Goal: Task Accomplishment & Management: Manage account settings

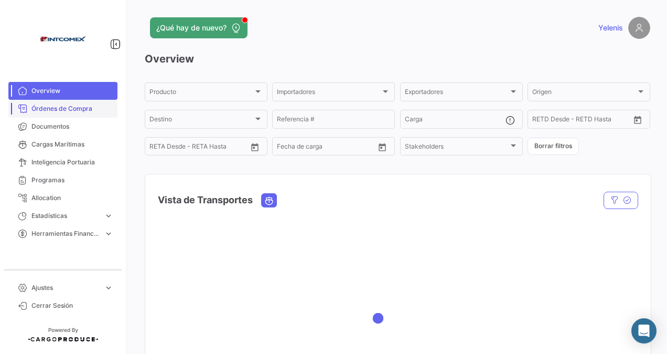
click at [68, 101] on link "Órdenes de Compra" at bounding box center [62, 109] width 109 height 18
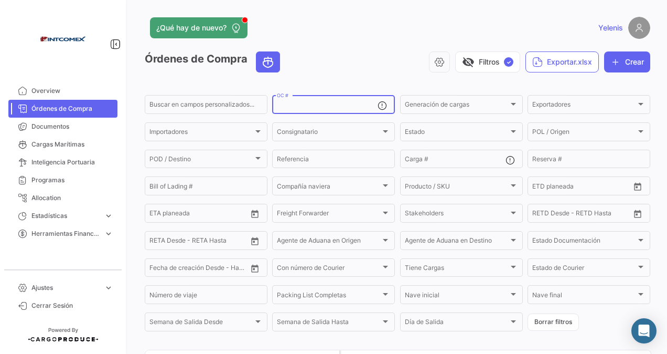
click at [294, 103] on input "OC #" at bounding box center [327, 105] width 101 height 7
paste input "310513 - 310686"
click at [303, 106] on input "310513 - 310686" at bounding box center [327, 105] width 101 height 7
type input "310513,310686"
click at [331, 101] on div "310513,310686 OC #" at bounding box center [327, 103] width 101 height 20
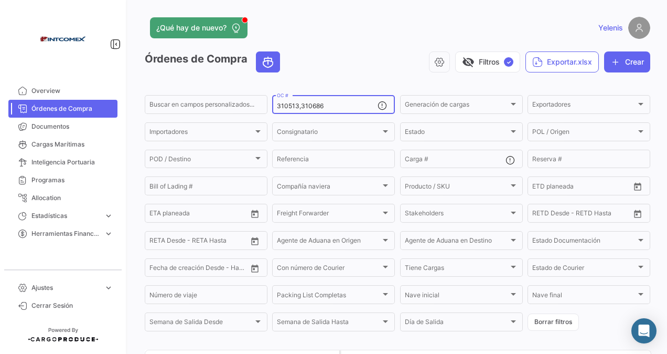
click at [329, 104] on div "310513,310686 OC #" at bounding box center [327, 103] width 101 height 20
click at [326, 107] on input "310513,310686" at bounding box center [327, 105] width 101 height 7
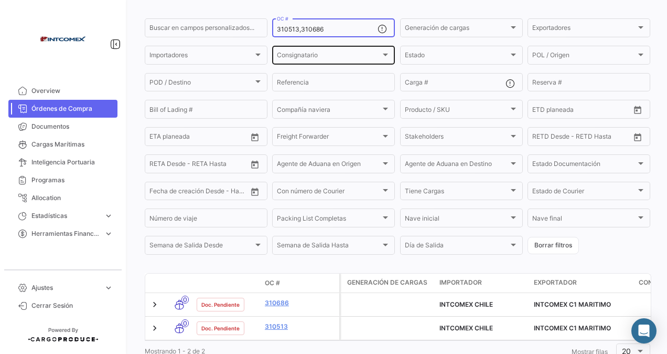
scroll to position [120, 0]
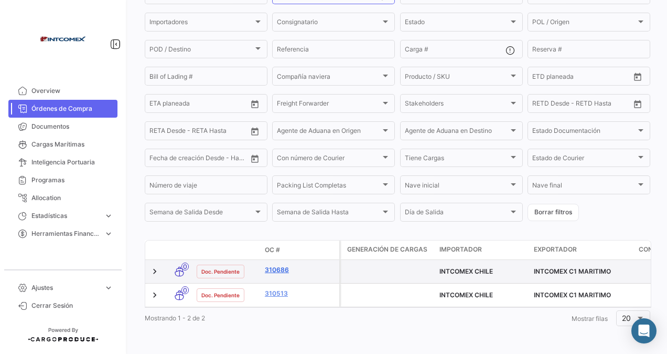
click at [280, 265] on link "310686" at bounding box center [300, 269] width 70 height 9
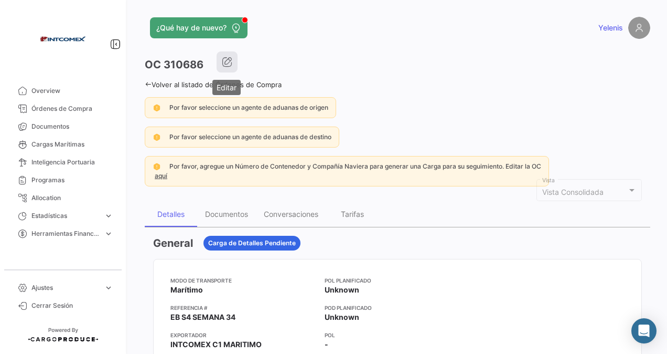
click at [227, 61] on icon "button" at bounding box center [227, 62] width 10 height 10
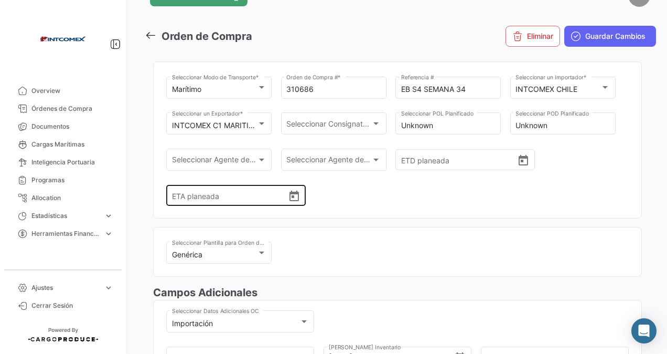
scroll to position [105, 0]
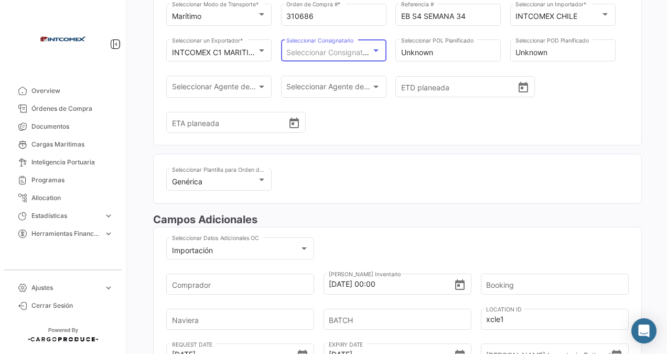
click at [376, 50] on div at bounding box center [376, 50] width 5 height 3
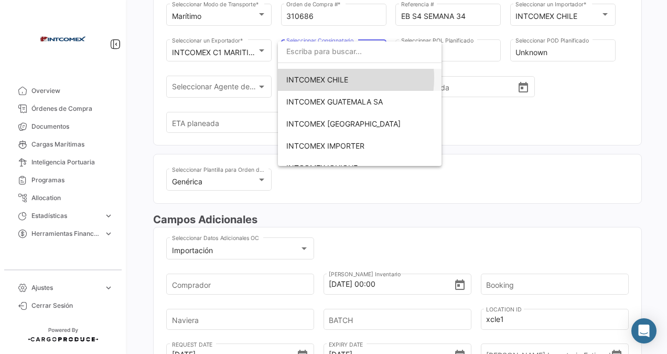
click at [324, 78] on span "INTCOMEX CHILE" at bounding box center [317, 79] width 62 height 9
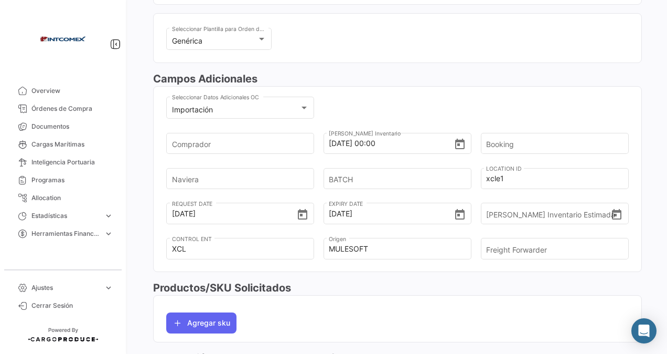
scroll to position [262, 0]
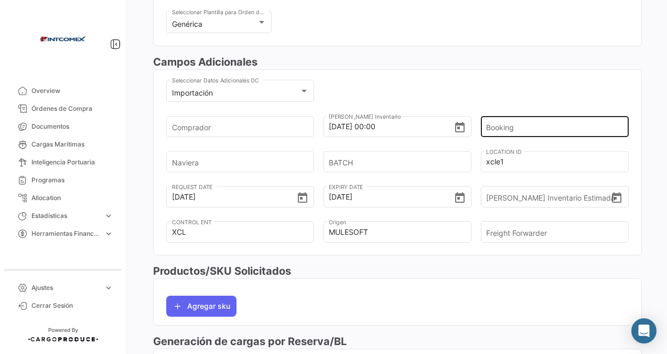
click at [513, 125] on input "Booking" at bounding box center [551, 126] width 130 height 37
paste input "6428360920"
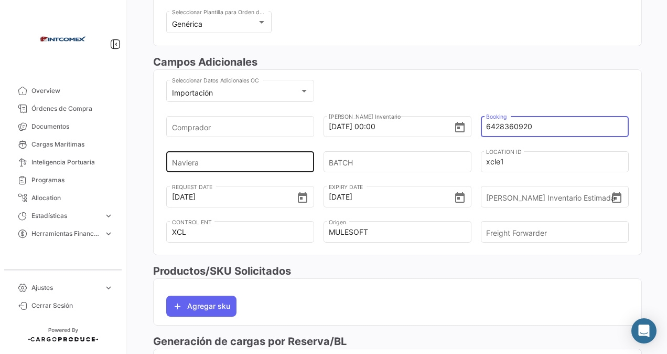
type input "6428360920"
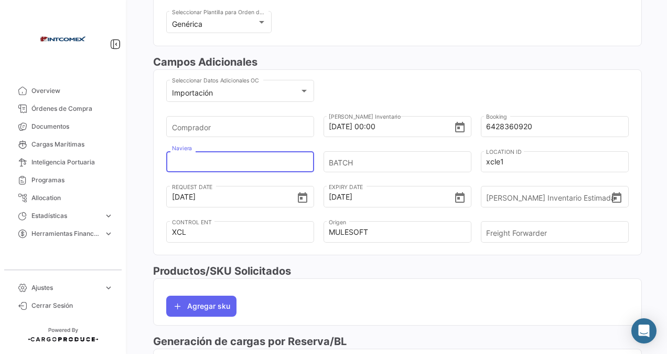
click at [200, 163] on input "Naviera" at bounding box center [237, 161] width 130 height 37
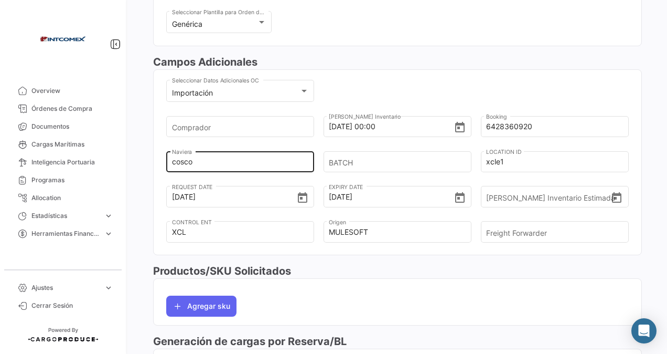
click at [216, 162] on input "cosco" at bounding box center [237, 161] width 130 height 37
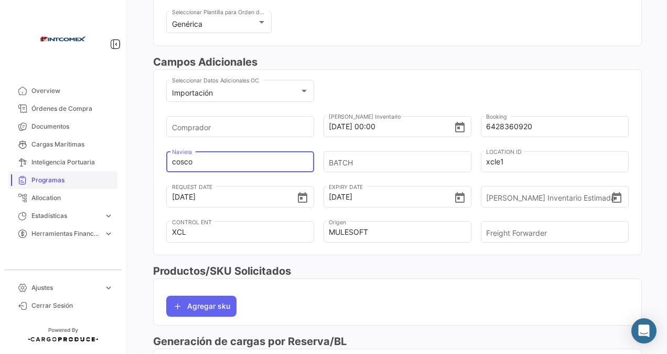
drag, startPoint x: 218, startPoint y: 165, endPoint x: 111, endPoint y: 185, distance: 109.0
click at [111, 185] on mat-sidenav-container "Overview Órdenes de Compra Documentos Cargas Marítimas Inteligencia Portuaria P…" at bounding box center [333, 177] width 667 height 354
type input "evergree"
drag, startPoint x: 208, startPoint y: 164, endPoint x: 158, endPoint y: 178, distance: 52.0
click at [158, 178] on mat-card "Importación Seleccionar Datos Adicionales OC Comprador [DATE] 00:00 Fecha Ingre…" at bounding box center [397, 162] width 489 height 186
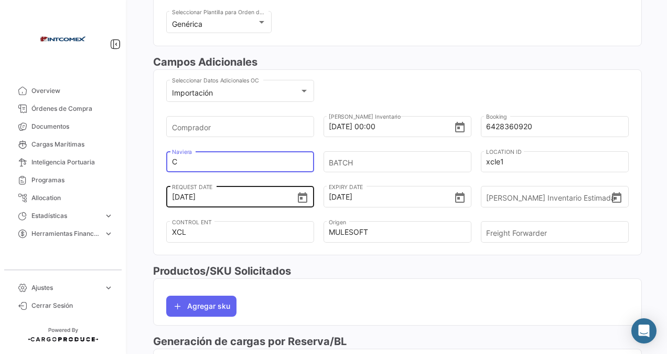
type input "cosco"
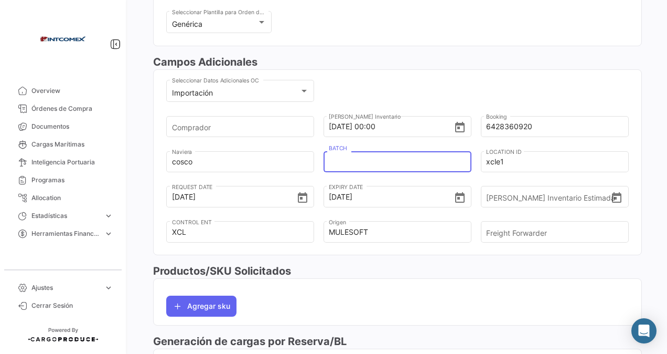
click at [385, 160] on input "BATCH" at bounding box center [394, 161] width 130 height 37
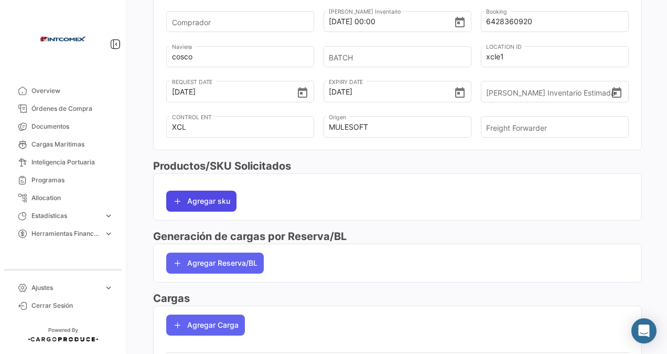
click at [194, 198] on button "Agregar sku" at bounding box center [201, 200] width 70 height 21
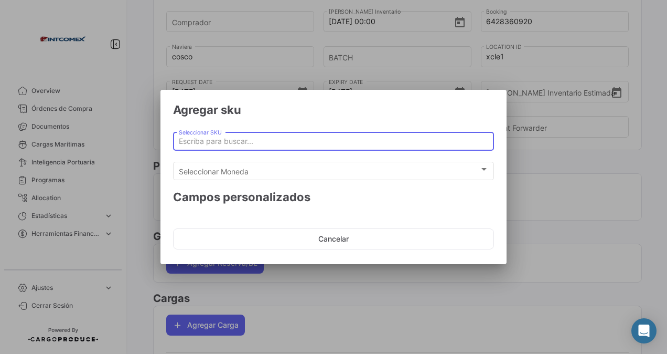
click at [192, 140] on input "Seleccionar SKU" at bounding box center [334, 141] width 310 height 9
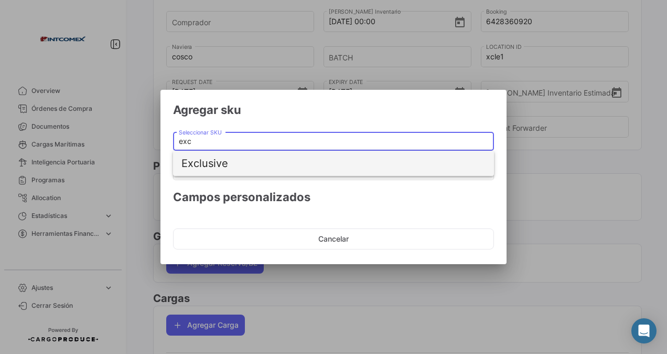
click at [216, 162] on span "Exclusive" at bounding box center [334, 163] width 304 height 25
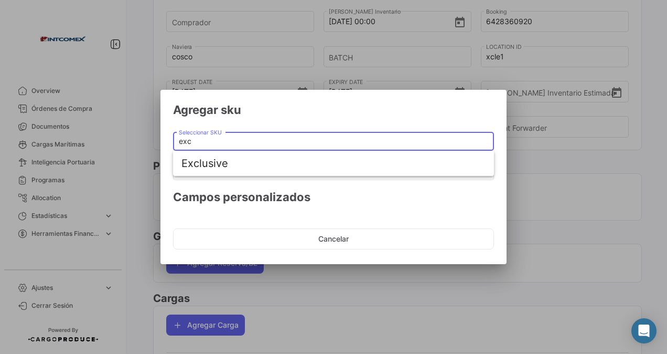
type input "Exclusive"
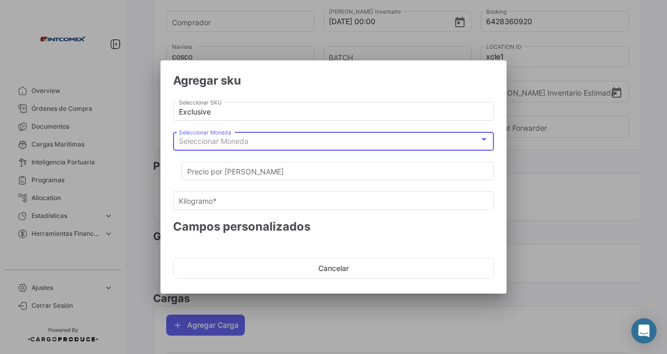
click at [219, 139] on span "Seleccionar Moneda" at bounding box center [214, 140] width 70 height 9
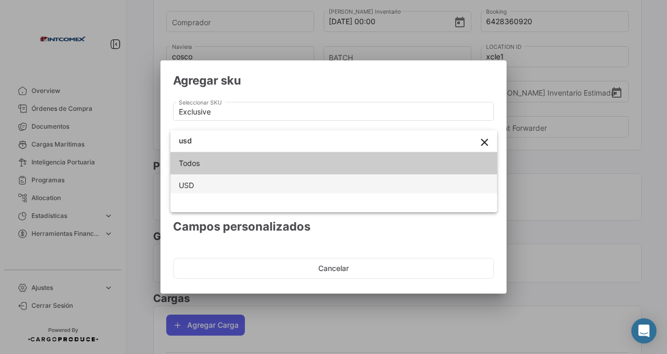
type input "usd"
click at [196, 184] on span "USD" at bounding box center [334, 185] width 310 height 22
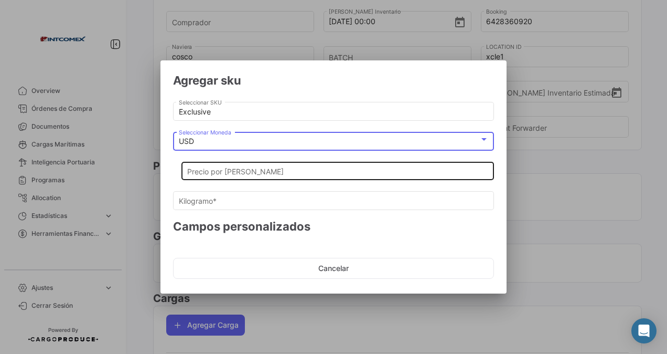
click at [221, 173] on input "Precio por [PERSON_NAME]" at bounding box center [338, 171] width 302 height 9
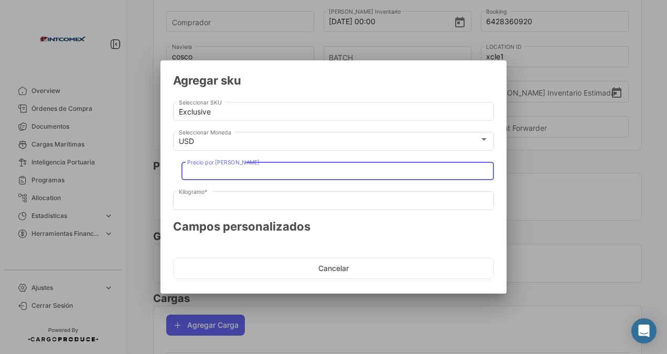
type input "1"
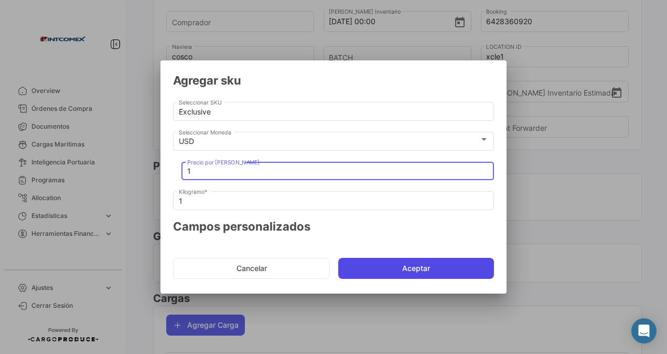
click at [390, 267] on button "Aceptar" at bounding box center [416, 268] width 156 height 21
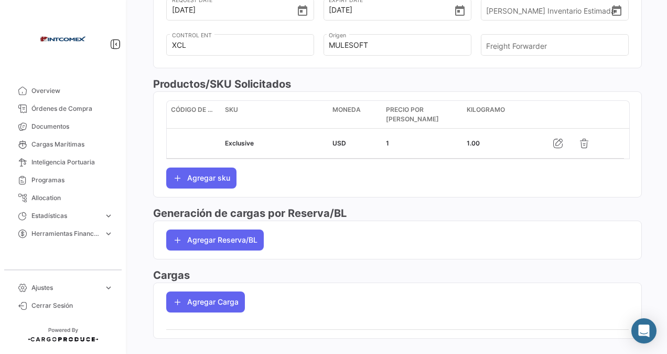
scroll to position [464, 0]
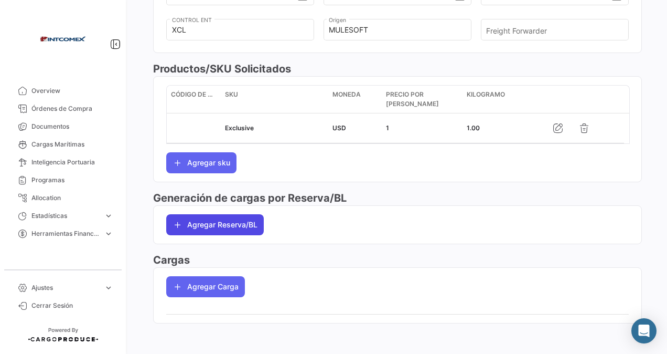
click at [197, 222] on button "Agregar Reserva/BL" at bounding box center [215, 224] width 98 height 21
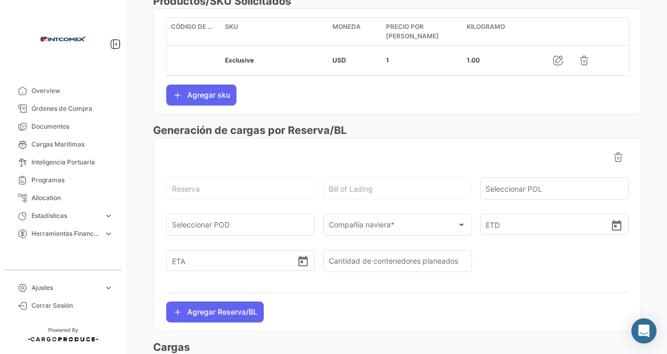
scroll to position [569, 0]
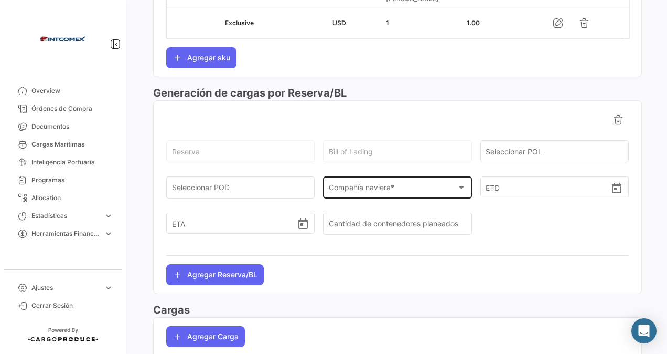
click at [349, 187] on span "Compañía naviera *" at bounding box center [393, 189] width 128 height 9
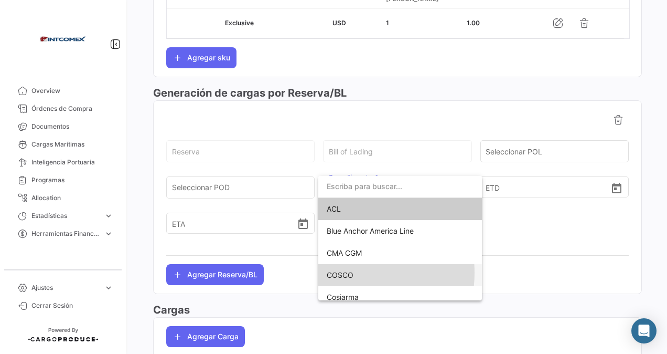
click at [345, 273] on span "COSCO" at bounding box center [340, 274] width 27 height 9
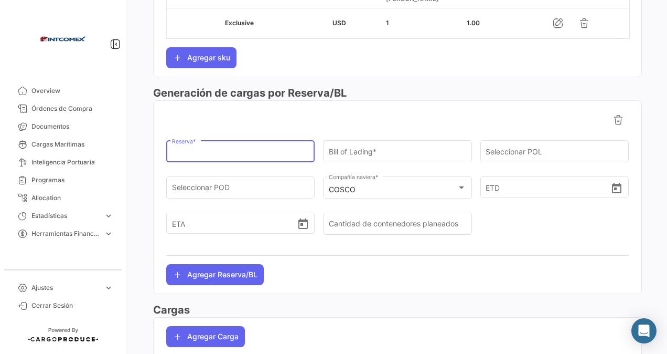
click at [184, 155] on input "Reserva *" at bounding box center [240, 153] width 137 height 9
click at [188, 150] on input "Reserva *" at bounding box center [240, 153] width 137 height 9
paste input "6428360920"
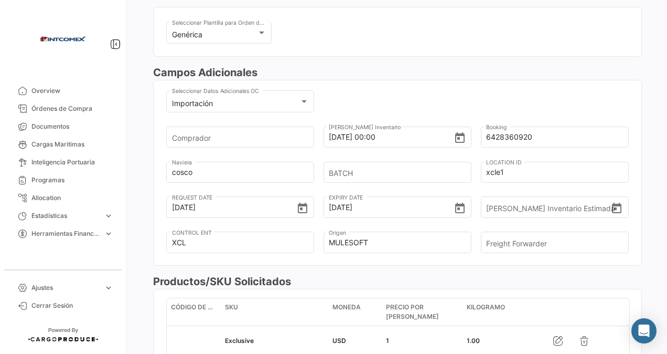
scroll to position [0, 0]
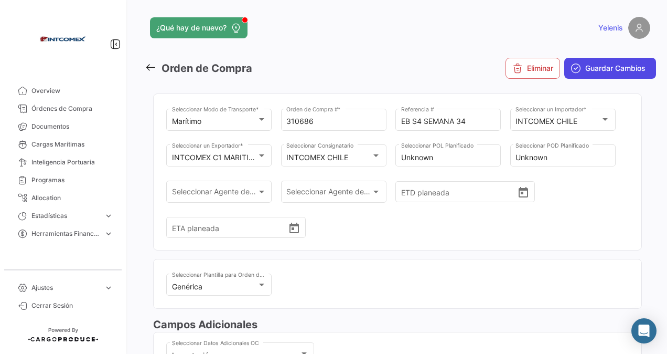
type input "6428360920"
click at [597, 68] on span "Guardar Cambios" at bounding box center [616, 68] width 60 height 10
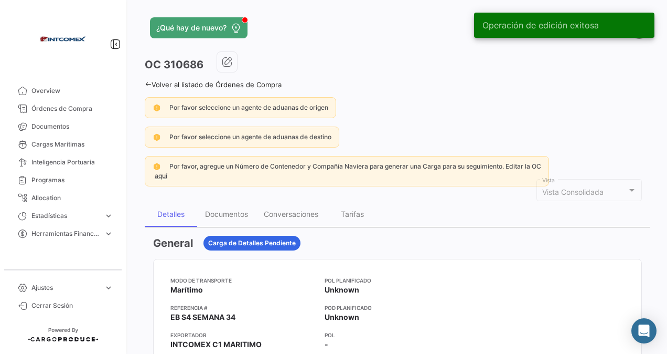
click at [148, 88] on link "Volver al listado de Órdenes de Compra" at bounding box center [213, 84] width 137 height 8
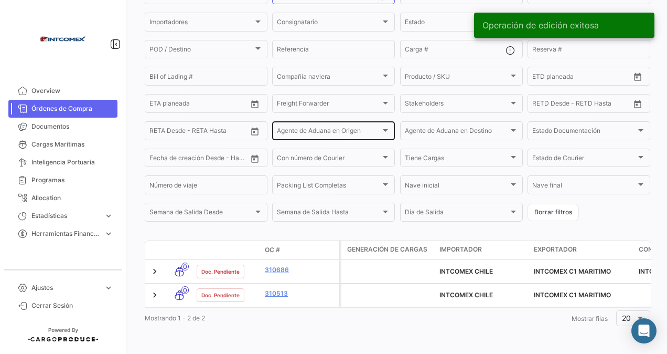
scroll to position [120, 0]
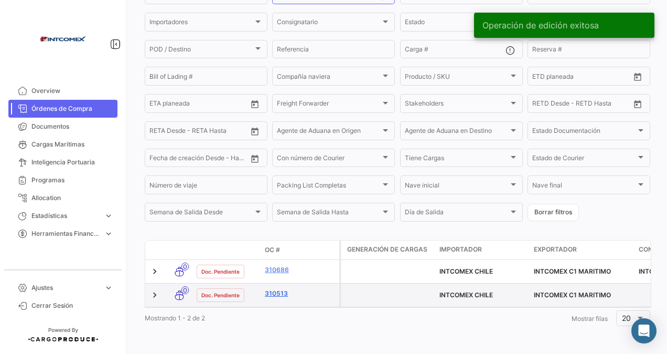
click at [279, 289] on link "310513" at bounding box center [300, 293] width 70 height 9
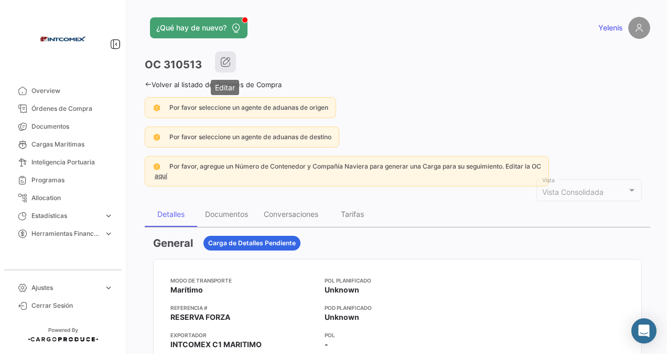
click at [227, 62] on icon "button" at bounding box center [225, 62] width 10 height 10
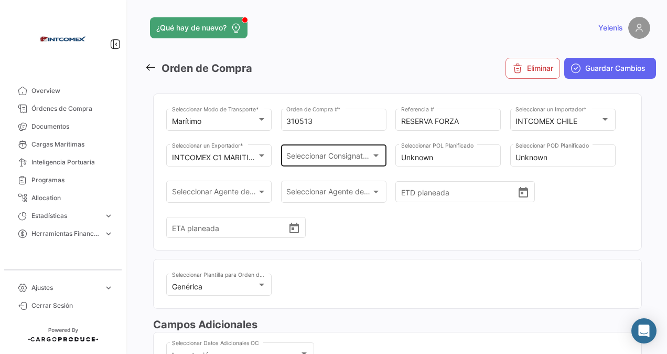
click at [362, 153] on div "Seleccionar Consignatario Seleccionar Consignatario" at bounding box center [333, 155] width 94 height 24
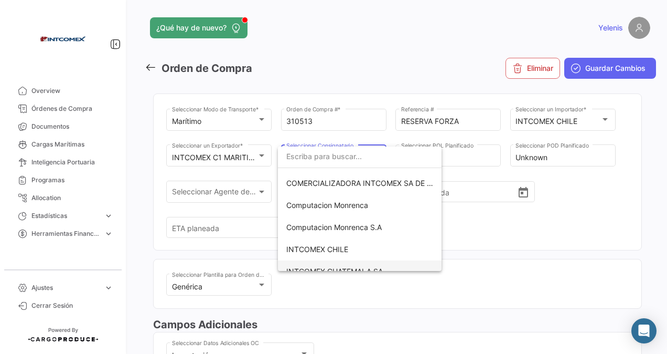
scroll to position [105, 0]
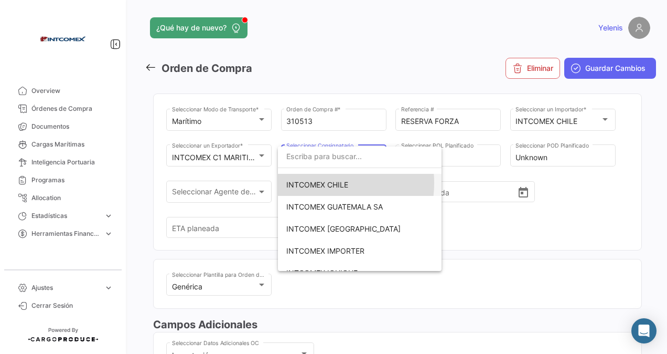
click at [316, 183] on span "INTCOMEX CHILE" at bounding box center [317, 184] width 62 height 9
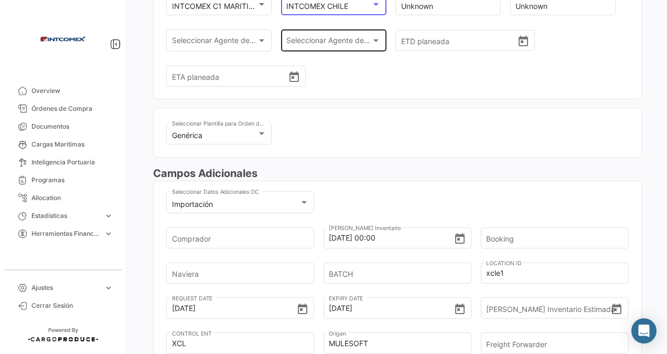
scroll to position [157, 0]
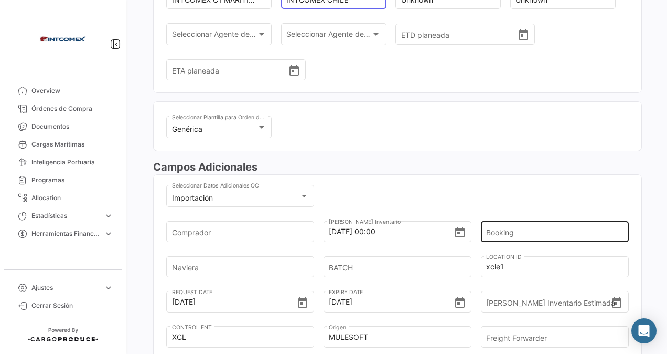
click at [493, 228] on input "Booking" at bounding box center [551, 231] width 130 height 37
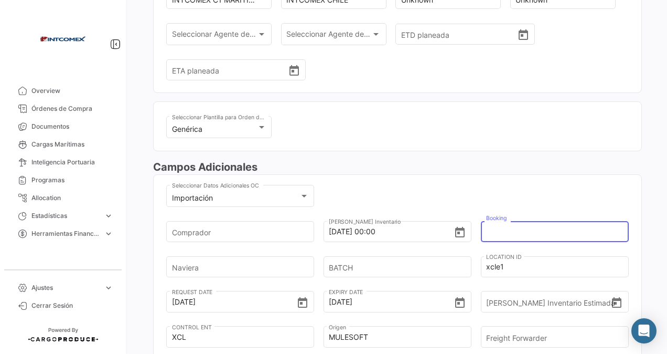
paste input "6428360920"
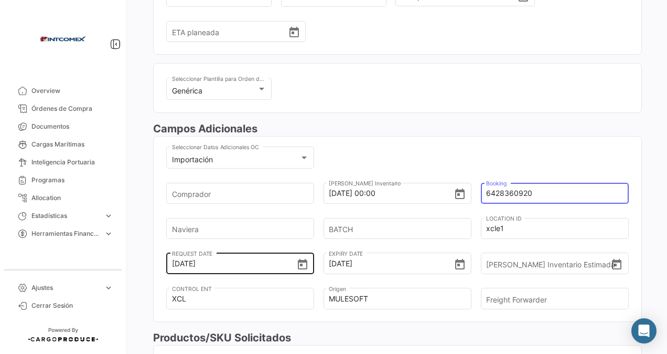
scroll to position [210, 0]
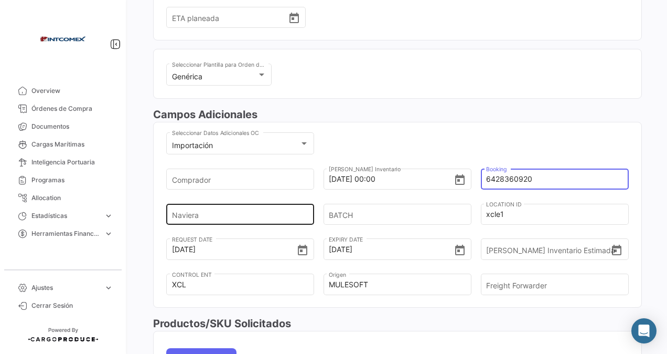
type input "6428360920"
click at [186, 219] on input "Naviera" at bounding box center [237, 214] width 130 height 37
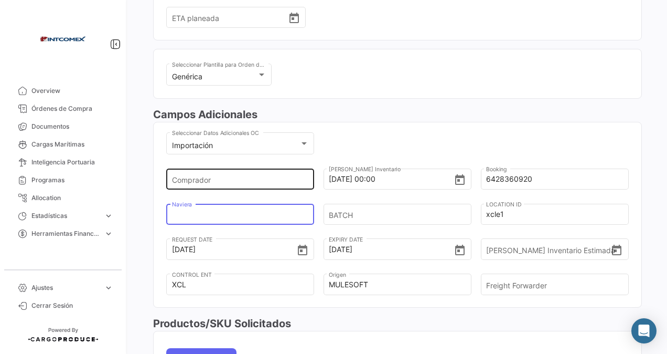
type input "COSCO"
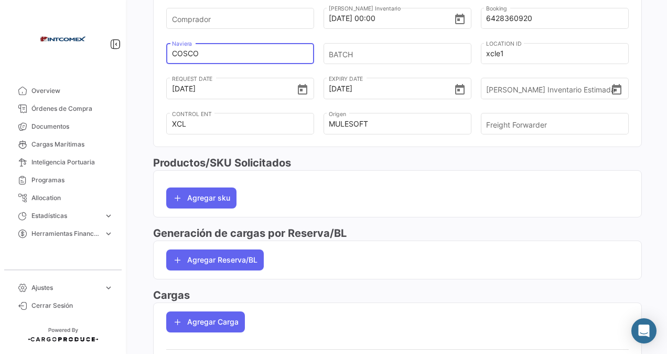
scroll to position [406, 0]
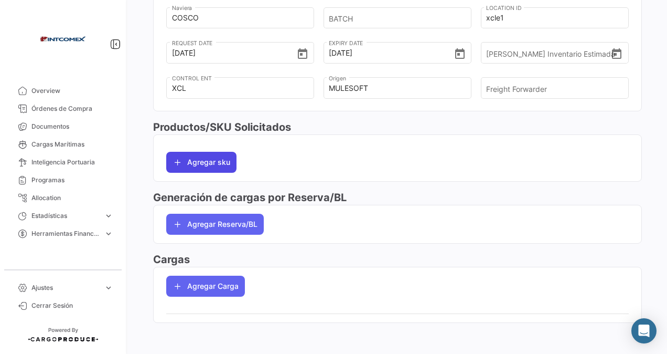
click at [207, 157] on button "Agregar sku" at bounding box center [201, 162] width 70 height 21
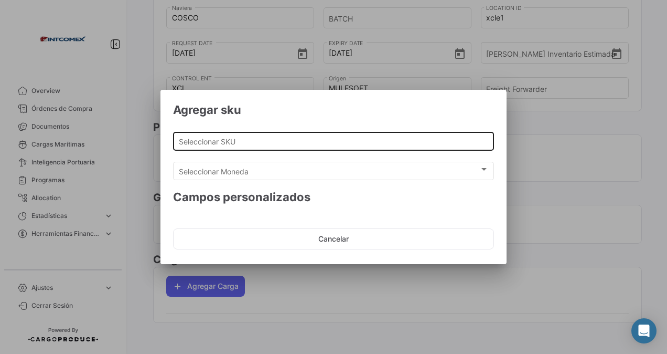
click at [212, 134] on div "Seleccionar SKU" at bounding box center [334, 140] width 310 height 20
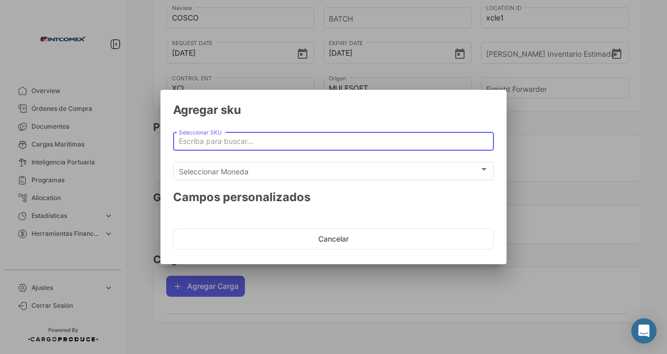
click at [205, 141] on input "Seleccionar SKU" at bounding box center [334, 141] width 310 height 9
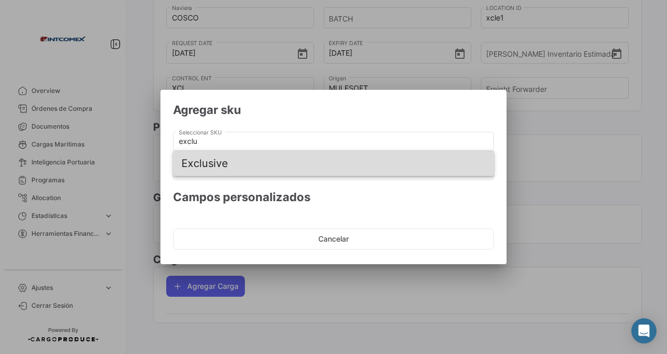
click at [219, 165] on span "Exclusive" at bounding box center [334, 163] width 304 height 25
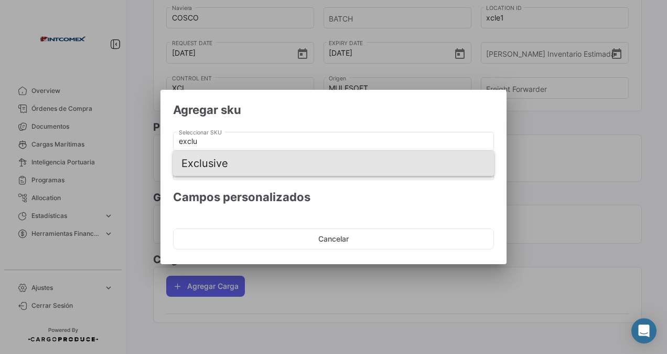
type input "Exclusive"
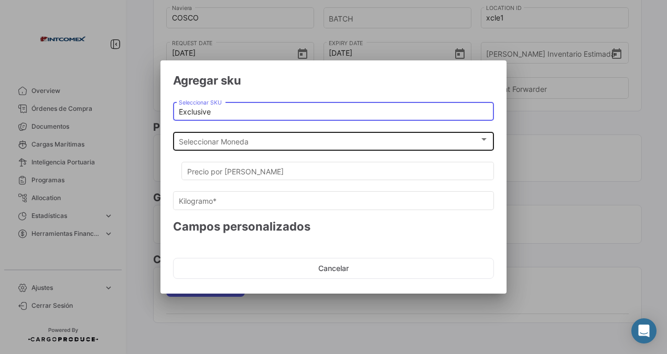
click at [218, 140] on span "Seleccionar Moneda" at bounding box center [329, 141] width 301 height 9
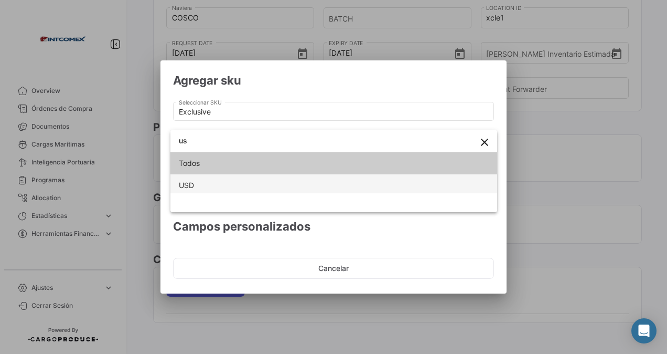
type input "us"
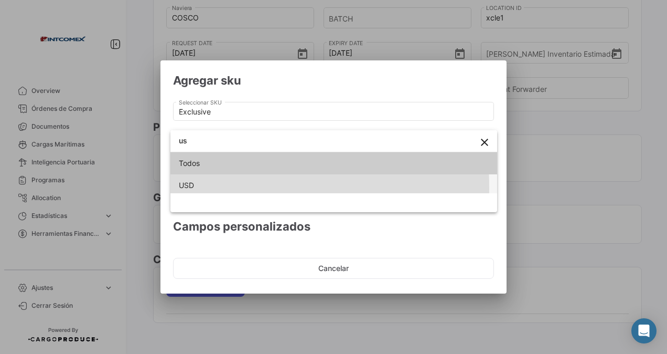
click at [189, 188] on span "USD" at bounding box center [186, 184] width 15 height 9
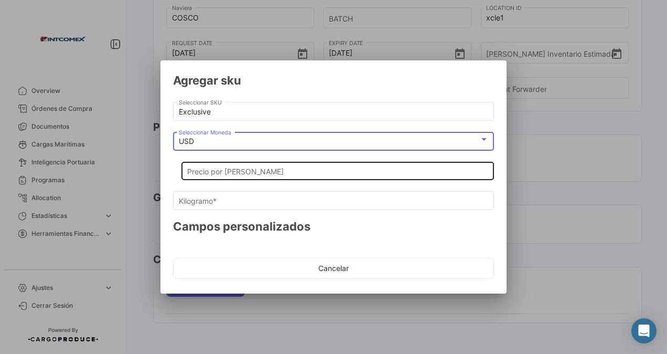
click at [212, 172] on input "Precio por [PERSON_NAME]" at bounding box center [338, 171] width 302 height 9
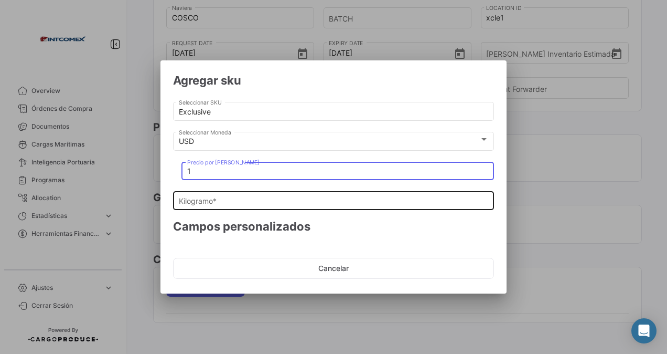
type input "1"
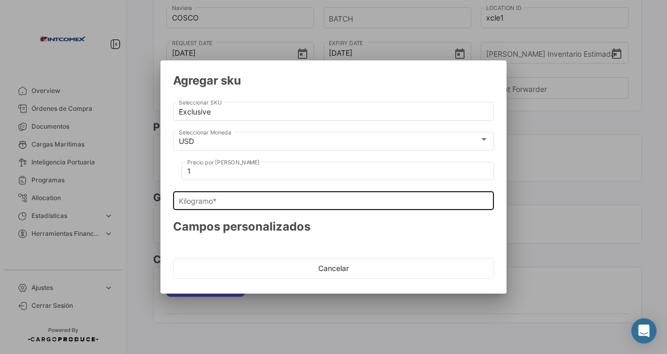
click at [203, 199] on div "Kilogramo *" at bounding box center [334, 199] width 310 height 20
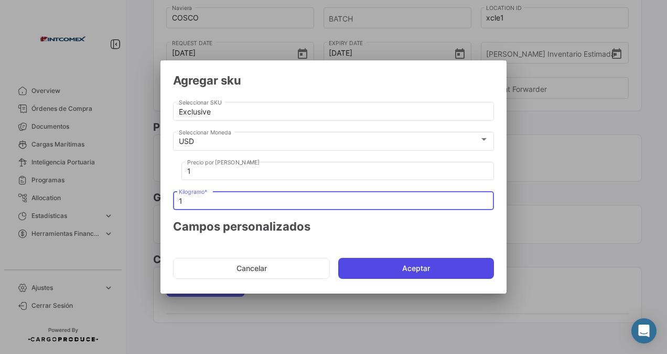
type input "1"
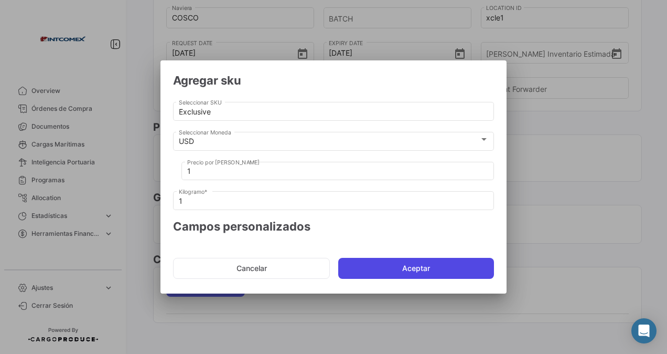
drag, startPoint x: 392, startPoint y: 267, endPoint x: 373, endPoint y: 257, distance: 22.3
click at [392, 267] on button "Aceptar" at bounding box center [416, 268] width 156 height 21
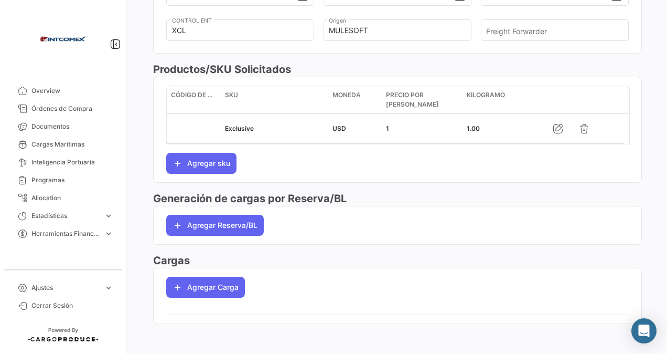
scroll to position [464, 0]
click at [200, 220] on button "Agregar Reserva/BL" at bounding box center [215, 224] width 98 height 21
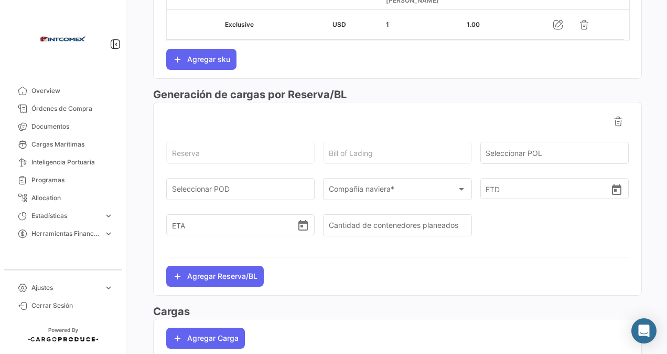
scroll to position [569, 0]
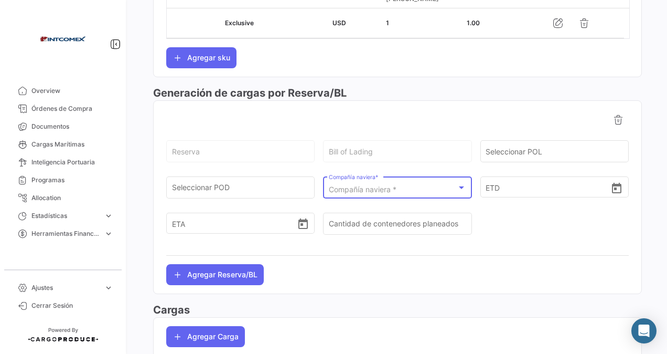
click at [403, 185] on div "Compañía naviera *" at bounding box center [393, 189] width 128 height 9
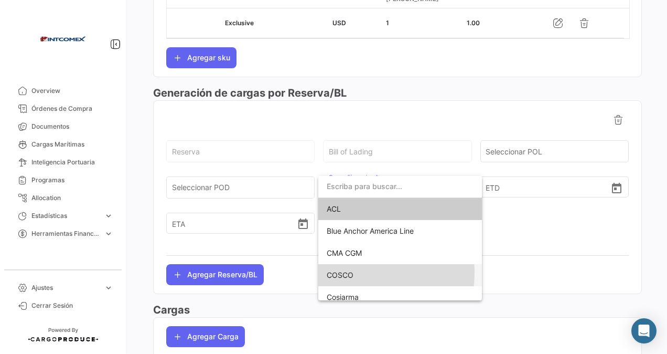
click at [344, 272] on span "COSCO" at bounding box center [340, 274] width 27 height 9
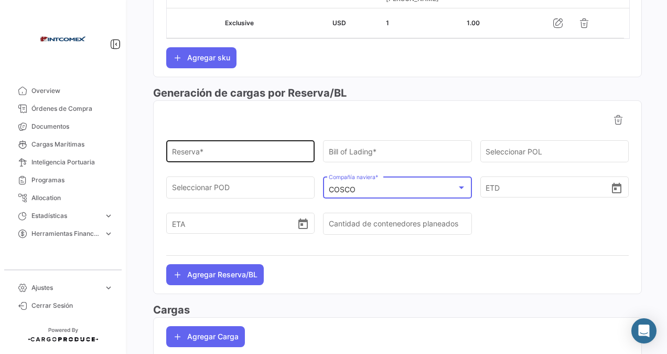
click at [196, 149] on input "Reserva *" at bounding box center [240, 153] width 137 height 9
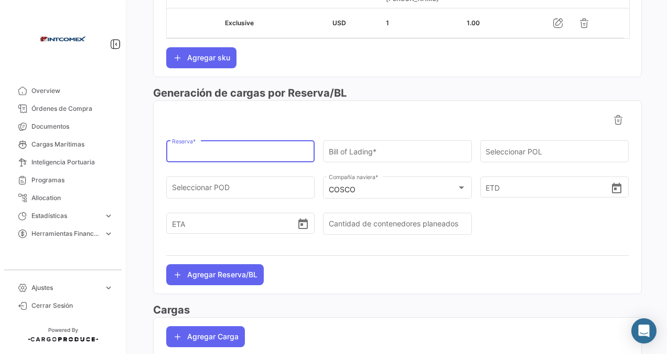
type input "6428360920"
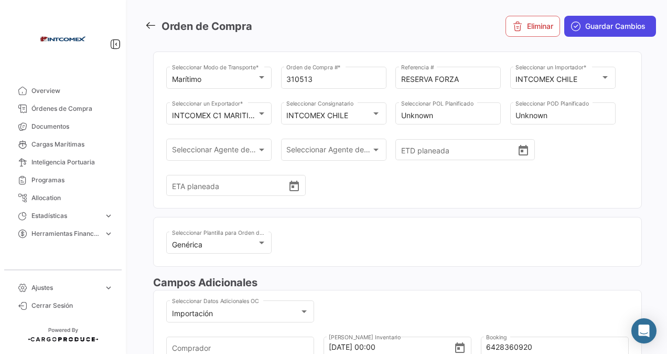
click at [586, 27] on span "Guardar Cambios" at bounding box center [616, 26] width 60 height 10
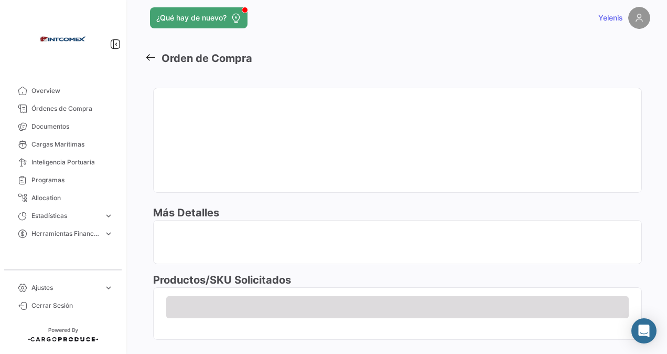
scroll to position [0, 0]
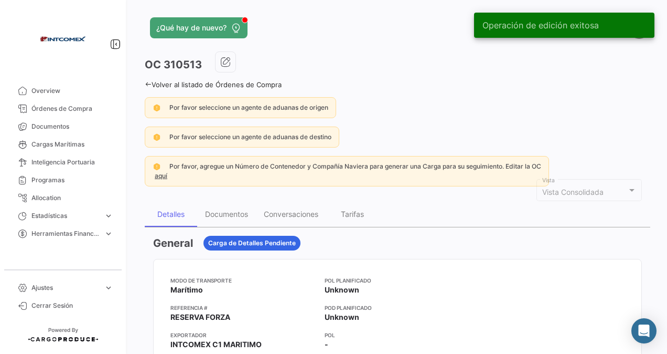
click at [151, 80] on div "Volver al listado de Órdenes de Compra" at bounding box center [398, 83] width 506 height 11
click at [150, 82] on icon at bounding box center [148, 84] width 7 height 7
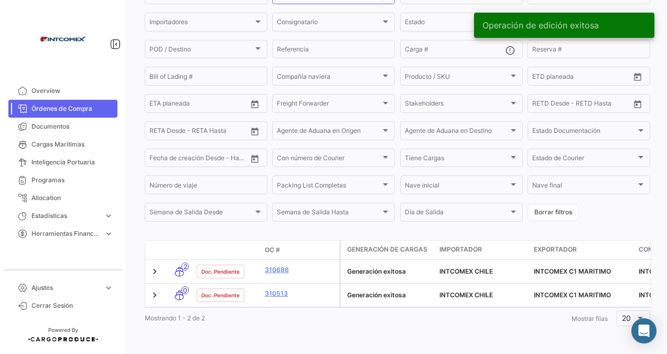
scroll to position [120, 0]
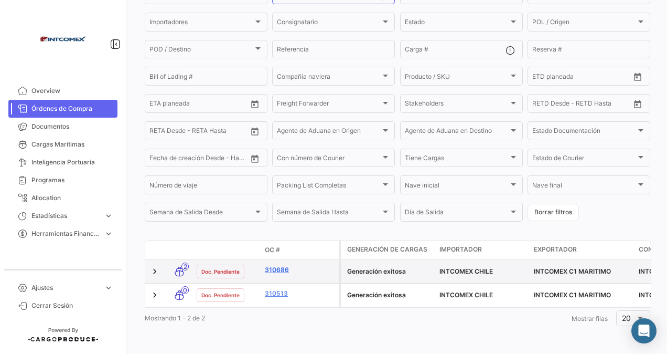
click at [280, 265] on link "310686" at bounding box center [300, 269] width 70 height 9
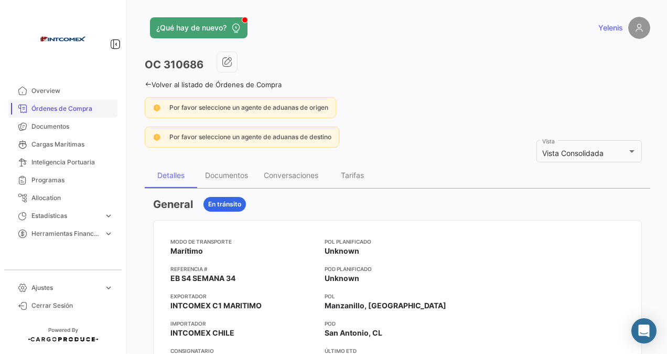
click at [57, 108] on span "Órdenes de Compra" at bounding box center [72, 108] width 82 height 9
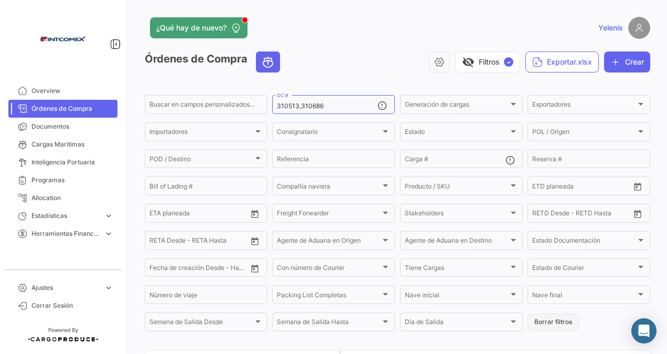
click at [556, 323] on button "Borrar filtros" at bounding box center [553, 321] width 51 height 17
click at [290, 102] on input "OC #" at bounding box center [327, 105] width 101 height 7
paste input "50344-50369"
click at [299, 105] on input "50344-50369" at bounding box center [327, 105] width 101 height 7
click at [323, 107] on input "50344,50369" at bounding box center [327, 105] width 101 height 7
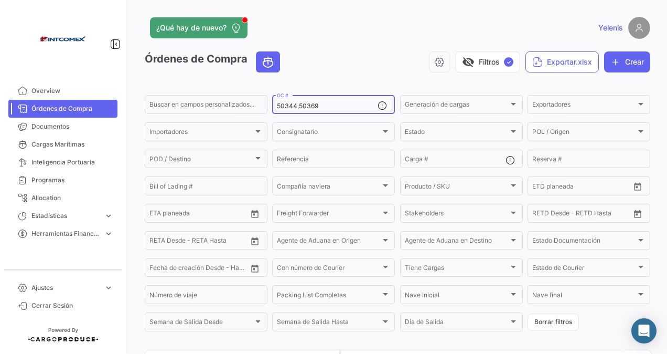
drag, startPoint x: 298, startPoint y: 105, endPoint x: 274, endPoint y: 105, distance: 23.6
click at [274, 105] on div "50344,50369 OC #" at bounding box center [333, 103] width 123 height 20
type input "50369"
click at [313, 102] on div "50369 OC #" at bounding box center [327, 103] width 101 height 20
click at [309, 108] on input "50369" at bounding box center [327, 105] width 101 height 7
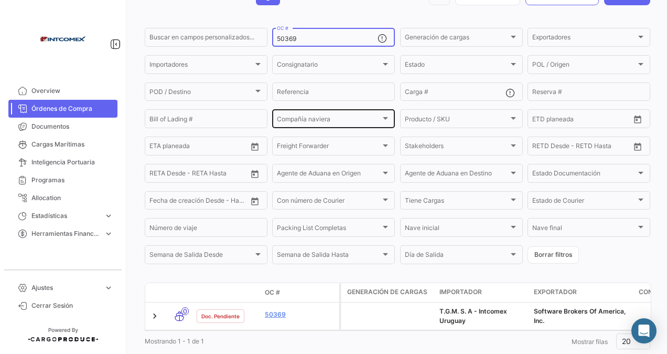
scroll to position [101, 0]
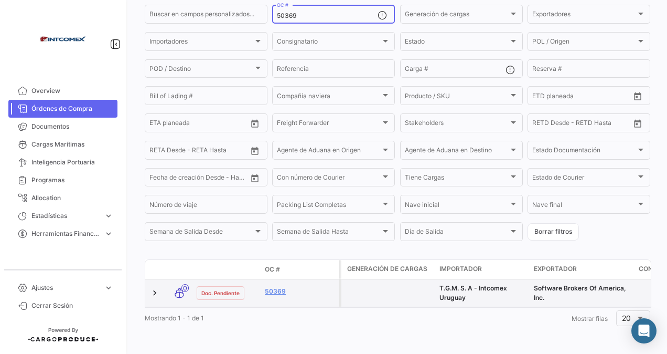
click at [273, 279] on datatable-body-cell "50369" at bounding box center [300, 292] width 79 height 27
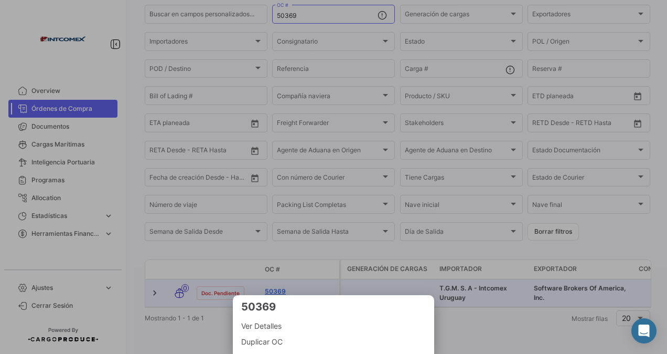
click at [303, 279] on div at bounding box center [333, 177] width 667 height 354
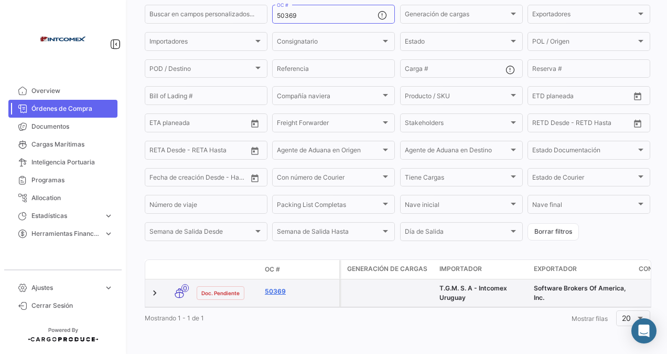
click at [285, 286] on link "50369" at bounding box center [300, 290] width 70 height 9
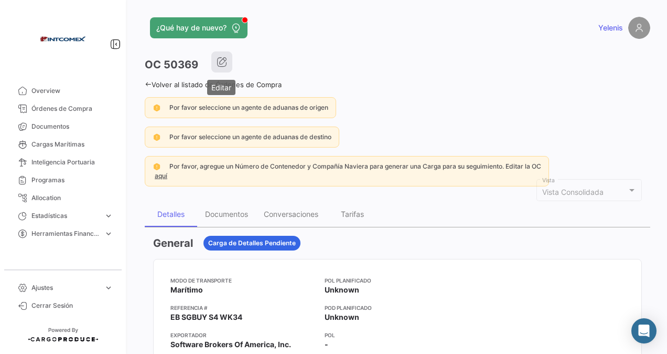
click at [227, 56] on button "button" at bounding box center [221, 61] width 21 height 21
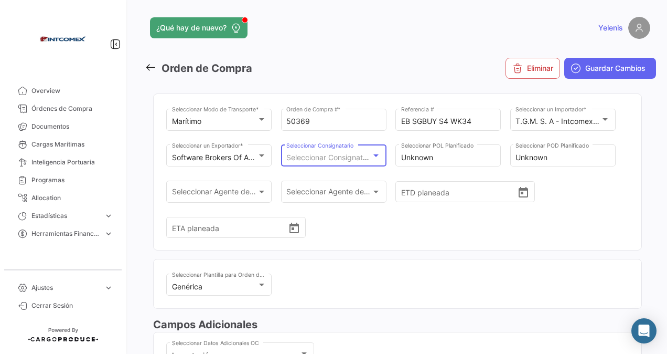
click at [376, 157] on div at bounding box center [375, 155] width 9 height 8
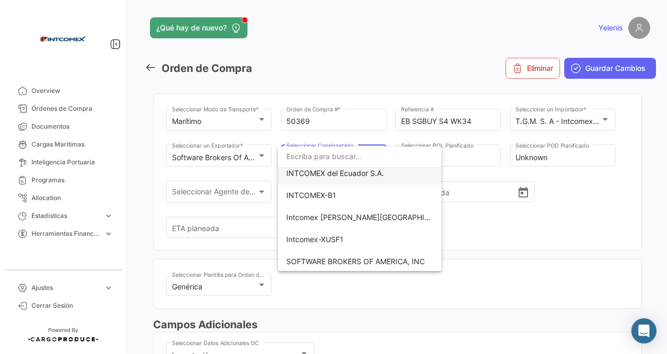
scroll to position [367, 0]
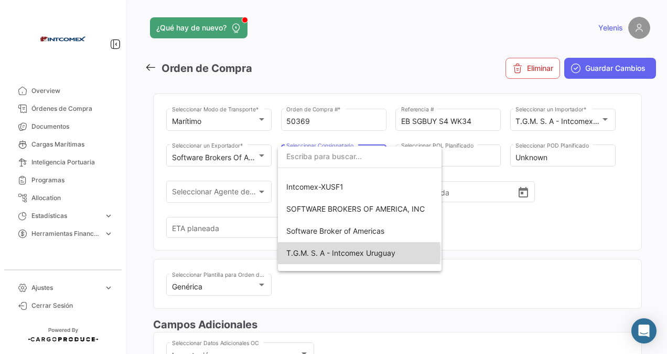
click at [359, 253] on span "T.G.M. S. A - Intcomex Uruguay" at bounding box center [340, 252] width 109 height 9
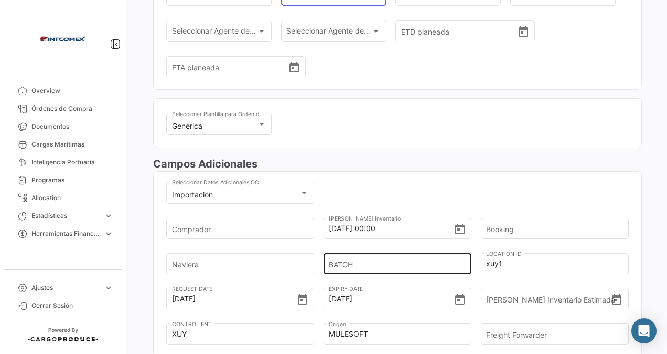
scroll to position [210, 0]
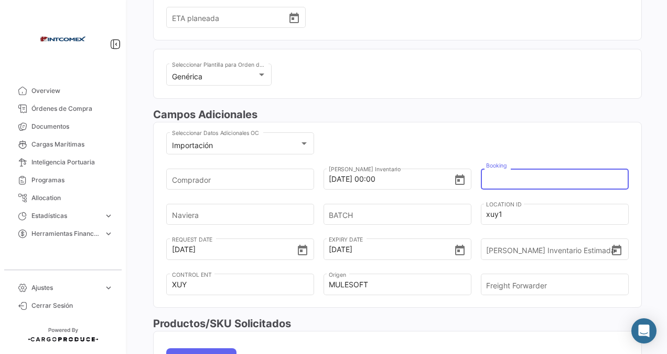
click at [502, 179] on input "Booking" at bounding box center [551, 179] width 130 height 37
paste input "6427875390"
type input "6427875390"
click at [211, 215] on input "Naviera" at bounding box center [237, 214] width 130 height 37
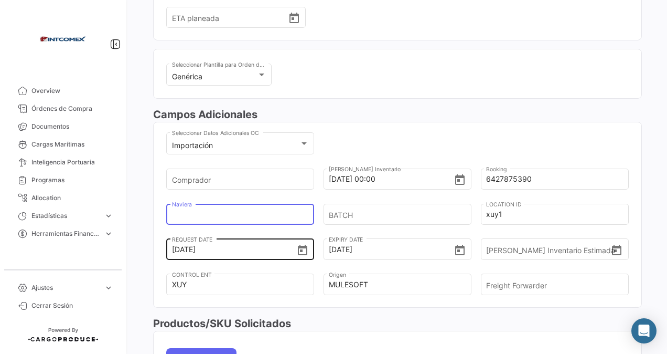
type input "cosco"
click at [223, 207] on input "cosco" at bounding box center [237, 214] width 130 height 37
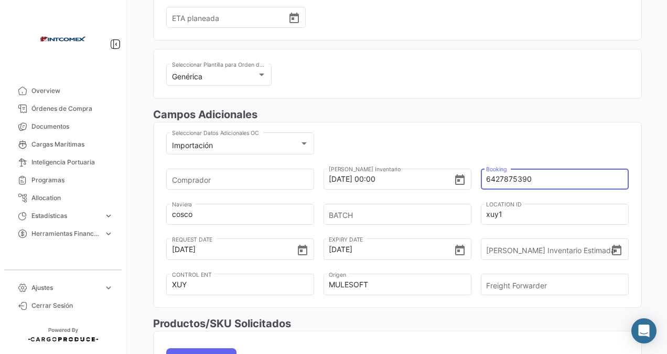
drag, startPoint x: 536, startPoint y: 179, endPoint x: 468, endPoint y: 190, distance: 69.5
click at [469, 190] on div "Comprador [DATE] 00:00 Fecha Ingreso Inventario 6427875390 Booking cosco Navier…" at bounding box center [397, 236] width 463 height 141
drag, startPoint x: 527, startPoint y: 176, endPoint x: 534, endPoint y: 175, distance: 7.4
click at [527, 176] on input "6427875390" at bounding box center [551, 179] width 130 height 37
drag, startPoint x: 531, startPoint y: 177, endPoint x: 538, endPoint y: 178, distance: 7.4
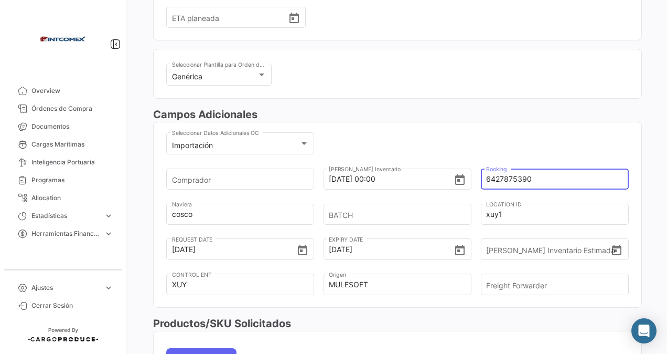
click at [531, 177] on input "6427875390" at bounding box center [551, 179] width 130 height 37
paste input "ZIMUPAN2025785"
type input "ZIMUPAN2025785"
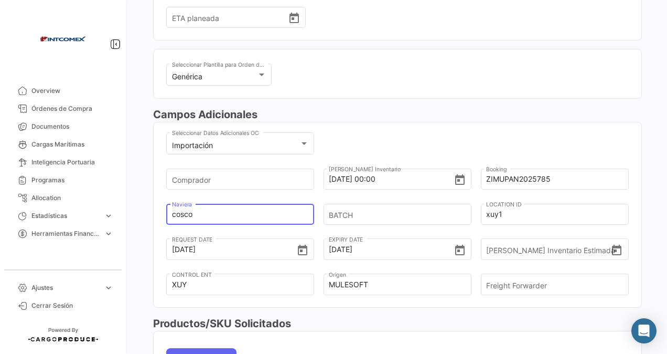
drag, startPoint x: 175, startPoint y: 212, endPoint x: 167, endPoint y: 211, distance: 7.9
click at [167, 211] on div "cosco Naviera" at bounding box center [240, 212] width 148 height 23
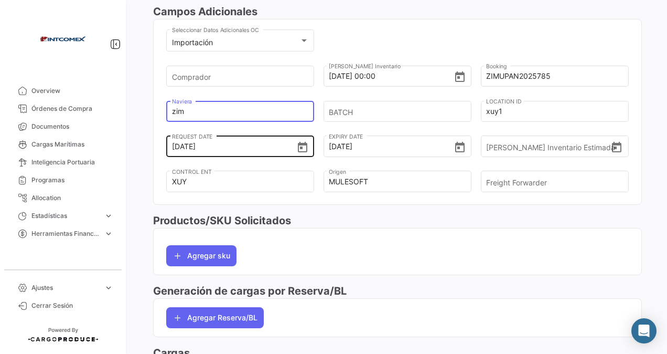
scroll to position [315, 0]
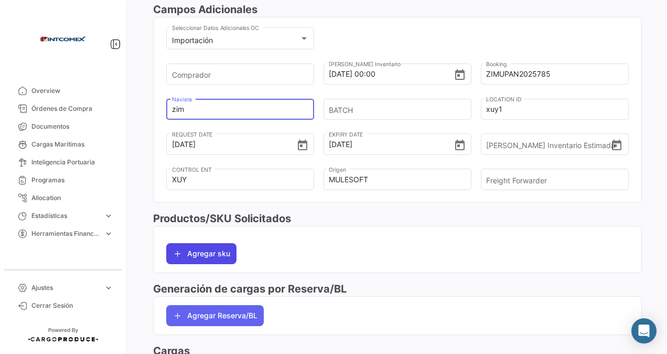
type input "zim"
click at [207, 248] on button "Agregar sku" at bounding box center [201, 253] width 70 height 21
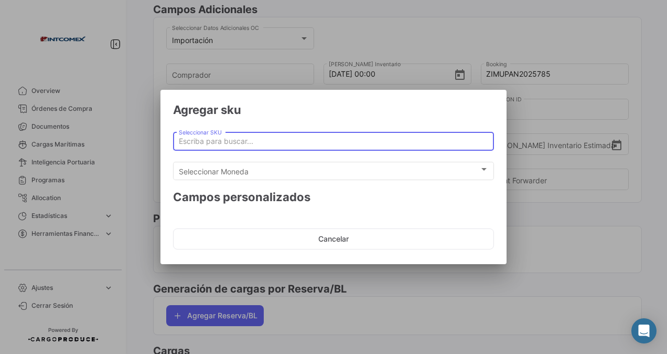
click at [203, 137] on input "Seleccionar SKU" at bounding box center [334, 141] width 310 height 9
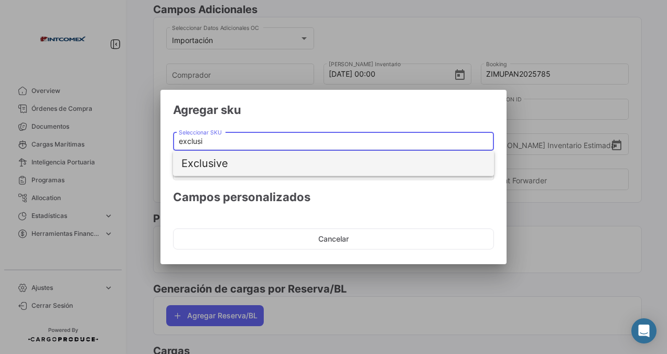
click at [204, 165] on span "Exclusive" at bounding box center [334, 163] width 304 height 25
type input "Exclusive"
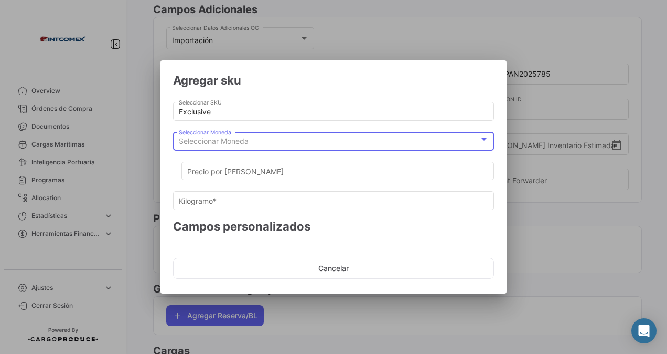
click at [291, 142] on div "Seleccionar Moneda" at bounding box center [329, 141] width 301 height 9
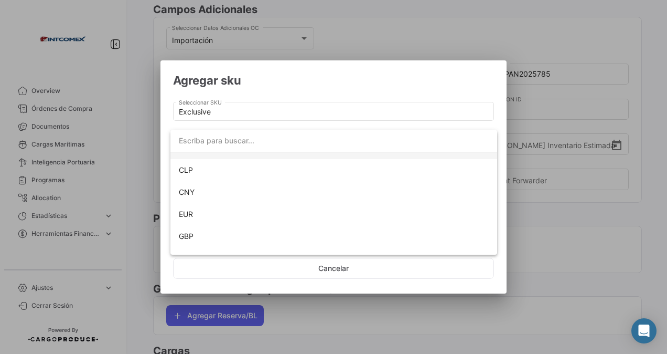
scroll to position [95, 0]
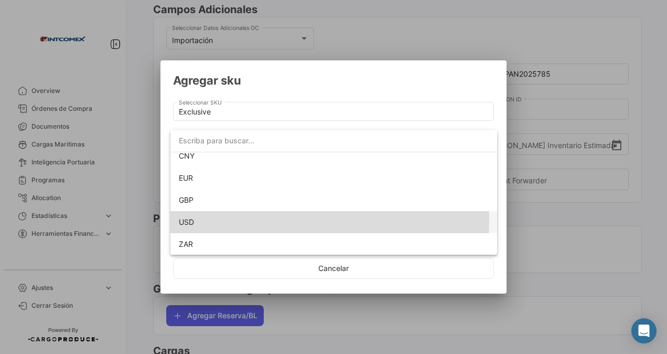
click at [191, 217] on span "USD" at bounding box center [186, 221] width 15 height 9
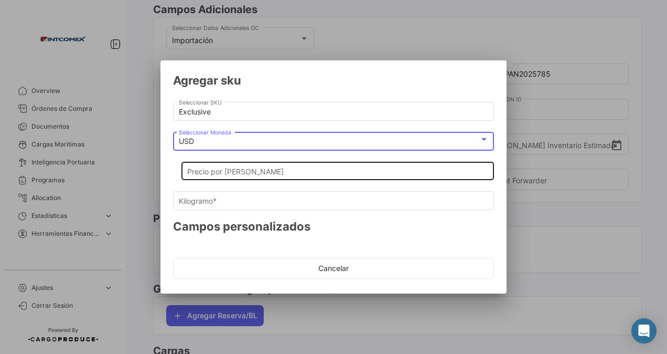
click at [212, 171] on input "Precio por [PERSON_NAME]" at bounding box center [338, 171] width 302 height 9
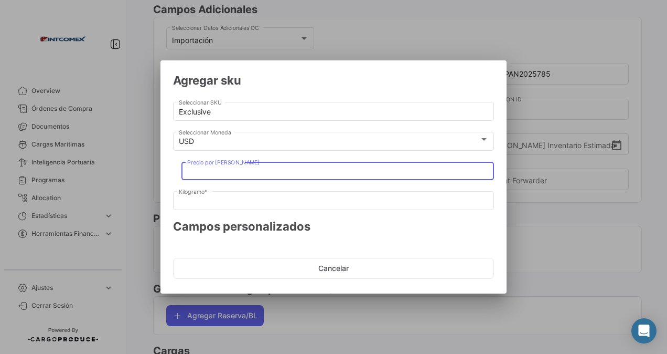
type input "1"
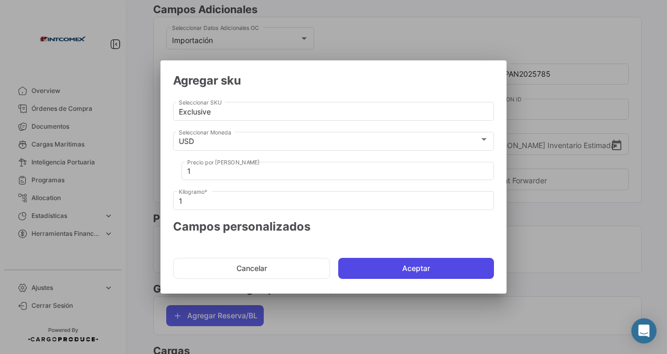
click at [387, 264] on button "Aceptar" at bounding box center [416, 268] width 156 height 21
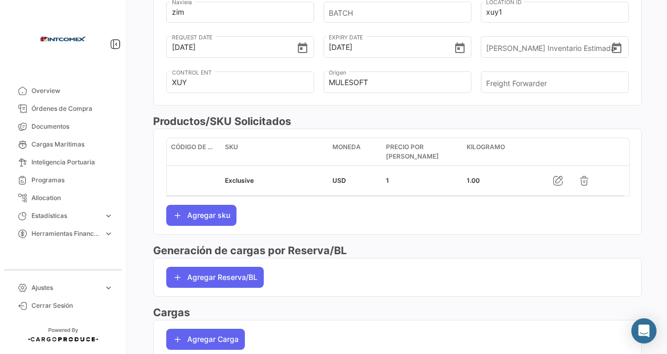
scroll to position [464, 0]
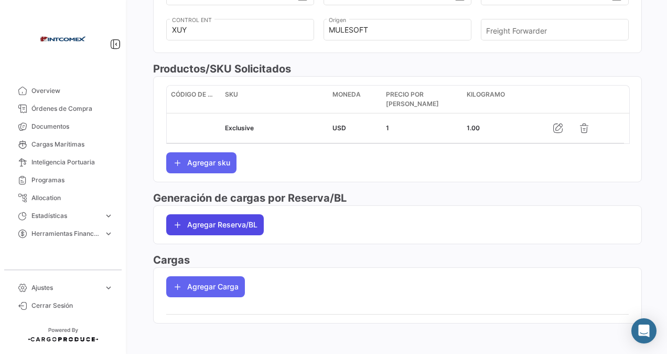
click at [219, 221] on button "Agregar Reserva/BL" at bounding box center [215, 224] width 98 height 21
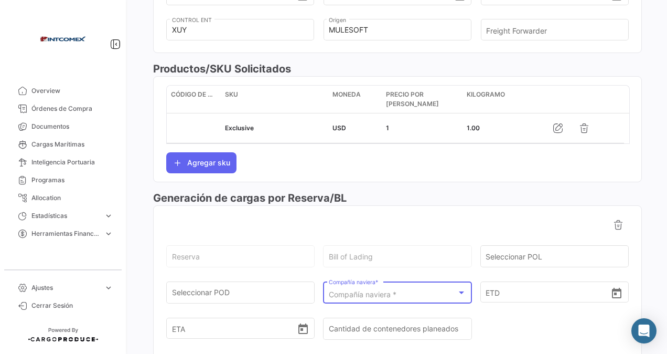
click at [362, 292] on span "Compañía naviera *" at bounding box center [363, 294] width 68 height 9
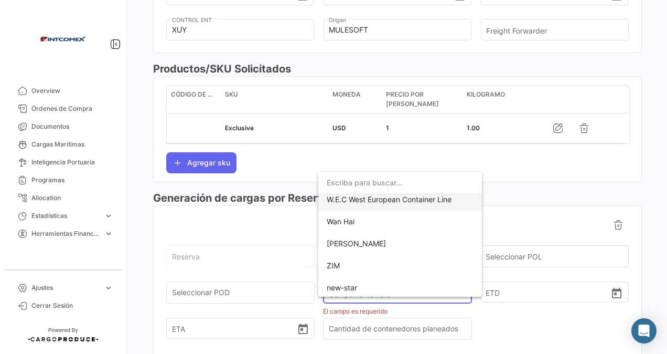
scroll to position [637, 0]
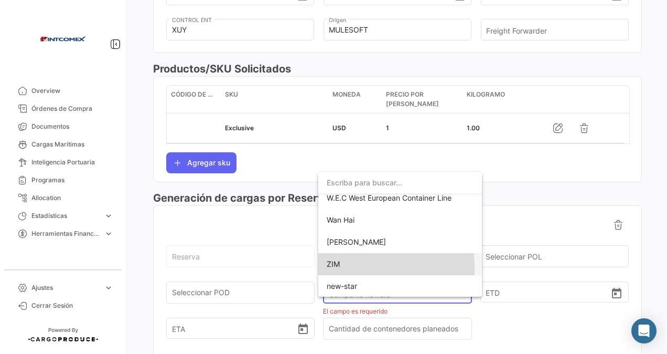
click at [334, 268] on span "ZIM" at bounding box center [400, 264] width 147 height 22
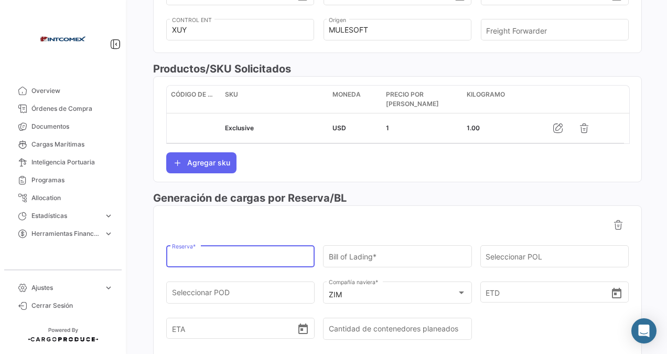
click at [192, 254] on input "Reserva *" at bounding box center [240, 258] width 137 height 9
paste input "ZIMUPAN2025785"
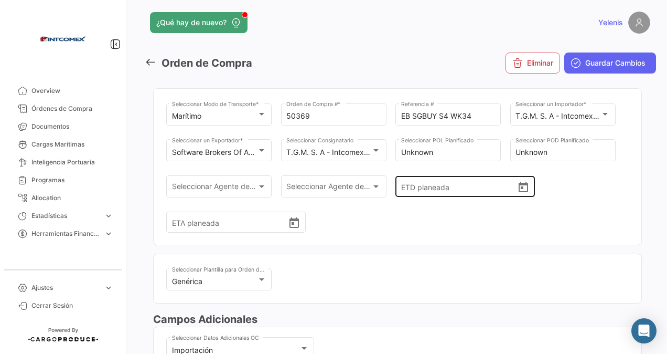
scroll to position [0, 0]
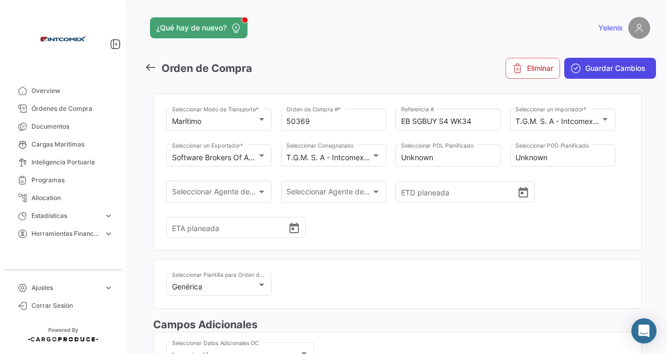
type input "ZIMUPAN2025785"
click at [586, 69] on span "Guardar Cambios" at bounding box center [616, 68] width 60 height 10
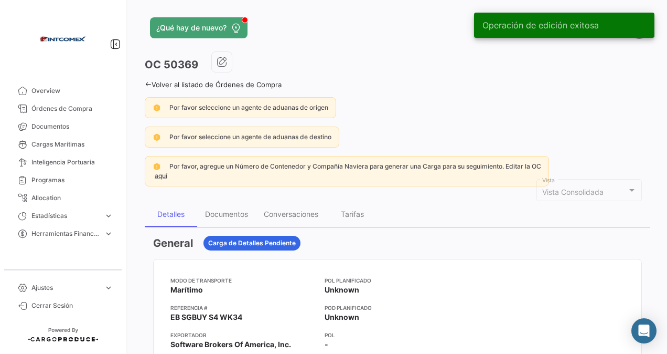
click at [150, 82] on icon at bounding box center [148, 84] width 7 height 7
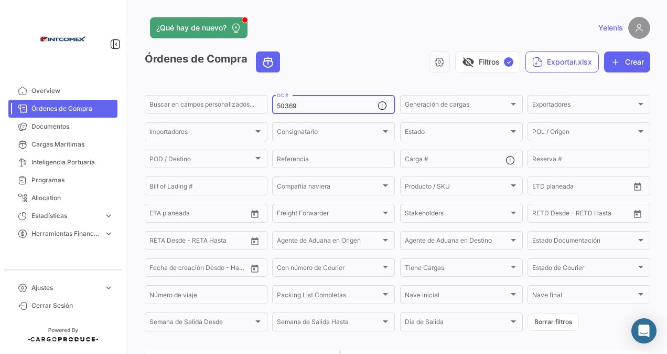
click at [301, 108] on input "50369" at bounding box center [327, 105] width 101 height 7
drag, startPoint x: 298, startPoint y: 109, endPoint x: 269, endPoint y: 108, distance: 29.4
click at [269, 108] on form "Buscar en campos personalizados... 50369 OC # Generación de cargas Generación d…" at bounding box center [398, 212] width 506 height 239
paste input "17709-17805"
type input "17709,17805"
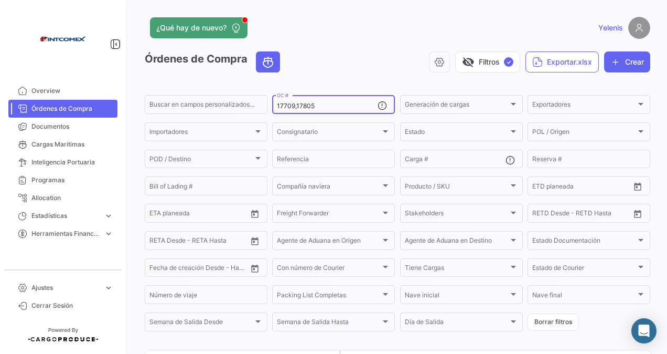
click at [338, 107] on input "17709,17805" at bounding box center [327, 105] width 101 height 7
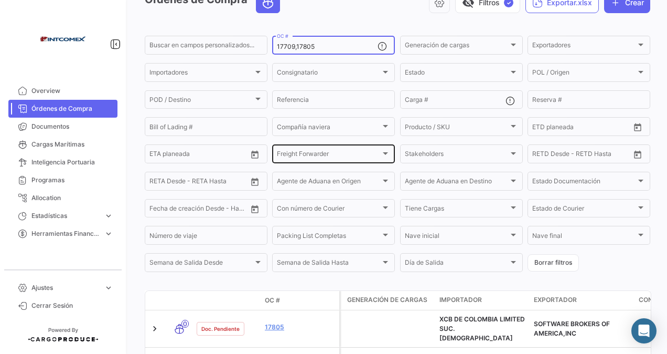
scroll to position [128, 0]
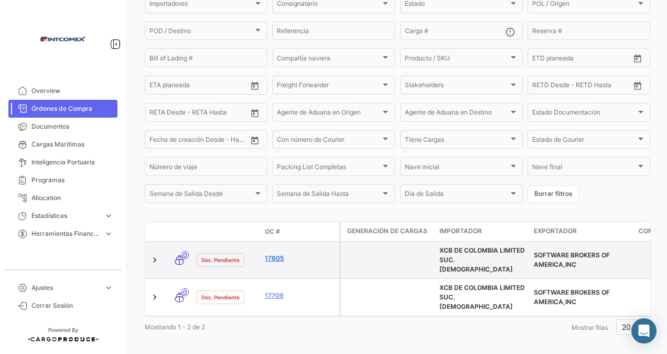
click at [277, 259] on link "17805" at bounding box center [300, 257] width 70 height 9
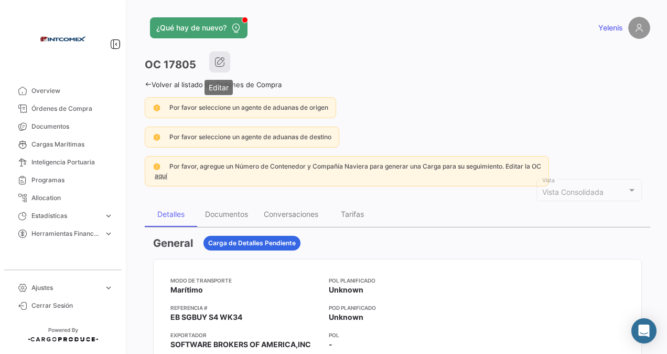
click at [221, 56] on button "button" at bounding box center [219, 61] width 21 height 21
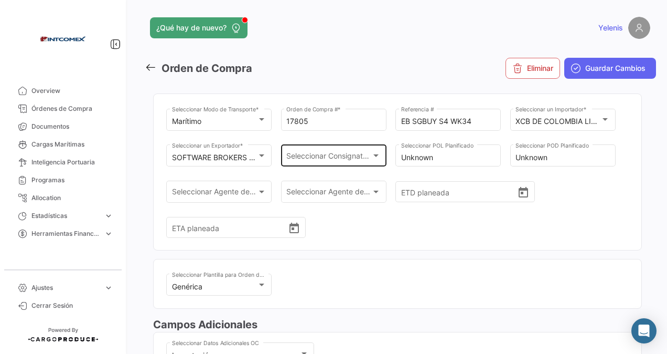
click at [362, 154] on span "Seleccionar Consignatario" at bounding box center [328, 157] width 85 height 9
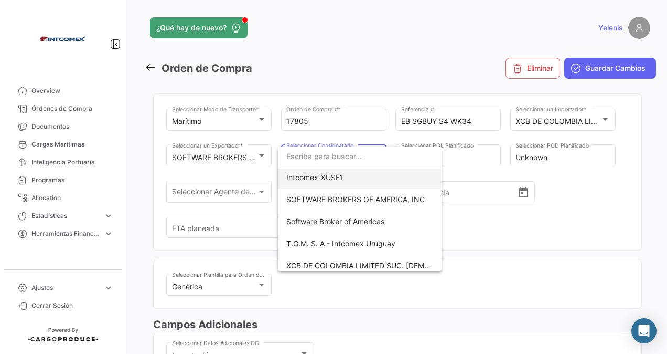
scroll to position [382, 0]
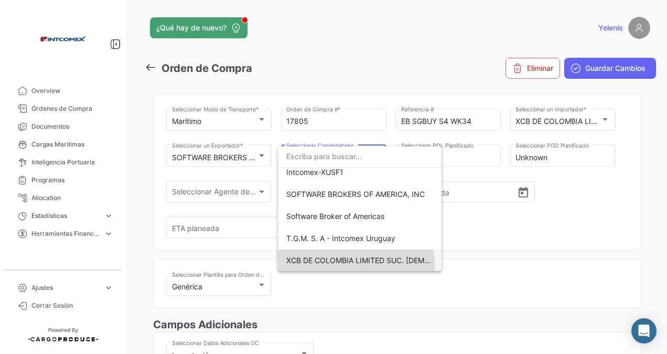
click at [352, 262] on span "XCB DE COLOMBIA LIMITED SUC. [DEMOGRAPHIC_DATA]" at bounding box center [385, 260] width 199 height 9
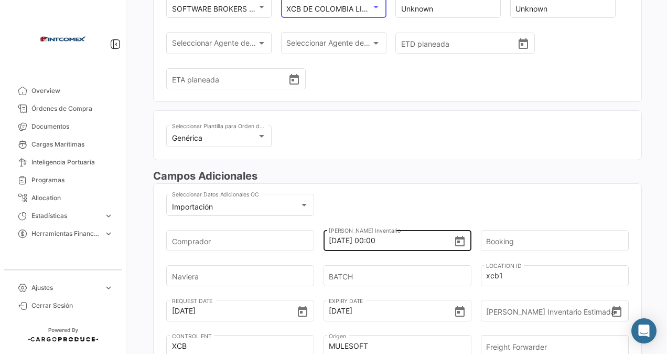
scroll to position [210, 0]
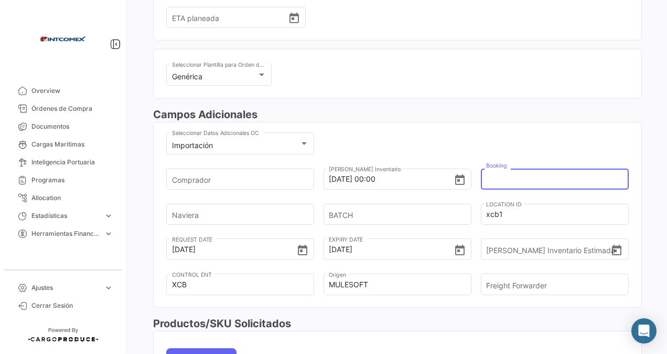
click at [500, 178] on input "Booking" at bounding box center [551, 179] width 130 height 37
paste input "17709-17805"
type input "17709-17805"
drag, startPoint x: 505, startPoint y: 183, endPoint x: 463, endPoint y: 188, distance: 42.3
click at [463, 188] on div "Comprador [DATE] 00:00 Fecha Ingreso Inventario 17709-17805 Booking Naviera BAT…" at bounding box center [397, 236] width 463 height 141
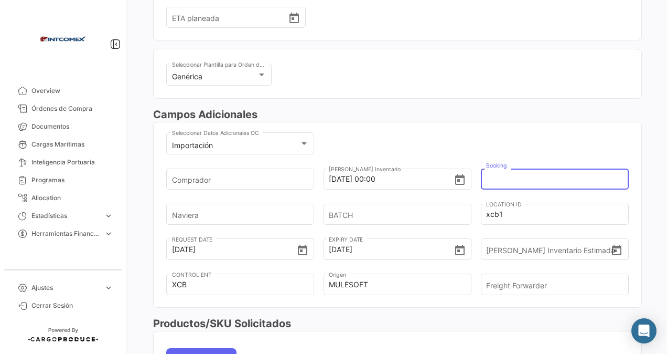
click at [491, 178] on input "Booking" at bounding box center [551, 179] width 130 height 37
paste input "258531922"
type input "258531922"
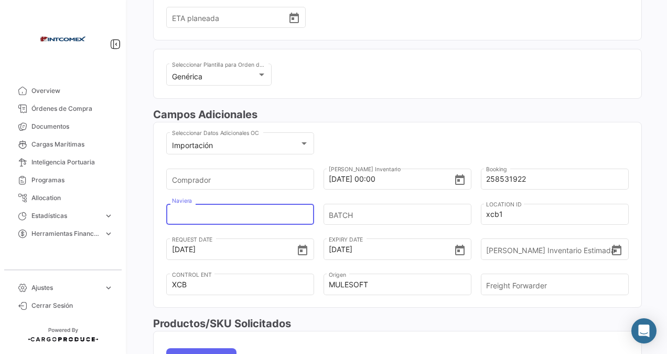
click at [199, 216] on input "Naviera" at bounding box center [237, 214] width 130 height 37
click at [209, 214] on input "Naviera" at bounding box center [237, 214] width 130 height 37
type input "maersk"
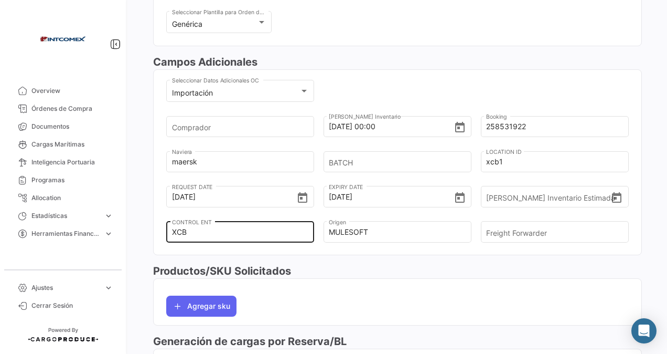
scroll to position [367, 0]
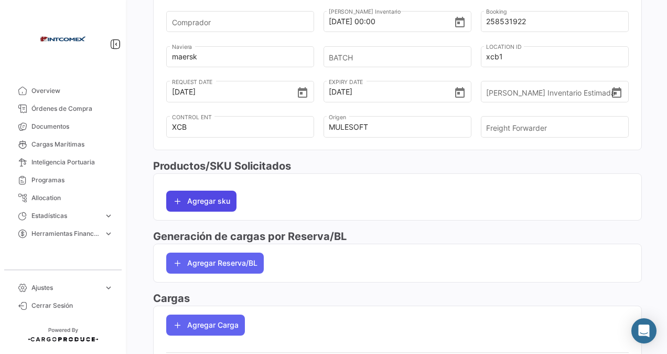
click at [192, 200] on button "Agregar sku" at bounding box center [201, 200] width 70 height 21
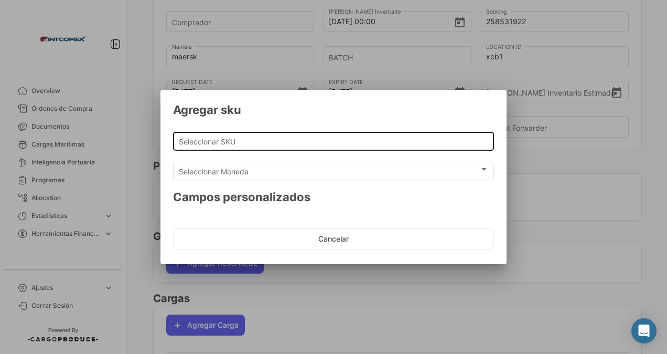
click at [205, 139] on input "Seleccionar SKU" at bounding box center [334, 141] width 310 height 9
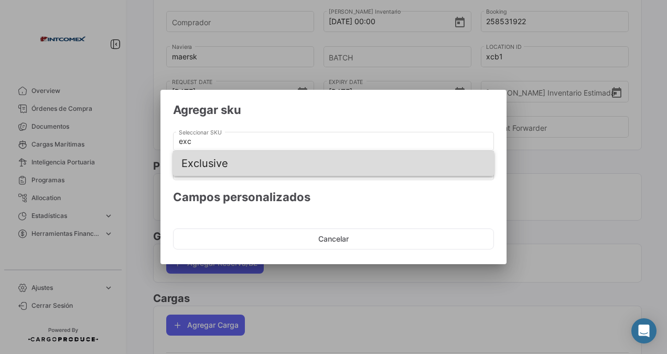
click at [205, 163] on span "Exclusive" at bounding box center [334, 163] width 304 height 25
type input "Exclusive"
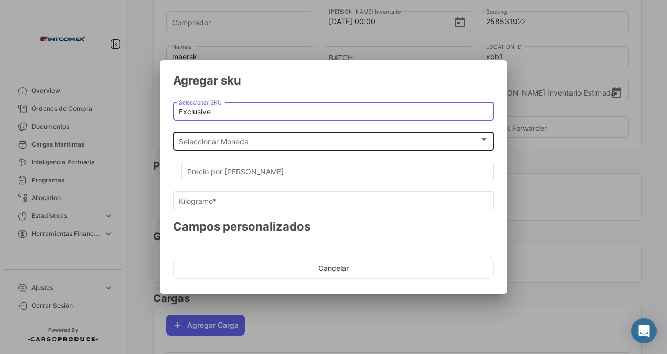
click at [225, 141] on span "Seleccionar Moneda" at bounding box center [329, 141] width 301 height 9
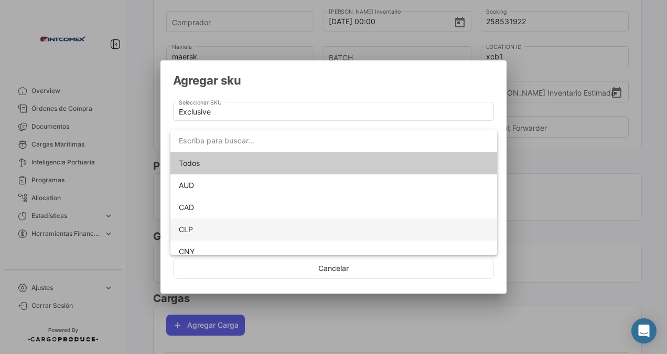
scroll to position [95, 0]
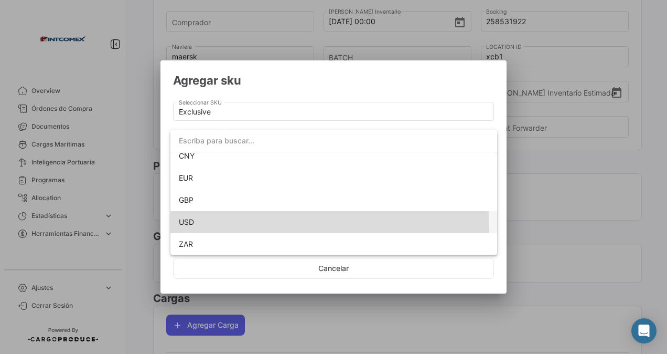
click at [197, 221] on span "USD" at bounding box center [334, 222] width 310 height 22
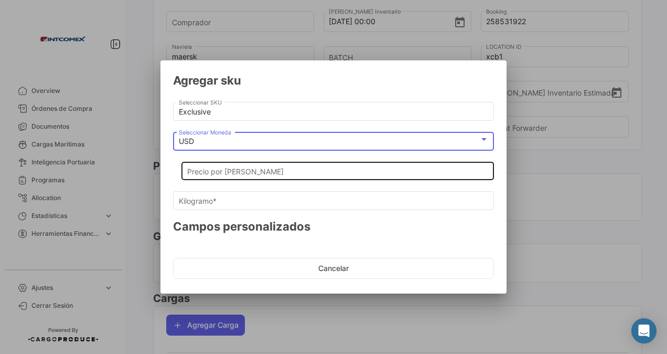
click at [206, 173] on input "Precio por [PERSON_NAME]" at bounding box center [338, 171] width 302 height 9
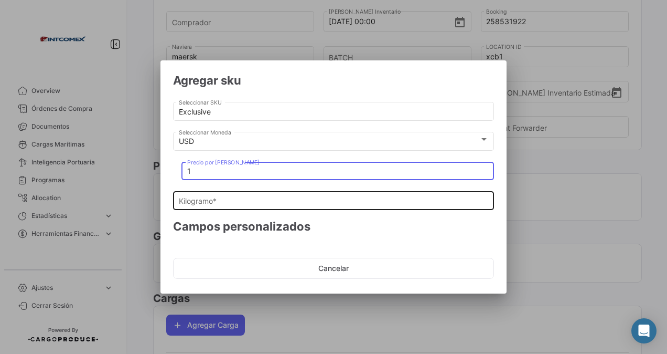
type input "1"
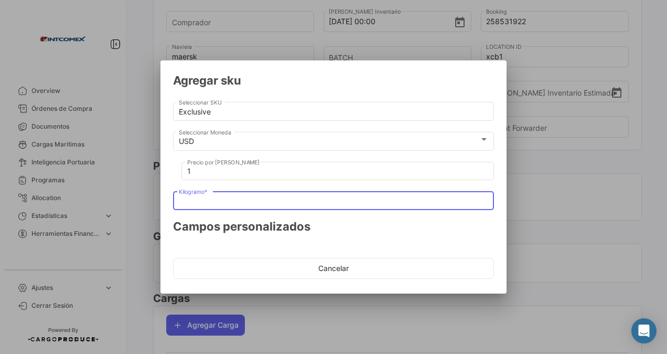
click at [195, 200] on input "Kilogramo *" at bounding box center [334, 201] width 310 height 9
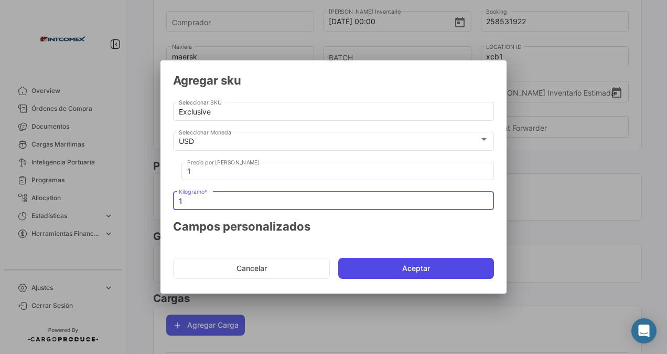
type input "1"
click at [372, 272] on button "Aceptar" at bounding box center [416, 268] width 156 height 21
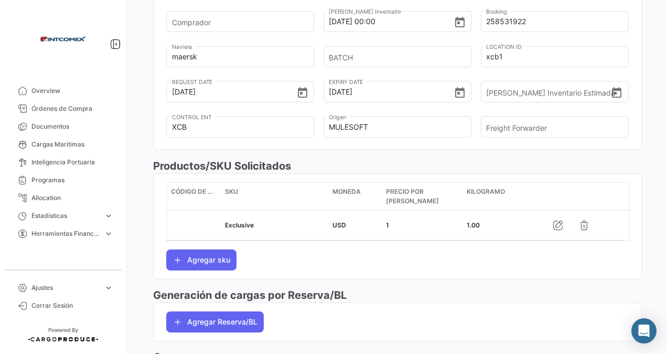
scroll to position [420, 0]
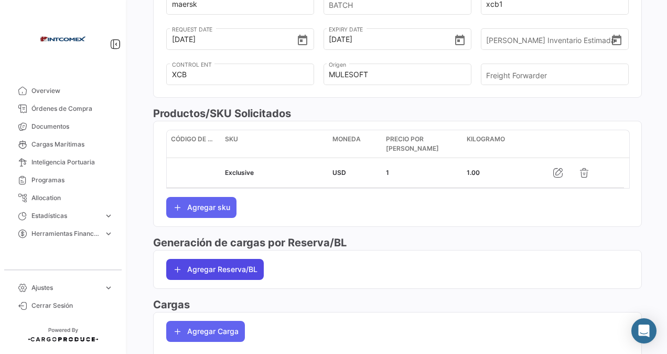
click at [219, 262] on button "Agregar Reserva/BL" at bounding box center [215, 269] width 98 height 21
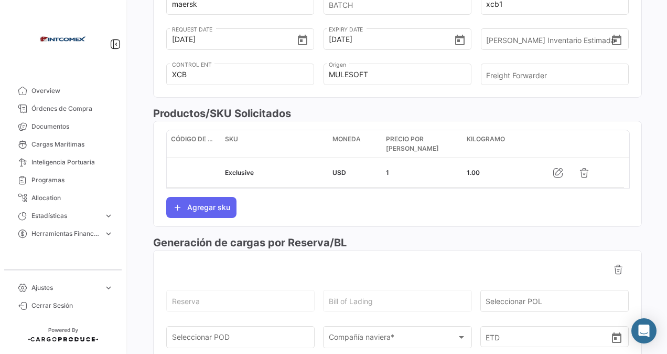
scroll to position [525, 0]
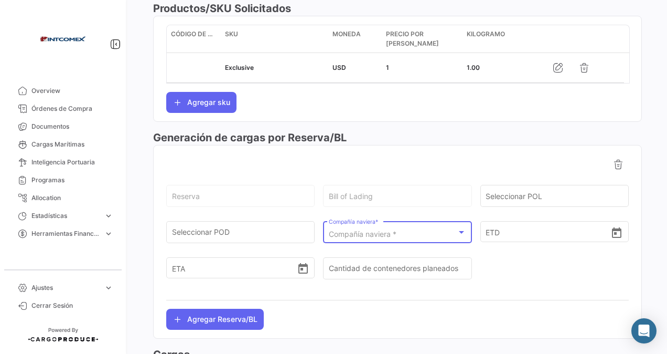
click at [367, 231] on span "Compañía naviera *" at bounding box center [363, 233] width 68 height 9
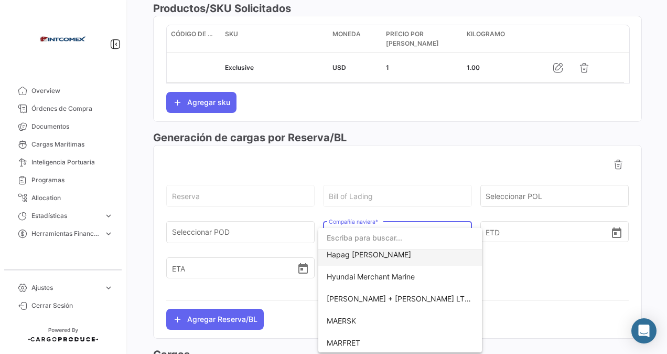
scroll to position [367, 0]
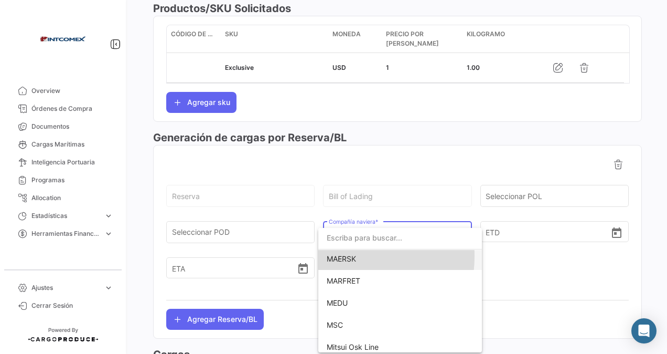
click at [338, 256] on span "MAERSK" at bounding box center [341, 258] width 29 height 9
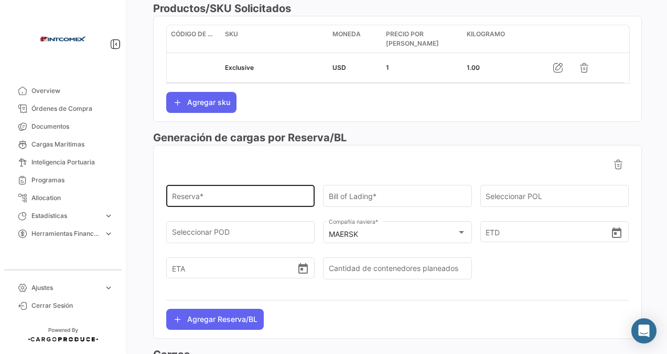
click at [186, 191] on div "Reserva *" at bounding box center [240, 195] width 137 height 24
paste input "258531922"
type input "258531922"
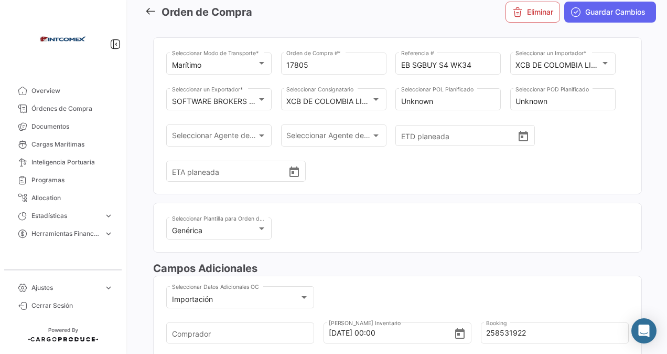
scroll to position [0, 0]
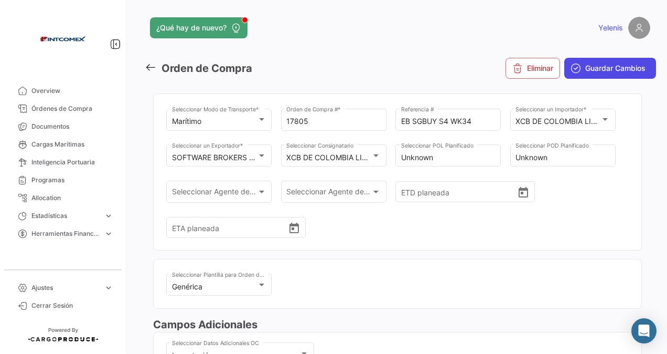
click at [599, 68] on span "Guardar Cambios" at bounding box center [616, 68] width 60 height 10
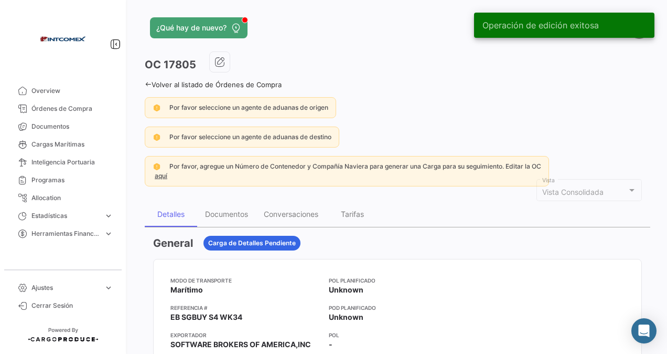
click at [148, 85] on icon at bounding box center [148, 84] width 7 height 7
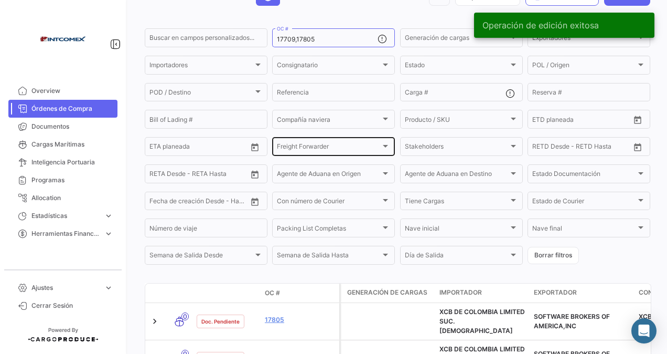
scroll to position [128, 0]
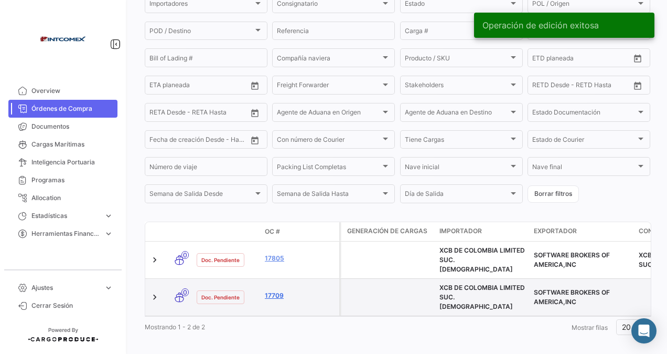
click at [270, 291] on link "17709" at bounding box center [300, 295] width 70 height 9
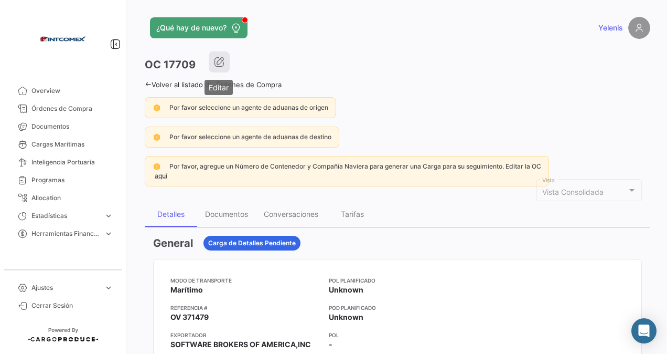
click at [215, 61] on icon "button" at bounding box center [219, 62] width 10 height 10
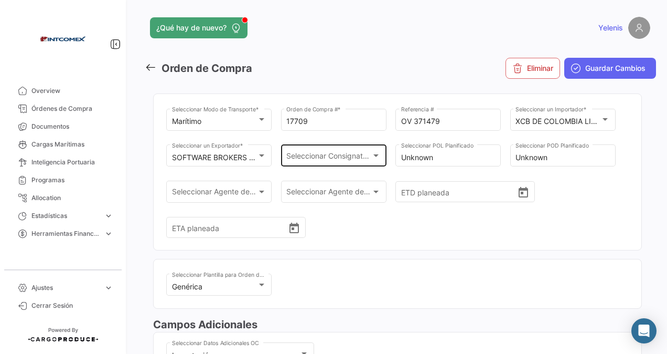
click at [366, 151] on div "Seleccionar Consignatario Seleccionar Consignatario" at bounding box center [333, 155] width 94 height 24
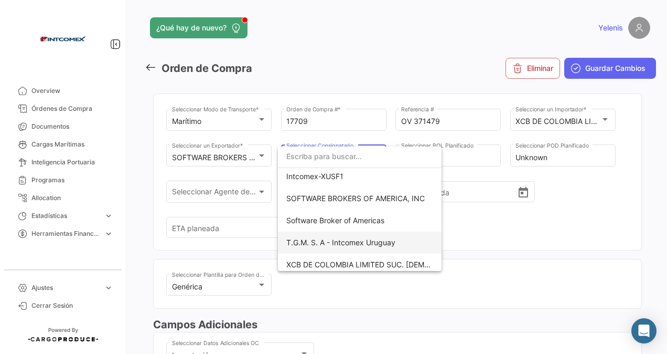
scroll to position [382, 0]
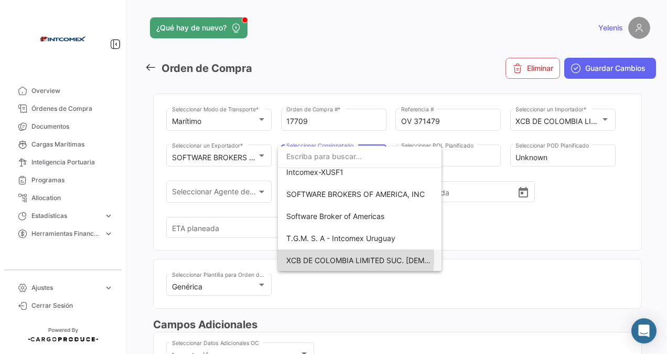
click at [326, 257] on span "XCB DE COLOMBIA LIMITED SUC. [DEMOGRAPHIC_DATA]" at bounding box center [385, 260] width 199 height 9
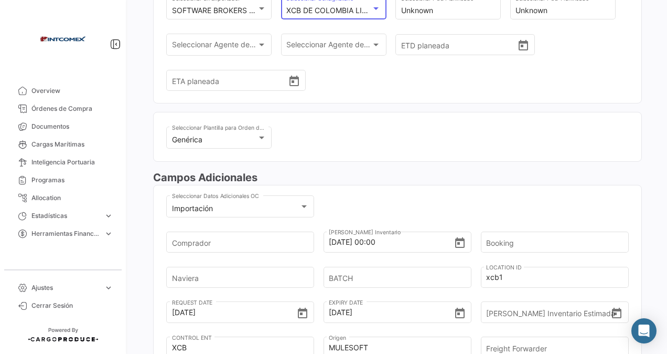
scroll to position [157, 0]
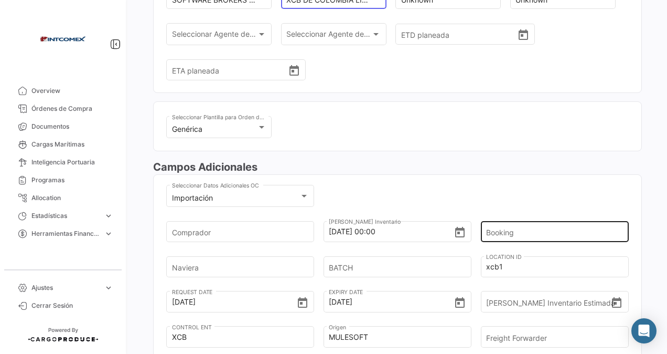
click at [492, 226] on input "Booking" at bounding box center [551, 231] width 130 height 37
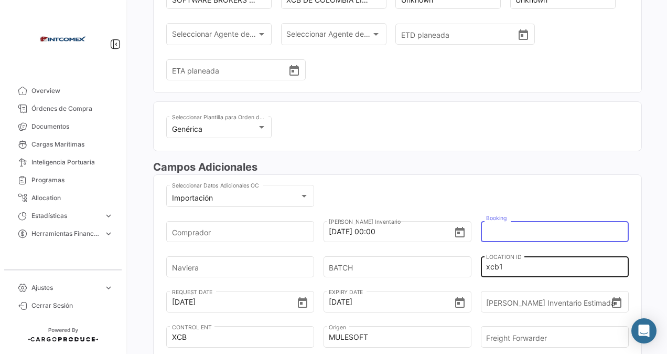
paste input "258531922"
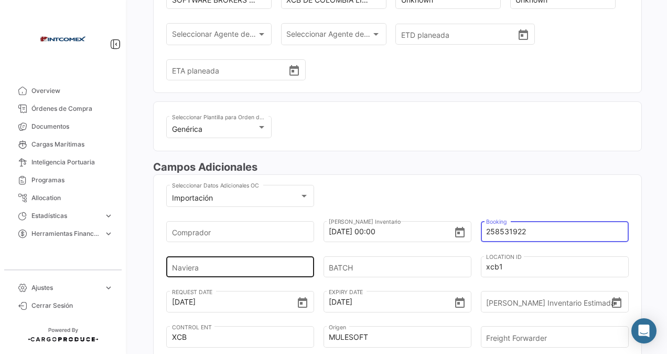
type input "258531922"
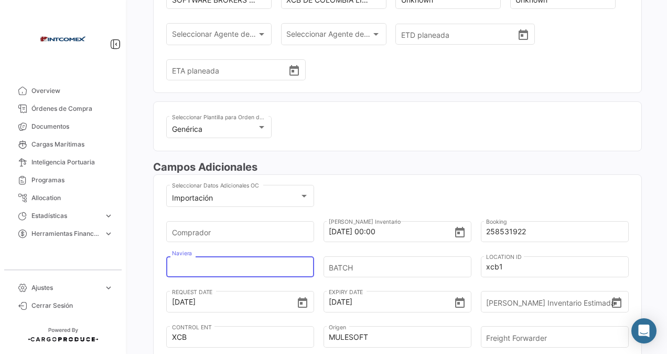
click at [184, 267] on input "Naviera" at bounding box center [237, 266] width 130 height 37
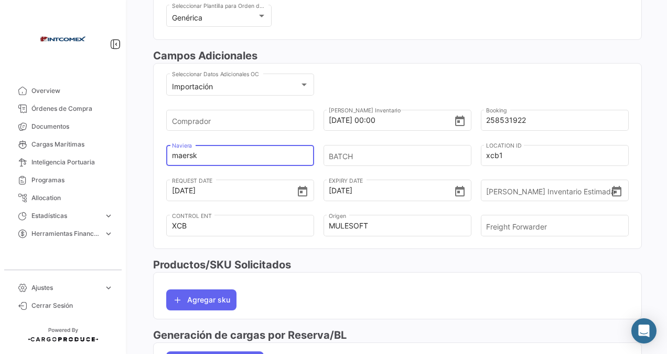
scroll to position [315, 0]
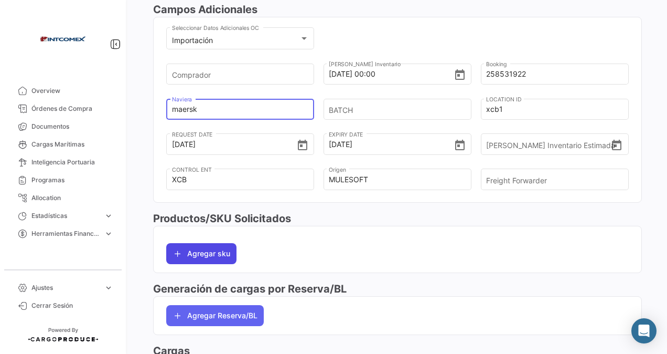
type input "maersk"
click at [198, 249] on button "Agregar sku" at bounding box center [201, 253] width 70 height 21
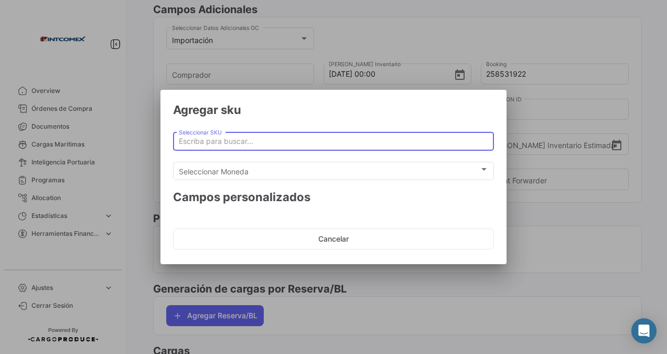
click at [218, 137] on input "Seleccionar SKU" at bounding box center [334, 141] width 310 height 9
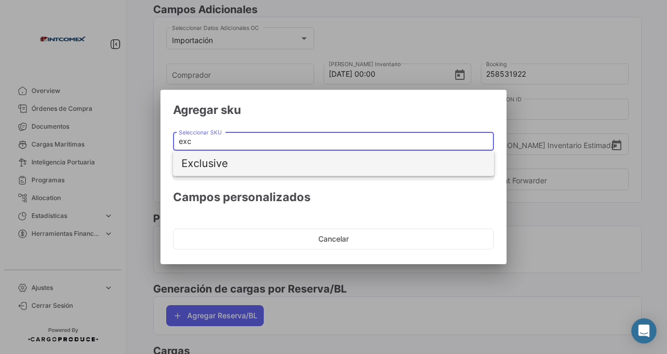
click at [215, 160] on span "Exclusive" at bounding box center [334, 163] width 304 height 25
type input "Exclusive"
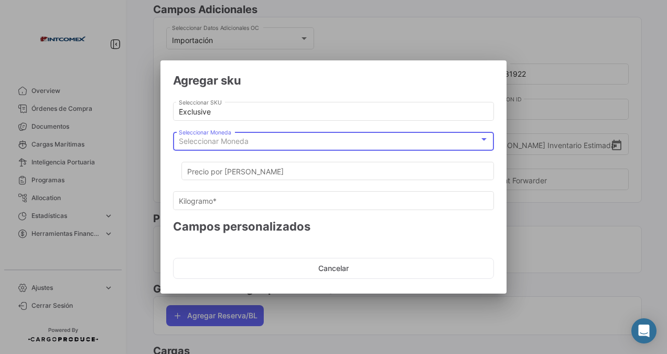
click at [226, 141] on span "Seleccionar Moneda" at bounding box center [214, 140] width 70 height 9
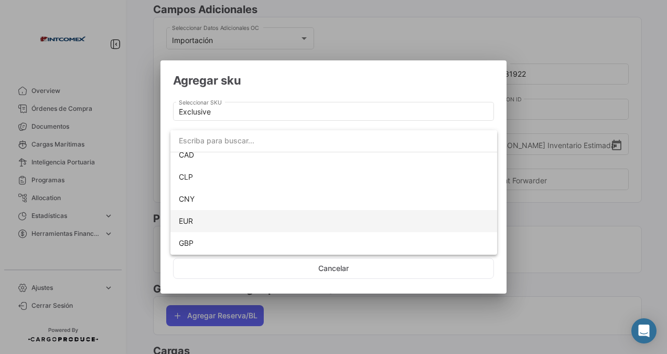
scroll to position [95, 0]
click at [188, 219] on span "USD" at bounding box center [186, 221] width 15 height 9
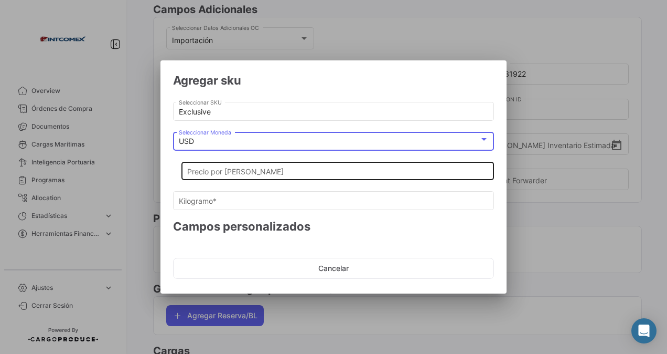
click at [216, 174] on input "Precio por [PERSON_NAME]" at bounding box center [338, 171] width 302 height 9
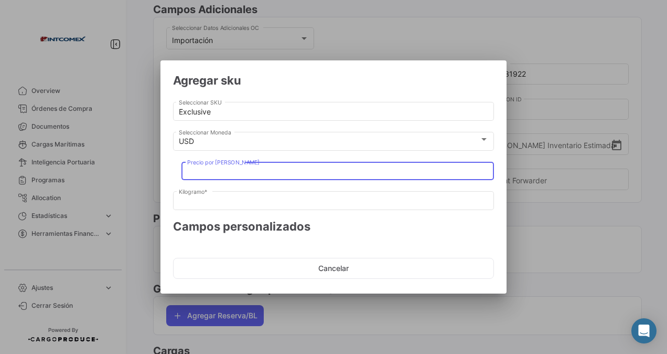
type input "1"
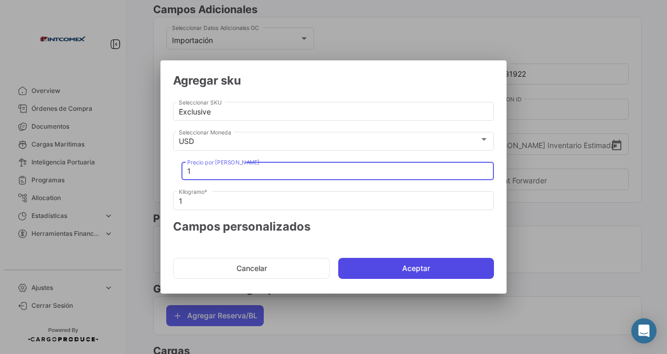
click at [379, 270] on button "Aceptar" at bounding box center [416, 268] width 156 height 21
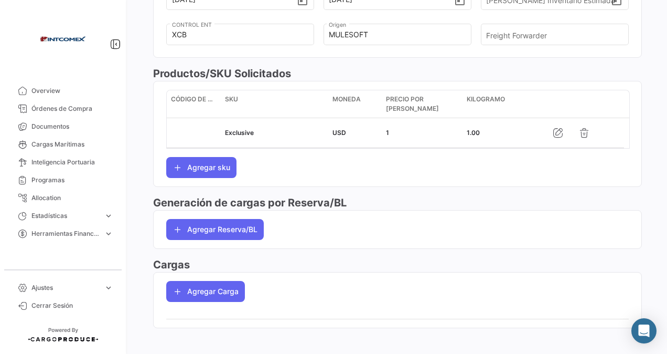
scroll to position [464, 0]
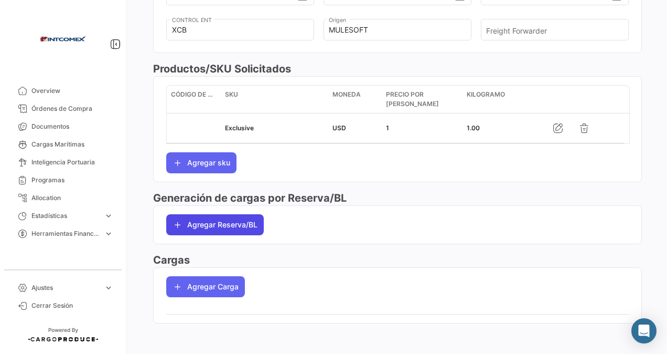
click at [211, 222] on button "Agregar Reserva/BL" at bounding box center [215, 224] width 98 height 21
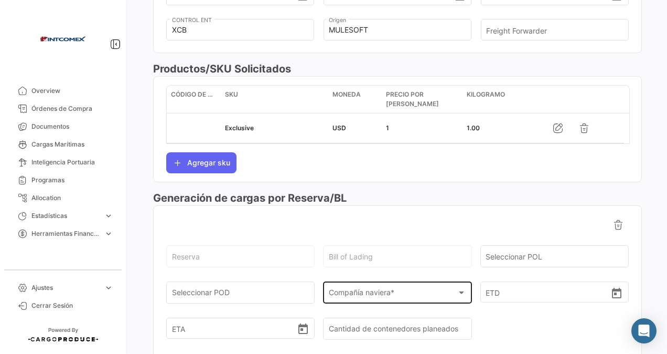
click at [407, 295] on div "Compañía naviera *" at bounding box center [393, 294] width 128 height 9
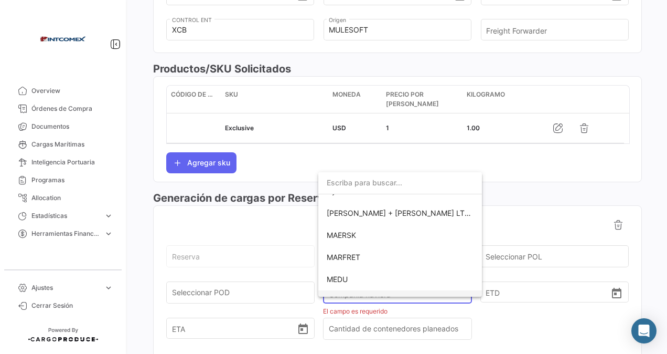
scroll to position [367, 0]
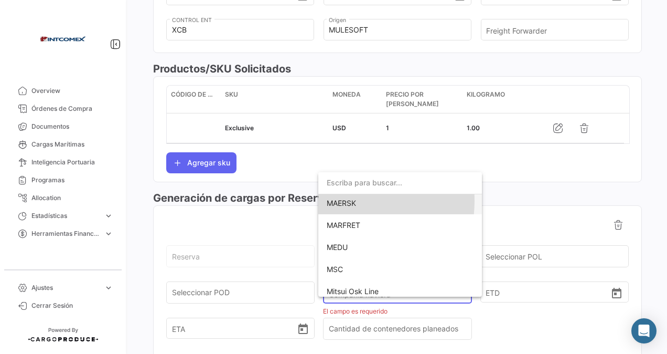
click at [339, 200] on span "MAERSK" at bounding box center [341, 202] width 29 height 9
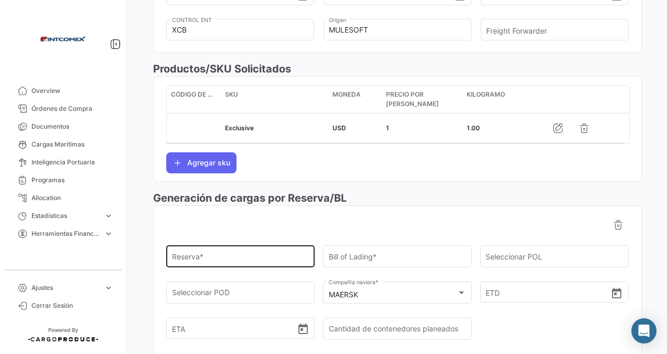
click at [206, 250] on div "Reserva *" at bounding box center [240, 255] width 137 height 24
paste input "258531922"
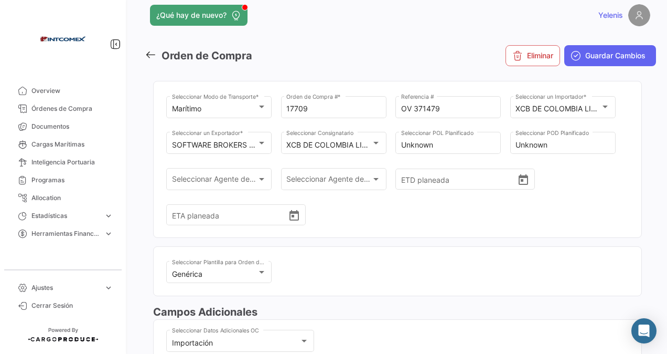
scroll to position [0, 0]
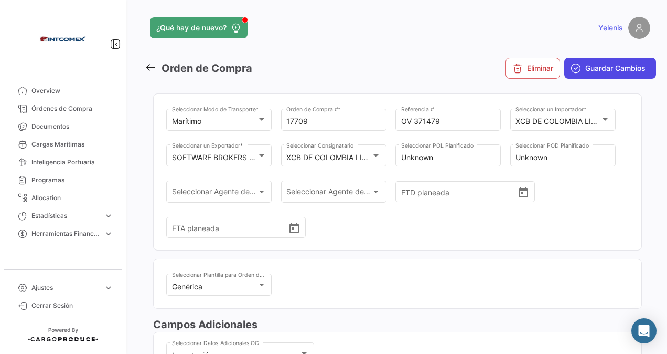
type input "258531922"
click at [591, 66] on span "Guardar Cambios" at bounding box center [616, 68] width 60 height 10
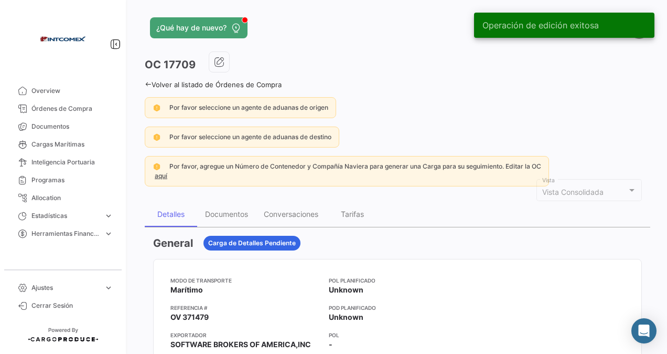
click at [160, 81] on link "Volver al listado de Órdenes de Compra" at bounding box center [213, 84] width 137 height 8
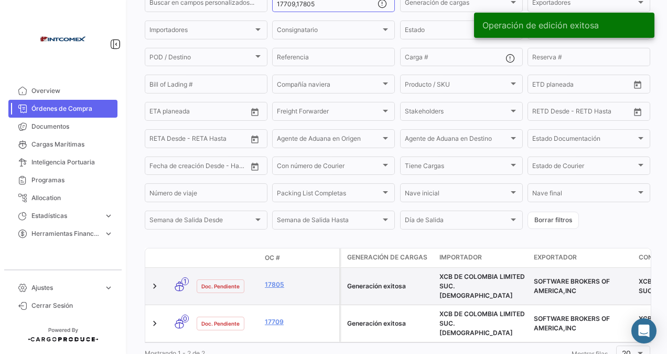
scroll to position [128, 0]
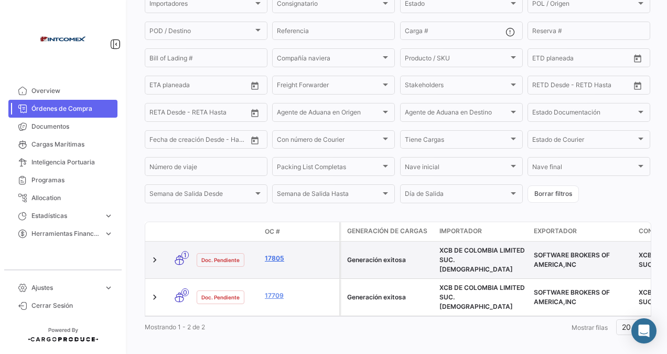
click at [277, 259] on link "17805" at bounding box center [300, 257] width 70 height 9
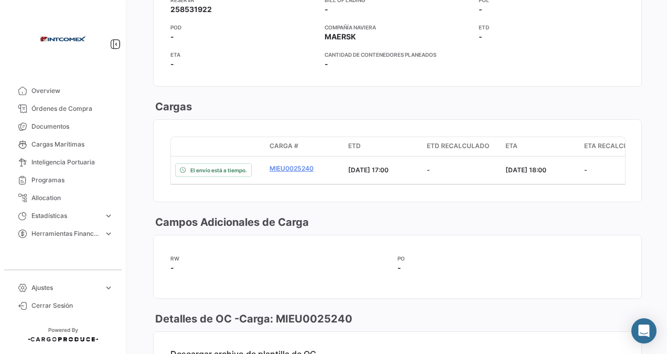
scroll to position [944, 0]
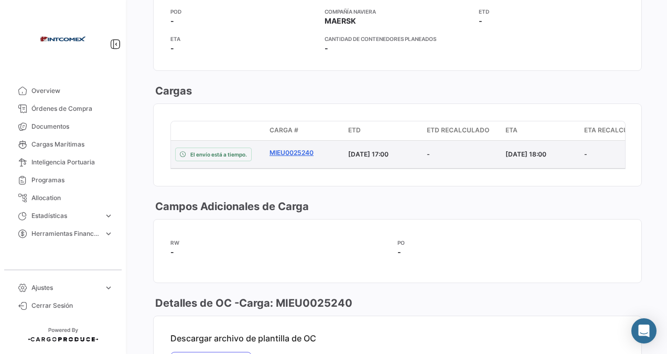
click at [303, 148] on link "MIEU0025240" at bounding box center [305, 152] width 70 height 9
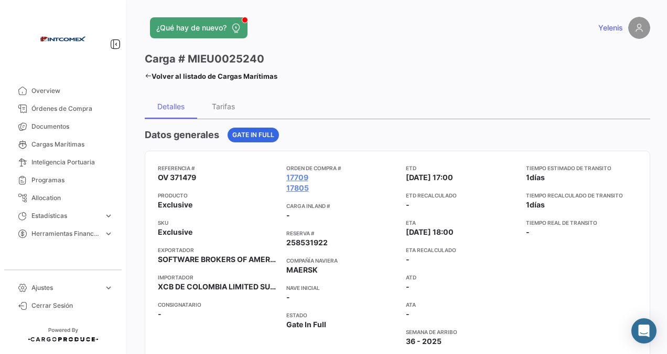
drag, startPoint x: 251, startPoint y: 60, endPoint x: 189, endPoint y: 63, distance: 62.0
click at [189, 63] on div "Carga # MIEU0025240" at bounding box center [211, 58] width 133 height 15
copy h3 "MIEU0025240"
click at [149, 74] on icon at bounding box center [148, 75] width 7 height 7
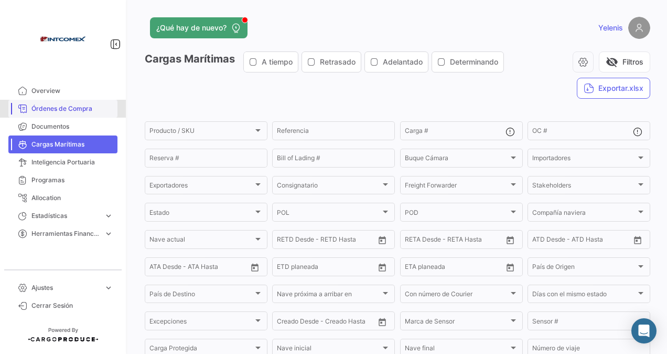
click at [57, 107] on span "Órdenes de Compra" at bounding box center [72, 108] width 82 height 9
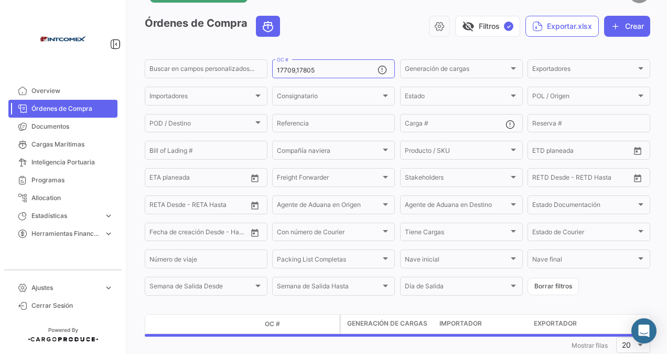
scroll to position [52, 0]
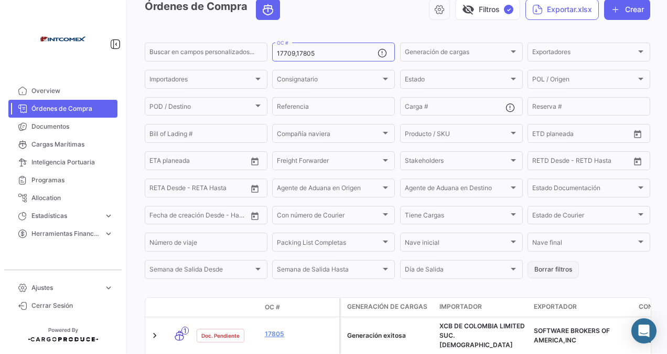
click at [546, 273] on button "Borrar filtros" at bounding box center [553, 269] width 51 height 17
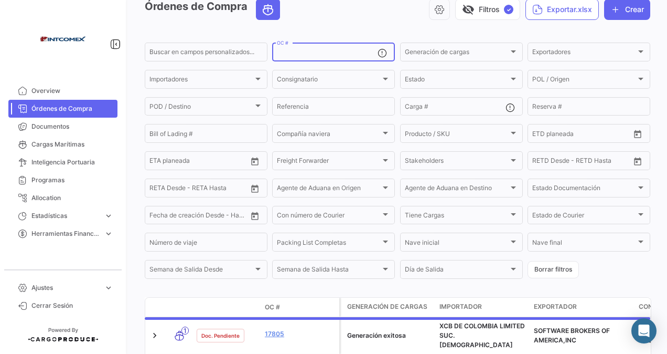
click at [284, 56] on input "OC #" at bounding box center [327, 53] width 101 height 7
paste input "50369"
type input "50369"
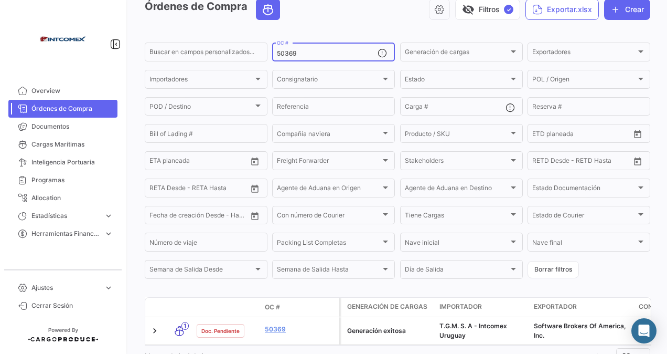
scroll to position [101, 0]
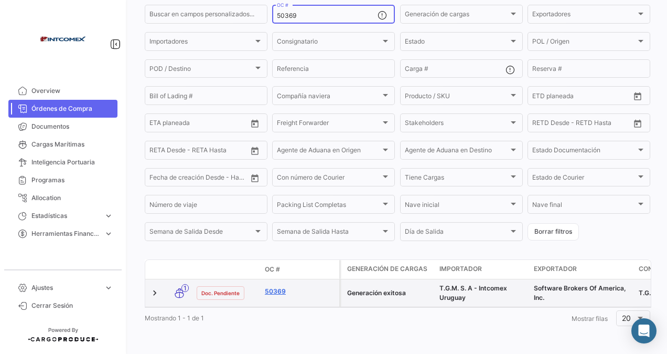
click at [277, 286] on link "50369" at bounding box center [300, 290] width 70 height 9
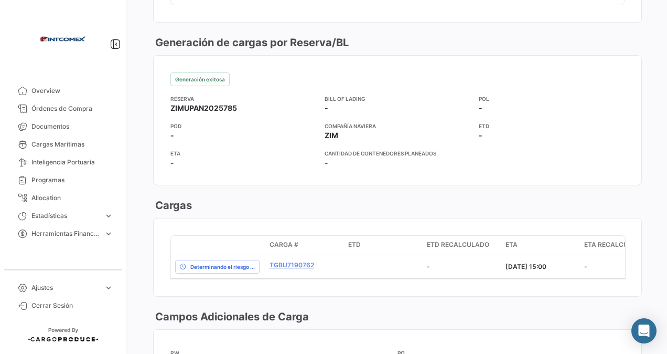
scroll to position [944, 0]
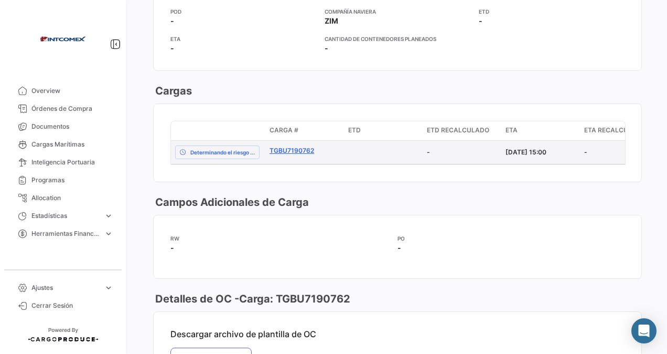
click at [283, 146] on link "TGBU7190762" at bounding box center [305, 150] width 70 height 9
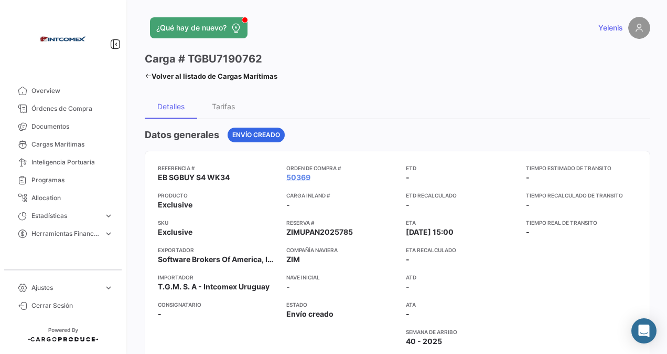
drag, startPoint x: 267, startPoint y: 57, endPoint x: 187, endPoint y: 63, distance: 80.0
click at [187, 63] on div "Carga # TGBU7190762" at bounding box center [211, 58] width 133 height 15
click at [78, 106] on span "Órdenes de Compra" at bounding box center [72, 108] width 82 height 9
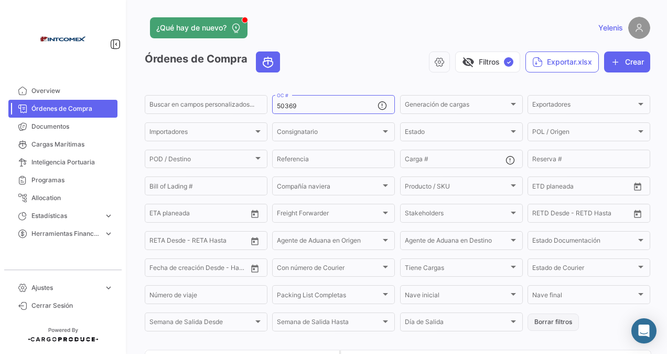
drag, startPoint x: 544, startPoint y: 323, endPoint x: 539, endPoint y: 316, distance: 8.3
click at [543, 322] on button "Borrar filtros" at bounding box center [553, 321] width 51 height 17
click at [291, 108] on input "OC #" at bounding box center [327, 105] width 101 height 7
paste input "90759,91150,91526,91683,91800"
type input "90759,91150,91526,91683,91800"
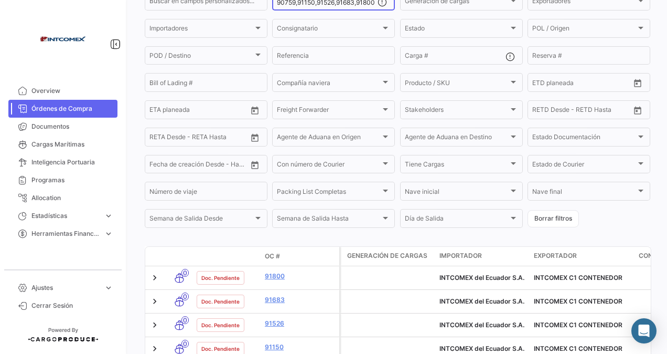
scroll to position [167, 0]
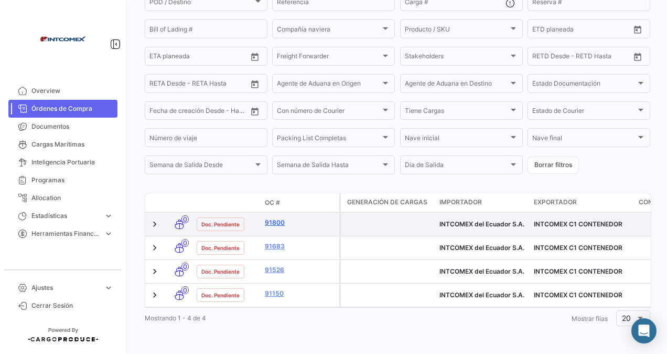
click at [275, 219] on link "91800" at bounding box center [300, 222] width 70 height 9
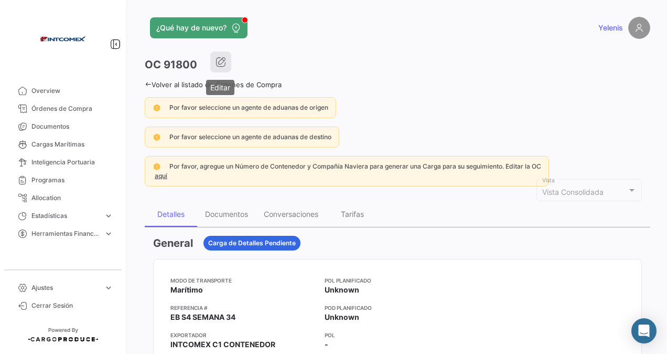
click at [219, 61] on icon "button" at bounding box center [221, 62] width 10 height 10
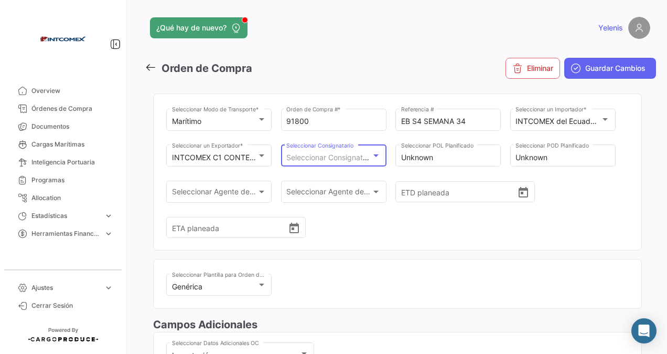
click at [374, 156] on div at bounding box center [376, 155] width 5 height 3
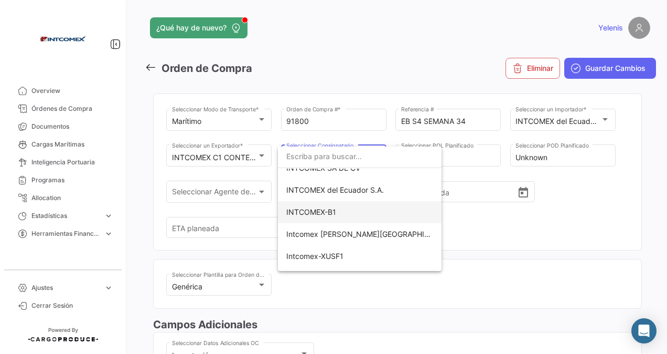
scroll to position [315, 0]
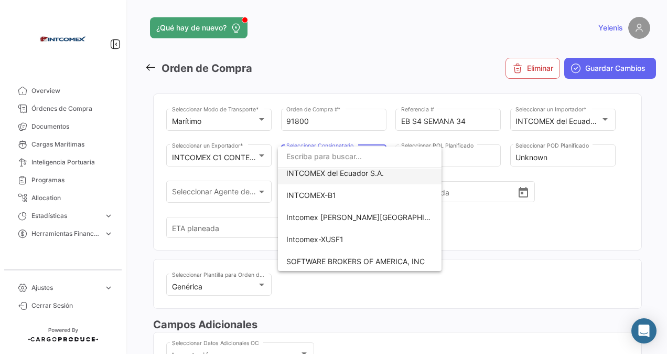
click at [356, 174] on span "INTCOMEX del Ecuador S.A." at bounding box center [335, 172] width 98 height 9
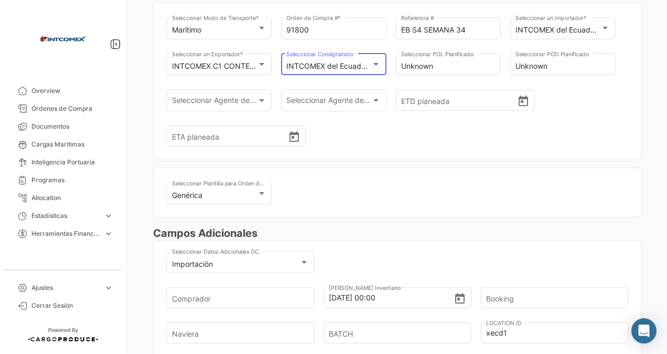
scroll to position [157, 0]
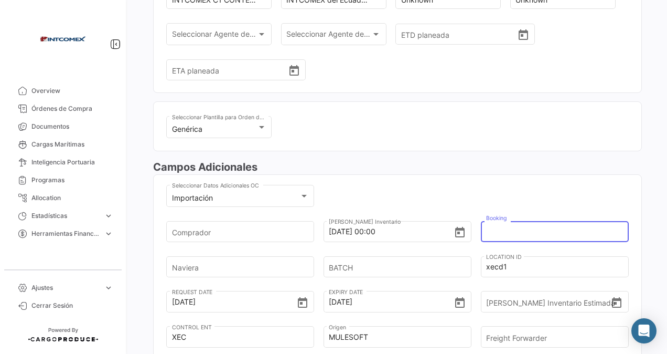
click at [508, 227] on input "Booking" at bounding box center [551, 231] width 130 height 37
paste input "6427875390"
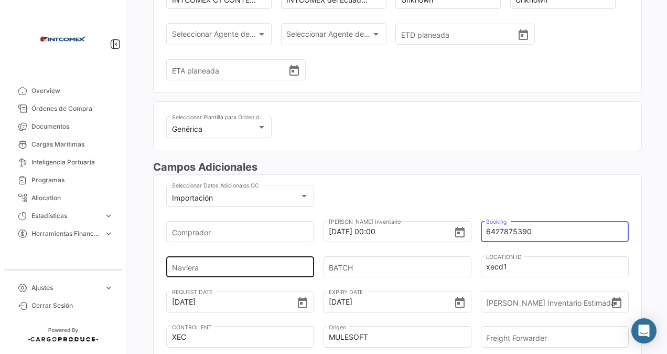
type input "6427875390"
click at [241, 263] on input "Naviera" at bounding box center [237, 266] width 130 height 37
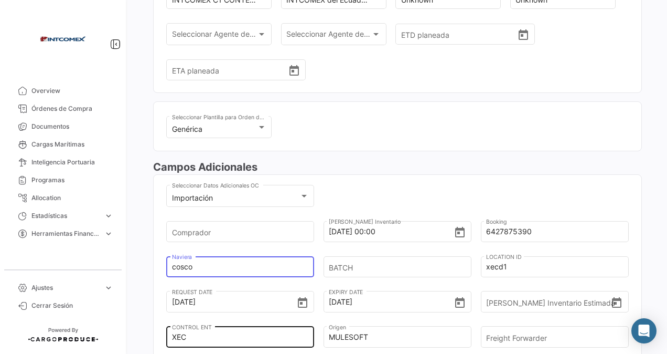
type input "cosco"
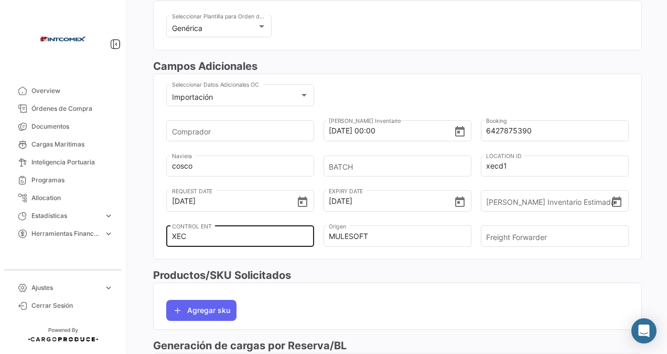
scroll to position [315, 0]
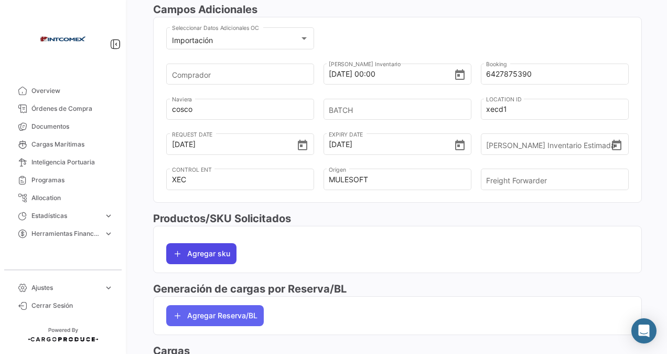
click at [192, 254] on button "Agregar sku" at bounding box center [201, 253] width 70 height 21
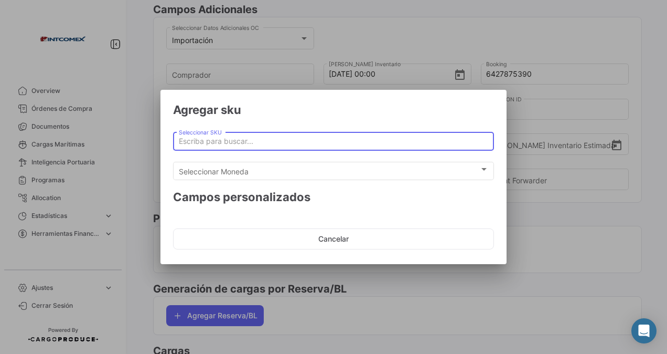
click at [201, 139] on input "Seleccionar SKU" at bounding box center [334, 141] width 310 height 9
click at [200, 140] on input "Seleccionar SKU" at bounding box center [334, 141] width 310 height 9
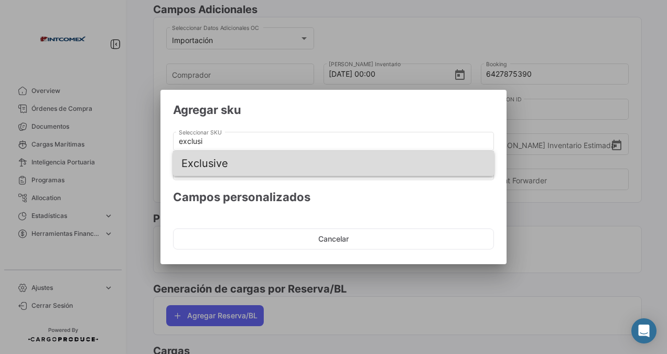
click at [220, 162] on span "Exclusive" at bounding box center [334, 163] width 304 height 25
type input "Exclusive"
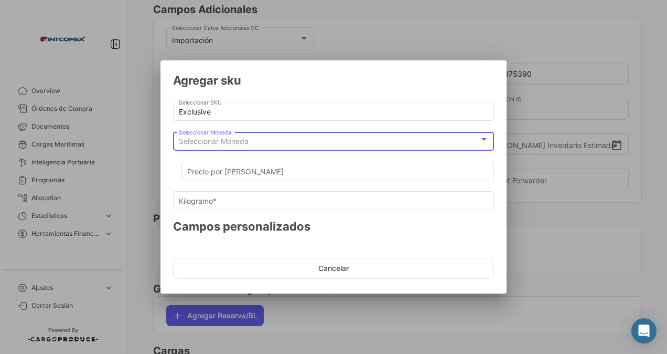
click at [220, 139] on span "Seleccionar Moneda" at bounding box center [214, 140] width 70 height 9
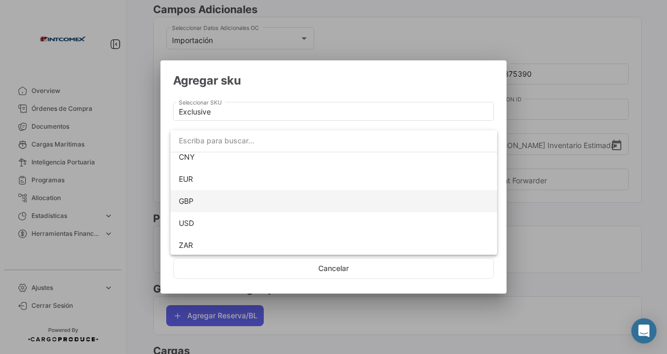
scroll to position [95, 0]
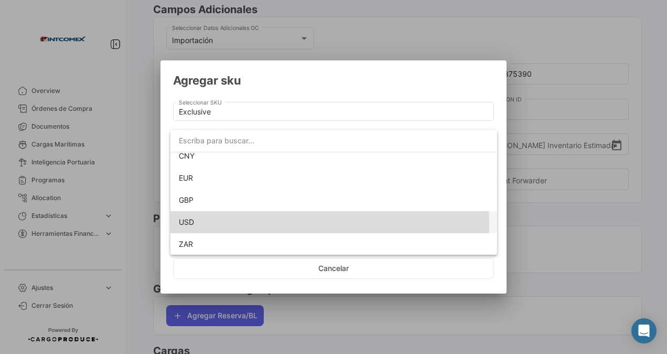
click at [205, 226] on span "USD" at bounding box center [334, 222] width 310 height 22
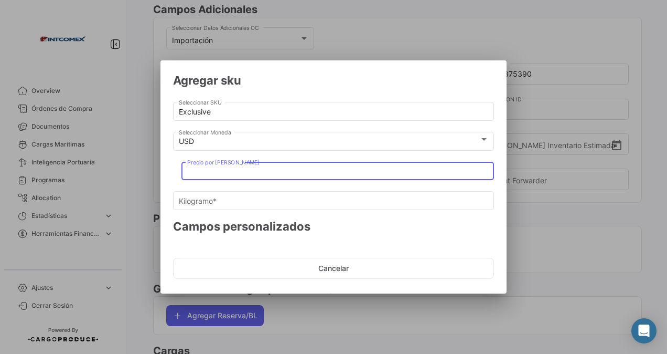
click at [214, 169] on input "Precio por [PERSON_NAME]" at bounding box center [338, 171] width 302 height 9
type input "1"
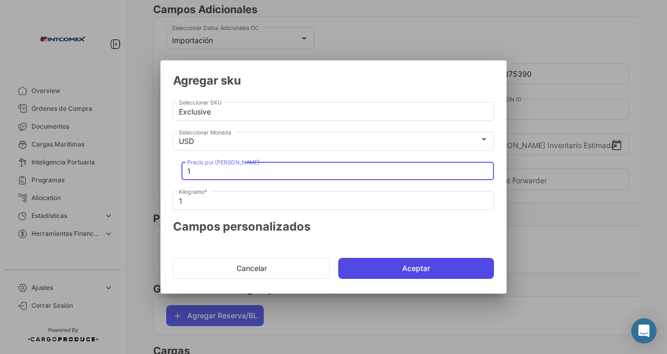
click at [391, 268] on button "Aceptar" at bounding box center [416, 268] width 156 height 21
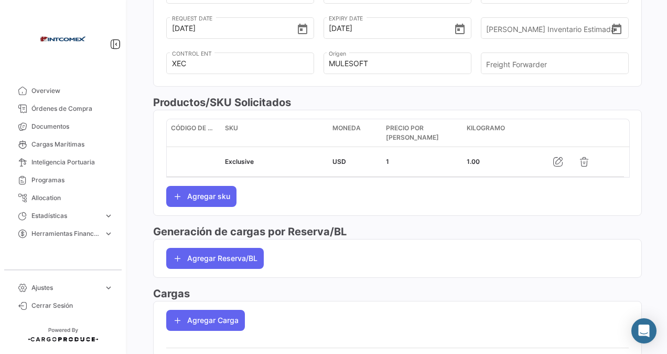
scroll to position [464, 0]
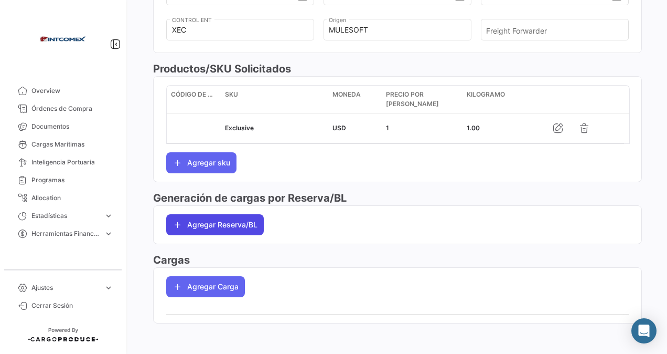
click at [230, 218] on button "Agregar Reserva/BL" at bounding box center [215, 224] width 98 height 21
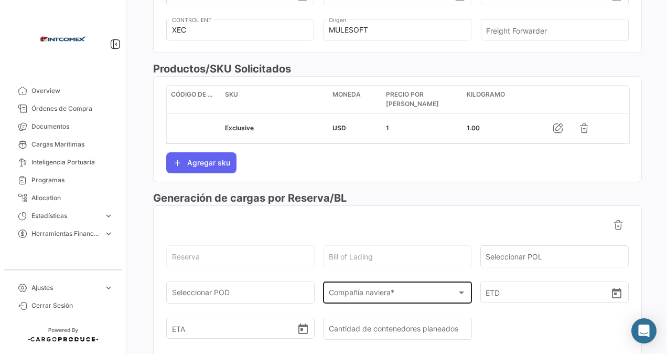
click at [381, 292] on span "Compañía naviera *" at bounding box center [393, 294] width 128 height 9
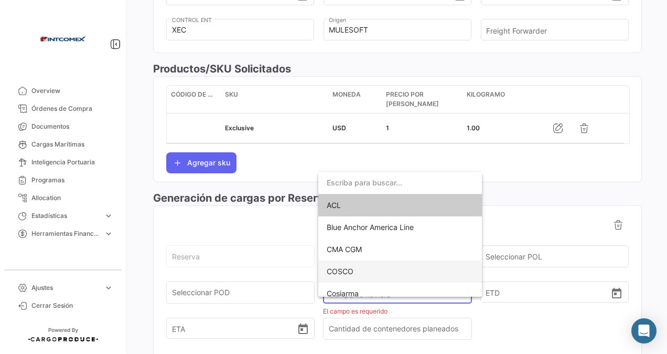
click at [340, 270] on span "COSCO" at bounding box center [340, 271] width 27 height 9
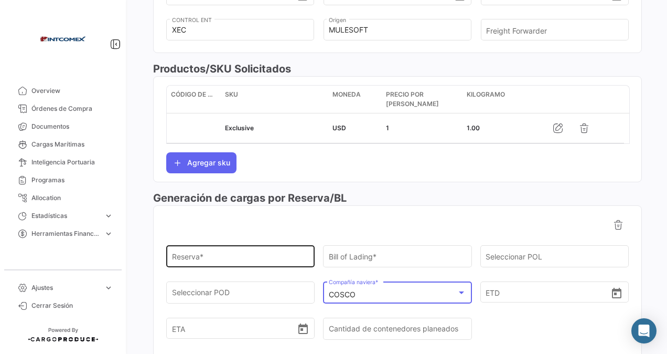
click at [205, 250] on div "Reserva *" at bounding box center [240, 255] width 137 height 24
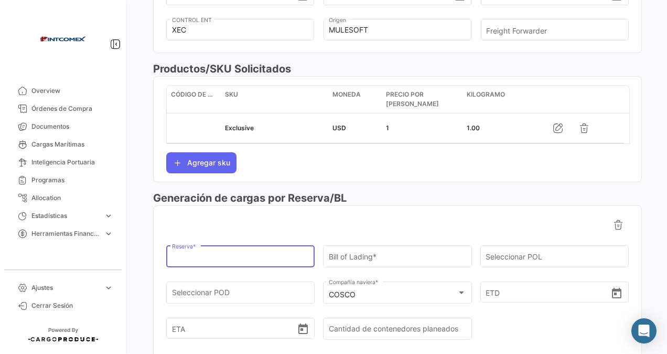
paste input "6427875390"
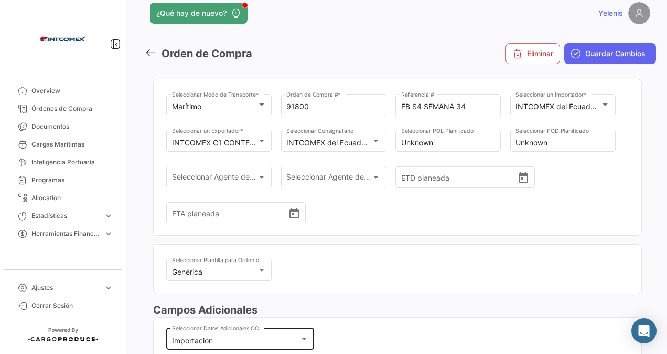
scroll to position [0, 0]
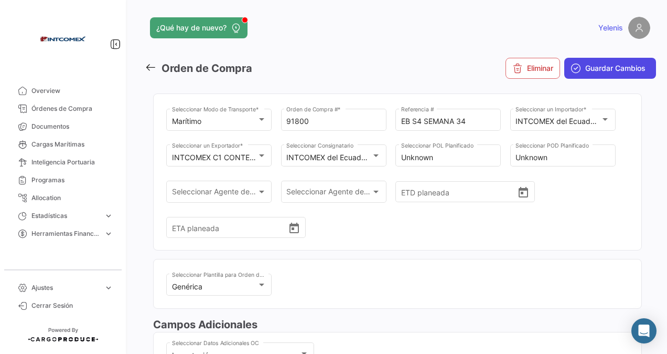
type input "6427875390"
click at [596, 67] on span "Guardar Cambios" at bounding box center [616, 68] width 60 height 10
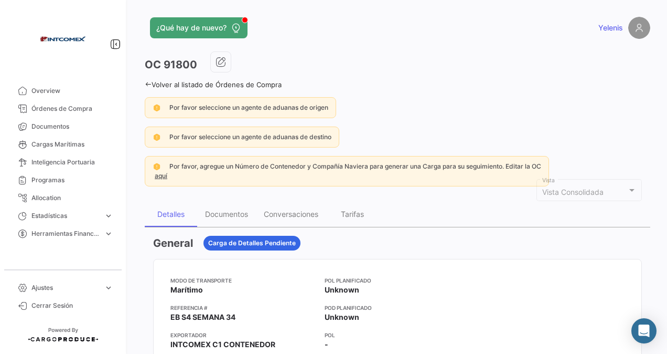
click at [161, 84] on link "Volver al listado de Órdenes de Compra" at bounding box center [213, 84] width 137 height 8
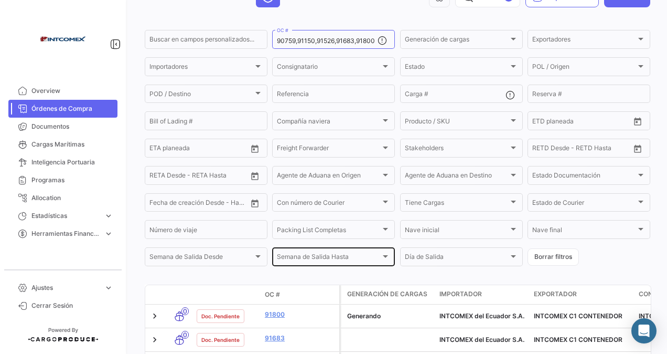
scroll to position [167, 0]
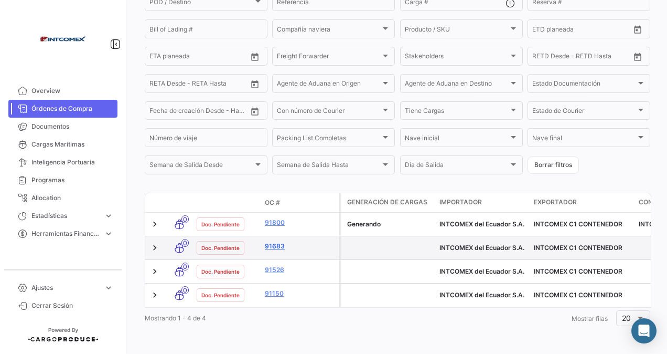
click at [272, 241] on link "91683" at bounding box center [300, 245] width 70 height 9
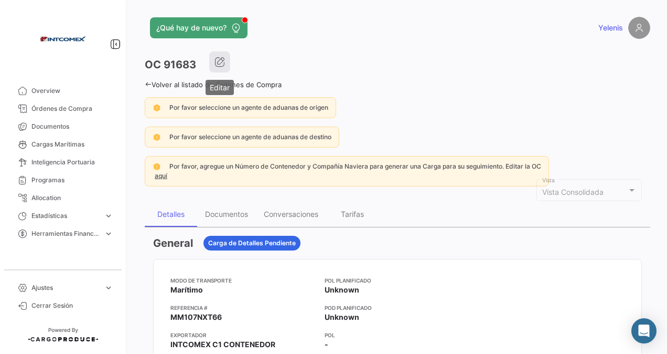
click at [220, 63] on icon "button" at bounding box center [220, 62] width 10 height 10
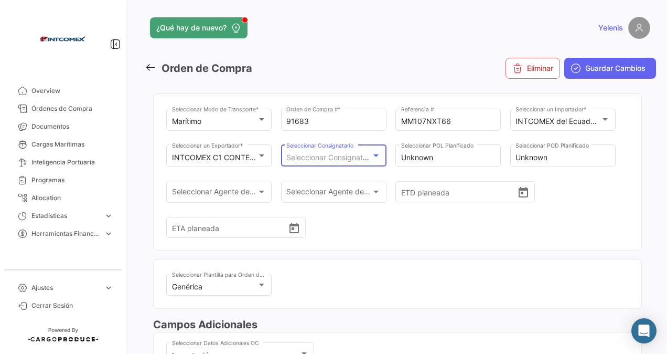
click at [361, 154] on span "Seleccionar Consignatario" at bounding box center [330, 157] width 89 height 9
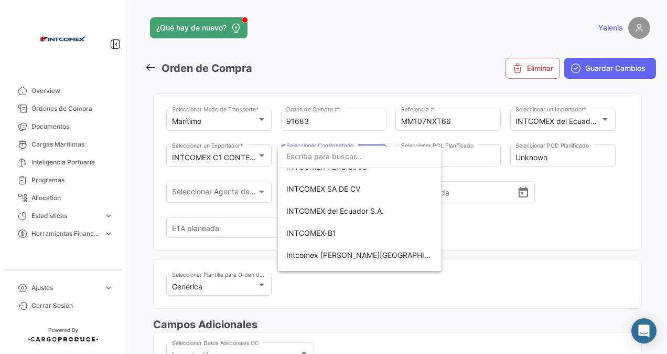
scroll to position [225, 0]
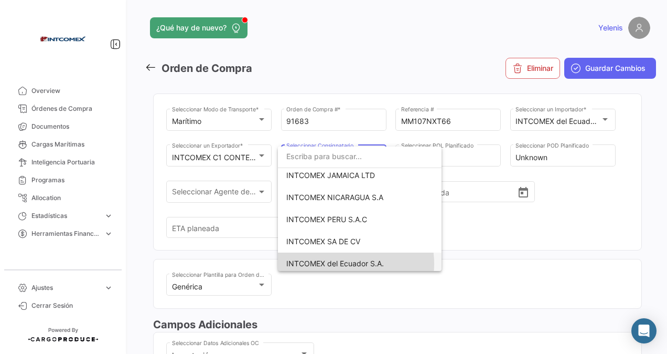
click at [333, 263] on span "INTCOMEX del Ecuador S.A." at bounding box center [335, 263] width 98 height 9
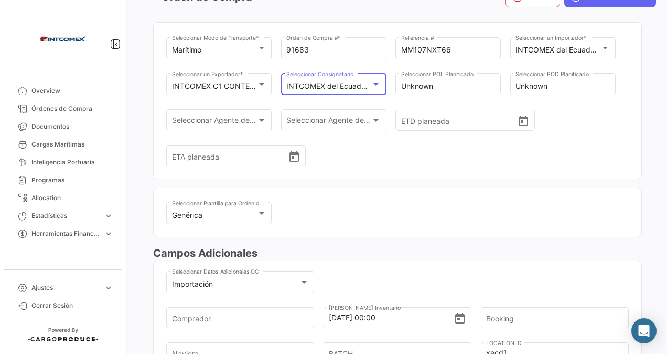
scroll to position [157, 0]
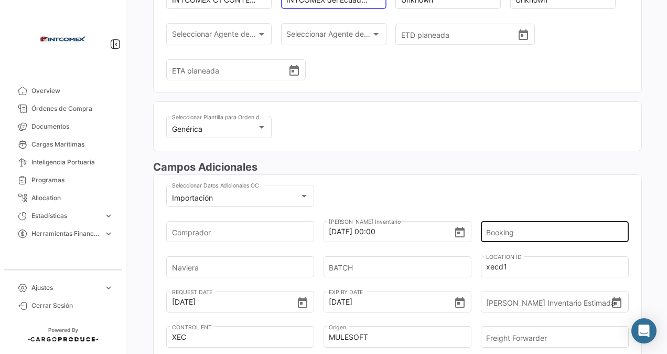
click at [497, 231] on input "Booking" at bounding box center [551, 231] width 130 height 37
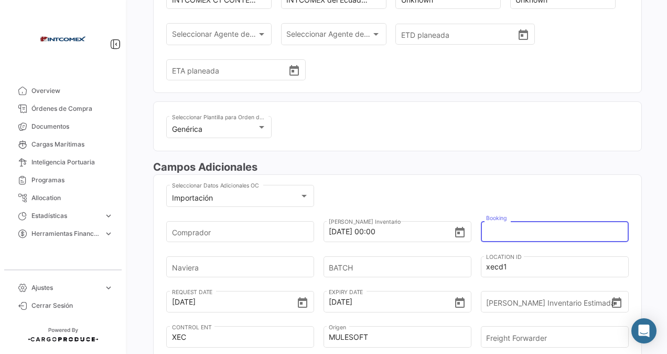
click at [513, 229] on input "Booking" at bounding box center [551, 231] width 130 height 37
paste input "6427875390"
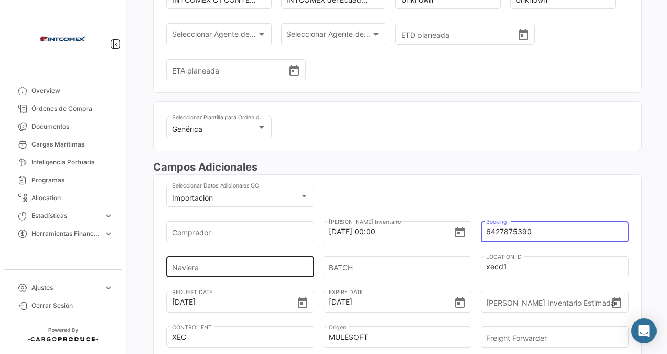
type input "6427875390"
click at [206, 271] on input "Naviera" at bounding box center [237, 266] width 130 height 37
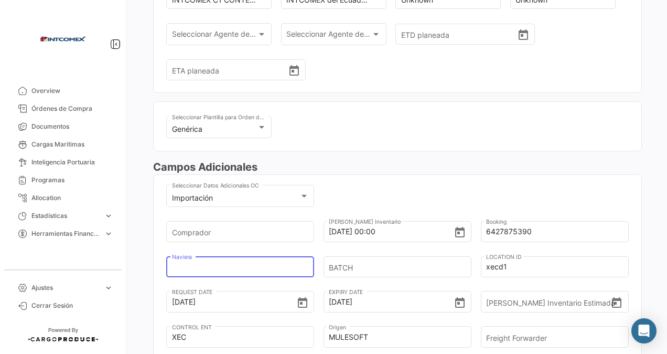
type input "cosco"
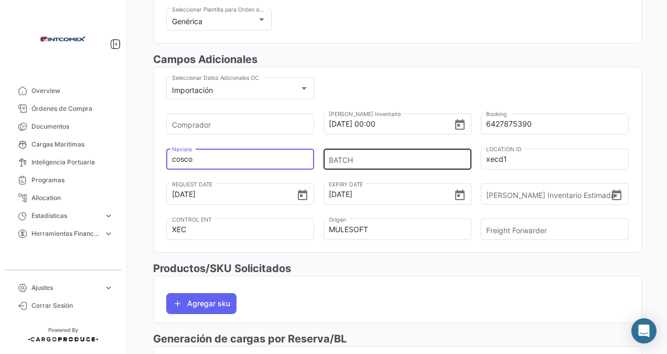
scroll to position [315, 0]
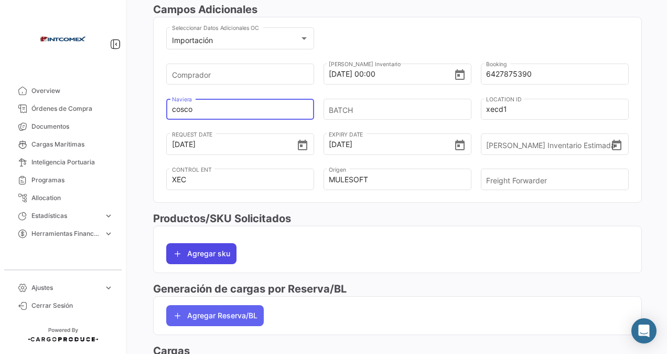
click at [215, 253] on button "Agregar sku" at bounding box center [201, 253] width 70 height 21
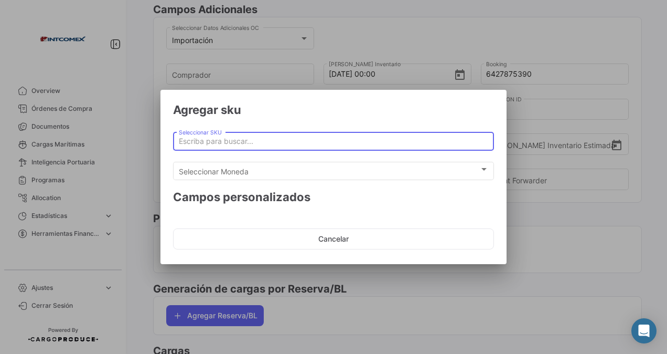
click at [220, 140] on input "Seleccionar SKU" at bounding box center [334, 141] width 310 height 9
click at [219, 142] on input "Seleccionar SKU" at bounding box center [334, 141] width 310 height 9
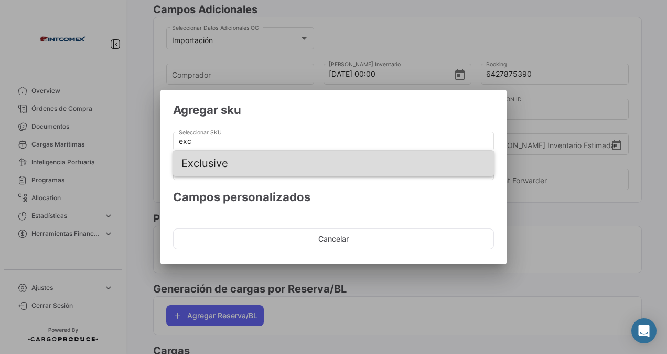
click at [213, 158] on span "Exclusive" at bounding box center [334, 163] width 304 height 25
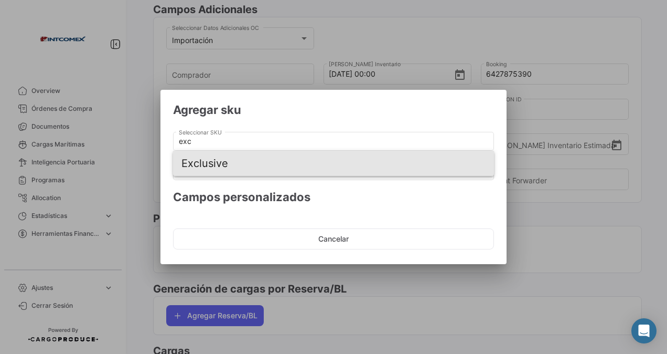
type input "Exclusive"
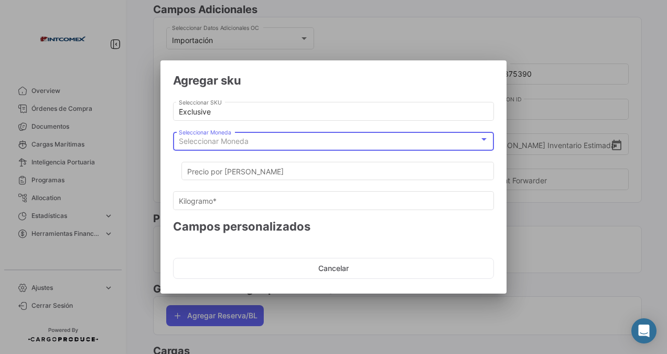
click at [230, 143] on span "Seleccionar Moneda" at bounding box center [214, 140] width 70 height 9
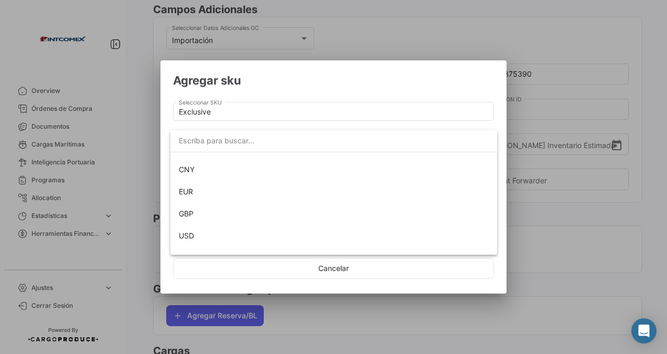
scroll to position [95, 0]
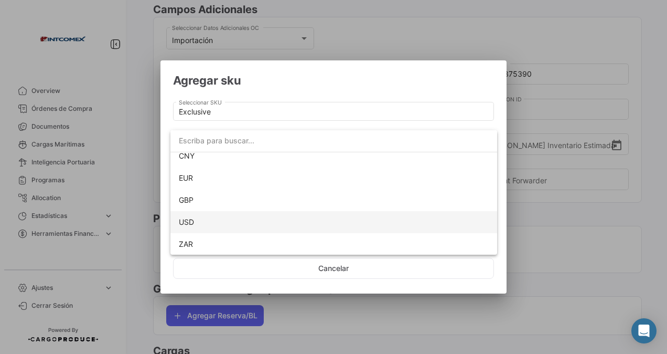
click at [195, 219] on span "USD" at bounding box center [334, 222] width 310 height 22
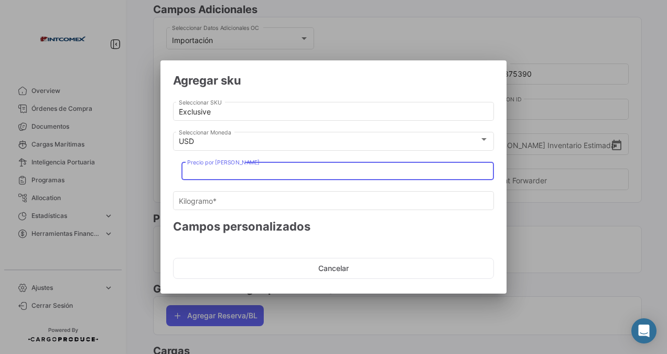
click at [223, 173] on input "Precio por [PERSON_NAME]" at bounding box center [338, 171] width 302 height 9
type input "1"
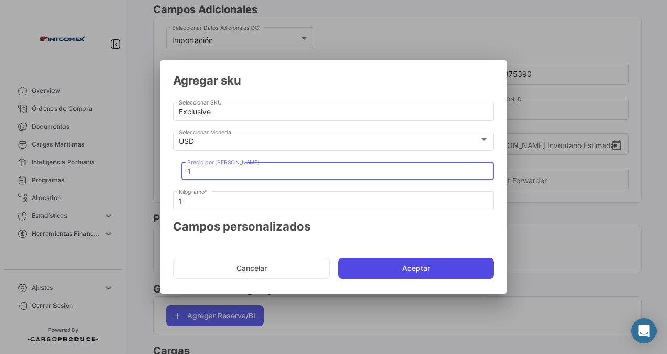
click at [365, 267] on button "Aceptar" at bounding box center [416, 268] width 156 height 21
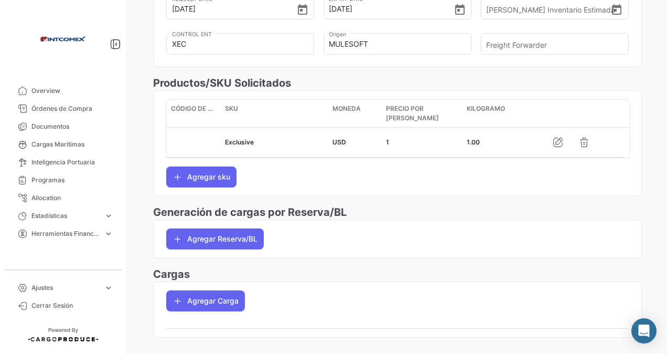
scroll to position [464, 0]
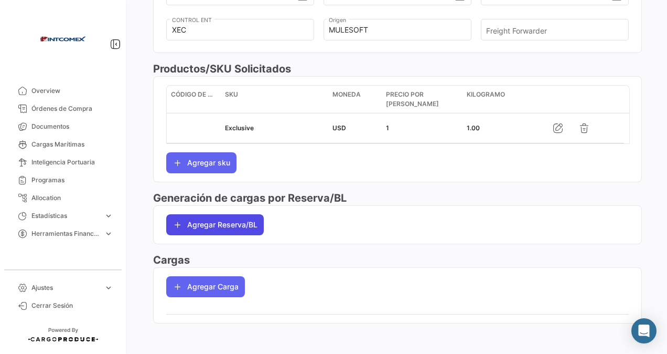
click at [234, 221] on button "Agregar Reserva/BL" at bounding box center [215, 224] width 98 height 21
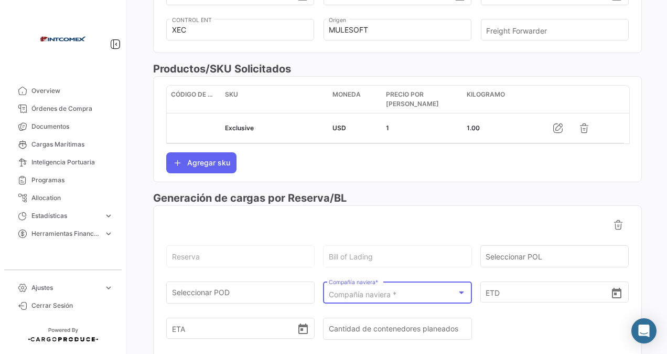
click at [431, 294] on div "Compañía naviera *" at bounding box center [393, 294] width 128 height 9
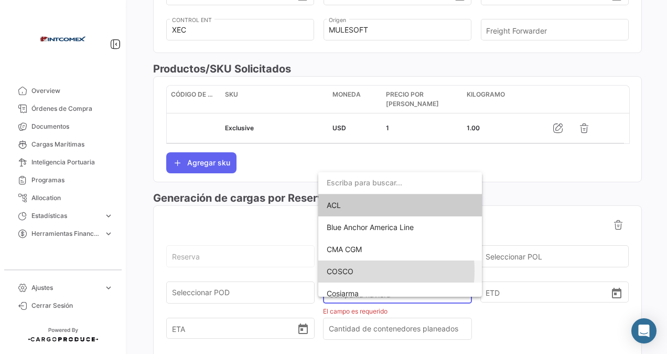
click at [346, 271] on span "COSCO" at bounding box center [340, 271] width 27 height 9
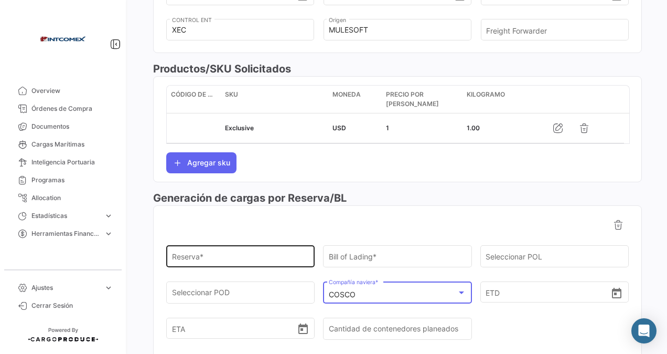
click at [224, 254] on input "Reserva *" at bounding box center [240, 258] width 137 height 9
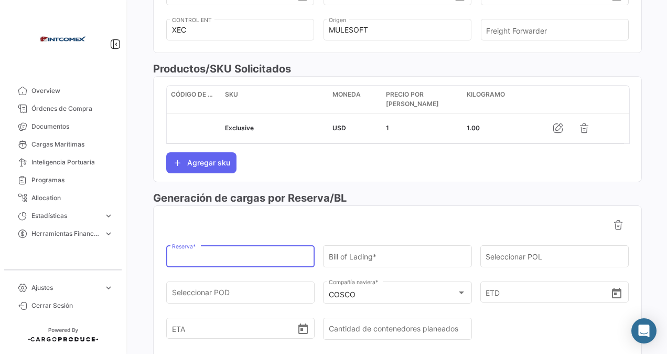
paste input "6427875390"
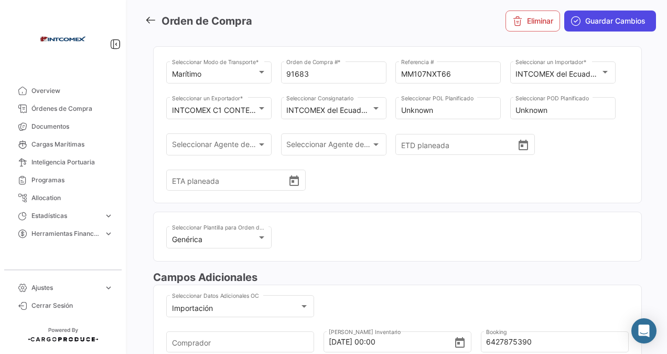
scroll to position [0, 0]
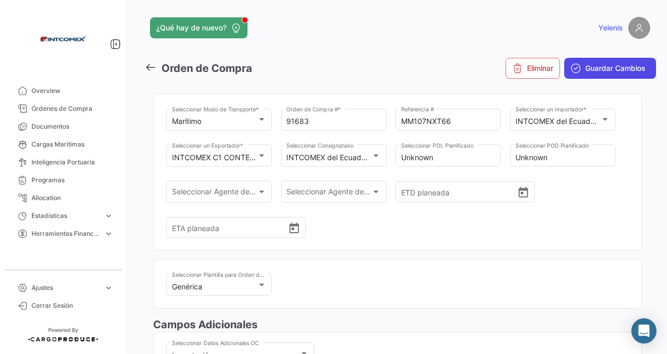
type input "6427875390"
click at [598, 68] on span "Guardar Cambios" at bounding box center [616, 68] width 60 height 10
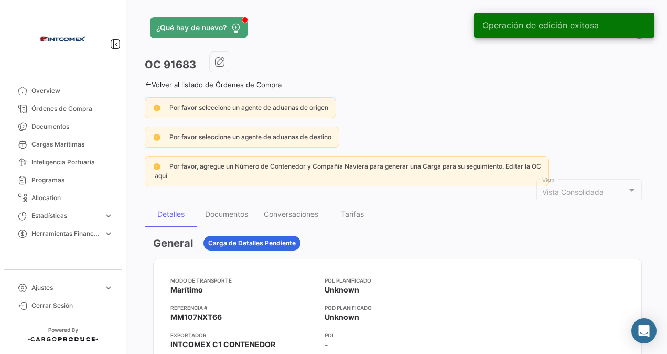
click at [157, 84] on link "Volver al listado de Órdenes de Compra" at bounding box center [213, 84] width 137 height 8
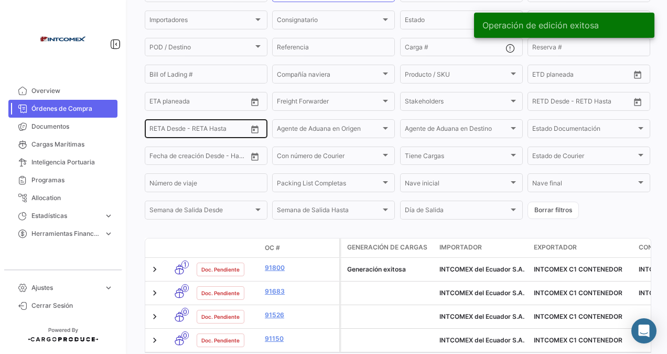
scroll to position [167, 0]
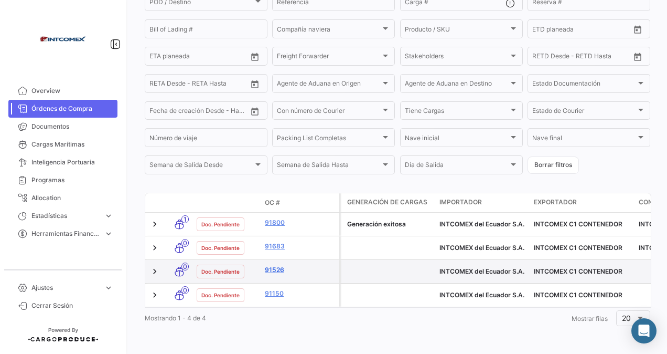
click at [279, 265] on link "91526" at bounding box center [300, 269] width 70 height 9
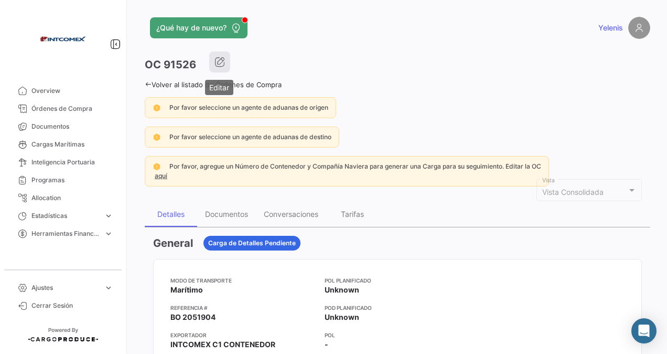
click at [220, 58] on icon "button" at bounding box center [220, 62] width 10 height 10
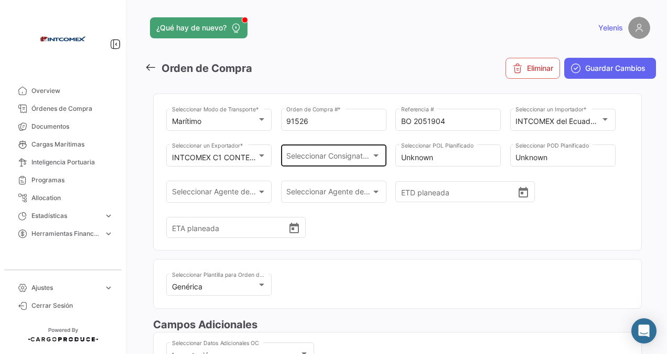
click at [349, 152] on div "Seleccionar Consignatario Seleccionar Consignatario" at bounding box center [333, 155] width 94 height 24
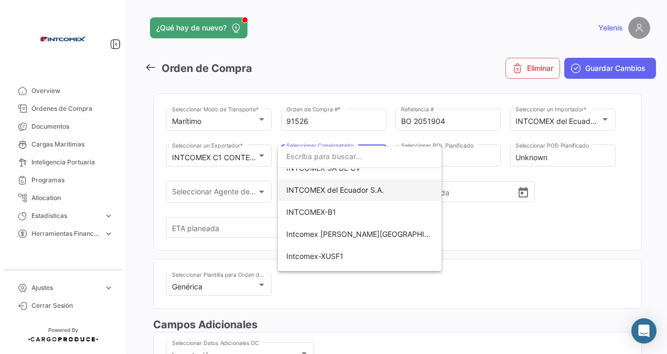
scroll to position [315, 0]
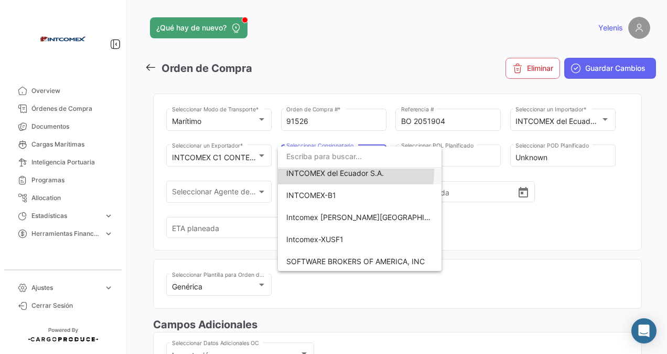
click at [337, 171] on span "INTCOMEX del Ecuador S.A." at bounding box center [335, 172] width 98 height 9
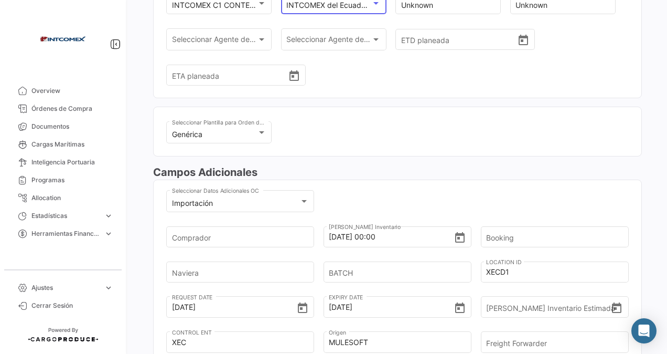
scroll to position [157, 0]
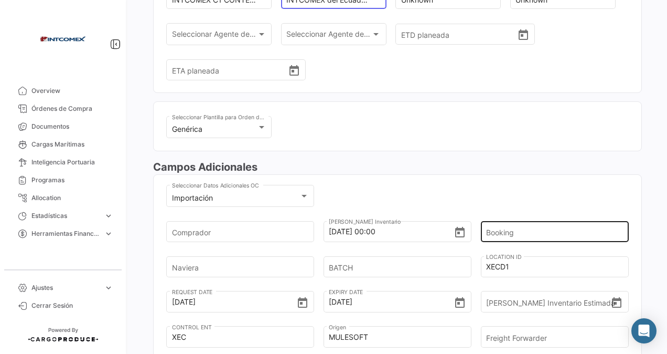
click at [494, 229] on input "Booking" at bounding box center [551, 231] width 130 height 37
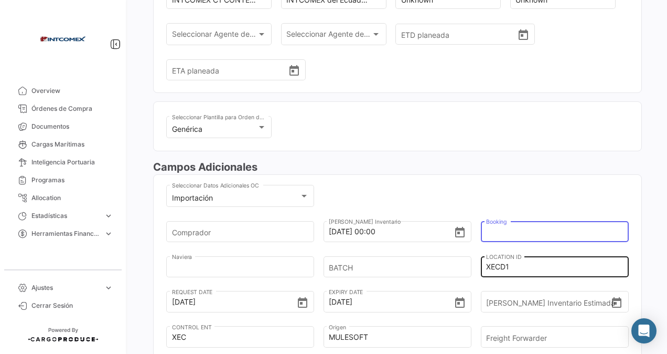
type input "6427875390"
type input "cosco"
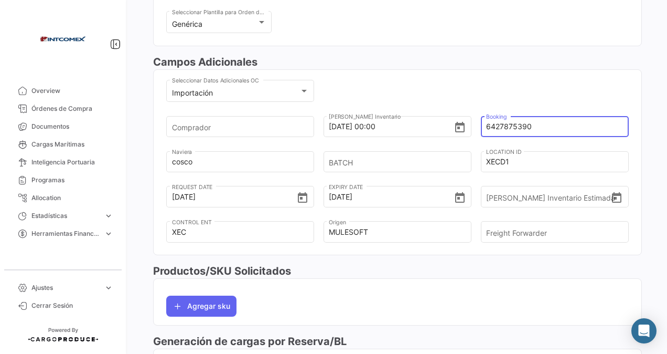
scroll to position [315, 0]
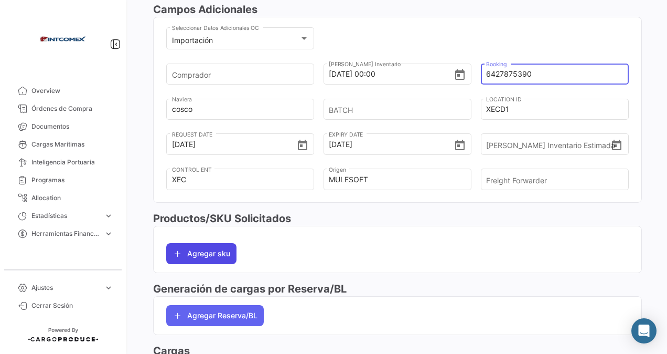
click at [207, 255] on button "Agregar sku" at bounding box center [201, 253] width 70 height 21
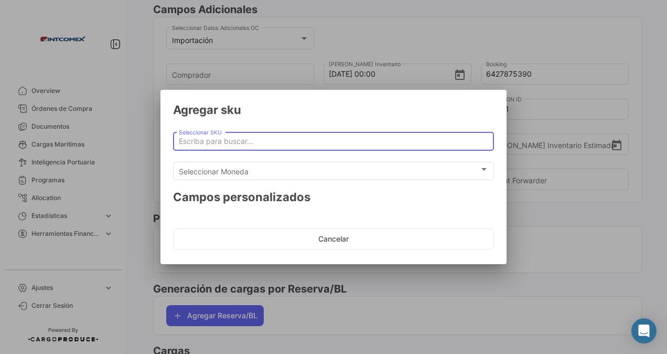
click at [200, 137] on input "Seleccionar SKU" at bounding box center [334, 141] width 310 height 9
click at [195, 142] on input "Seleccionar SKU" at bounding box center [334, 141] width 310 height 9
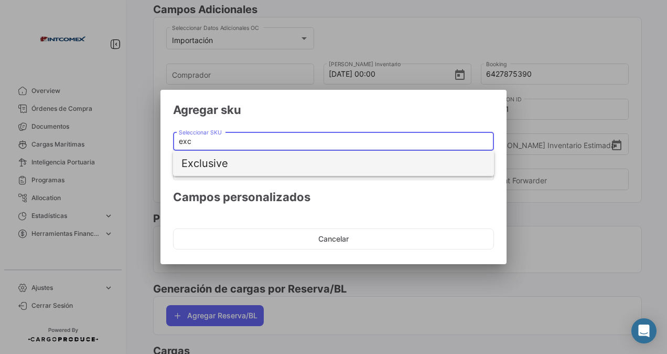
click at [222, 165] on span "Exclusive" at bounding box center [334, 163] width 304 height 25
type input "Exclusive"
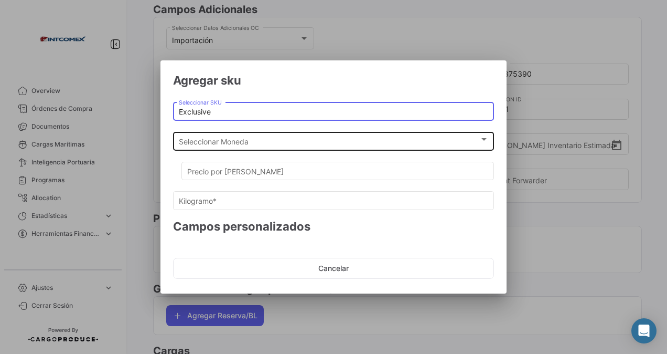
click at [219, 144] on span "Seleccionar Moneda" at bounding box center [329, 141] width 301 height 9
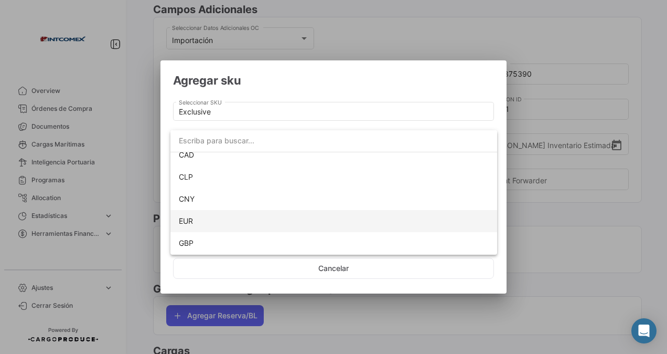
scroll to position [95, 0]
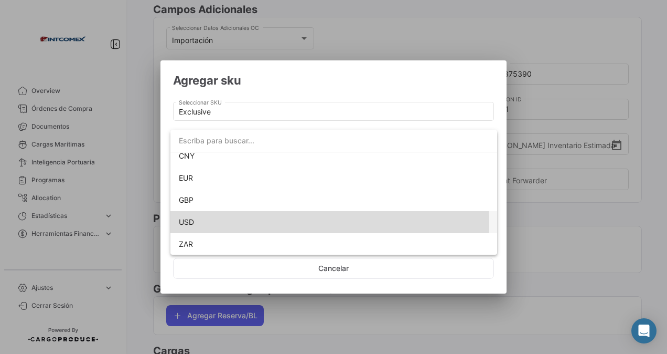
click at [192, 222] on span "USD" at bounding box center [186, 221] width 15 height 9
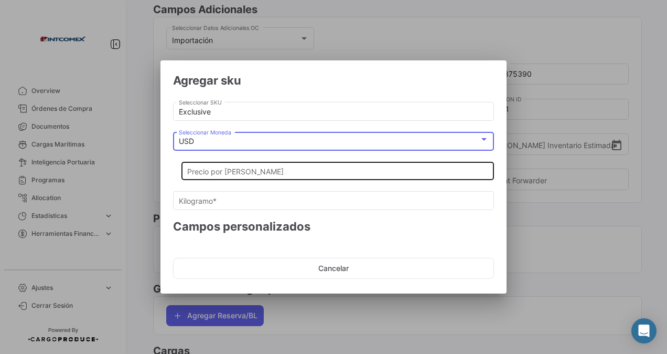
click at [214, 171] on input "Precio por [PERSON_NAME]" at bounding box center [338, 171] width 302 height 9
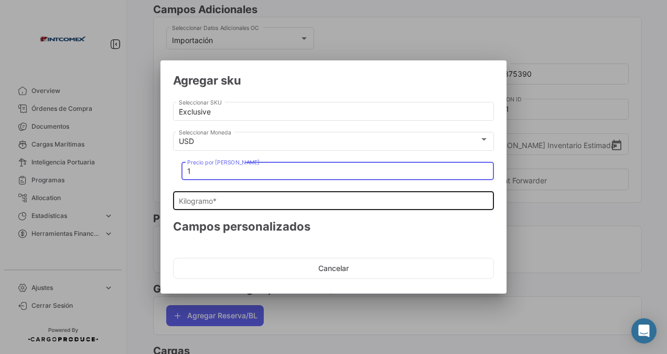
type input "1"
click at [205, 202] on input "Kilogramo *" at bounding box center [334, 201] width 310 height 9
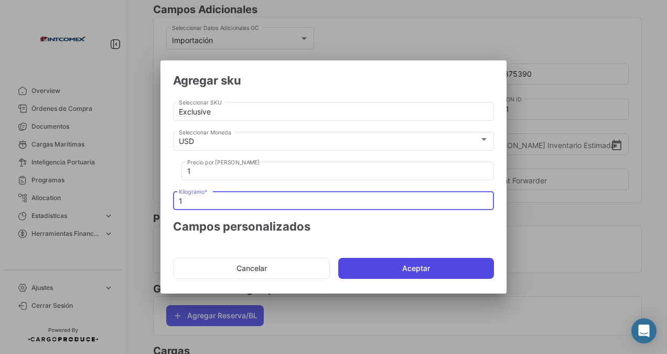
type input "1"
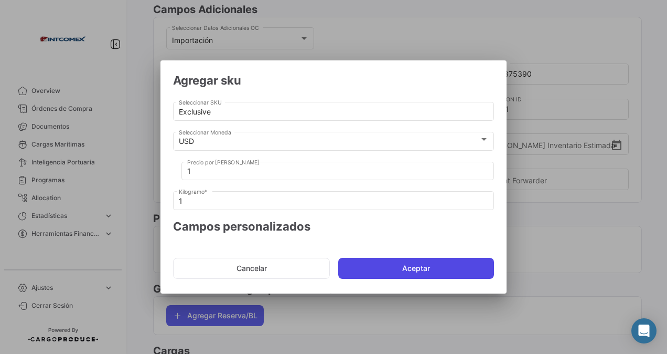
click at [358, 273] on button "Aceptar" at bounding box center [416, 268] width 156 height 21
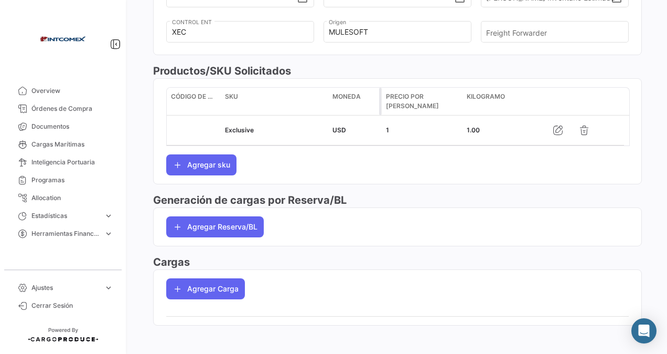
scroll to position [464, 0]
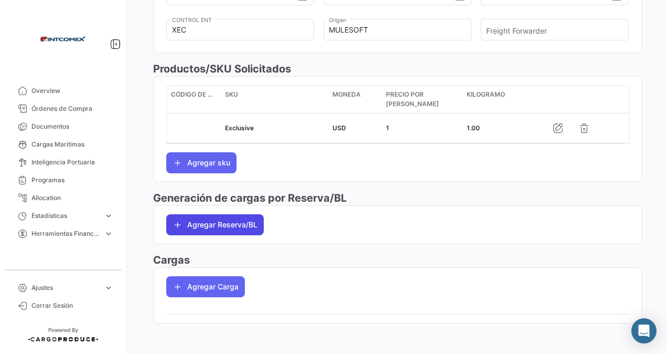
click at [201, 217] on button "Agregar Reserva/BL" at bounding box center [215, 224] width 98 height 21
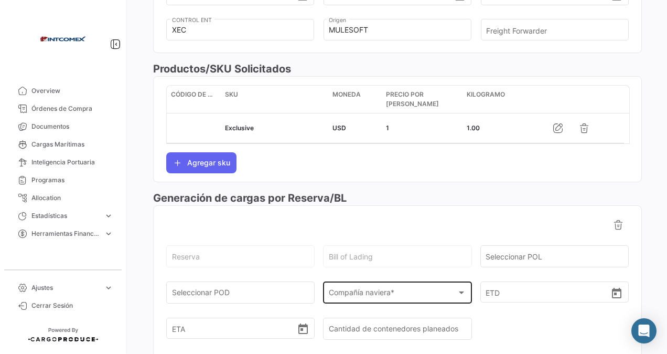
click at [391, 290] on span "Compañía naviera *" at bounding box center [393, 294] width 128 height 9
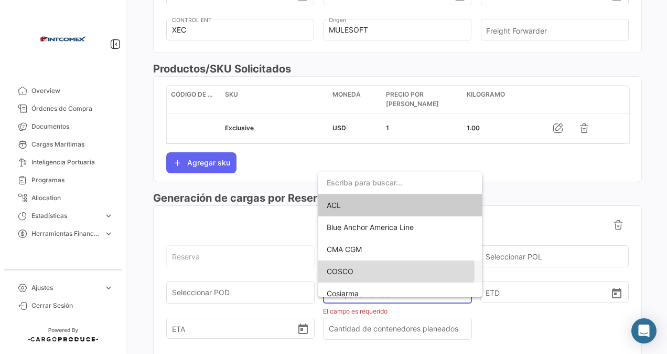
click at [338, 271] on span "COSCO" at bounding box center [340, 271] width 27 height 9
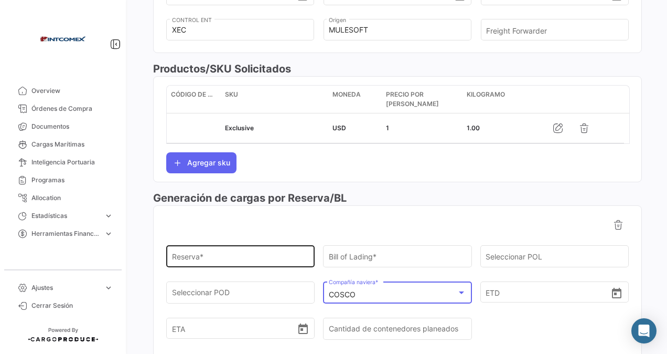
click at [217, 254] on input "Reserva *" at bounding box center [240, 258] width 137 height 9
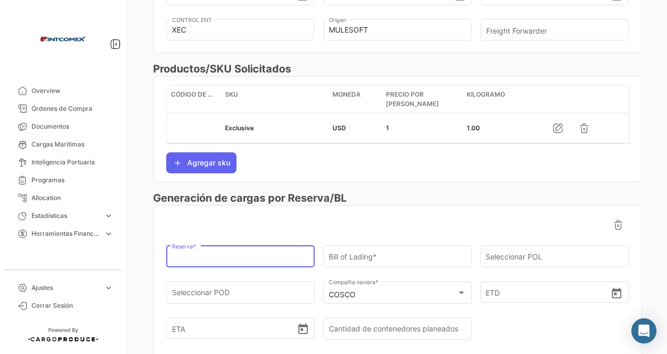
paste input "6427875390"
type input "6427875390"
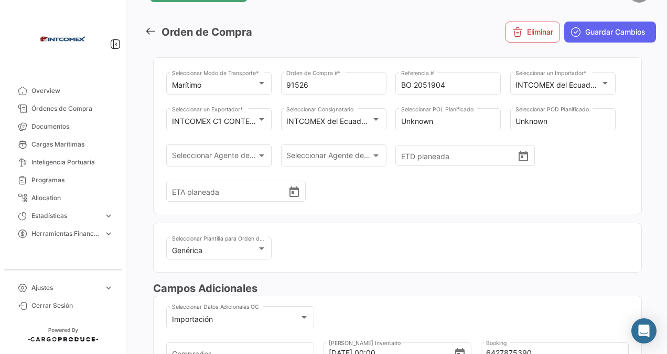
scroll to position [0, 0]
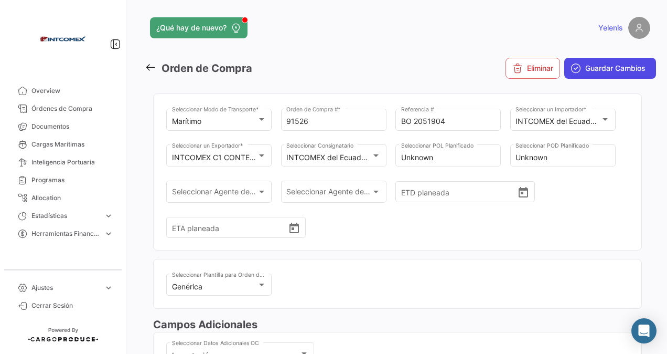
click at [586, 69] on span "Guardar Cambios" at bounding box center [616, 68] width 60 height 10
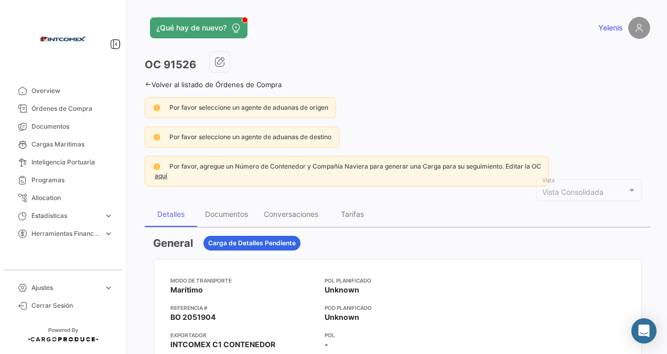
click at [156, 82] on link "Volver al listado de Órdenes de Compra" at bounding box center [213, 84] width 137 height 8
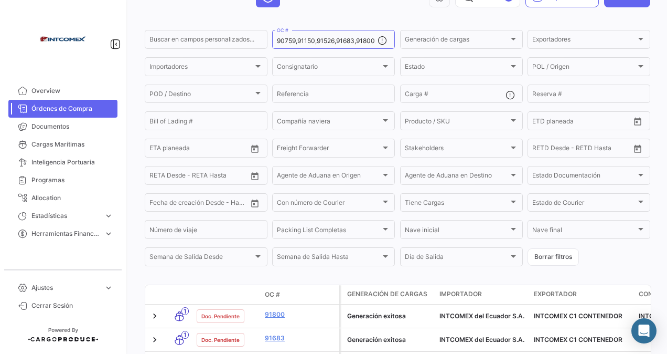
scroll to position [167, 0]
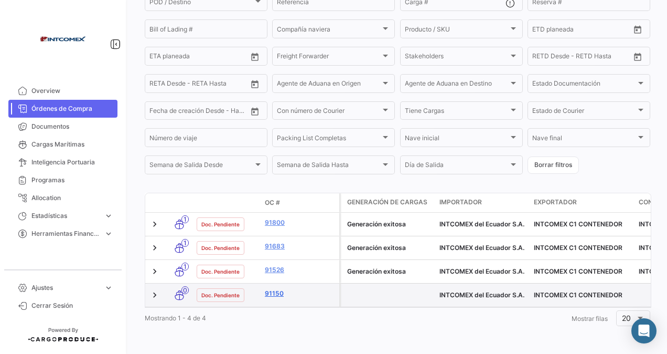
click at [273, 289] on link "91150" at bounding box center [300, 293] width 70 height 9
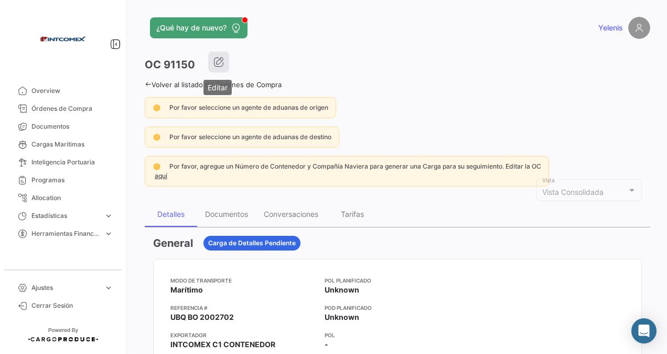
click at [220, 58] on icon "button" at bounding box center [219, 62] width 10 height 10
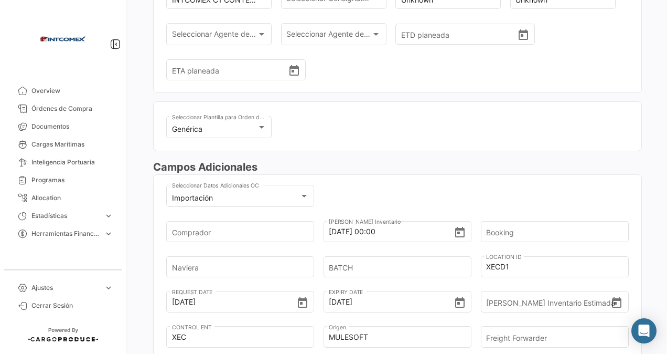
scroll to position [262, 0]
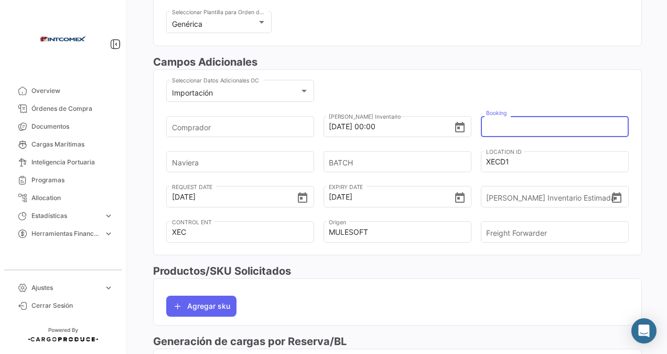
click at [489, 125] on input "Booking" at bounding box center [551, 126] width 130 height 37
paste input "6427875390"
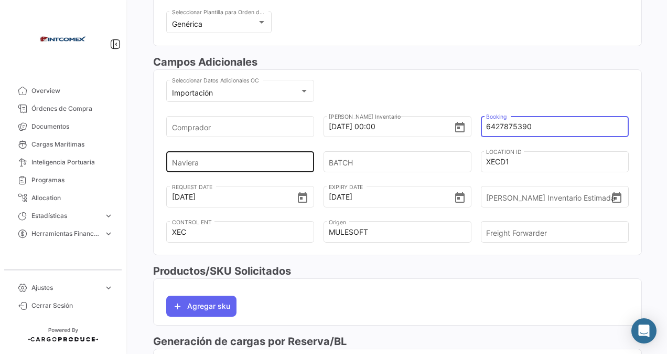
type input "6427875390"
click at [220, 162] on input "Naviera" at bounding box center [237, 161] width 130 height 37
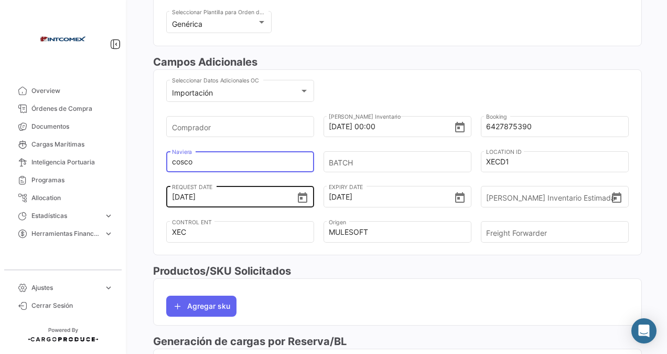
scroll to position [406, 0]
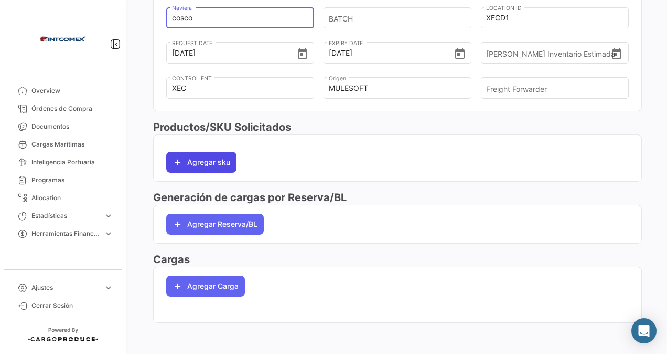
type input "cosco"
click at [201, 157] on button "Agregar sku" at bounding box center [201, 162] width 70 height 21
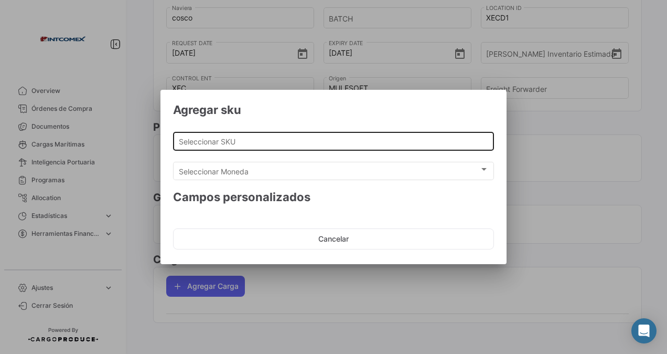
click at [224, 148] on div "Seleccionar SKU" at bounding box center [334, 140] width 310 height 20
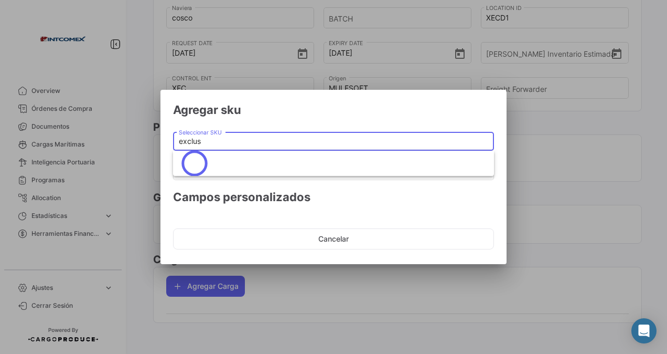
type input "exclus"
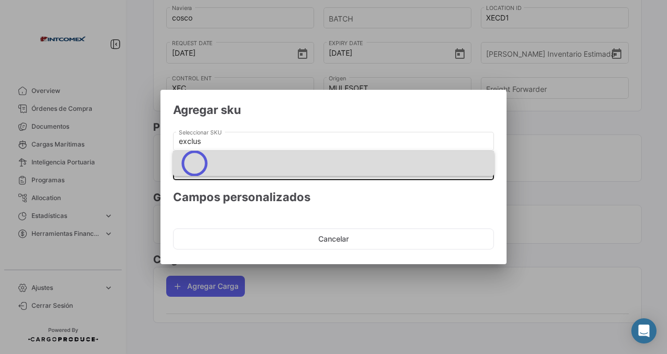
drag, startPoint x: 220, startPoint y: 144, endPoint x: 217, endPoint y: 160, distance: 16.6
click at [217, 160] on span at bounding box center [334, 163] width 304 height 26
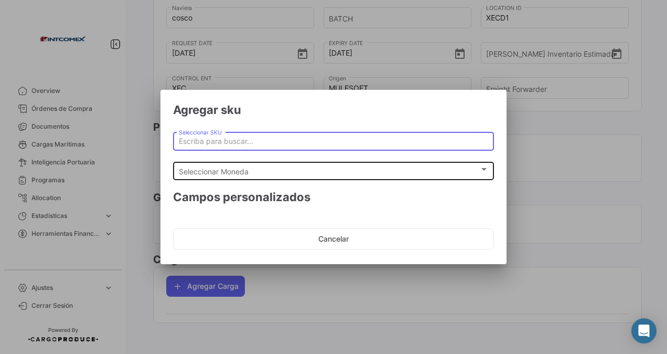
click at [213, 168] on span "Seleccionar Moneda" at bounding box center [329, 171] width 301 height 9
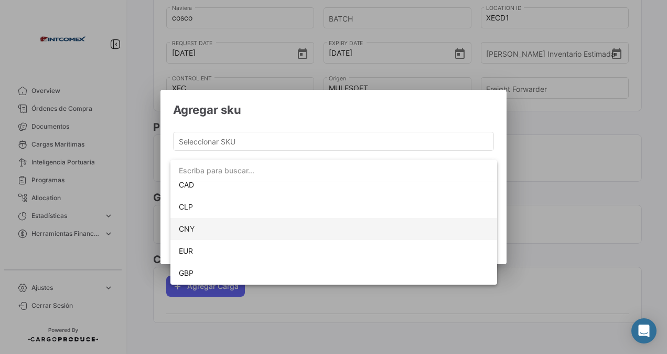
scroll to position [95, 0]
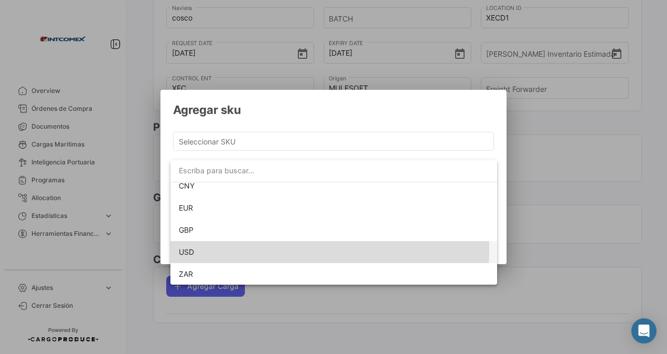
click at [192, 247] on span "USD" at bounding box center [186, 251] width 15 height 9
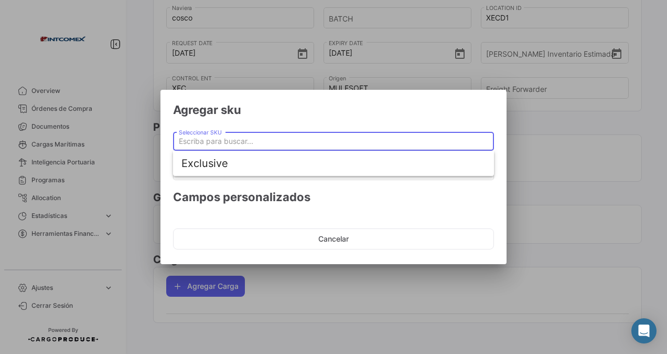
click at [241, 139] on input "Seleccionar SKU" at bounding box center [334, 141] width 310 height 9
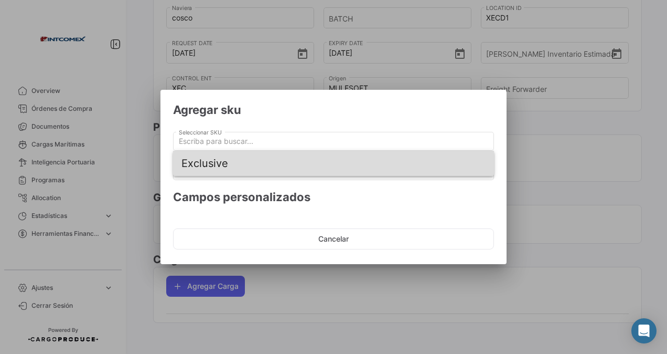
click at [221, 161] on span "Exclusive" at bounding box center [334, 163] width 304 height 25
type input "Exclusive"
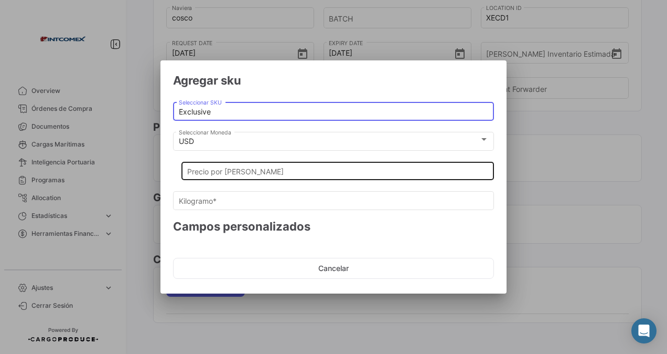
click at [201, 175] on input "Precio por [PERSON_NAME]" at bounding box center [338, 171] width 302 height 9
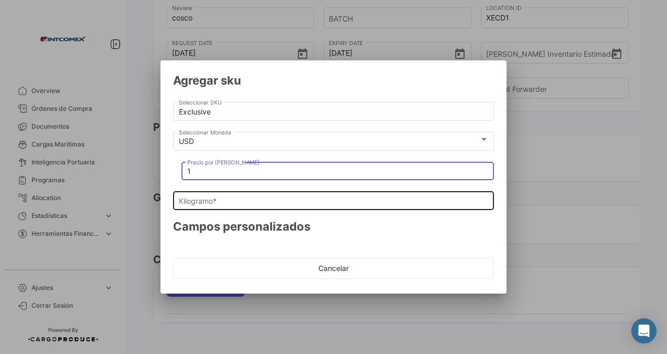
type input "1"
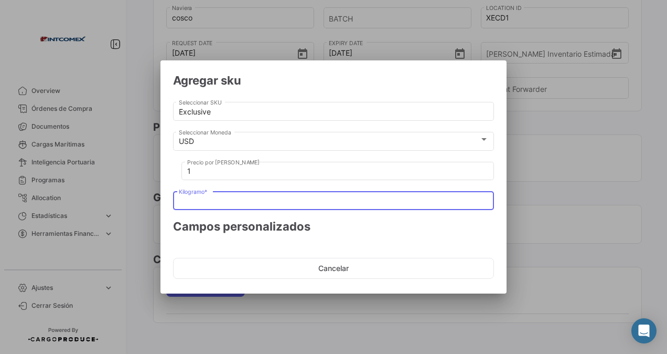
click at [195, 199] on input "Kilogramo *" at bounding box center [334, 201] width 310 height 9
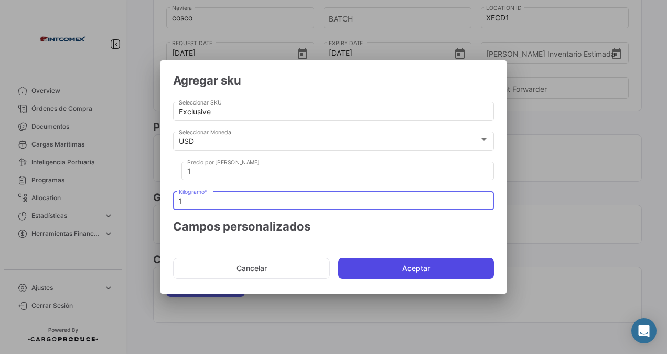
type input "1"
click at [356, 266] on button "Aceptar" at bounding box center [416, 268] width 156 height 21
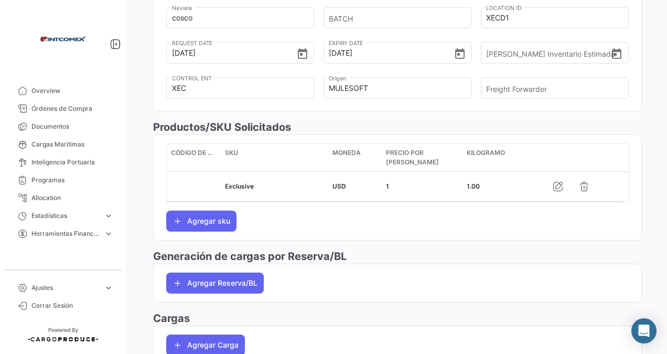
scroll to position [464, 0]
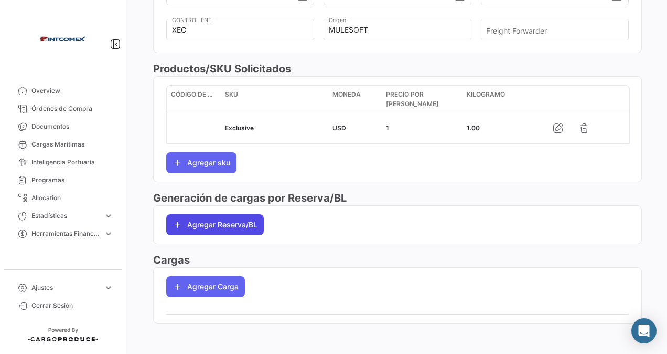
click at [216, 223] on button "Agregar Reserva/BL" at bounding box center [215, 224] width 98 height 21
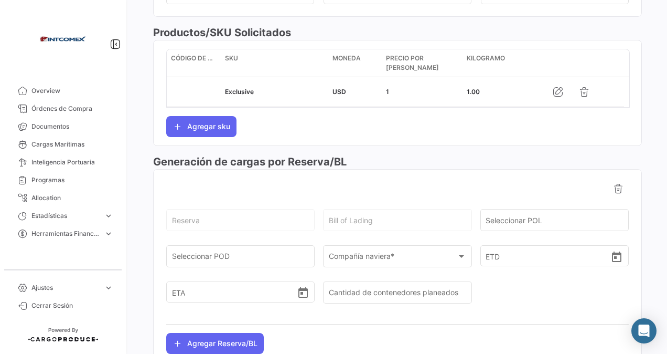
scroll to position [517, 0]
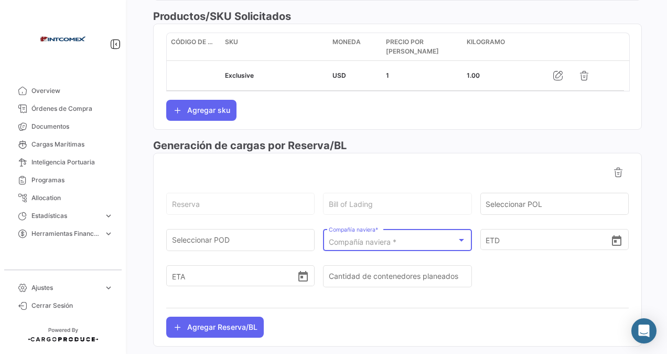
click at [432, 238] on div "Compañía naviera *" at bounding box center [393, 242] width 128 height 9
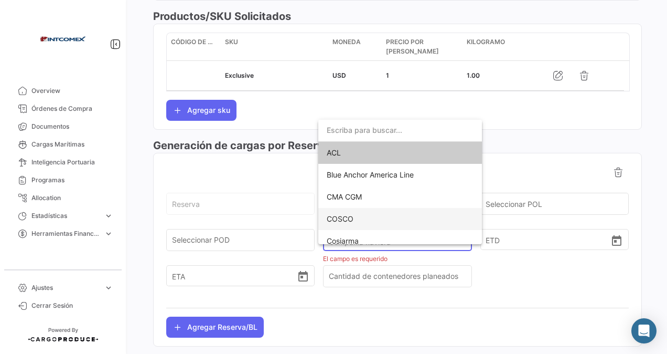
click at [347, 218] on span "COSCO" at bounding box center [340, 218] width 27 height 9
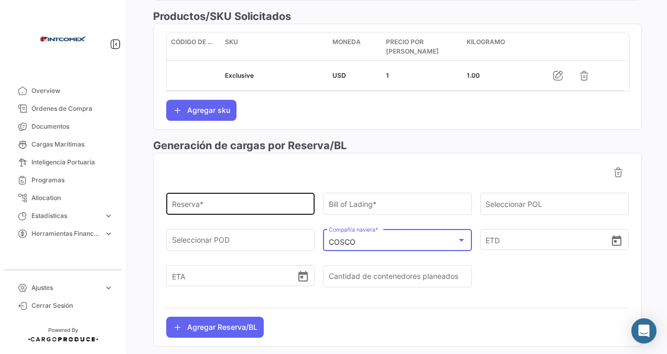
click at [224, 203] on input "Reserva *" at bounding box center [240, 205] width 137 height 9
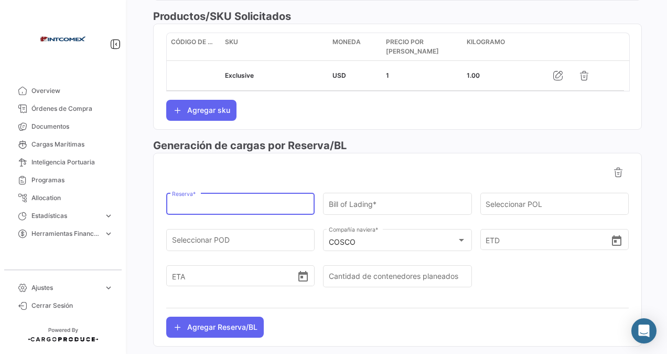
paste input "6427875390"
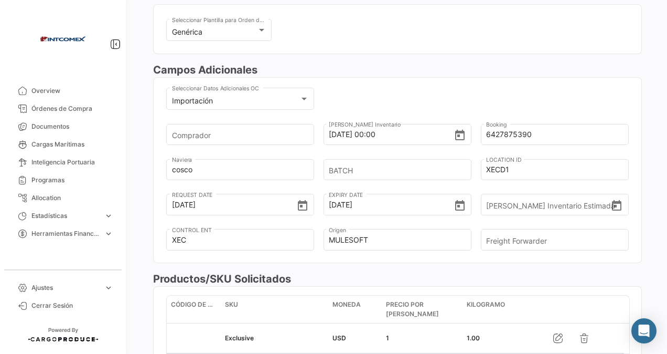
scroll to position [0, 0]
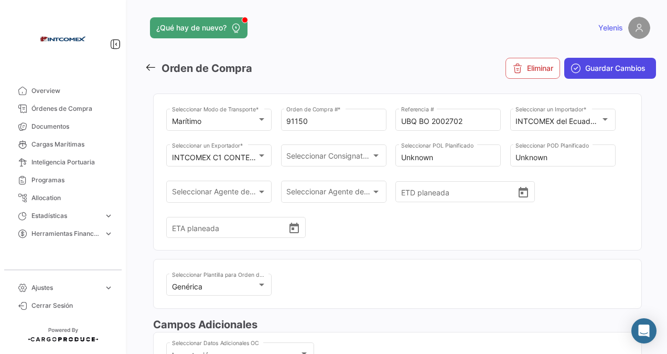
type input "6427875390"
click at [591, 70] on span "Guardar Cambios" at bounding box center [616, 68] width 60 height 10
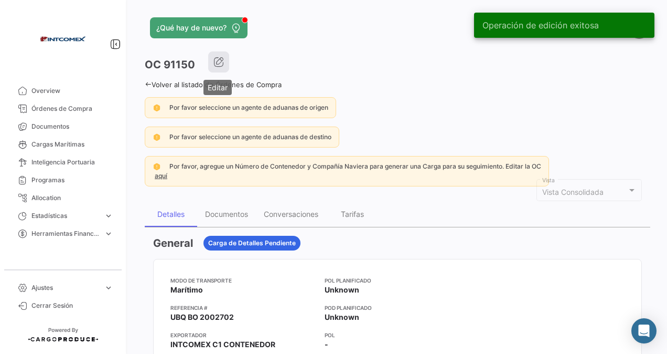
click at [218, 59] on icon "button" at bounding box center [219, 62] width 10 height 10
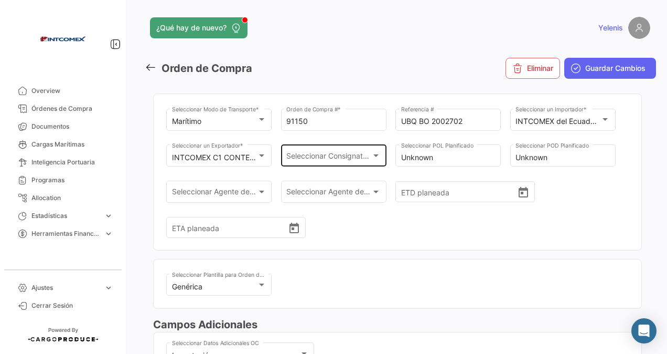
click at [369, 158] on span "Seleccionar Consignatario" at bounding box center [328, 157] width 85 height 9
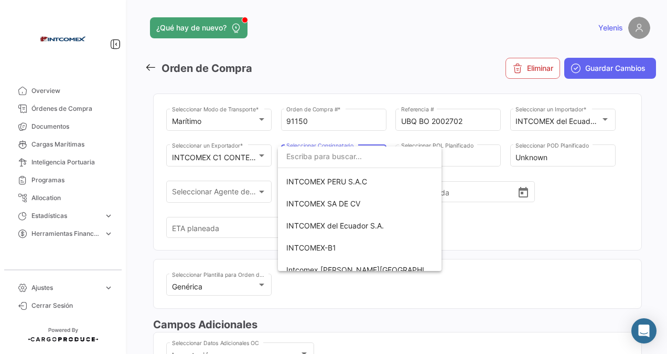
scroll to position [315, 0]
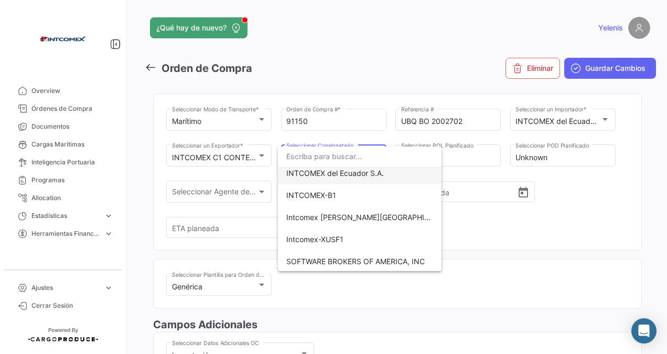
click at [354, 171] on span "INTCOMEX del Ecuador S.A." at bounding box center [335, 172] width 98 height 9
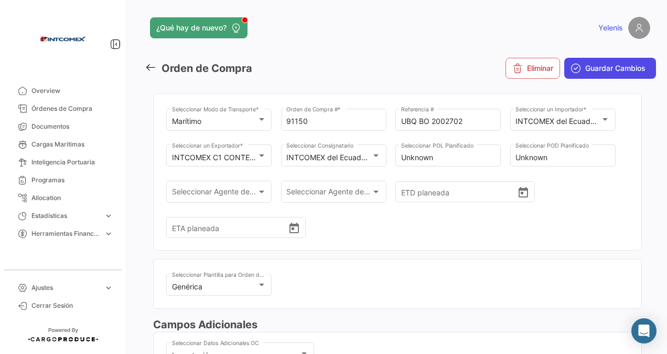
click at [607, 66] on span "Guardar Cambios" at bounding box center [616, 68] width 60 height 10
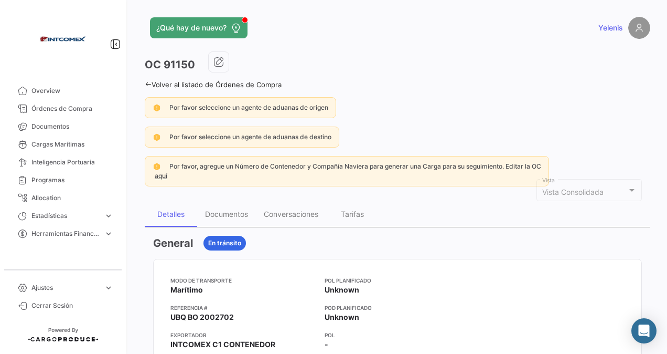
click at [174, 81] on link "Volver al listado de Órdenes de Compra" at bounding box center [213, 84] width 137 height 8
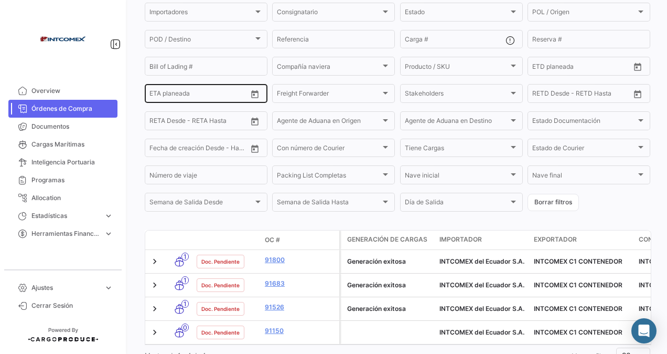
scroll to position [167, 0]
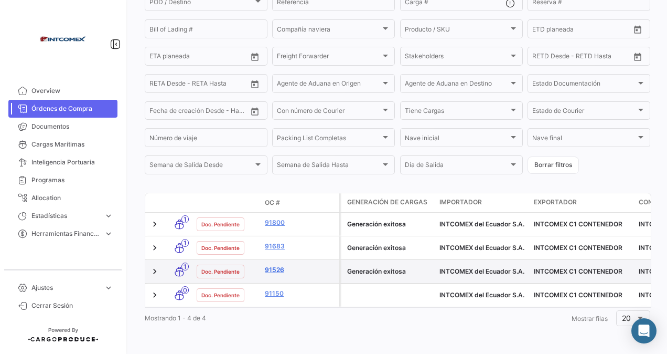
click at [279, 265] on link "91526" at bounding box center [300, 269] width 70 height 9
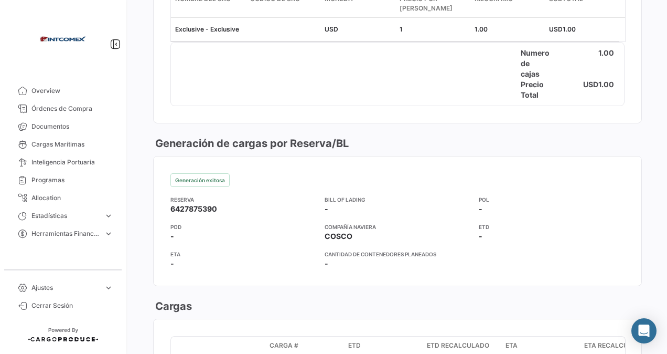
scroll to position [787, 0]
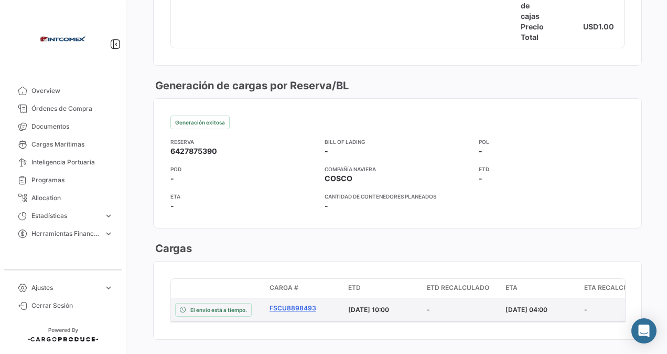
click at [297, 303] on link "FSCU8898493" at bounding box center [305, 307] width 70 height 9
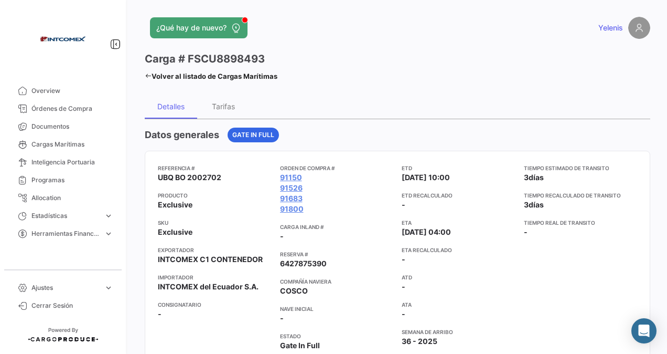
drag, startPoint x: 269, startPoint y: 57, endPoint x: 186, endPoint y: 62, distance: 83.1
click at [186, 62] on div "Carga # FSCU8898493" at bounding box center [211, 58] width 133 height 15
copy h3 "FSCU8898493"
click at [148, 74] on icon at bounding box center [148, 75] width 7 height 7
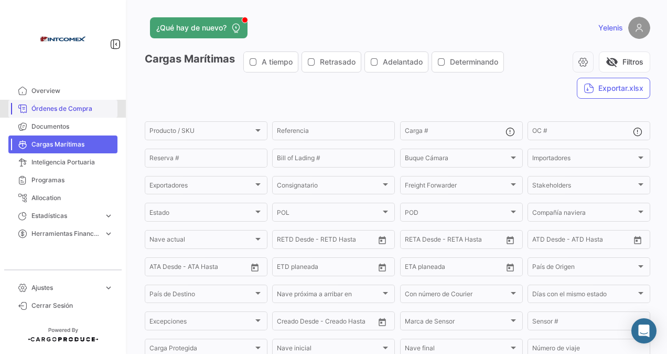
click at [72, 106] on span "Órdenes de Compra" at bounding box center [72, 108] width 82 height 9
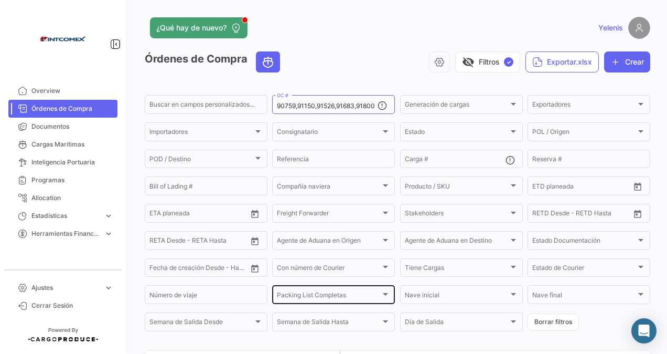
scroll to position [65, 0]
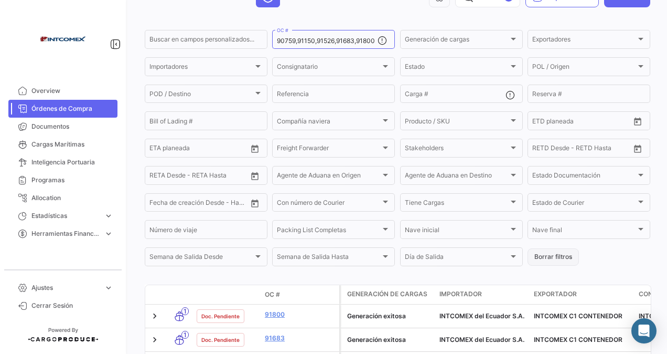
click at [543, 260] on button "Borrar filtros" at bounding box center [553, 256] width 51 height 17
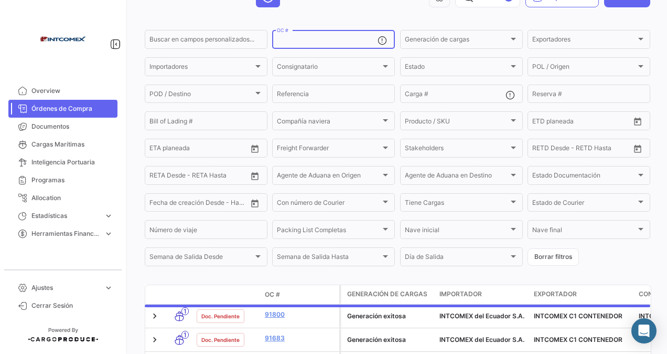
click at [294, 42] on input "OC #" at bounding box center [327, 40] width 101 height 7
paste input "50748-50788"
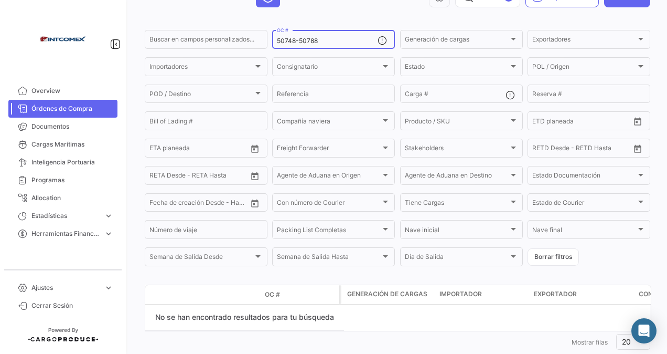
click at [297, 42] on input "50748-50788" at bounding box center [327, 40] width 101 height 7
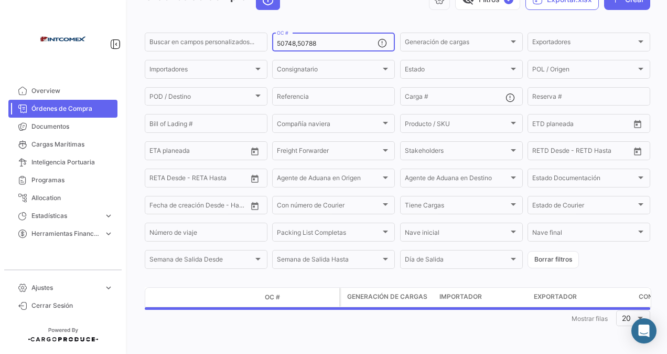
type input "50748,50788"
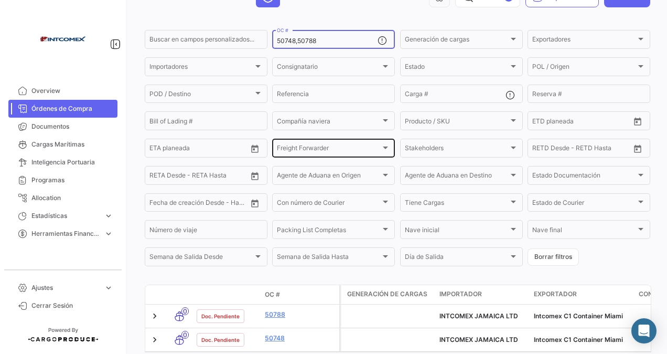
scroll to position [120, 0]
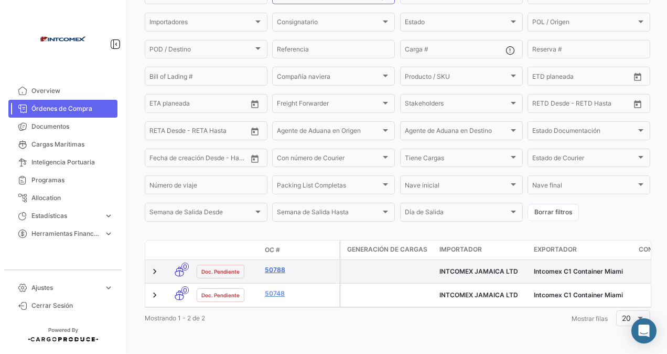
click at [270, 265] on link "50788" at bounding box center [300, 269] width 70 height 9
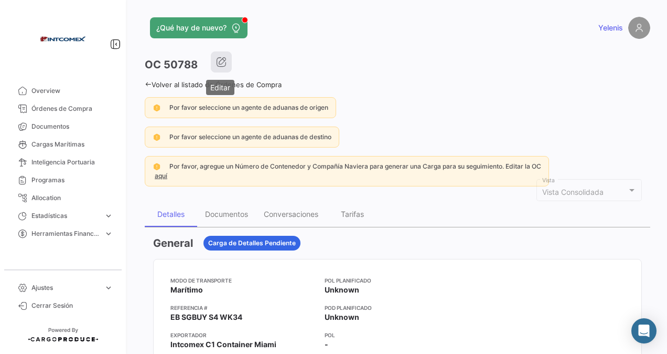
click at [221, 62] on icon "button" at bounding box center [221, 62] width 10 height 10
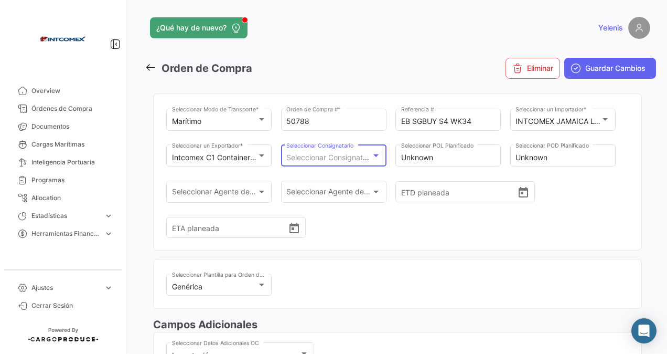
click at [370, 155] on span "Seleccionar Consignatario" at bounding box center [330, 157] width 89 height 9
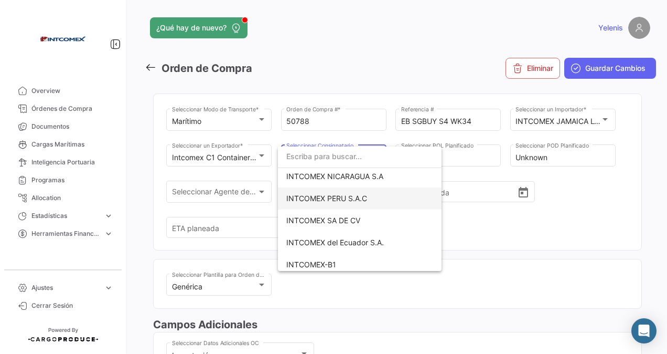
scroll to position [262, 0]
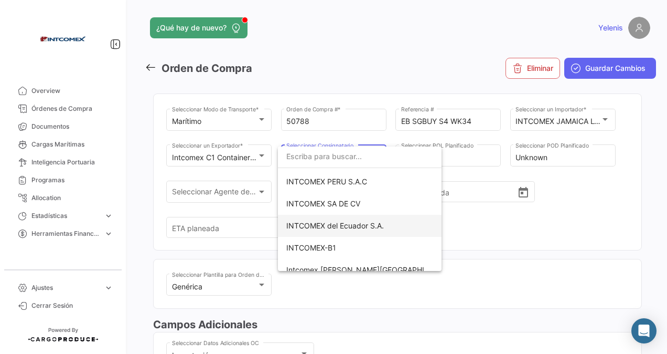
click at [346, 228] on span "INTCOMEX del Ecuador S.A." at bounding box center [335, 225] width 98 height 9
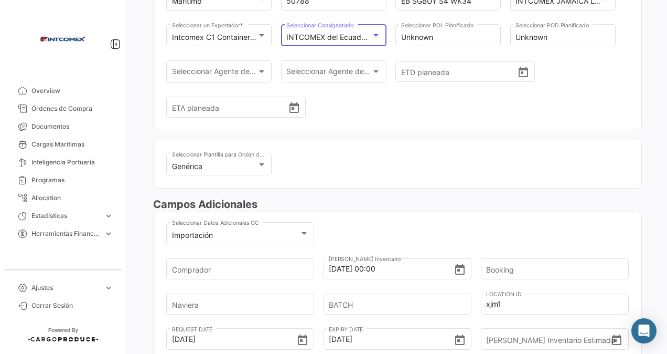
scroll to position [210, 0]
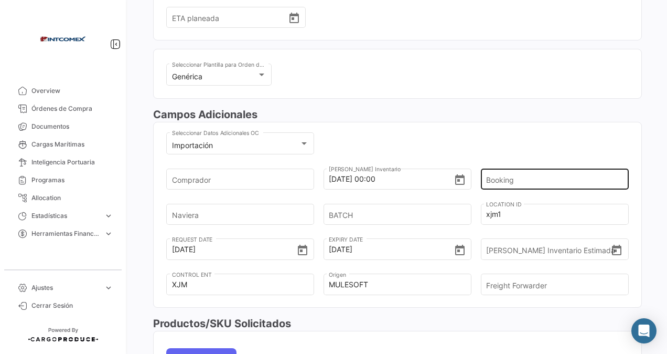
click at [519, 177] on input "Booking" at bounding box center [551, 179] width 130 height 37
paste input "6428366530"
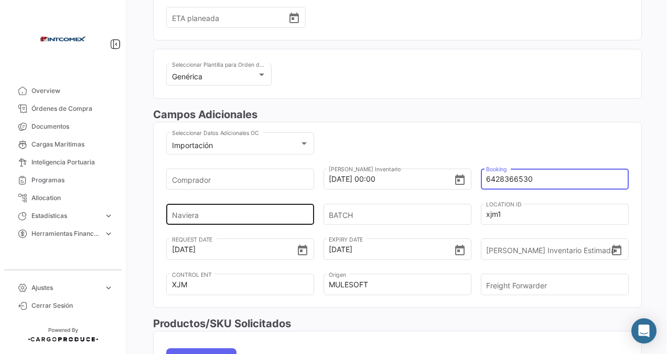
type input "6428366530"
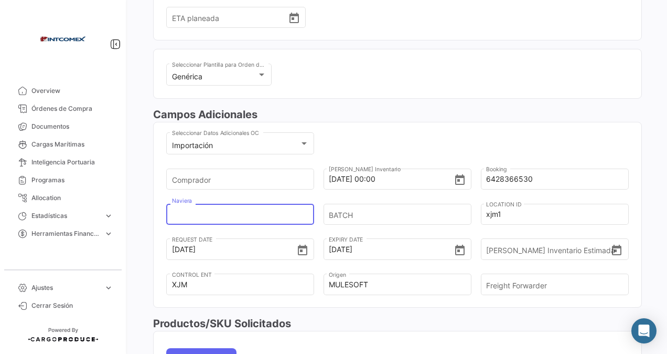
click at [214, 210] on input "Naviera" at bounding box center [237, 214] width 130 height 37
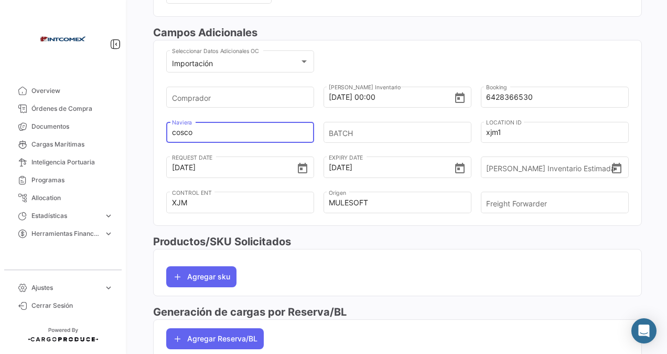
scroll to position [315, 0]
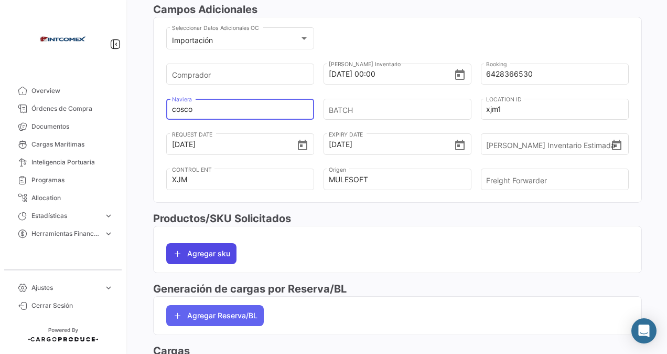
type input "cosco"
click at [206, 254] on button "Agregar sku" at bounding box center [201, 253] width 70 height 21
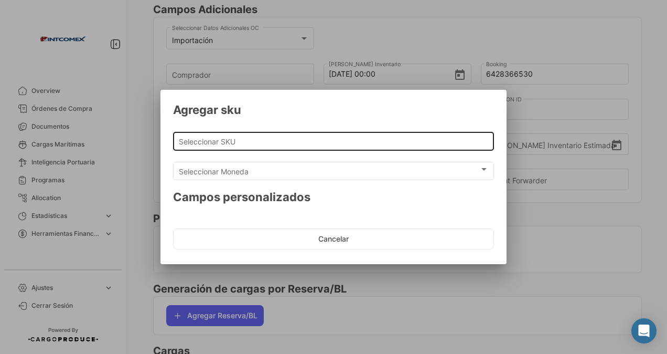
click at [198, 142] on input "Seleccionar SKU" at bounding box center [334, 141] width 310 height 9
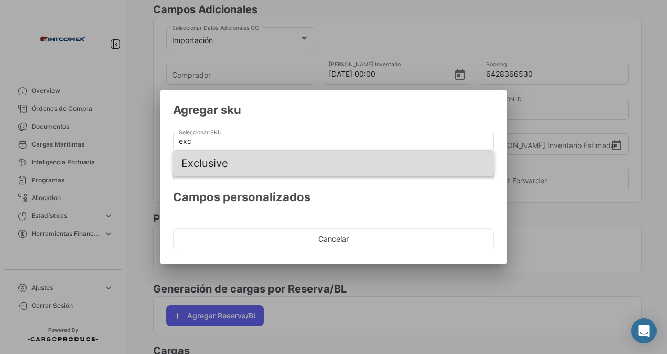
click at [213, 163] on span "Exclusive" at bounding box center [334, 163] width 304 height 25
type input "Exclusive"
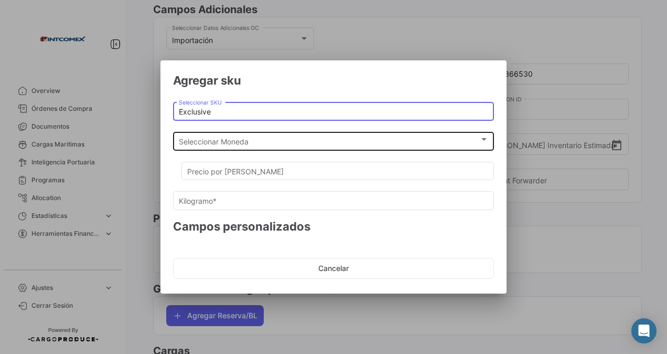
click at [216, 141] on span "Seleccionar Moneda" at bounding box center [329, 141] width 301 height 9
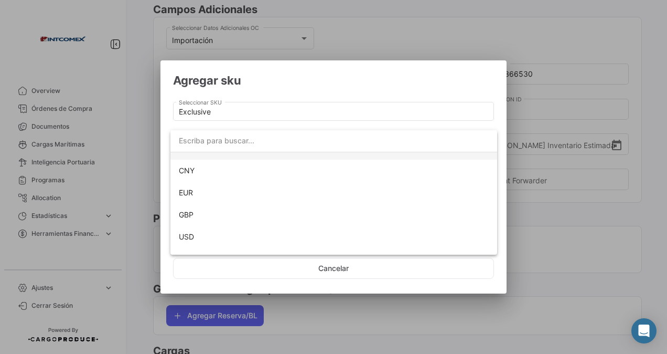
scroll to position [95, 0]
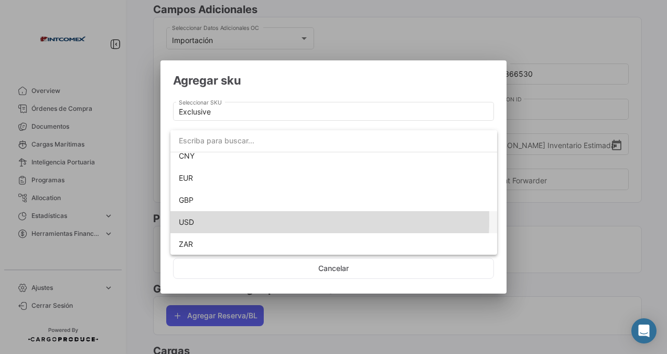
click at [199, 219] on span "USD" at bounding box center [334, 222] width 310 height 22
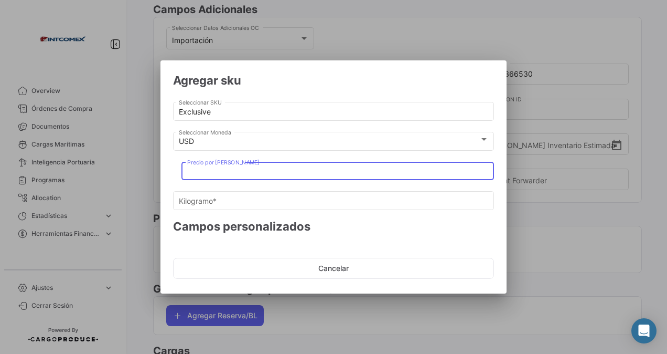
click at [210, 170] on input "Precio por [PERSON_NAME]" at bounding box center [338, 171] width 302 height 9
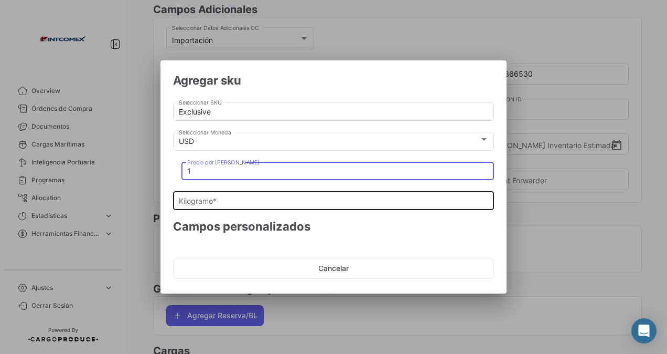
type input "1"
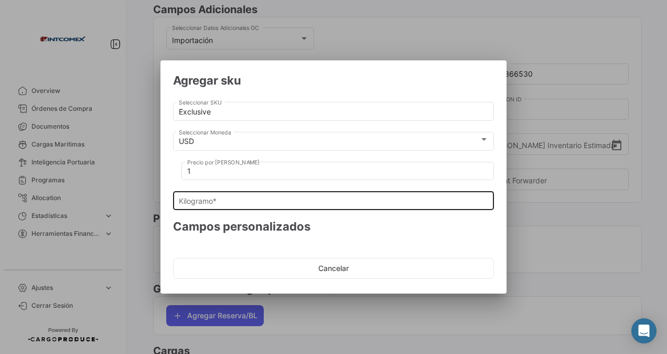
click at [204, 193] on div "Kilogramo *" at bounding box center [334, 199] width 310 height 20
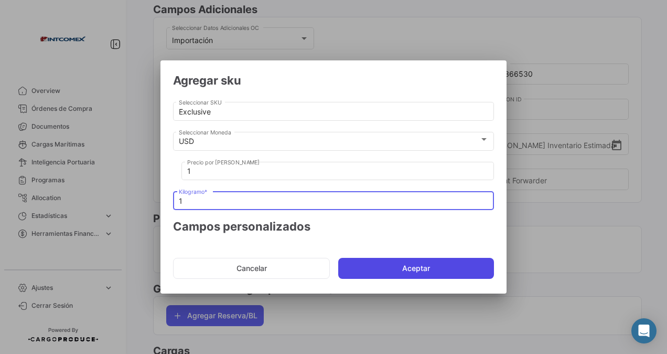
type input "1"
click at [386, 274] on button "Aceptar" at bounding box center [416, 268] width 156 height 21
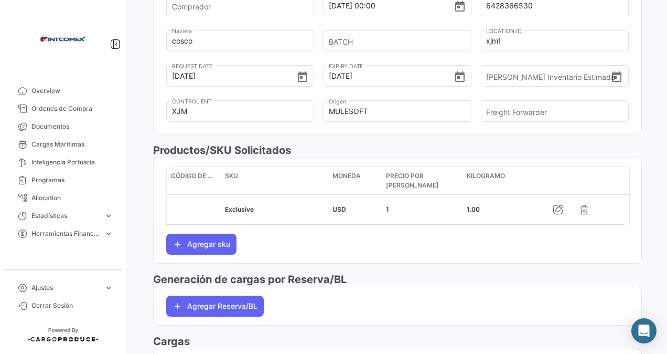
scroll to position [420, 0]
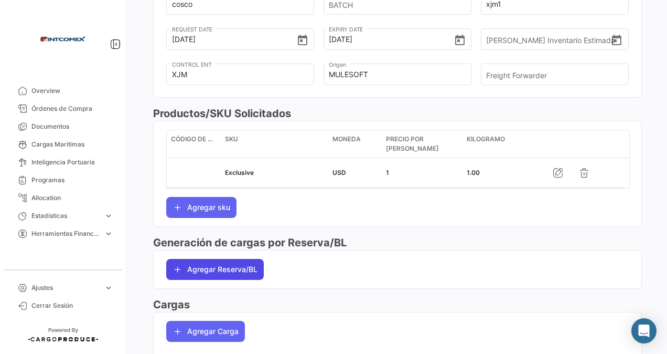
click at [218, 269] on button "Agregar Reserva/BL" at bounding box center [215, 269] width 98 height 21
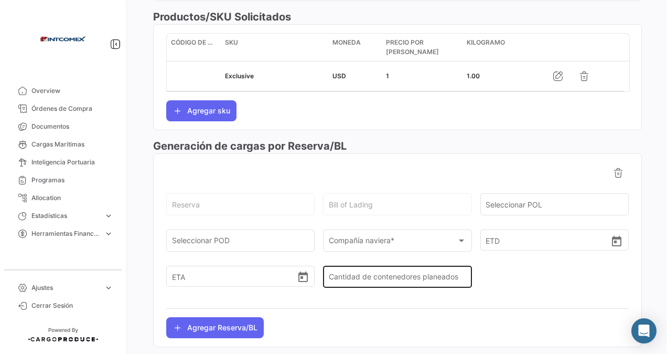
scroll to position [525, 0]
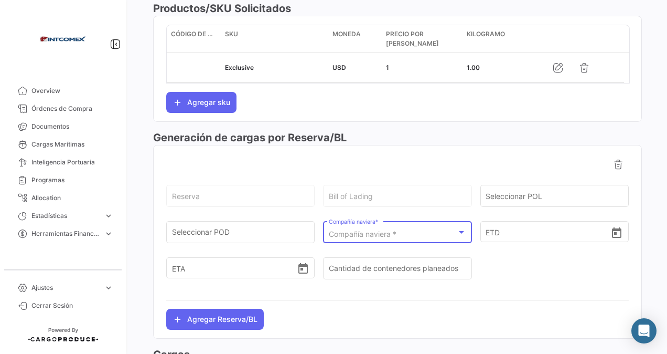
click at [357, 231] on span "Compañía naviera *" at bounding box center [363, 233] width 68 height 9
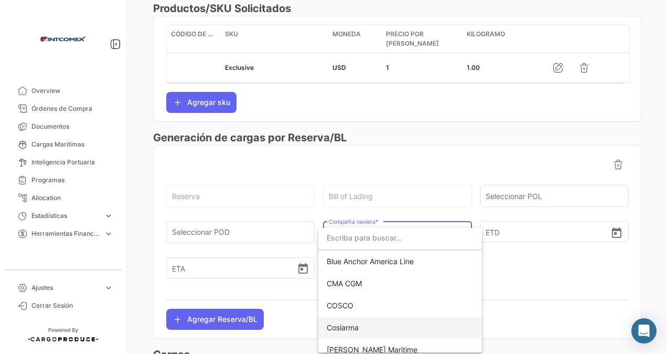
scroll to position [52, 0]
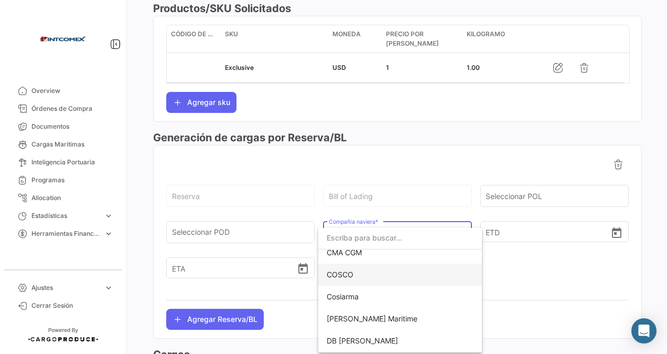
click at [345, 271] on span "COSCO" at bounding box center [340, 274] width 27 height 9
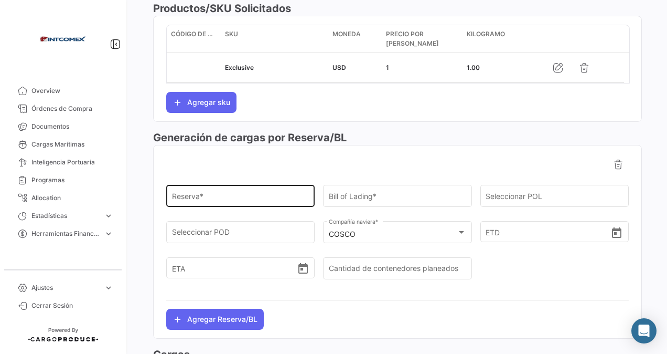
click at [204, 190] on div "Reserva *" at bounding box center [240, 195] width 137 height 24
paste input "6428366530"
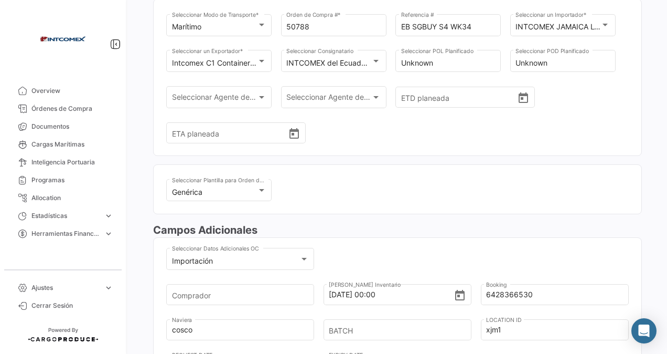
scroll to position [0, 0]
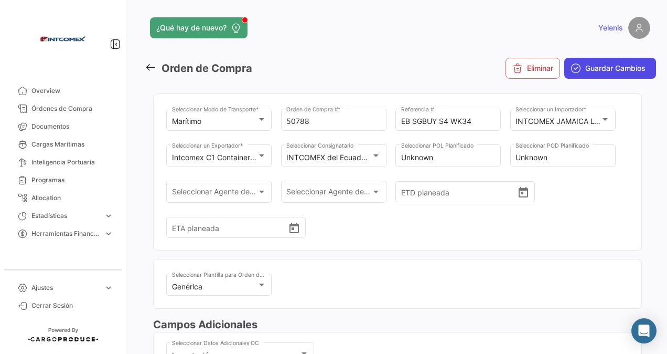
type input "6428366530"
click at [599, 68] on span "Guardar Cambios" at bounding box center [616, 68] width 60 height 10
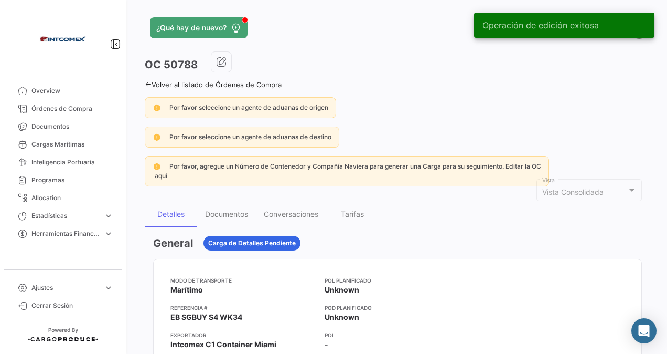
click at [165, 82] on link "Volver al listado de Órdenes de Compra" at bounding box center [213, 84] width 137 height 8
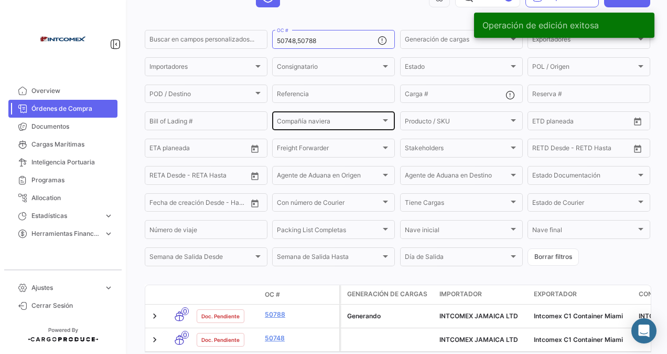
scroll to position [120, 0]
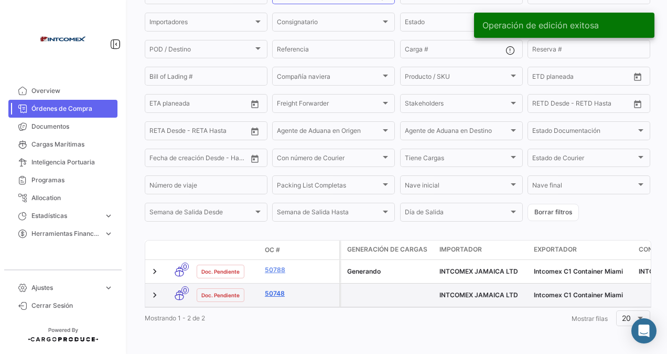
click at [270, 289] on link "50748" at bounding box center [300, 293] width 70 height 9
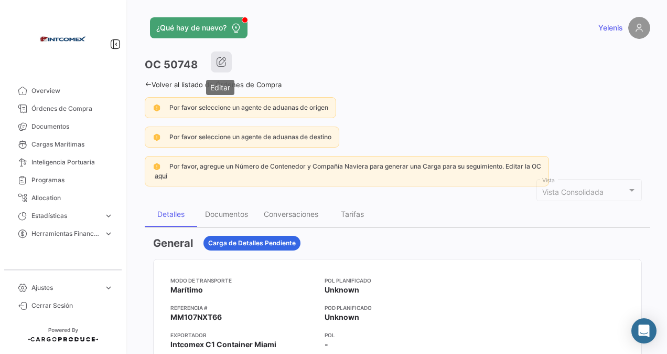
click at [221, 62] on icon "button" at bounding box center [221, 62] width 10 height 10
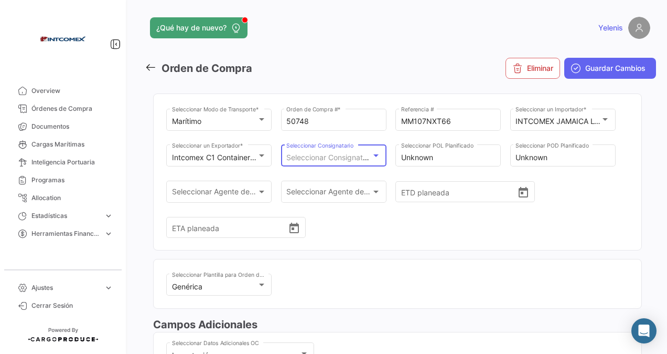
click at [370, 154] on span "Seleccionar Consignatario" at bounding box center [330, 157] width 89 height 9
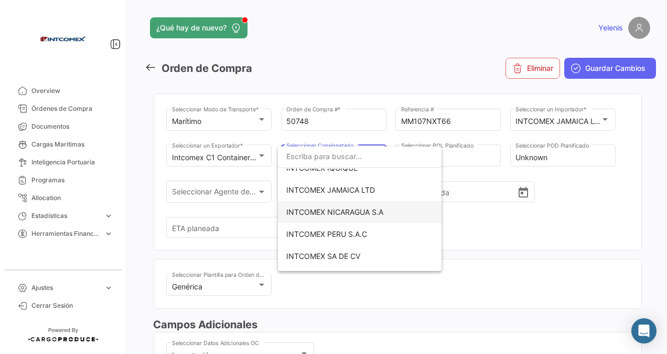
scroll to position [262, 0]
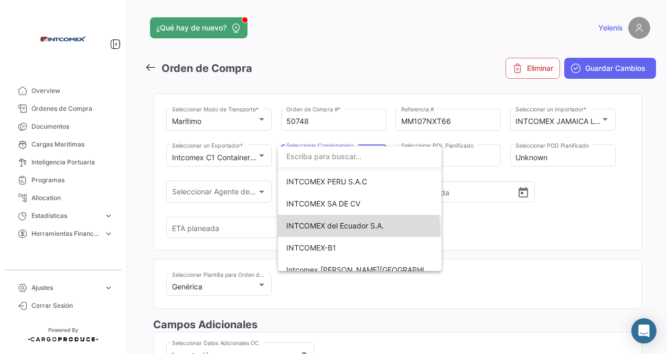
click at [358, 230] on span "INTCOMEX del Ecuador S.A." at bounding box center [359, 226] width 147 height 22
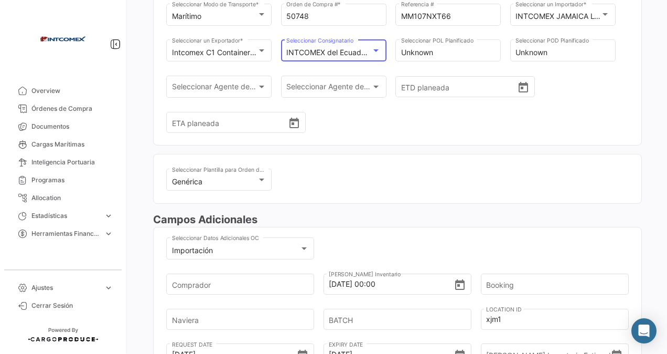
scroll to position [157, 0]
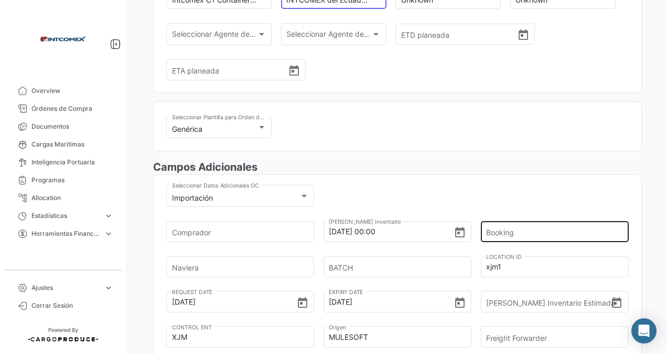
click at [490, 229] on input "Booking" at bounding box center [551, 231] width 130 height 37
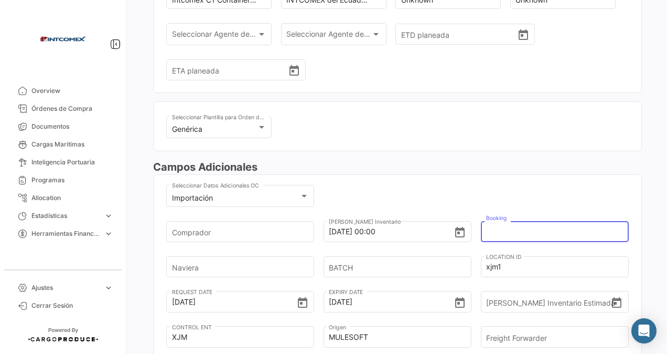
paste input "6428366530"
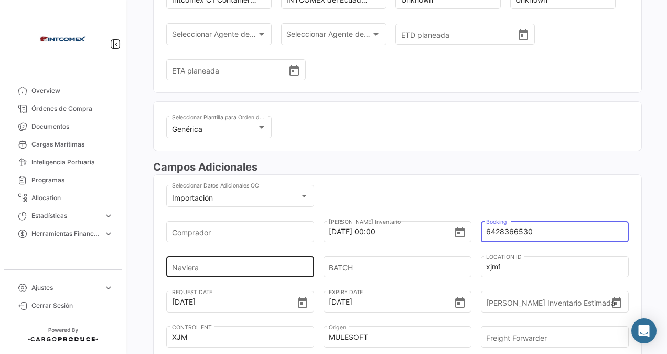
type input "6428366530"
click at [217, 265] on input "Naviera" at bounding box center [237, 266] width 130 height 37
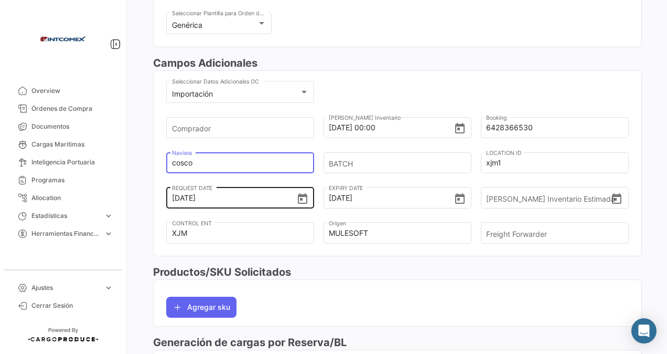
scroll to position [262, 0]
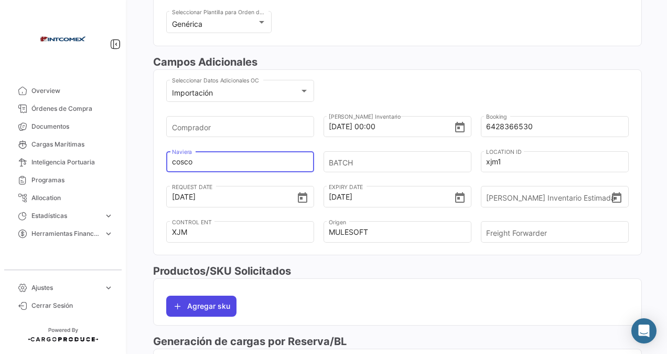
type input "cosco"
click at [199, 307] on button "Agregar sku" at bounding box center [201, 305] width 70 height 21
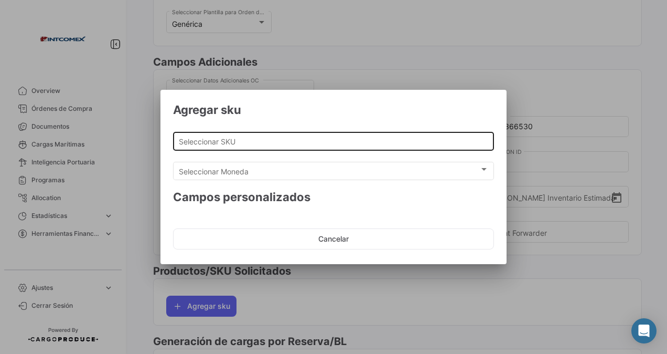
click at [213, 136] on div "Seleccionar SKU" at bounding box center [334, 140] width 310 height 20
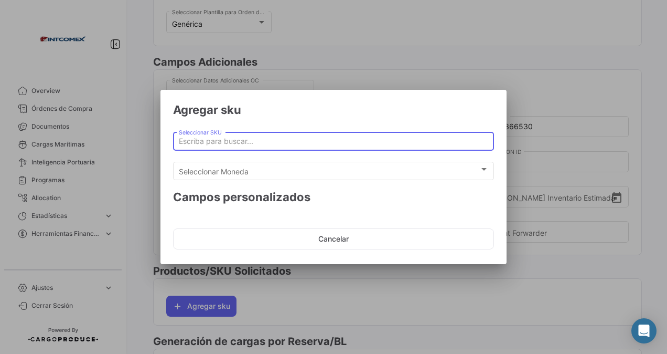
drag, startPoint x: 208, startPoint y: 142, endPoint x: 202, endPoint y: 142, distance: 5.8
click at [206, 142] on input "Seleccionar SKU" at bounding box center [334, 141] width 310 height 9
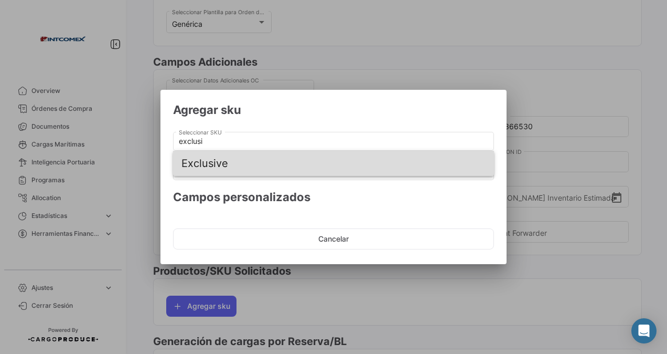
click at [212, 165] on span "Exclusive" at bounding box center [334, 163] width 304 height 25
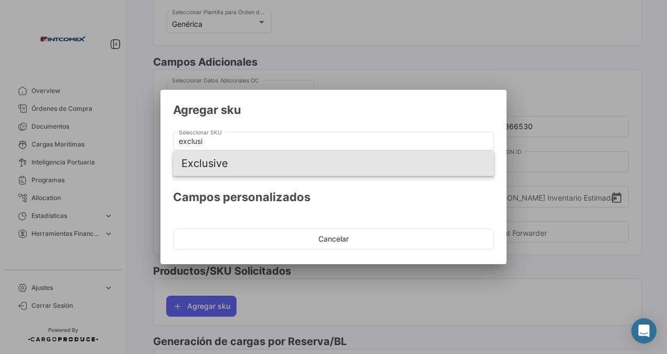
type input "Exclusive"
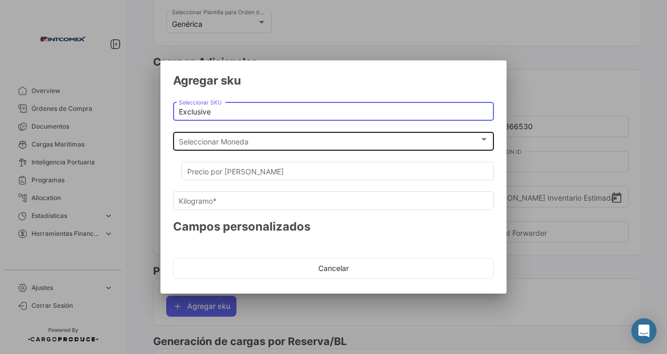
click at [213, 145] on span "Seleccionar Moneda" at bounding box center [329, 141] width 301 height 9
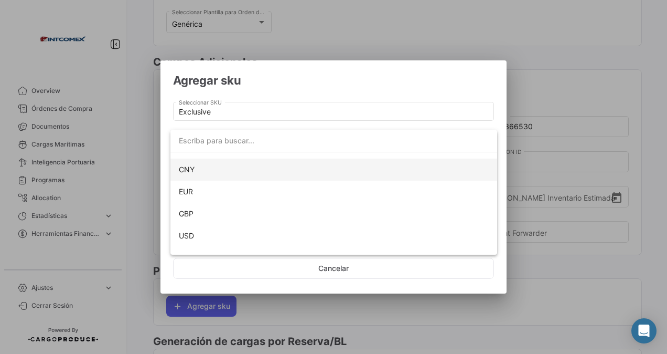
scroll to position [95, 0]
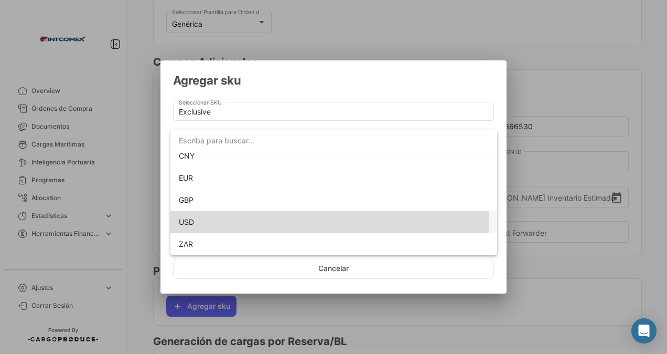
click at [189, 225] on span "USD" at bounding box center [186, 221] width 15 height 9
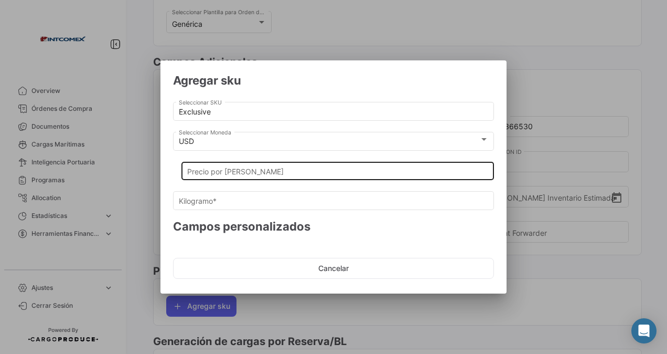
click at [204, 161] on div "Precio por [PERSON_NAME]" at bounding box center [338, 170] width 302 height 20
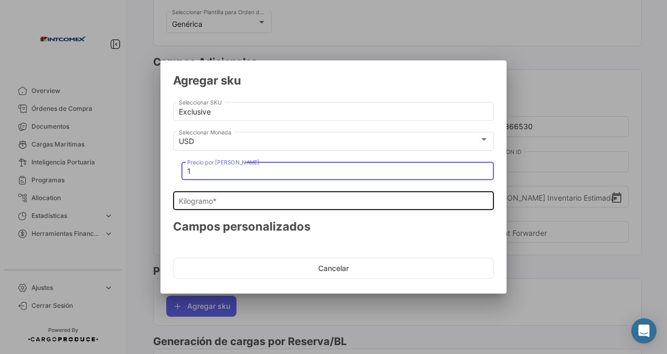
type input "1"
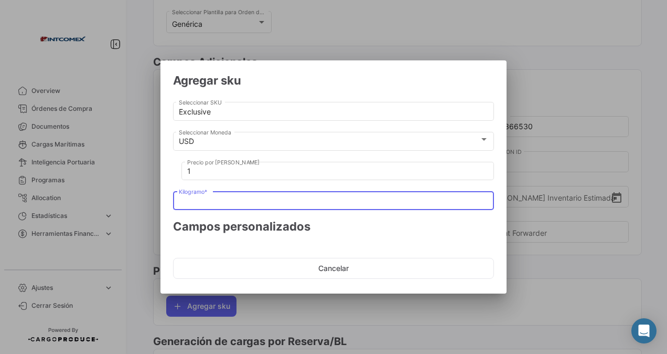
click at [199, 203] on input "Kilogramo *" at bounding box center [334, 201] width 310 height 9
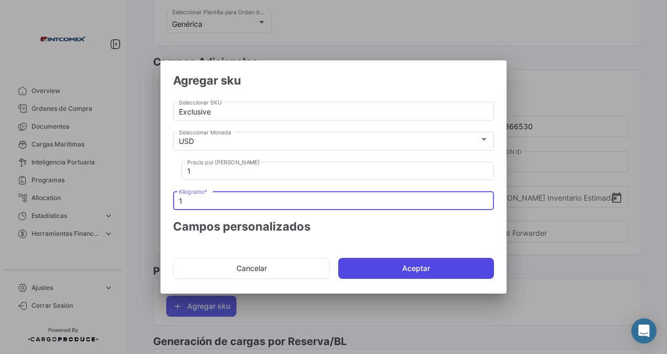
type input "1"
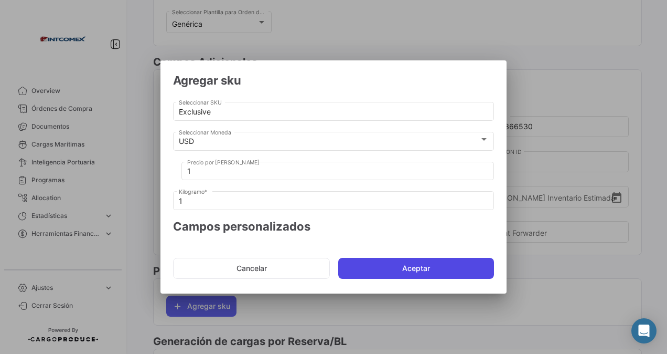
click at [373, 272] on button "Aceptar" at bounding box center [416, 268] width 156 height 21
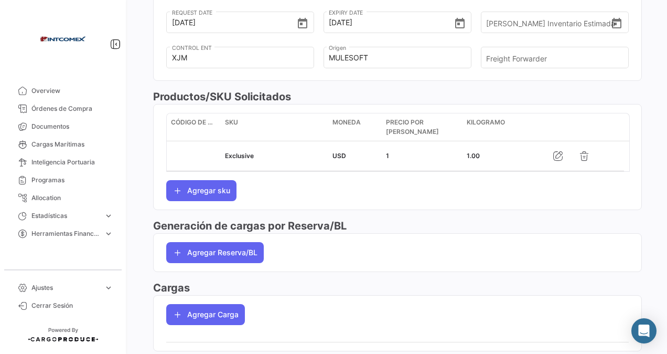
scroll to position [439, 0]
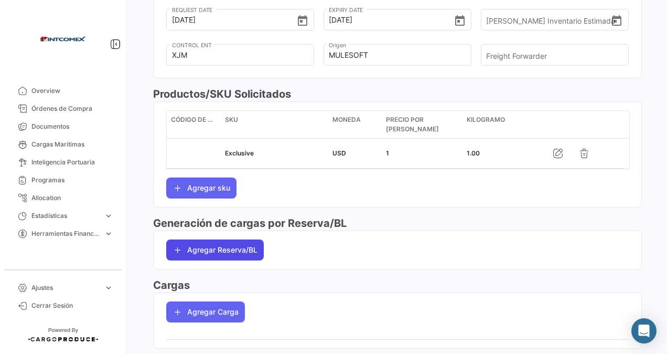
click at [220, 249] on button "Agregar Reserva/BL" at bounding box center [215, 249] width 98 height 21
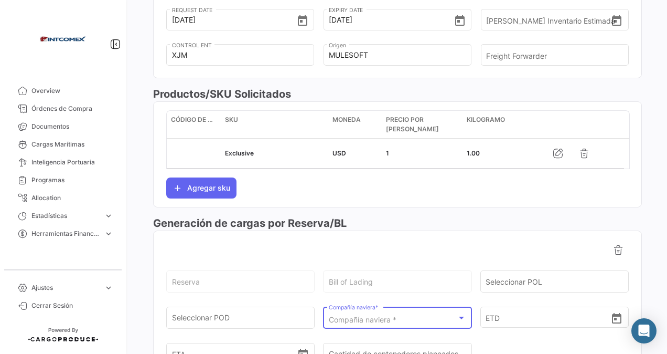
click at [368, 315] on span "Compañía naviera *" at bounding box center [363, 319] width 68 height 9
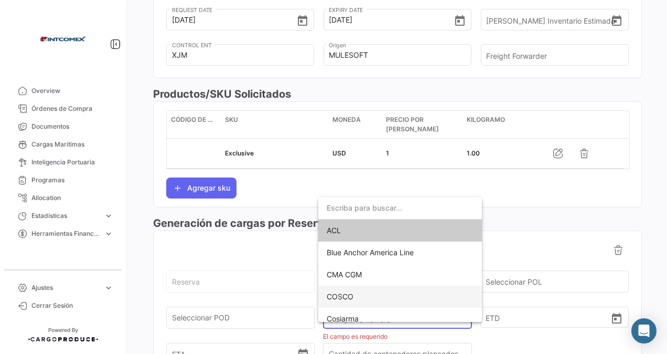
click at [343, 293] on span "COSCO" at bounding box center [340, 296] width 27 height 9
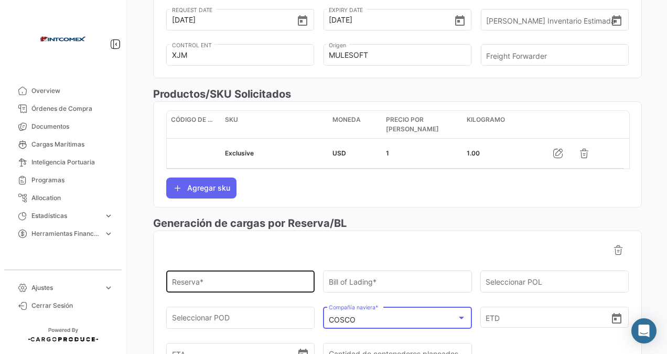
click at [200, 279] on input "Reserva *" at bounding box center [240, 283] width 137 height 9
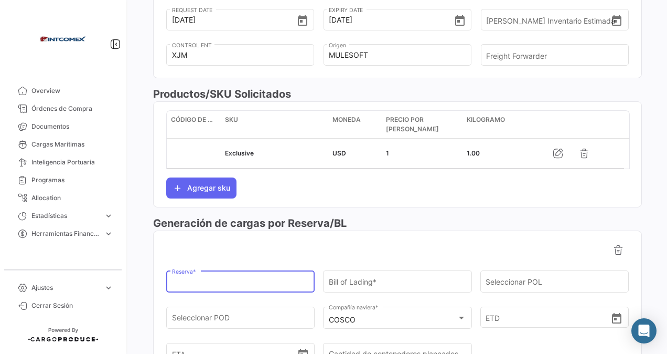
paste input "6428366530"
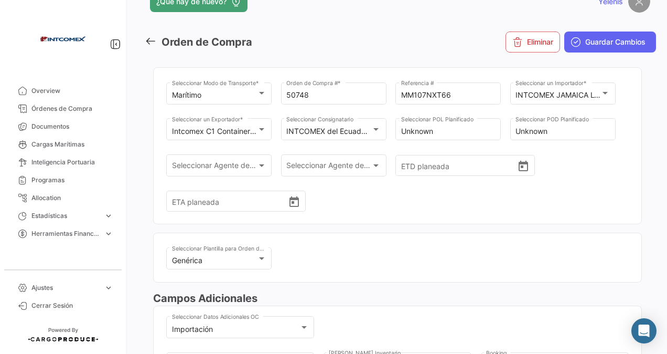
scroll to position [0, 0]
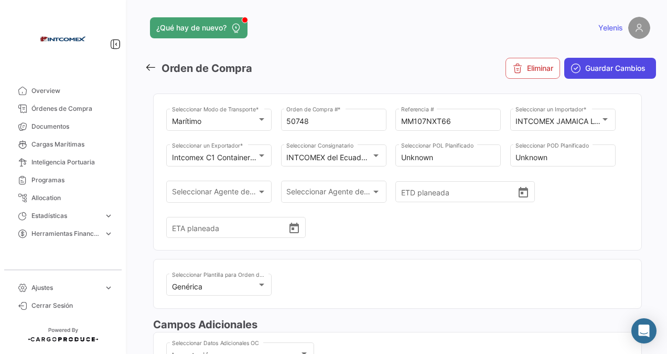
type input "6428366530"
click at [588, 65] on span "Guardar Cambios" at bounding box center [616, 68] width 60 height 10
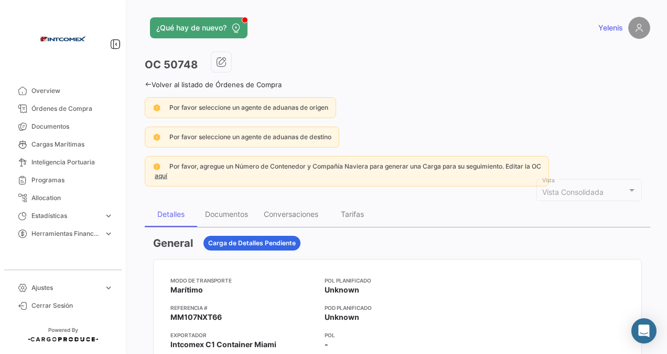
click at [165, 81] on link "Volver al listado de Órdenes de Compra" at bounding box center [213, 84] width 137 height 8
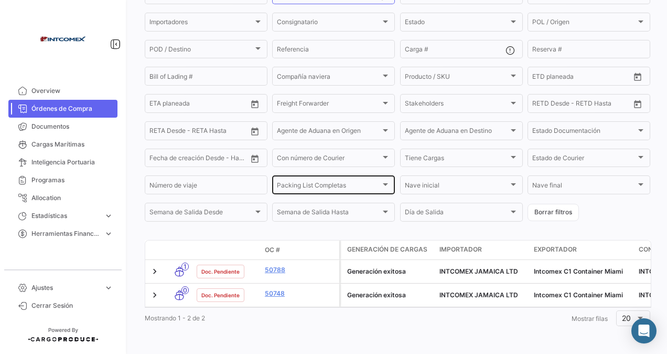
scroll to position [120, 0]
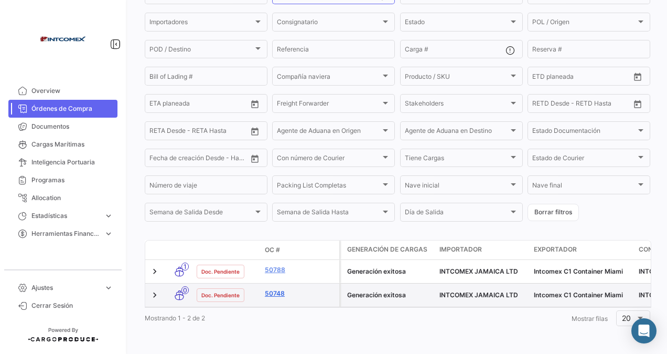
click at [275, 289] on link "50748" at bounding box center [300, 293] width 70 height 9
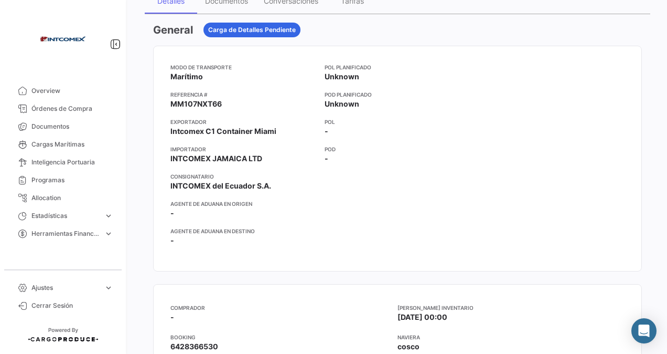
scroll to position [3, 0]
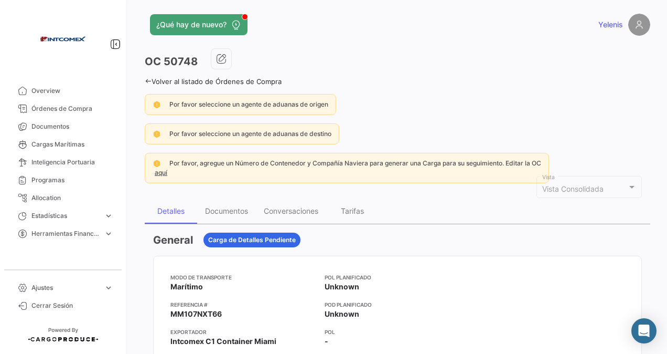
click at [159, 79] on link "Volver al listado de Órdenes de Compra" at bounding box center [213, 81] width 137 height 8
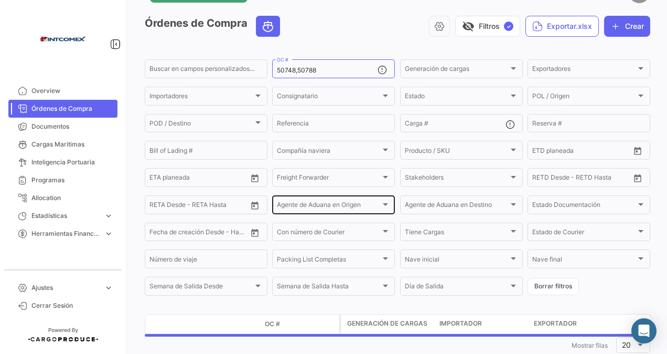
scroll to position [65, 0]
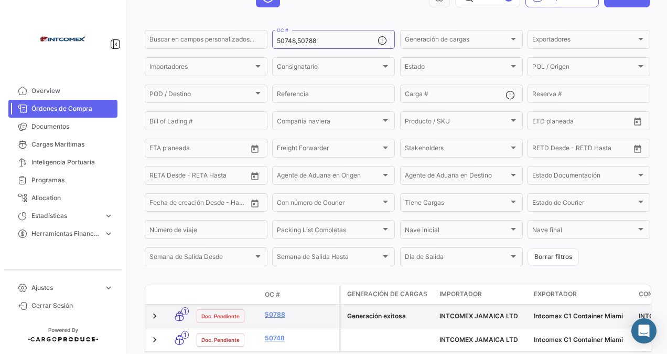
click at [286, 312] on datatable-body-cell "50788" at bounding box center [300, 315] width 79 height 23
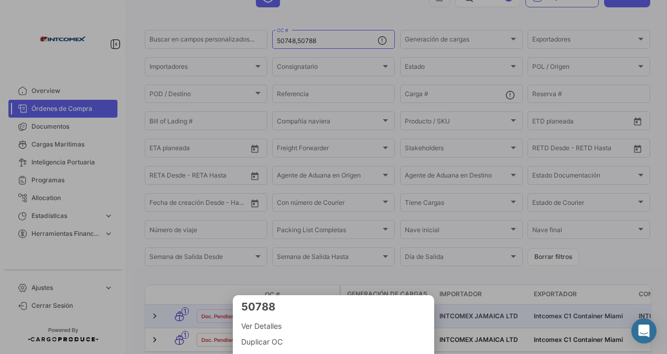
click at [193, 285] on div at bounding box center [333, 177] width 667 height 354
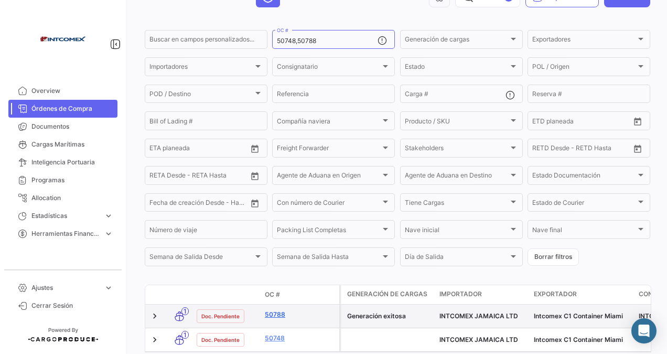
click at [273, 317] on link "50788" at bounding box center [300, 314] width 70 height 9
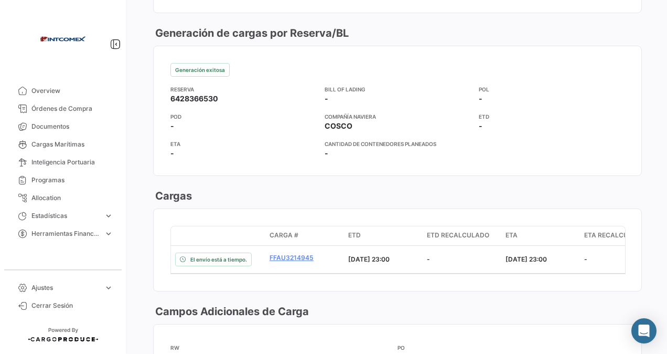
scroll to position [1049, 0]
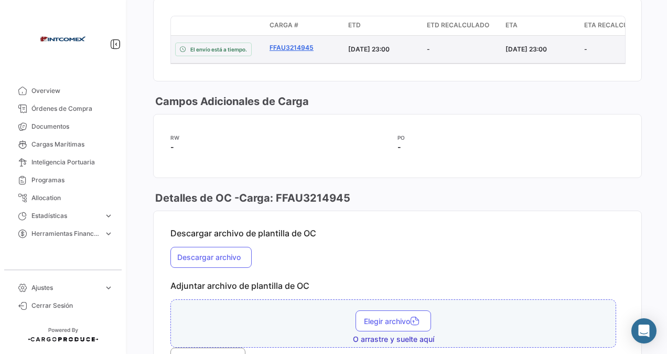
click at [288, 43] on link "FFAU3214945" at bounding box center [305, 47] width 70 height 9
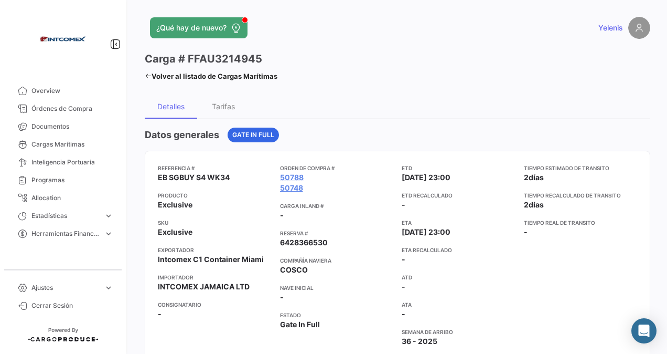
drag, startPoint x: 267, startPoint y: 61, endPoint x: 186, endPoint y: 58, distance: 80.9
click at [186, 58] on div "Carga # FFAU3214945" at bounding box center [211, 58] width 133 height 15
copy h3 "FFAU3214945"
click at [151, 75] on icon at bounding box center [148, 75] width 7 height 7
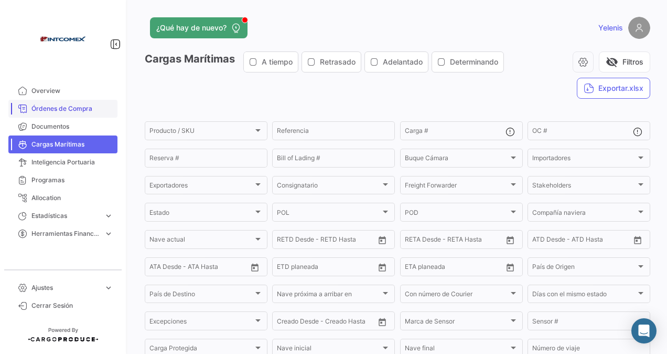
click at [60, 110] on span "Órdenes de Compra" at bounding box center [72, 108] width 82 height 9
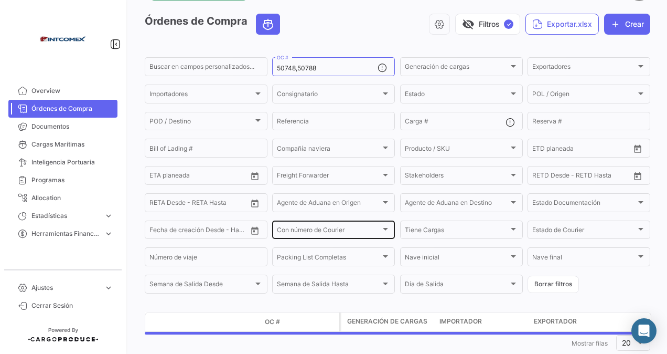
scroll to position [65, 0]
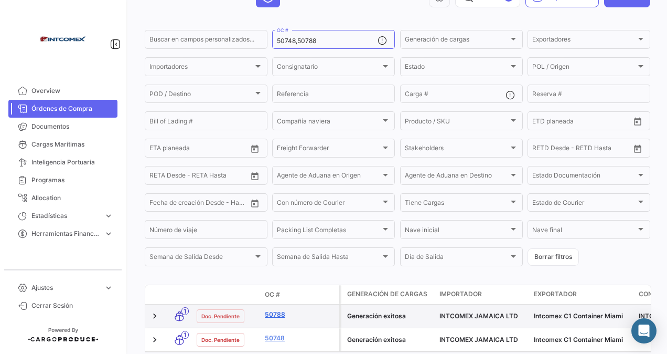
click at [276, 315] on link "50788" at bounding box center [300, 314] width 70 height 9
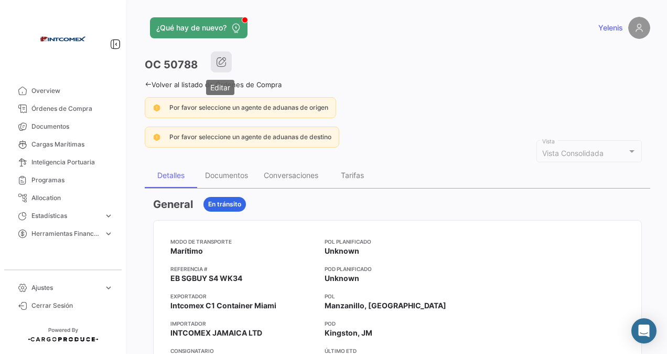
click at [218, 59] on icon "button" at bounding box center [221, 62] width 10 height 10
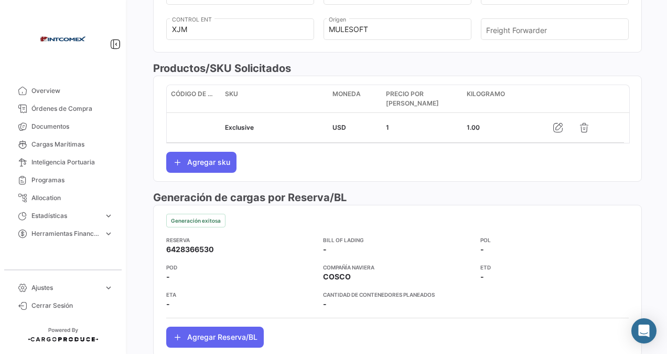
scroll to position [307, 0]
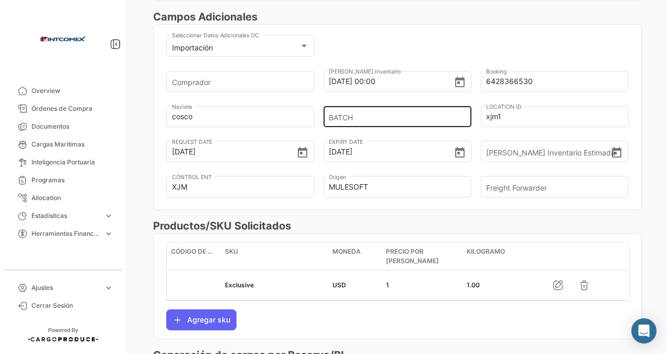
click at [368, 115] on input "BATCH" at bounding box center [394, 116] width 130 height 37
type input "1032"
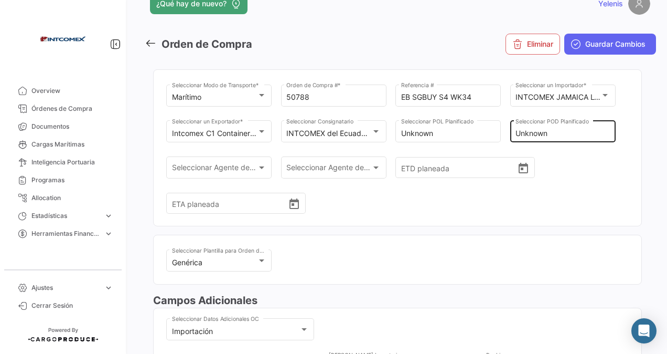
scroll to position [0, 0]
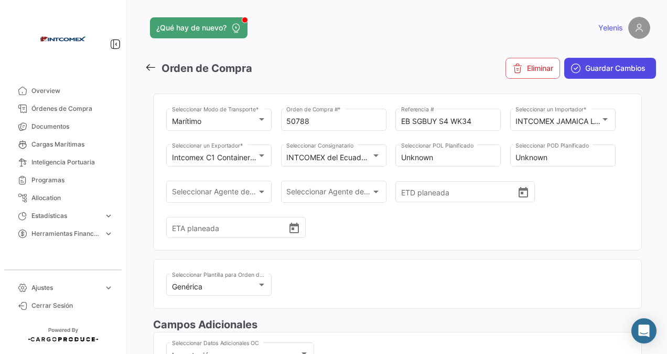
click at [595, 66] on span "Guardar Cambios" at bounding box center [616, 68] width 60 height 10
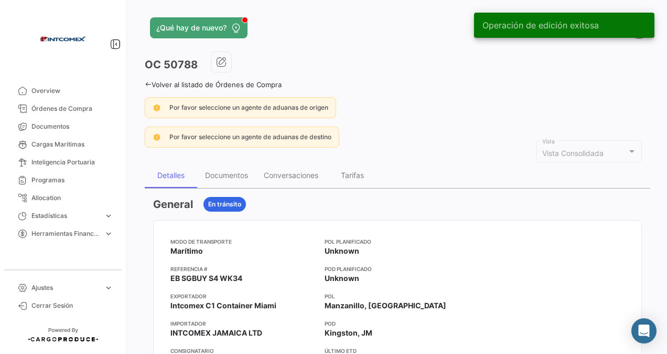
click at [158, 83] on link "Volver al listado de Órdenes de Compra" at bounding box center [213, 84] width 137 height 8
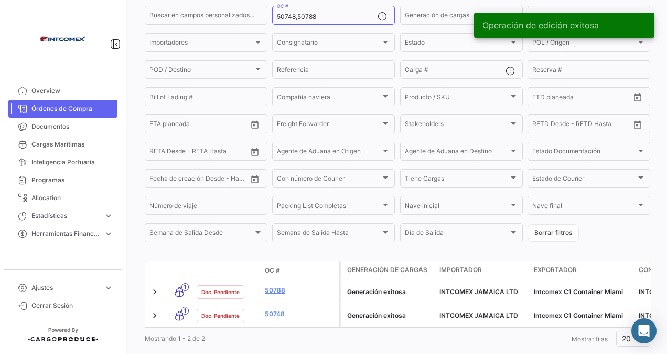
scroll to position [120, 0]
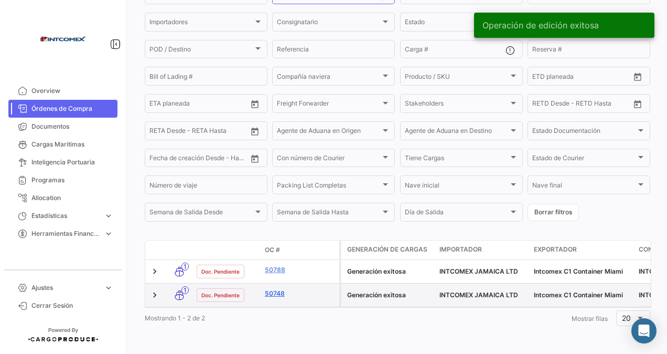
click at [275, 289] on link "50748" at bounding box center [300, 293] width 70 height 9
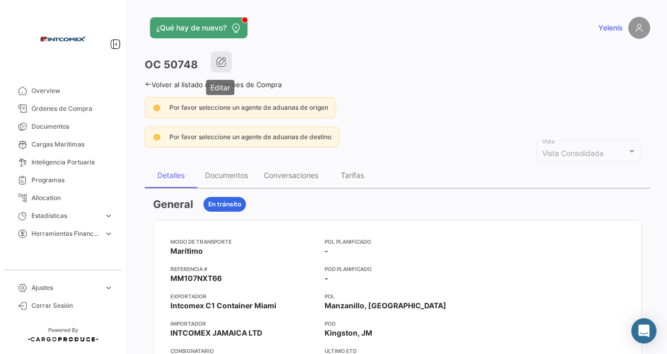
click at [219, 58] on icon "button" at bounding box center [221, 62] width 10 height 10
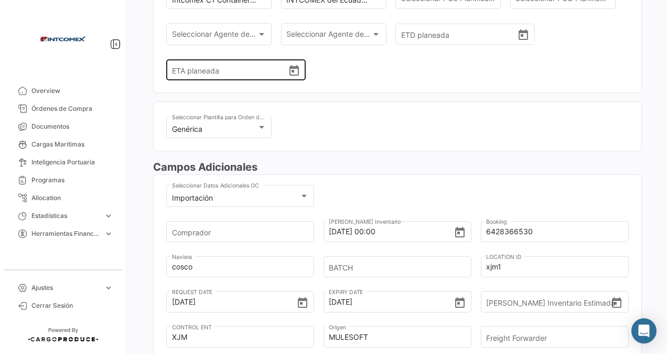
scroll to position [262, 0]
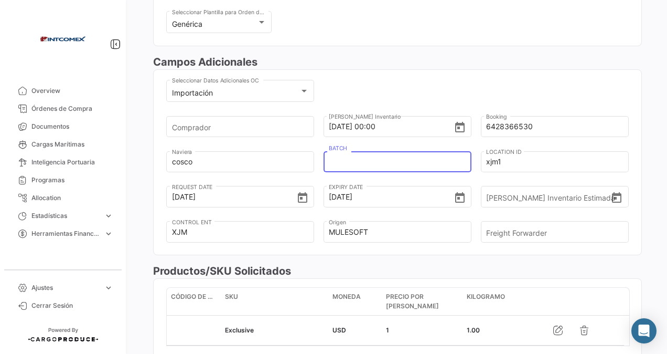
click at [339, 164] on input "BATCH" at bounding box center [394, 161] width 130 height 37
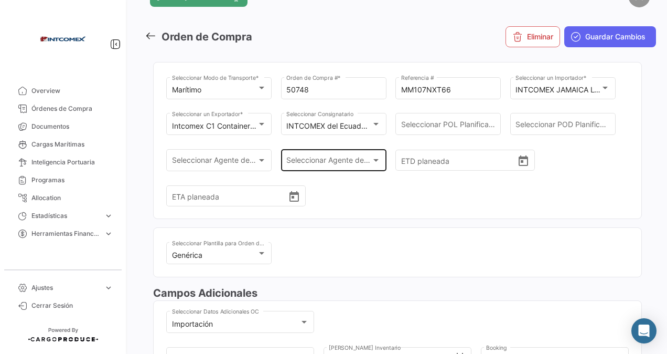
scroll to position [0, 0]
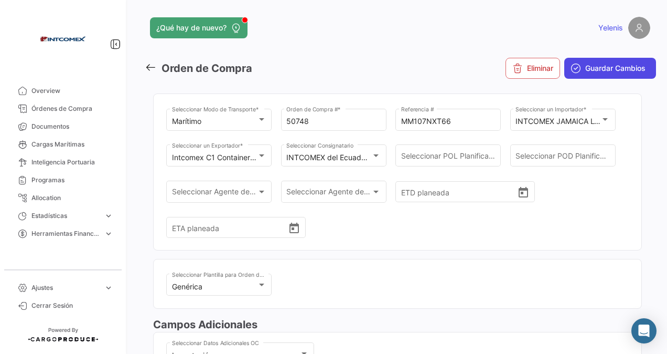
type input "1032"
click at [579, 66] on button "Guardar Cambios" at bounding box center [611, 68] width 92 height 21
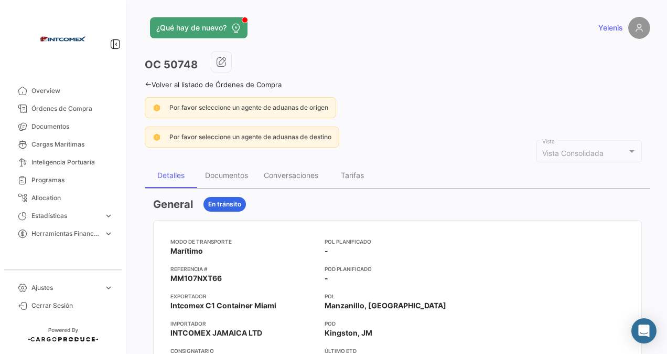
click at [152, 81] on link "Volver al listado de Órdenes de Compra" at bounding box center [213, 84] width 137 height 8
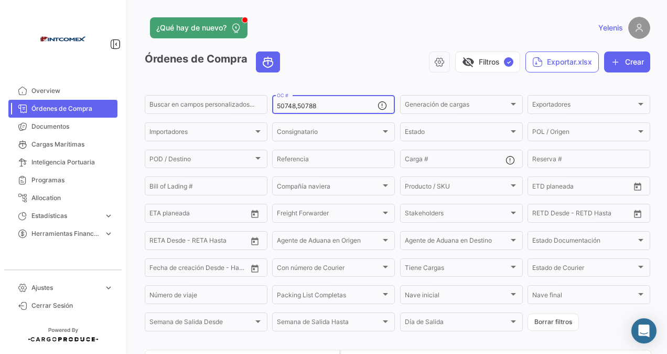
click at [328, 102] on div "50748,50788 OC #" at bounding box center [327, 103] width 101 height 20
drag, startPoint x: 324, startPoint y: 106, endPoint x: 268, endPoint y: 104, distance: 56.7
click at [268, 104] on form "Buscar en campos personalizados... 50748,50788 OC # Generación de cargas Genera…" at bounding box center [398, 212] width 506 height 239
paste input "146908-14861"
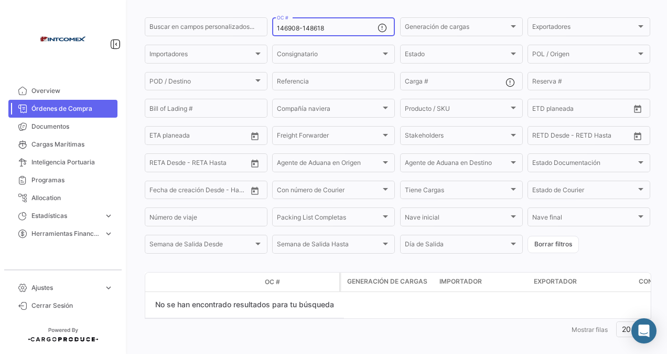
scroll to position [91, 0]
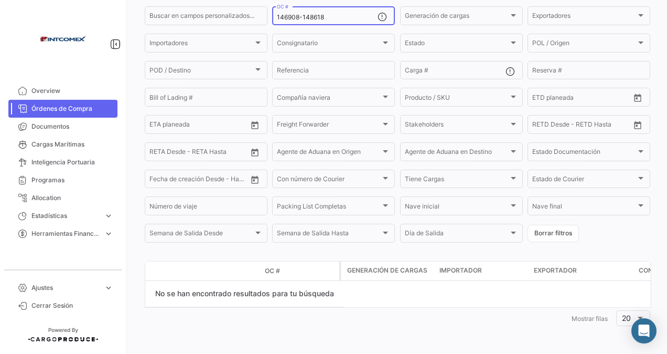
click at [301, 16] on input "146908-148618" at bounding box center [327, 17] width 101 height 7
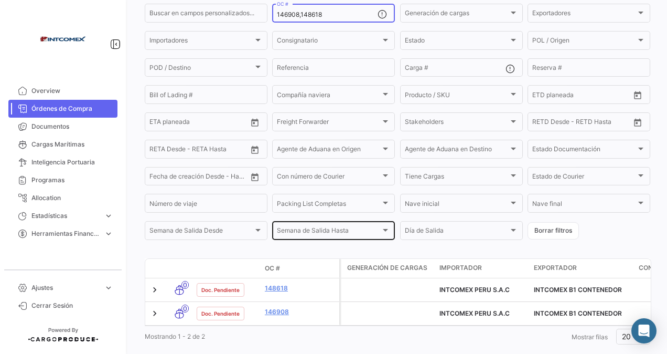
scroll to position [120, 0]
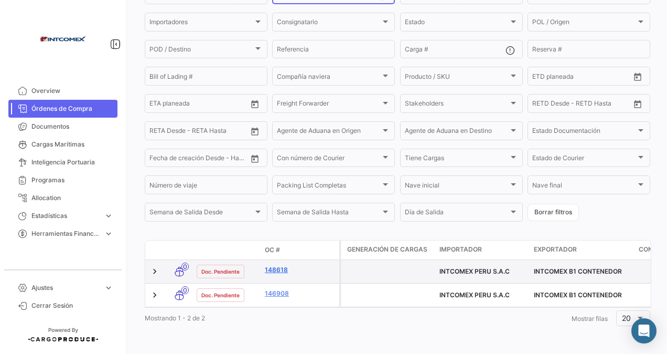
type input "146908,148618"
click at [274, 265] on link "148618" at bounding box center [300, 269] width 70 height 9
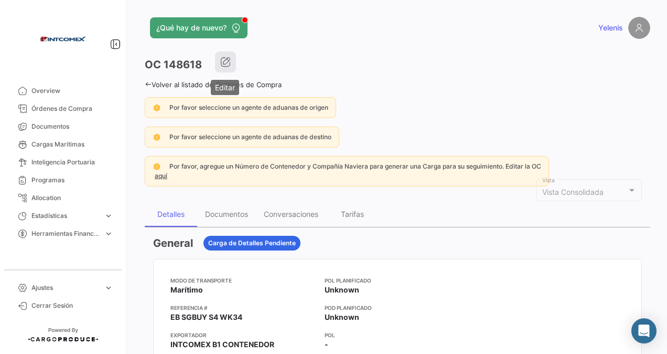
click at [218, 59] on button "button" at bounding box center [225, 61] width 21 height 21
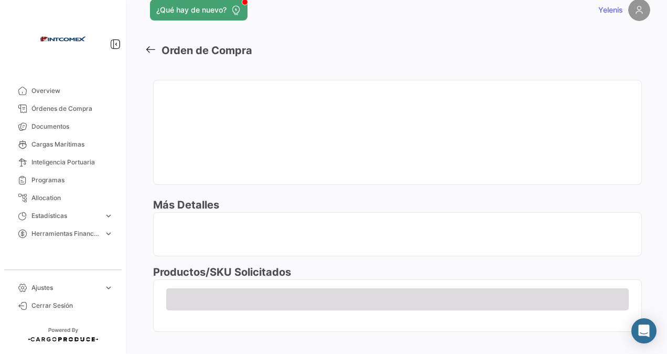
scroll to position [28, 0]
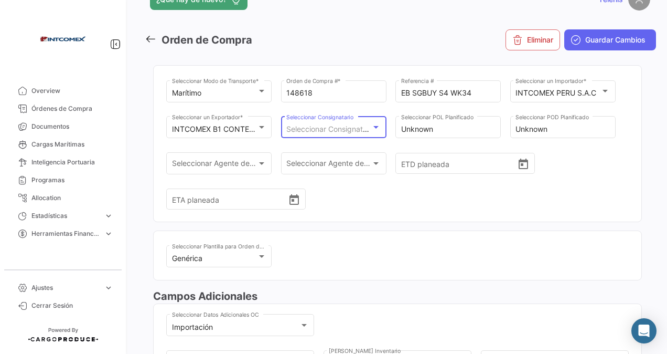
click at [376, 129] on div at bounding box center [375, 127] width 9 height 8
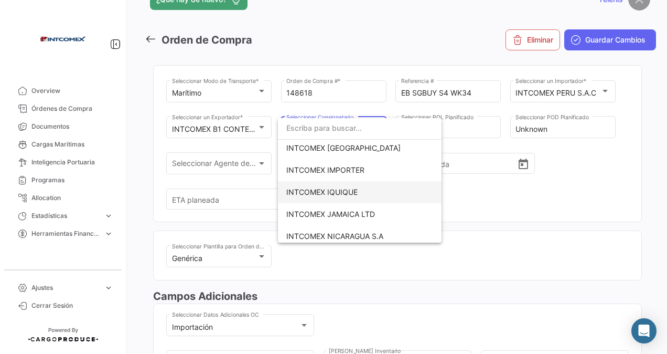
scroll to position [210, 0]
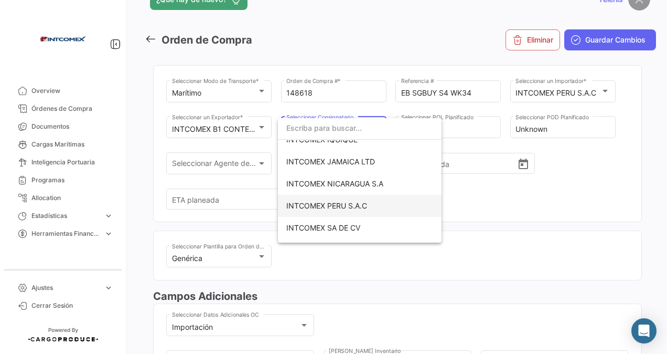
click at [330, 203] on span "INTCOMEX PERU S.A.C" at bounding box center [326, 205] width 81 height 9
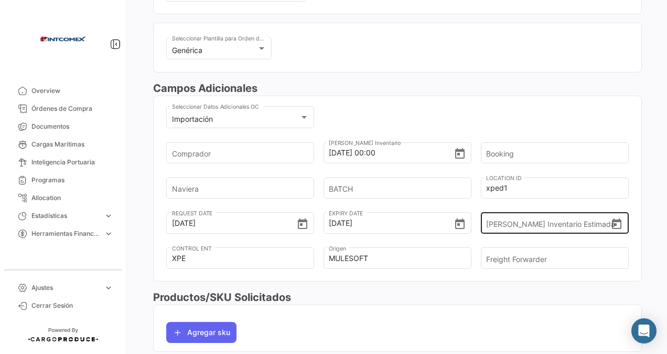
scroll to position [238, 0]
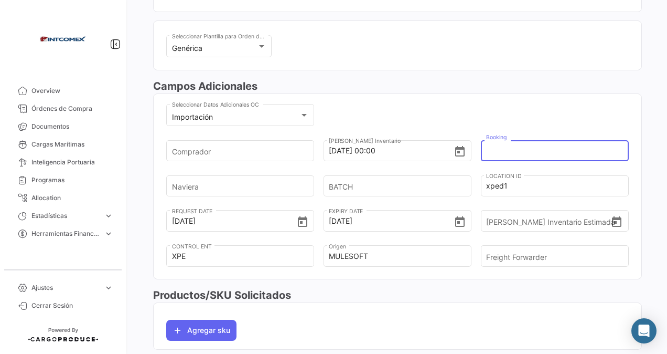
click at [497, 148] on input "Booking" at bounding box center [551, 150] width 130 height 37
paste input "6428493870"
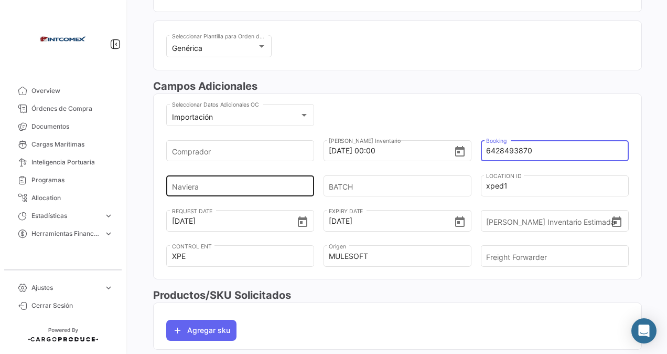
type input "6428493870"
click at [197, 185] on input "Naviera" at bounding box center [237, 185] width 130 height 37
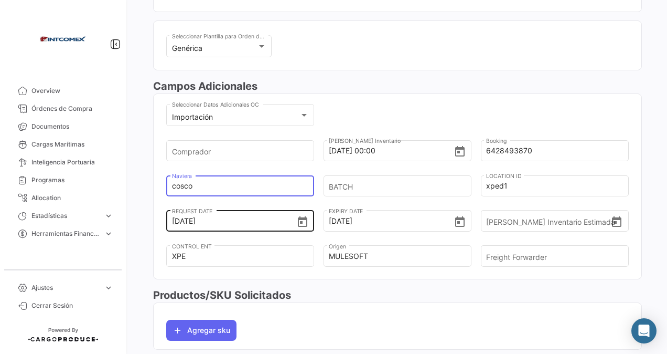
type input "cosco"
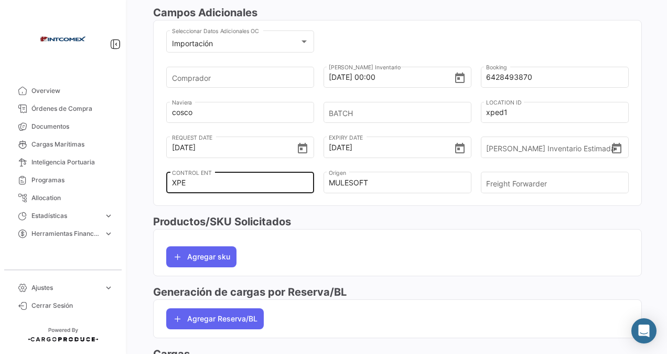
scroll to position [343, 0]
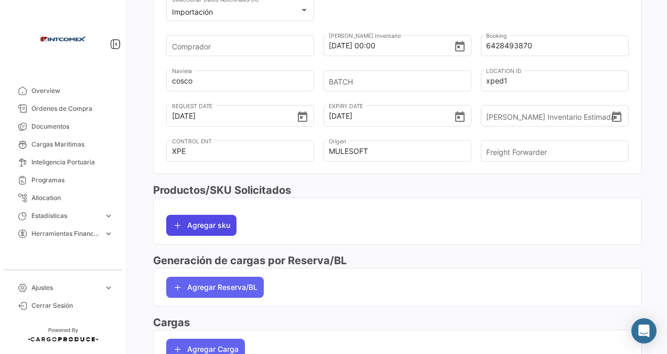
click at [193, 219] on button "Agregar sku" at bounding box center [201, 225] width 70 height 21
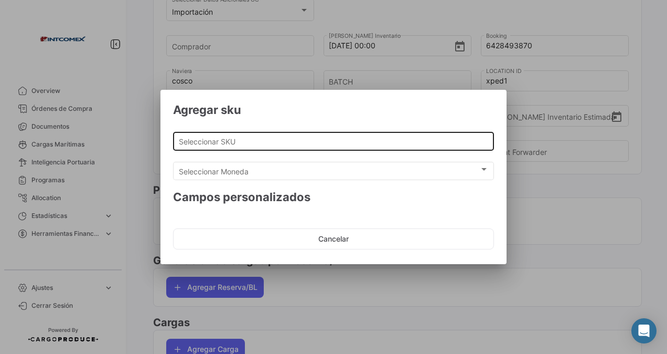
click at [204, 137] on input "Seleccionar SKU" at bounding box center [334, 141] width 310 height 9
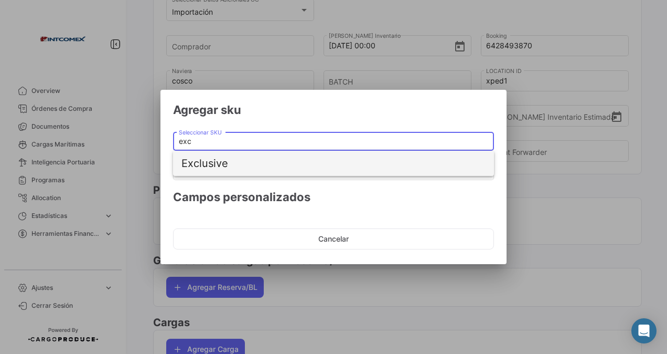
click at [206, 160] on span "Exclusive" at bounding box center [334, 163] width 304 height 25
type input "Exclusive"
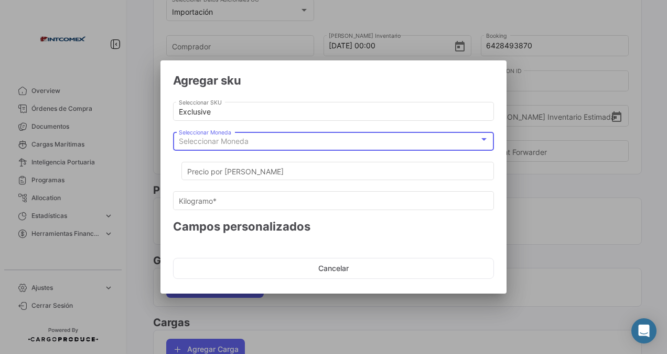
click at [227, 139] on span "Seleccionar Moneda" at bounding box center [214, 140] width 70 height 9
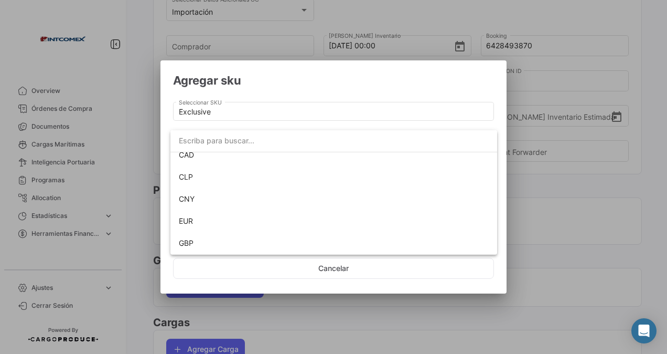
scroll to position [95, 0]
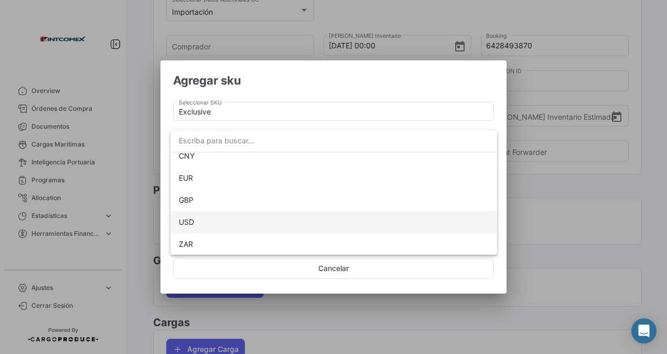
click at [187, 219] on span "USD" at bounding box center [186, 221] width 15 height 9
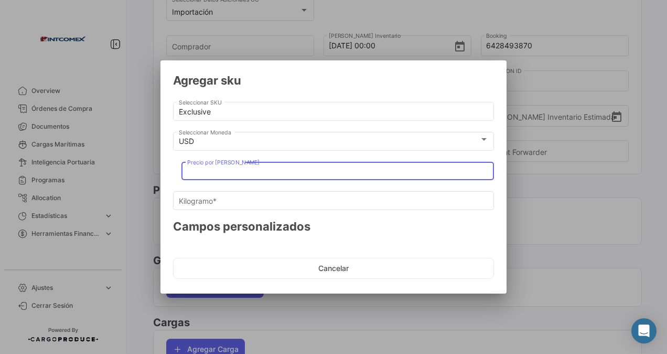
click at [195, 169] on input "Precio por [PERSON_NAME]" at bounding box center [338, 171] width 302 height 9
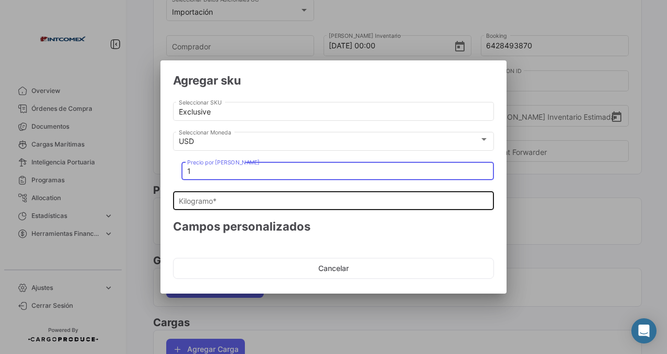
type input "1"
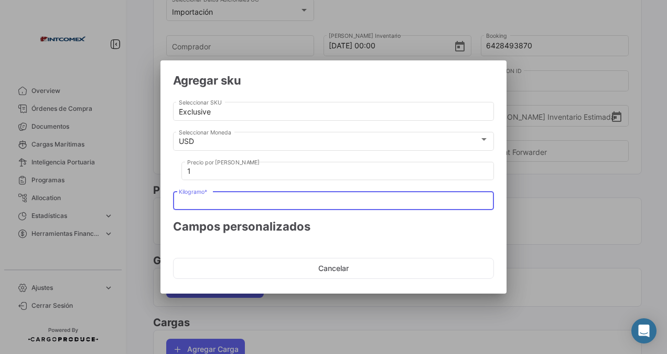
click at [192, 203] on input "Kilogramo *" at bounding box center [334, 201] width 310 height 9
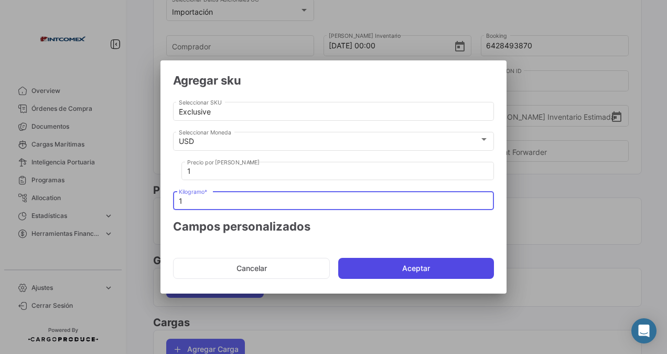
type input "1"
click at [403, 272] on button "Aceptar" at bounding box center [416, 268] width 156 height 21
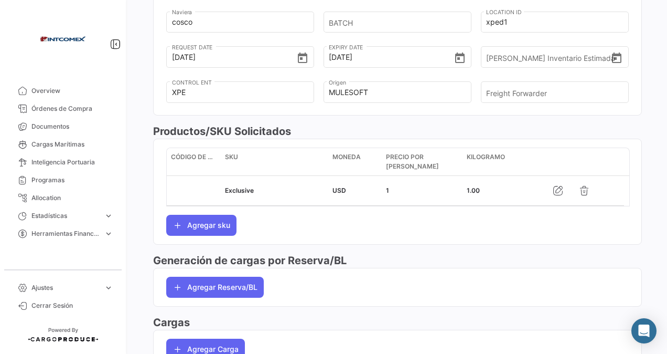
scroll to position [448, 0]
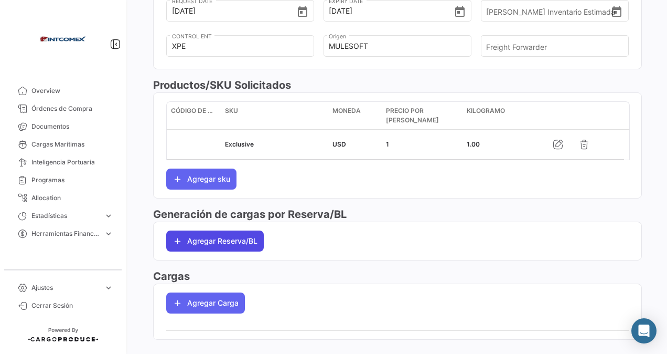
click at [217, 238] on button "Agregar Reserva/BL" at bounding box center [215, 240] width 98 height 21
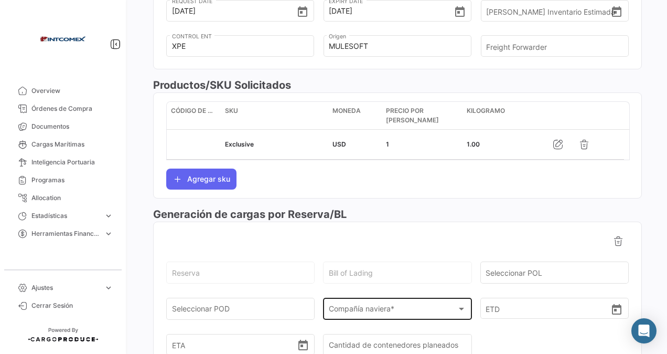
click at [399, 302] on div "Compañía naviera * Compañía naviera *" at bounding box center [397, 307] width 137 height 24
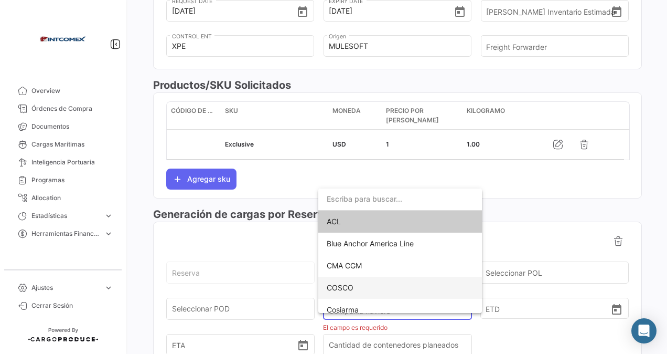
click at [342, 288] on span "COSCO" at bounding box center [340, 287] width 27 height 9
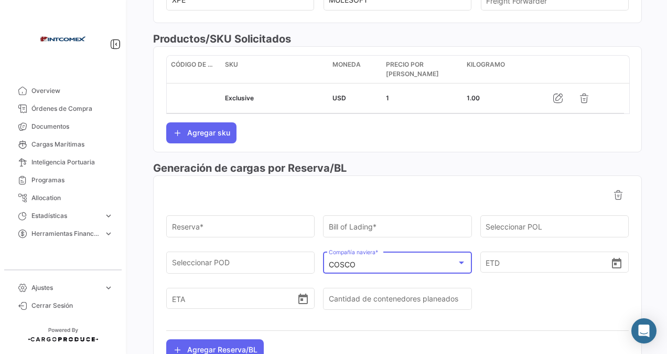
scroll to position [553, 0]
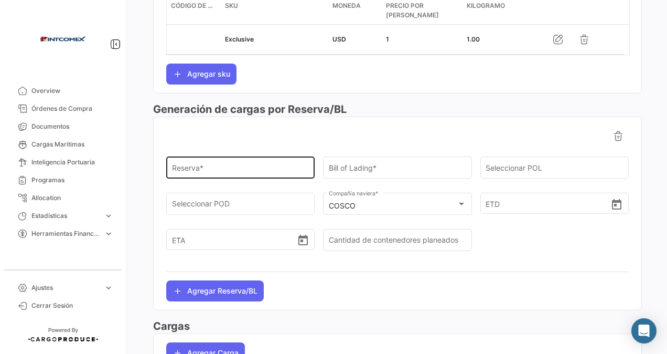
click at [185, 163] on div "Reserva *" at bounding box center [240, 167] width 137 height 24
click at [180, 167] on input "Reserva *" at bounding box center [240, 169] width 137 height 9
paste input "6428493870"
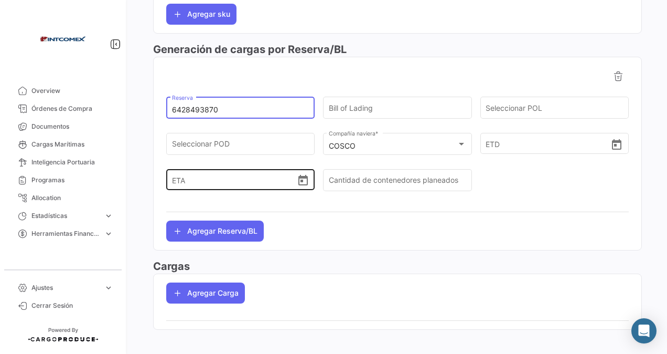
scroll to position [619, 0]
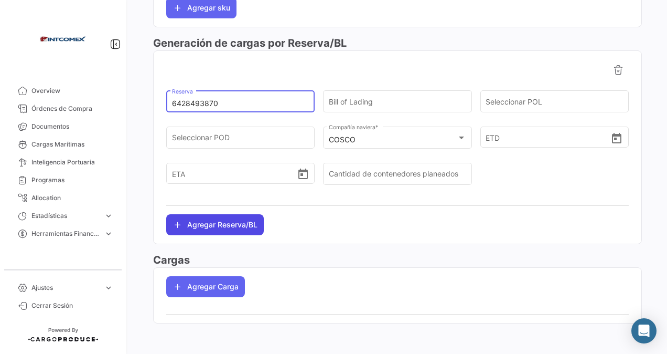
type input "6428493870"
click at [214, 222] on button "Agregar Reserva/BL" at bounding box center [215, 224] width 98 height 21
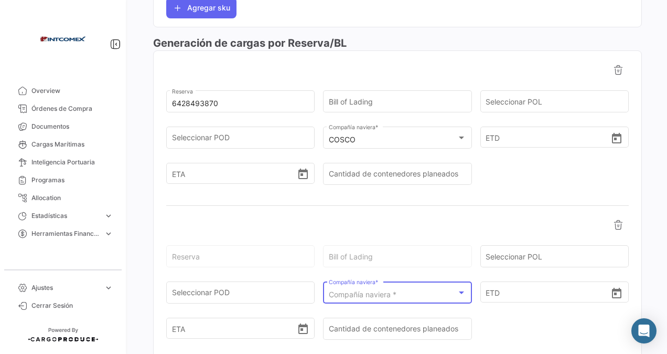
click at [353, 291] on span "Compañía naviera *" at bounding box center [363, 294] width 68 height 9
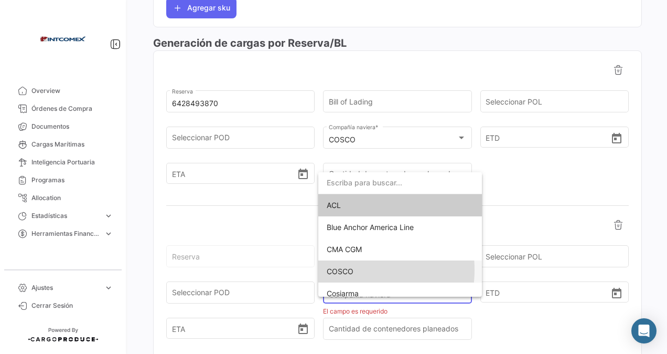
drag, startPoint x: 338, startPoint y: 262, endPoint x: 341, endPoint y: 270, distance: 8.5
click at [341, 270] on span "COSCO" at bounding box center [340, 271] width 27 height 9
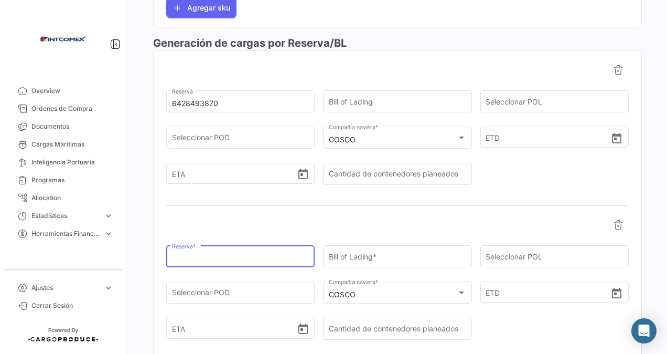
click at [197, 255] on input "Reserva *" at bounding box center [240, 258] width 137 height 9
paste input "6428493870"
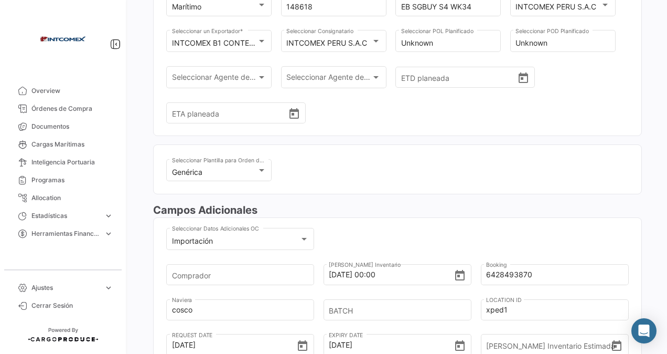
scroll to position [39, 0]
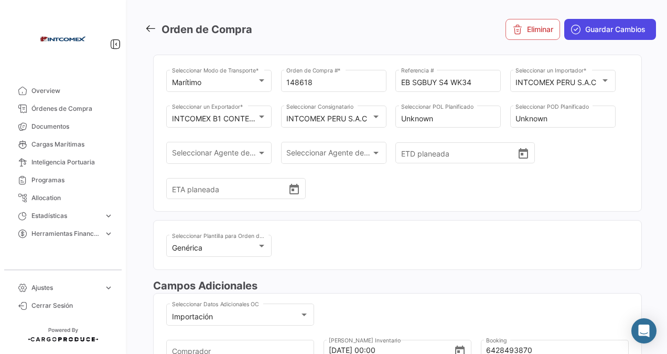
type input "6428493870"
click at [590, 25] on span "Guardar Cambios" at bounding box center [616, 29] width 60 height 10
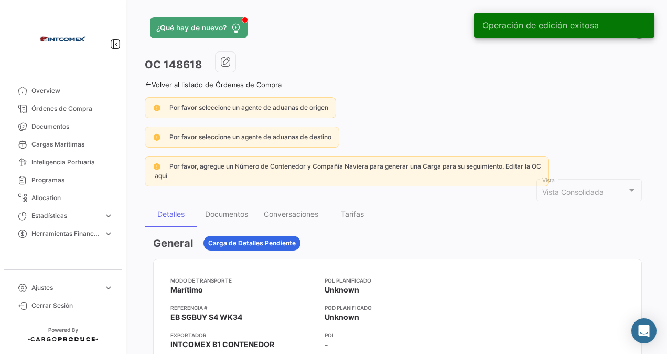
click at [150, 81] on icon at bounding box center [148, 84] width 7 height 7
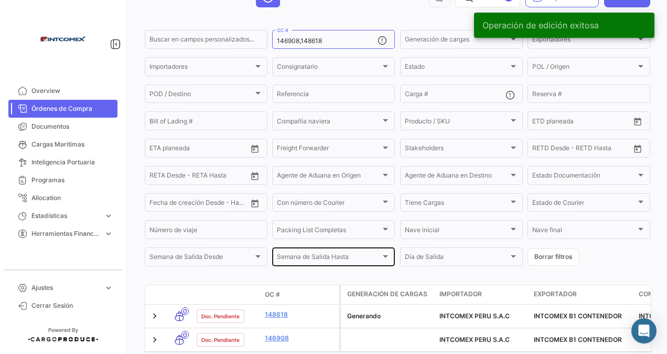
scroll to position [120, 0]
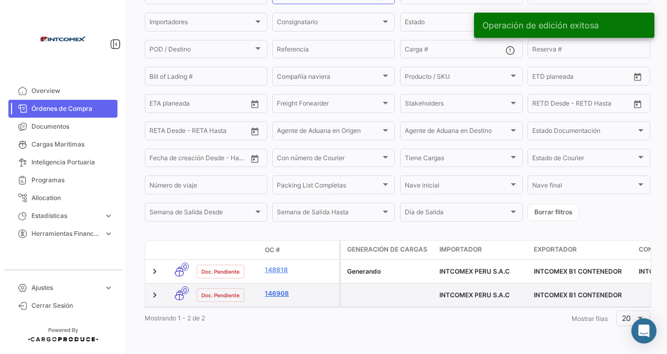
click at [285, 289] on link "146908" at bounding box center [300, 293] width 70 height 9
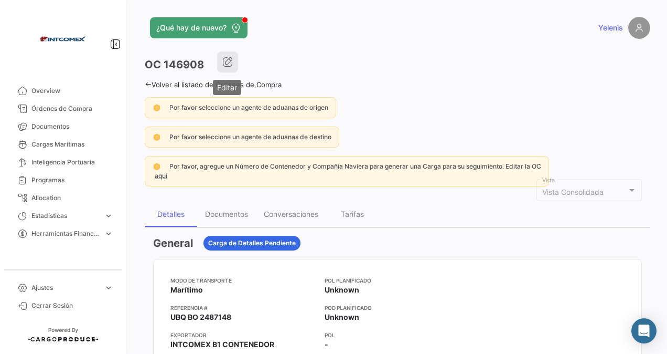
click at [230, 66] on icon "button" at bounding box center [227, 62] width 10 height 10
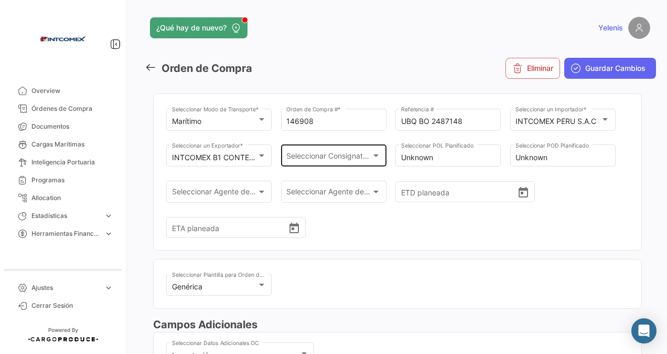
click at [375, 158] on div at bounding box center [375, 155] width 9 height 8
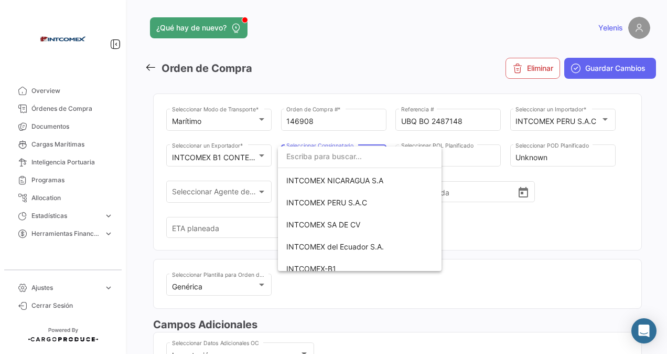
scroll to position [225, 0]
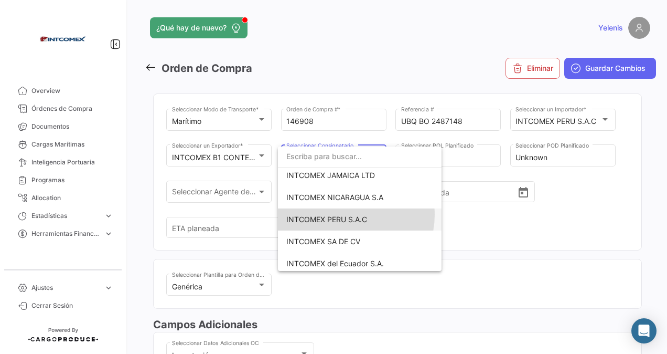
click at [347, 214] on span "INTCOMEX PERU S.A.C" at bounding box center [359, 219] width 147 height 22
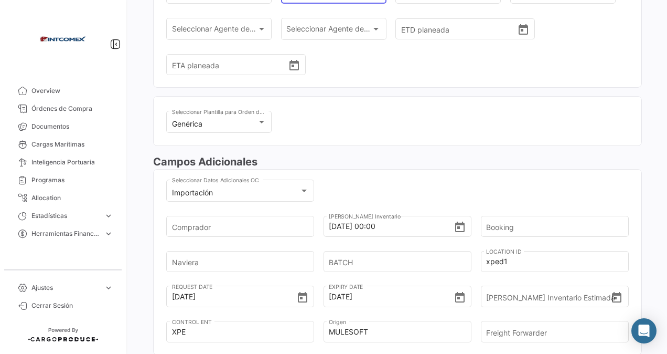
scroll to position [210, 0]
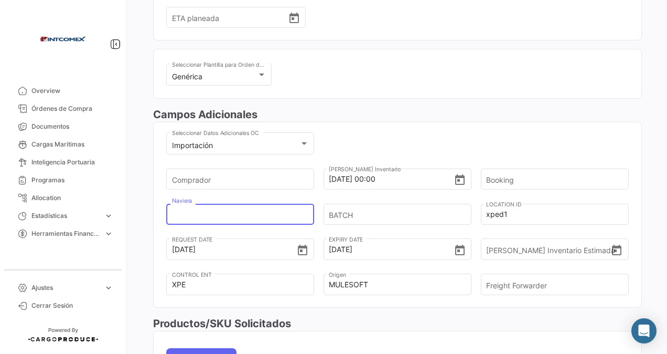
click at [207, 217] on input "Naviera" at bounding box center [237, 214] width 130 height 37
type input "cosco"
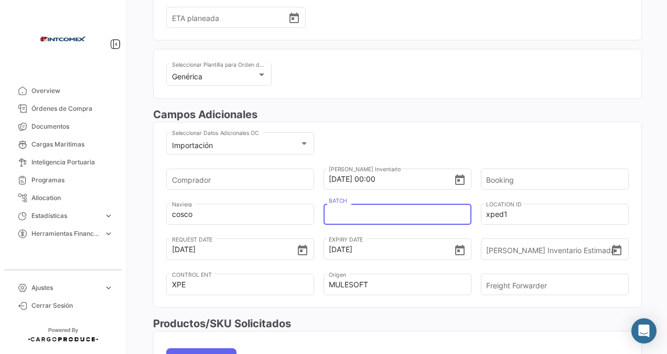
click at [361, 212] on input "BATCH" at bounding box center [394, 214] width 130 height 37
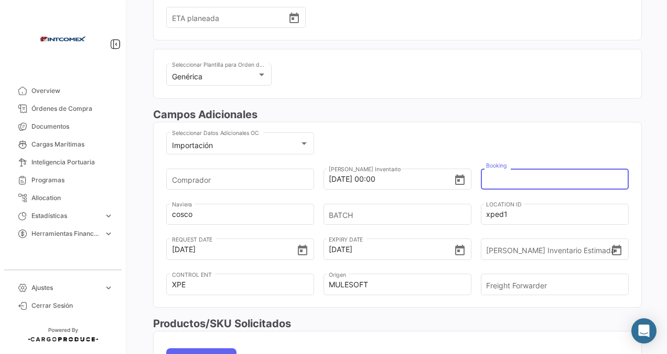
click at [490, 182] on input "Booking" at bounding box center [551, 179] width 130 height 37
paste input "6428493870"
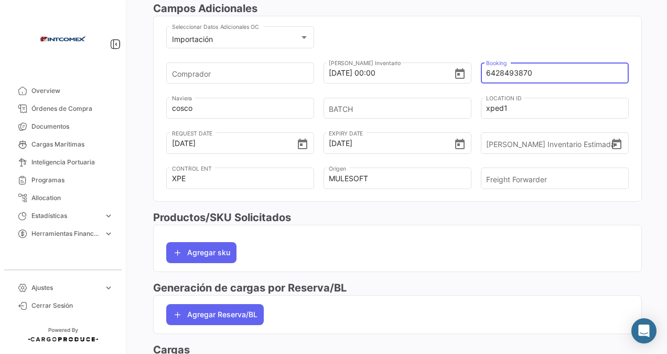
scroll to position [367, 0]
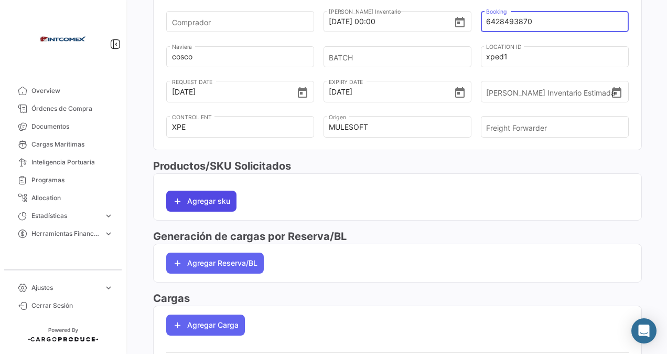
type input "6428493870"
click at [192, 193] on button "Agregar sku" at bounding box center [201, 200] width 70 height 21
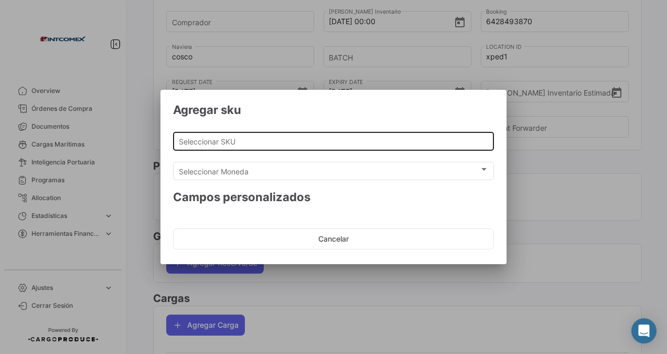
click at [198, 141] on input "Seleccionar SKU" at bounding box center [334, 141] width 310 height 9
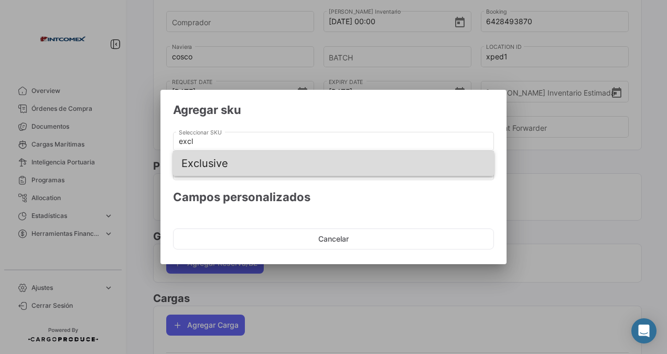
click at [208, 163] on span "Exclusive" at bounding box center [334, 163] width 304 height 25
type input "Exclusive"
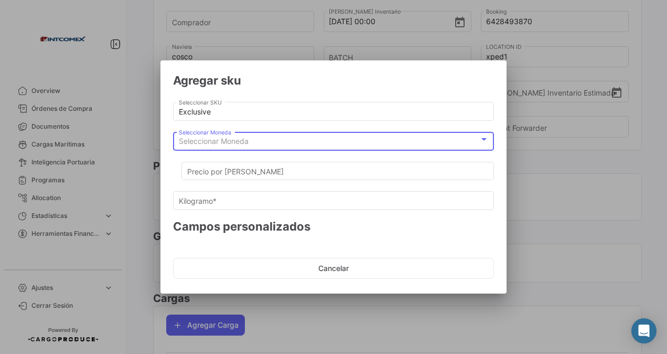
click at [217, 142] on span "Seleccionar Moneda" at bounding box center [214, 140] width 70 height 9
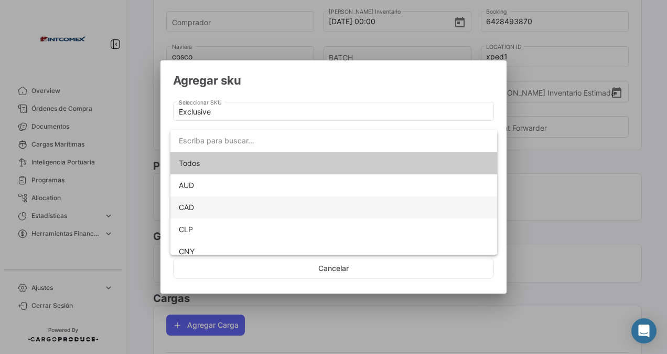
scroll to position [95, 0]
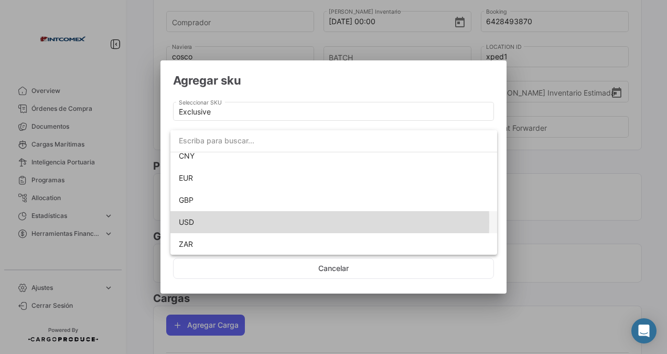
click at [195, 221] on span "USD" at bounding box center [334, 222] width 310 height 22
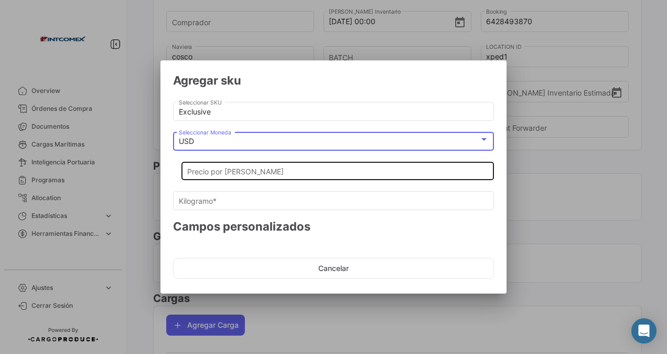
click at [192, 169] on input "Precio por [PERSON_NAME]" at bounding box center [338, 171] width 302 height 9
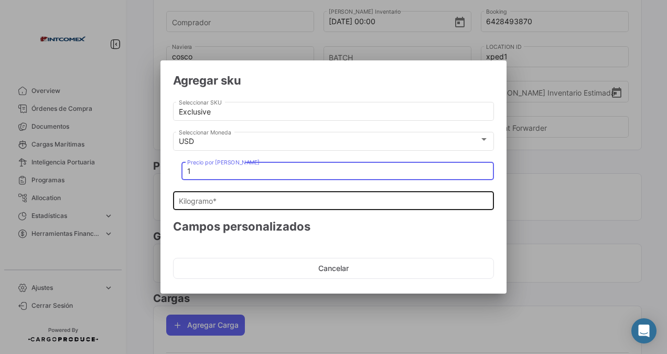
type input "1"
click at [198, 200] on input "Kilogramo *" at bounding box center [334, 201] width 310 height 9
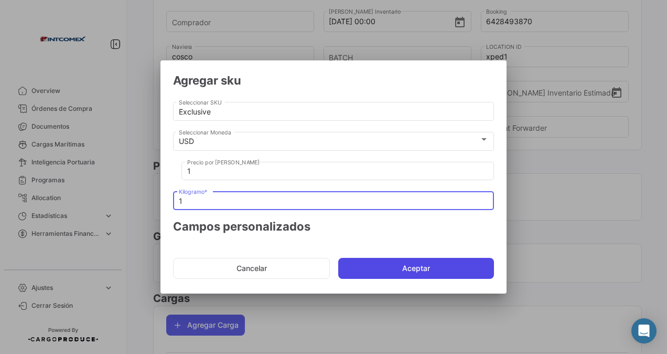
type input "1"
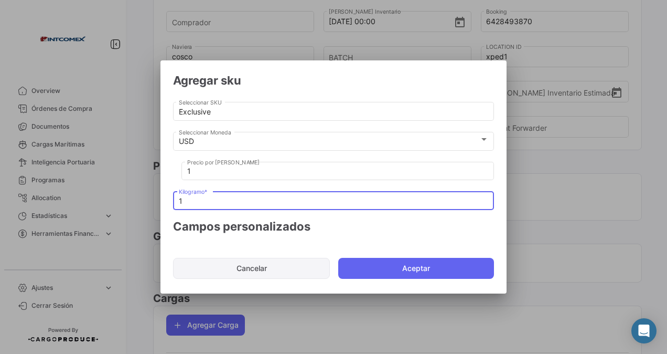
click at [367, 263] on button "Aceptar" at bounding box center [416, 268] width 156 height 21
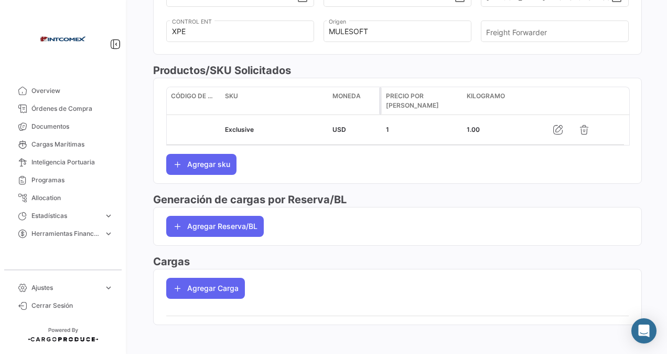
scroll to position [464, 0]
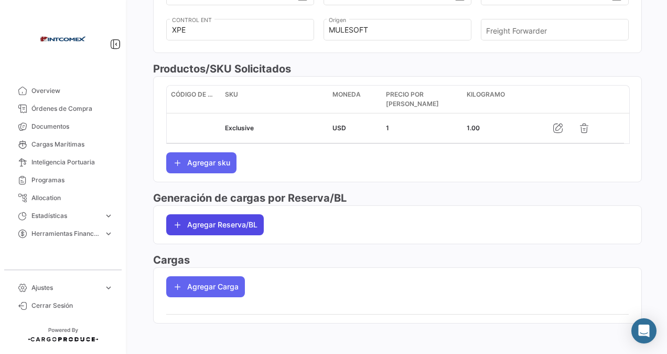
click at [227, 224] on button "Agregar Reserva/BL" at bounding box center [215, 224] width 98 height 21
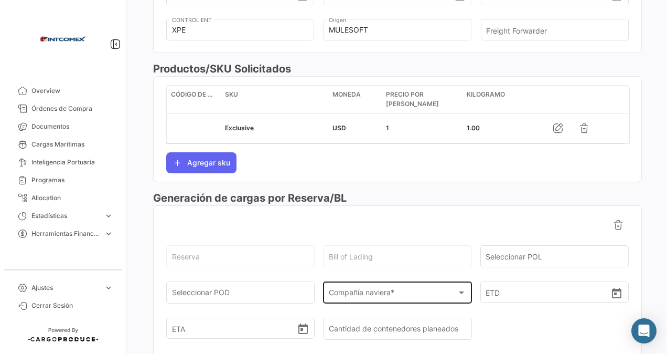
click at [374, 290] on span "Compañía naviera *" at bounding box center [393, 294] width 128 height 9
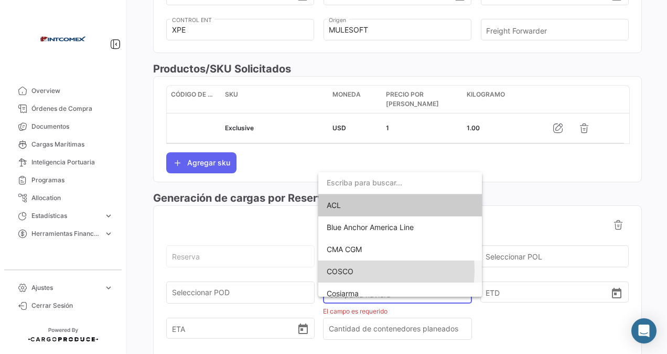
click at [354, 270] on span "COSCO" at bounding box center [400, 271] width 147 height 22
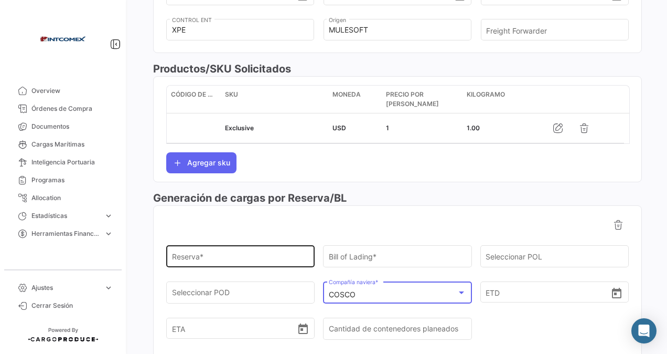
click at [187, 254] on input "Reserva *" at bounding box center [240, 258] width 137 height 9
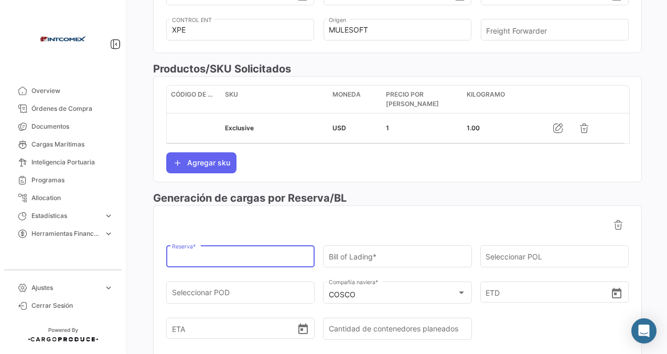
paste input "6428493870"
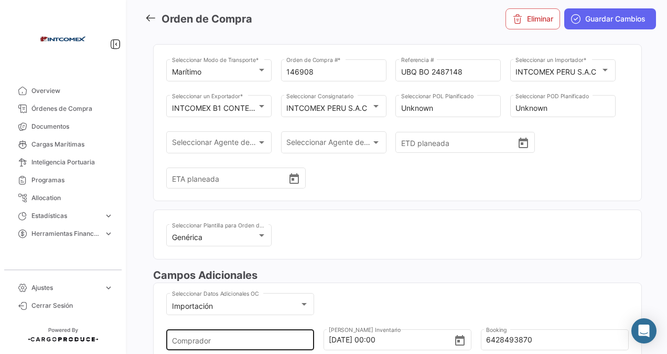
scroll to position [0, 0]
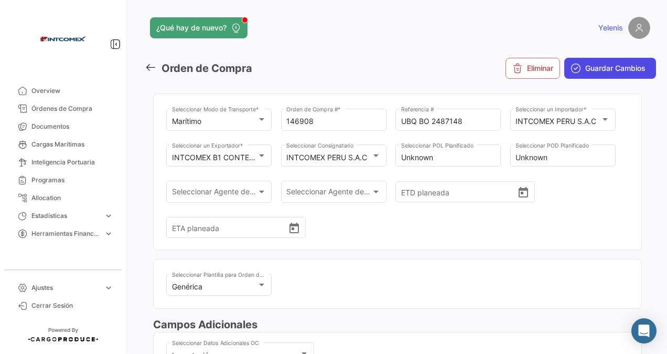
type input "6428493870"
click at [594, 68] on span "Guardar Cambios" at bounding box center [616, 68] width 60 height 10
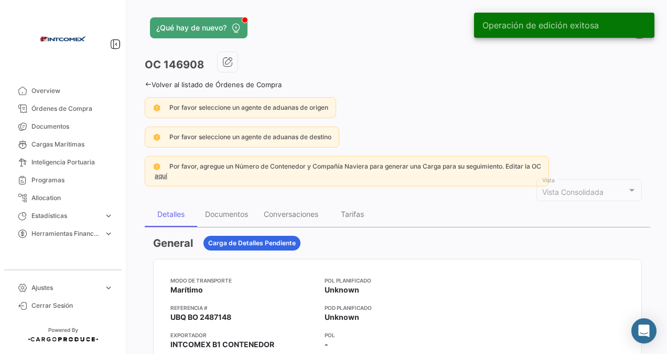
click at [155, 82] on link "Volver al listado de Órdenes de Compra" at bounding box center [213, 84] width 137 height 8
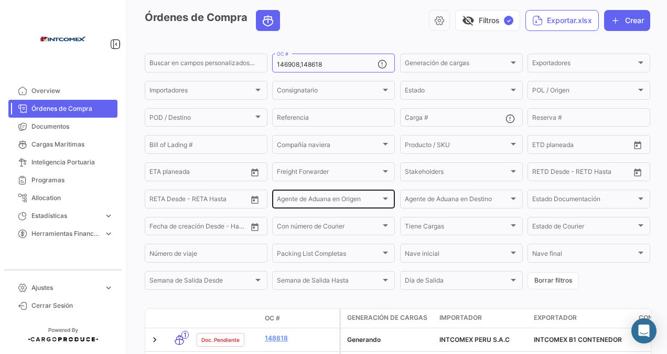
scroll to position [120, 0]
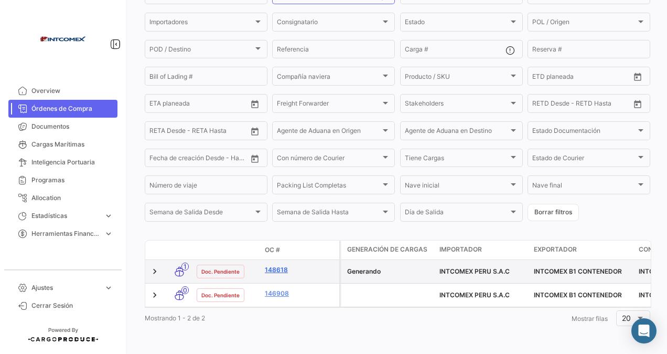
click at [272, 265] on link "148618" at bounding box center [300, 269] width 70 height 9
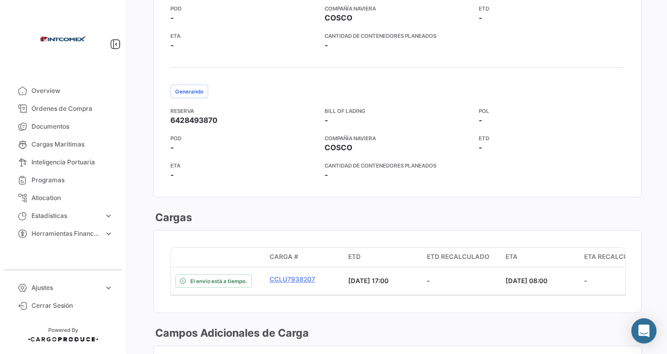
scroll to position [997, 0]
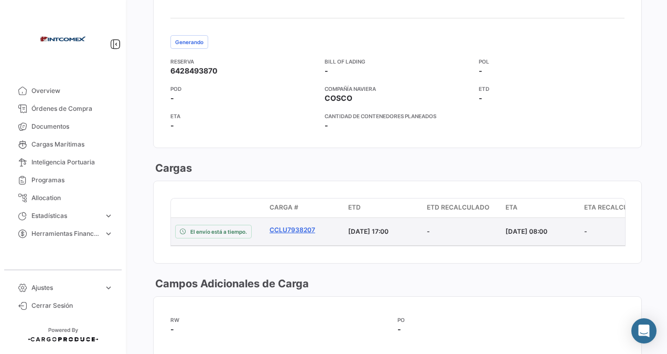
click at [294, 225] on link "CCLU7938207" at bounding box center [305, 229] width 70 height 9
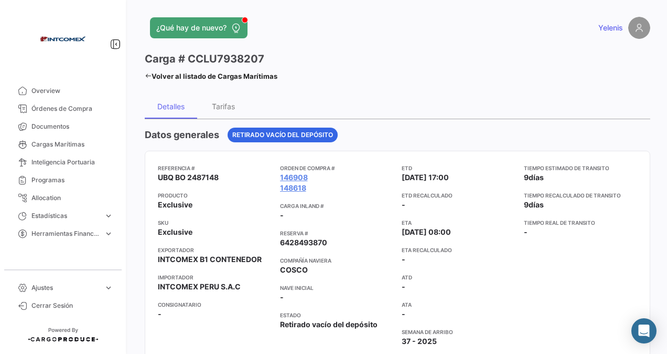
drag, startPoint x: 269, startPoint y: 52, endPoint x: 188, endPoint y: 61, distance: 81.2
click at [188, 61] on div "Carga # CCLU7938207" at bounding box center [211, 58] width 133 height 15
drag, startPoint x: 188, startPoint y: 61, endPoint x: 193, endPoint y: 56, distance: 7.1
copy h3 "CCLU7938207"
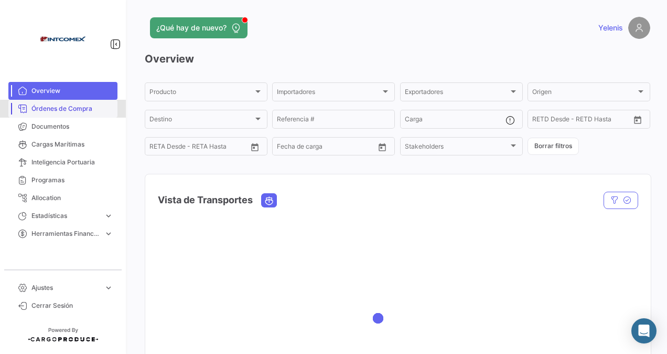
click at [69, 109] on span "Órdenes de Compra" at bounding box center [72, 108] width 82 height 9
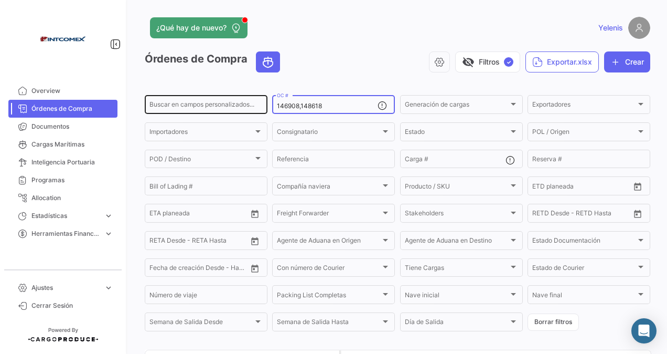
drag, startPoint x: 330, startPoint y: 107, endPoint x: 243, endPoint y: 99, distance: 86.9
click at [0, 0] on div "Buscar en campos personalizados... 146908,148618 OC # Generación de cargas Gene…" at bounding box center [0, 0] width 0 height 0
paste input "148494"
type input "148494"
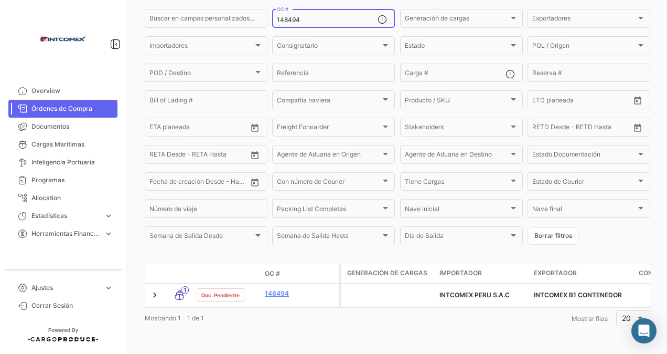
scroll to position [97, 0]
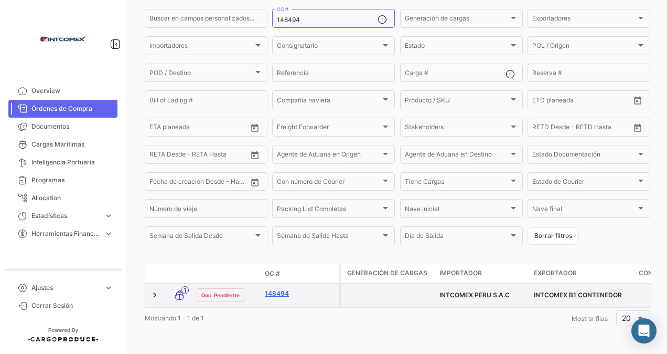
click at [269, 289] on link "148494" at bounding box center [300, 293] width 70 height 9
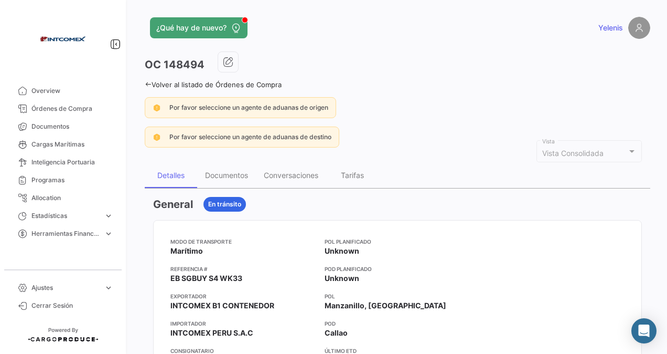
click at [156, 84] on link "Volver al listado de Órdenes de Compra" at bounding box center [213, 84] width 137 height 8
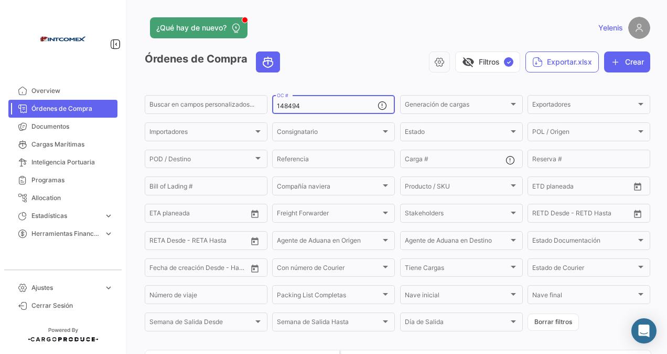
click at [316, 100] on div "148494 OC #" at bounding box center [327, 103] width 101 height 20
click at [562, 326] on button "Borrar filtros" at bounding box center [553, 321] width 51 height 17
click at [291, 107] on input "OC #" at bounding box center [327, 105] width 101 height 7
type input "1516"
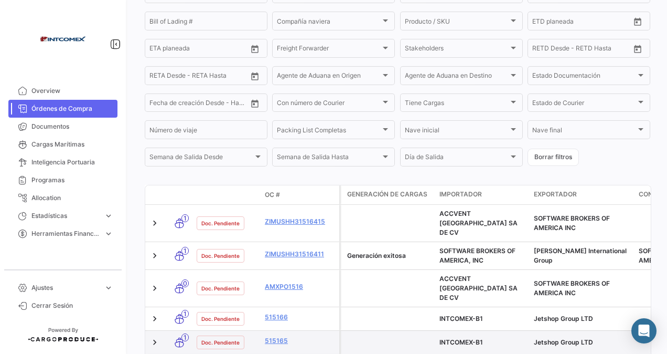
scroll to position [201, 0]
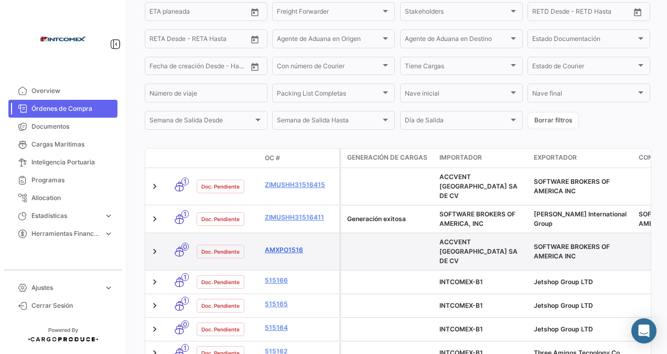
click at [289, 245] on link "AMXPO1516" at bounding box center [300, 249] width 70 height 9
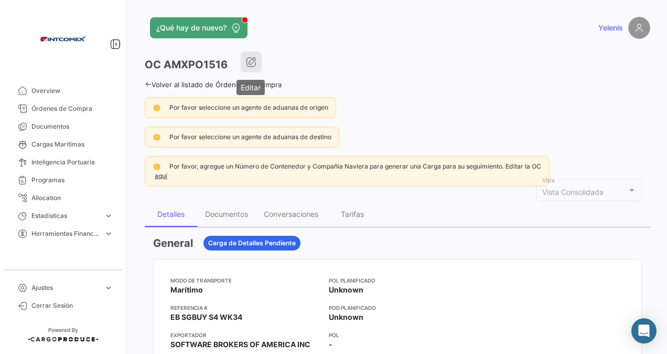
click at [253, 59] on icon "button" at bounding box center [251, 62] width 10 height 10
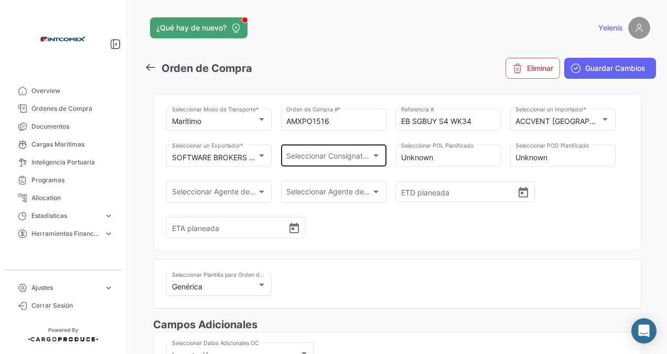
click at [373, 156] on div at bounding box center [375, 155] width 9 height 8
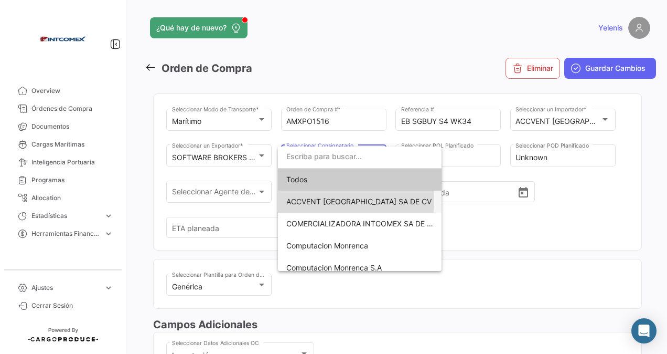
click at [322, 200] on span "ACCVENT [GEOGRAPHIC_DATA] SA DE CV" at bounding box center [358, 201] width 145 height 9
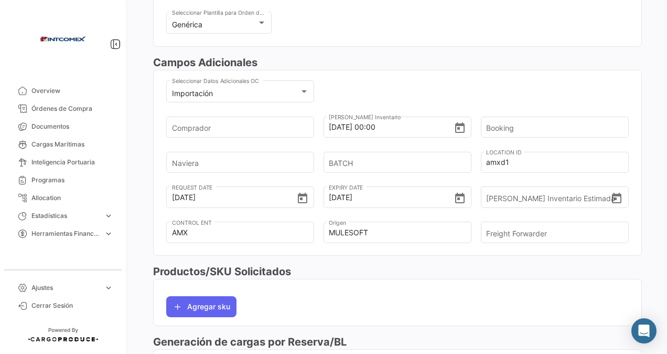
scroll to position [262, 0]
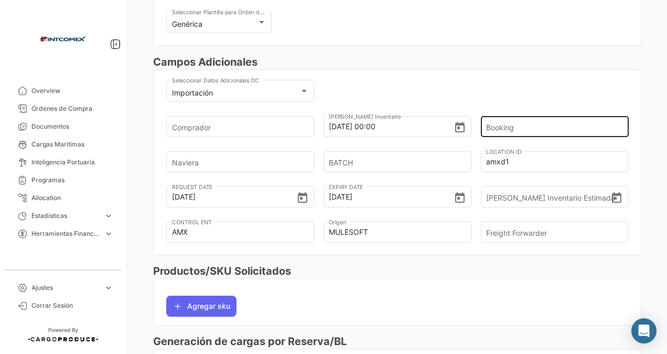
click at [496, 128] on input "Booking" at bounding box center [551, 126] width 130 height 37
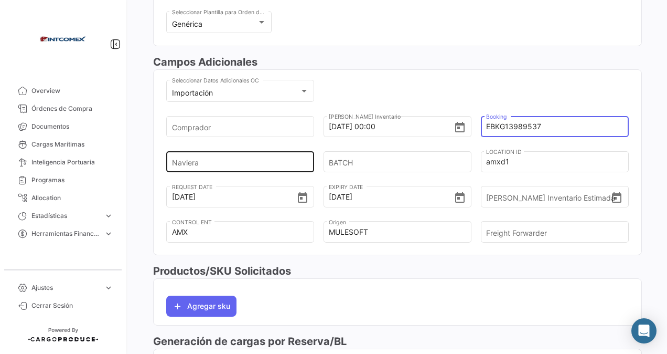
type input "EBKG13989537"
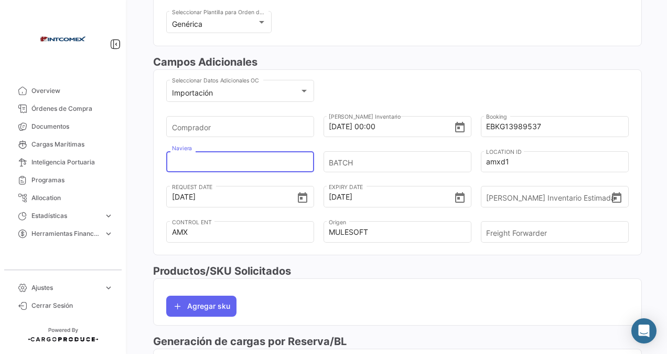
click at [215, 157] on input "Naviera" at bounding box center [237, 161] width 130 height 37
type input "MSC"
click at [368, 164] on input "BATCH" at bounding box center [394, 161] width 130 height 37
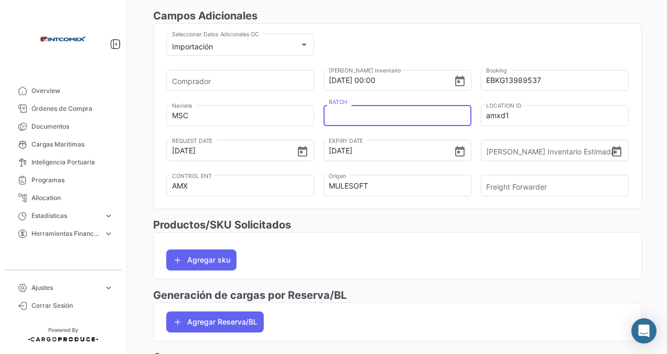
scroll to position [367, 0]
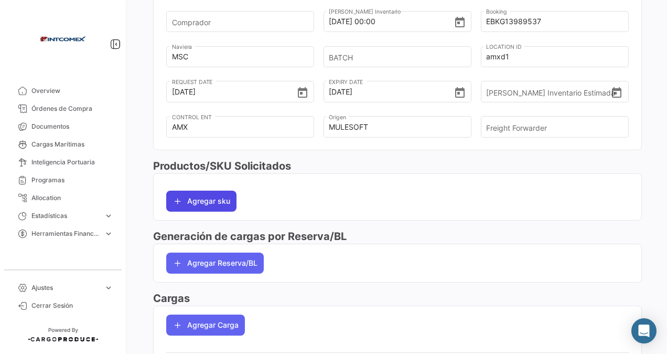
click at [215, 197] on button "Agregar sku" at bounding box center [201, 200] width 70 height 21
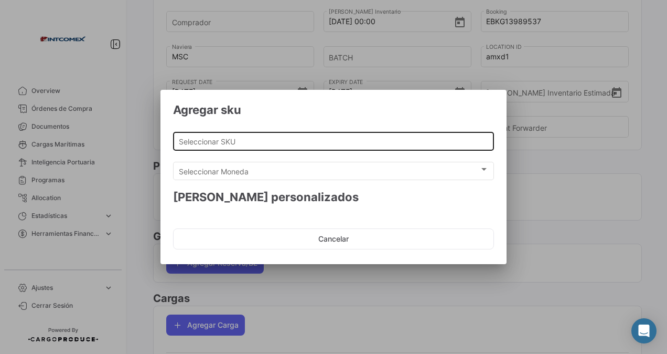
click at [218, 145] on input "Seleccionar SKU" at bounding box center [334, 141] width 310 height 9
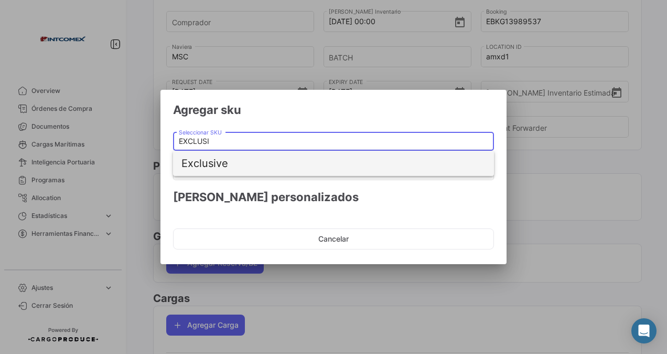
click at [225, 165] on span "Exclusive" at bounding box center [334, 163] width 304 height 25
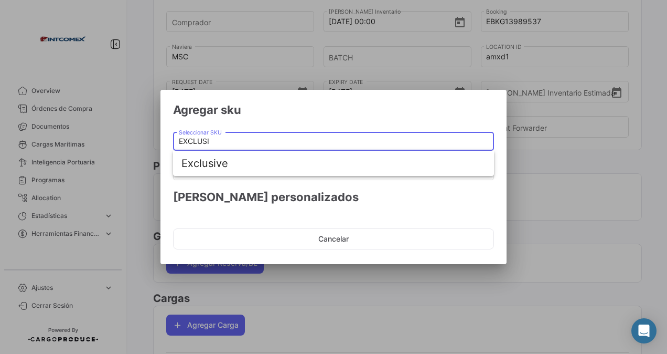
type input "Exclusive"
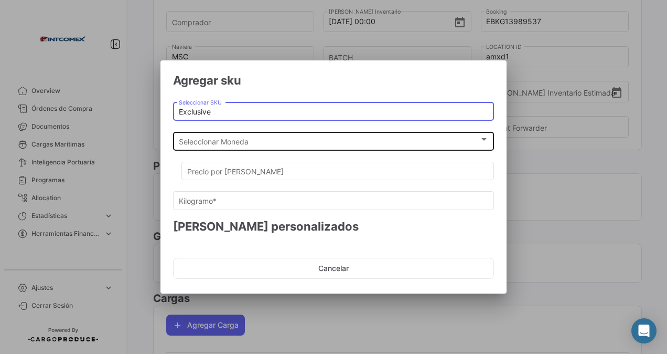
click at [217, 144] on span "Seleccionar Moneda" at bounding box center [329, 141] width 301 height 9
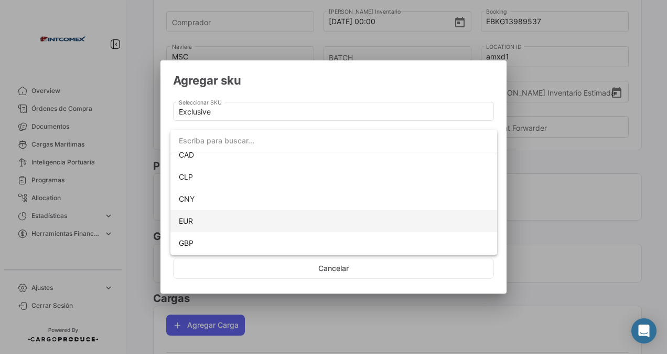
scroll to position [95, 0]
click at [196, 220] on span "USD" at bounding box center [334, 222] width 310 height 22
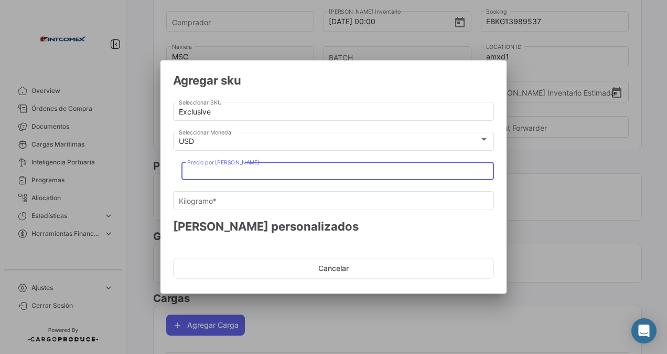
click at [207, 171] on input "Precio por [PERSON_NAME]" at bounding box center [338, 171] width 302 height 9
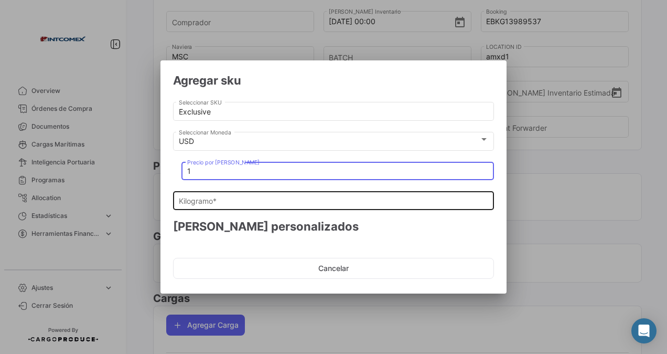
type input "1"
click at [200, 206] on div "Kilogramo *" at bounding box center [334, 199] width 310 height 20
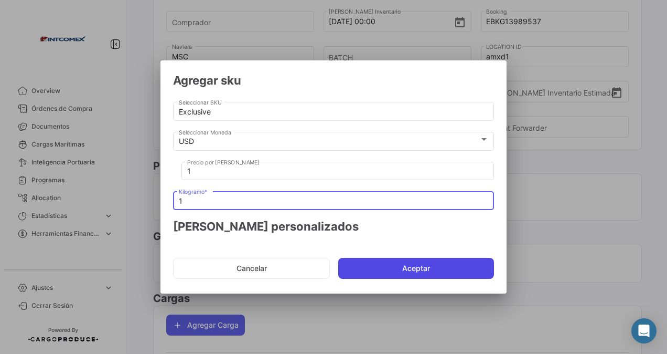
type input "1"
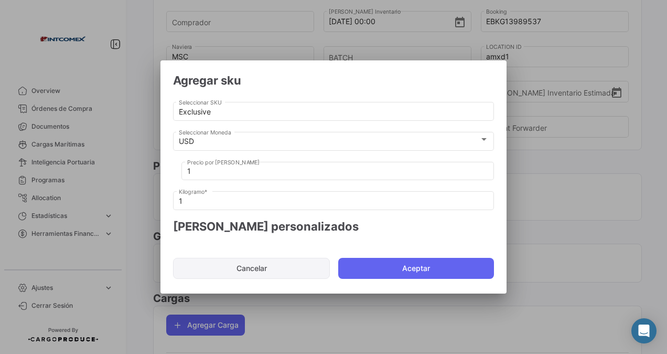
click at [398, 265] on button "Aceptar" at bounding box center [416, 268] width 156 height 21
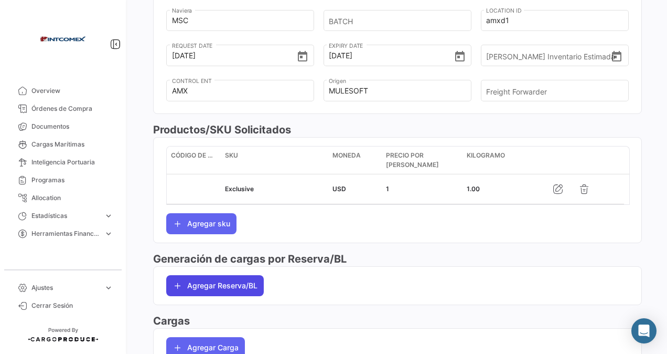
scroll to position [420, 0]
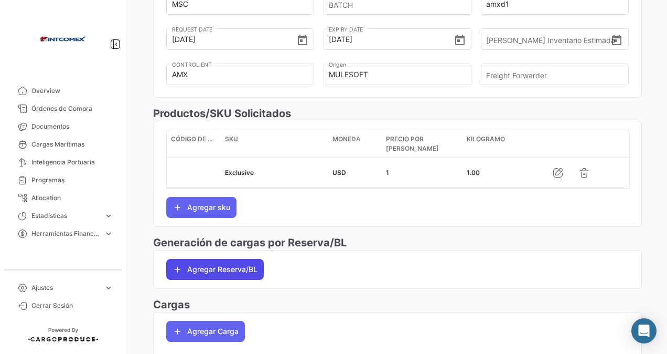
click at [206, 268] on button "Agregar Reserva/BL" at bounding box center [215, 269] width 98 height 21
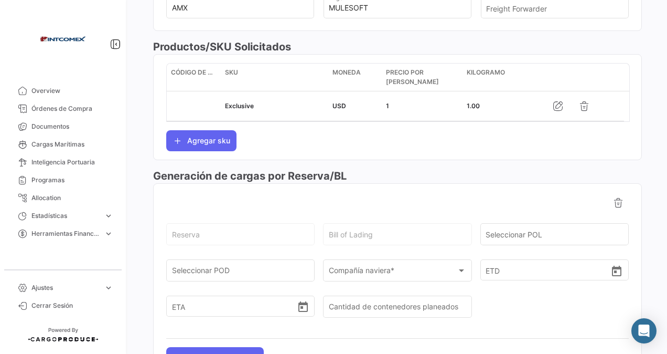
scroll to position [525, 0]
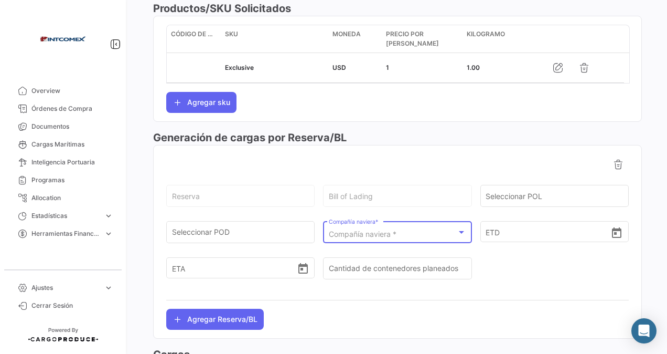
click at [341, 231] on span "Compañía naviera *" at bounding box center [363, 233] width 68 height 9
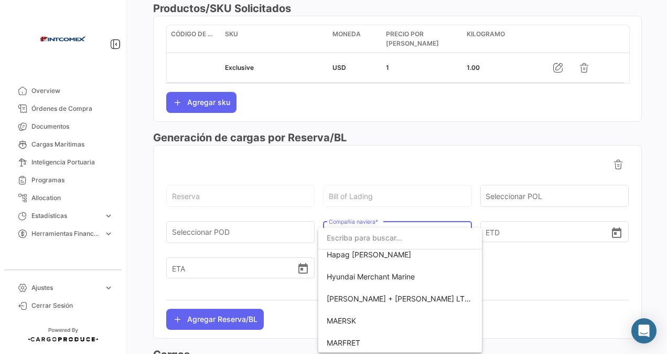
scroll to position [367, 0]
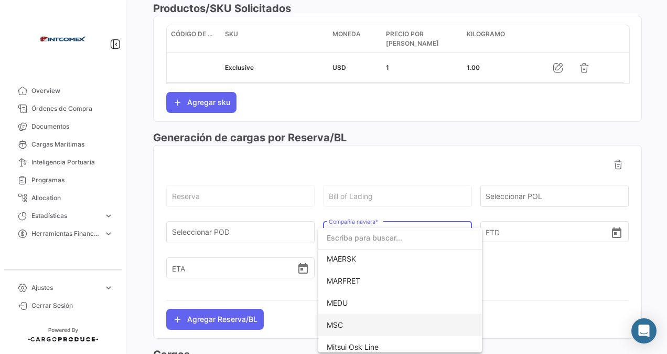
click at [338, 320] on span "MSC" at bounding box center [335, 324] width 16 height 9
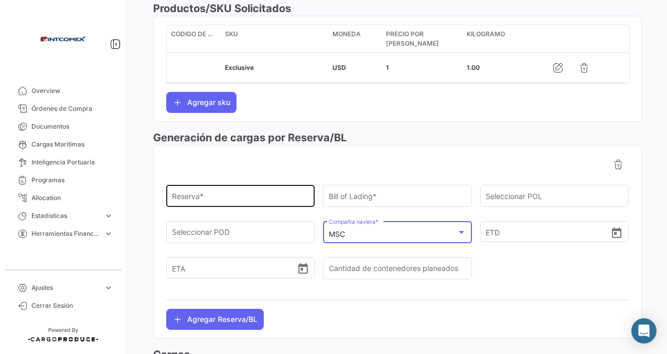
click at [191, 192] on div "Reserva *" at bounding box center [240, 195] width 137 height 24
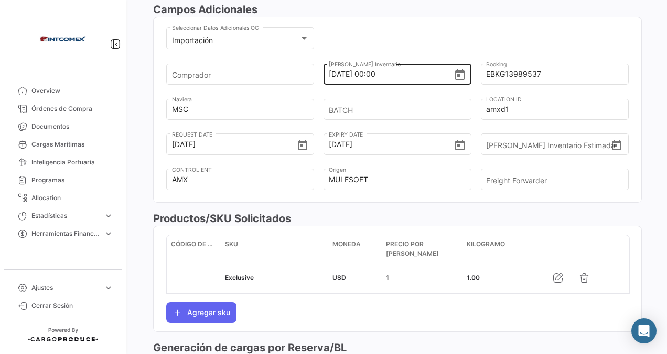
scroll to position [210, 0]
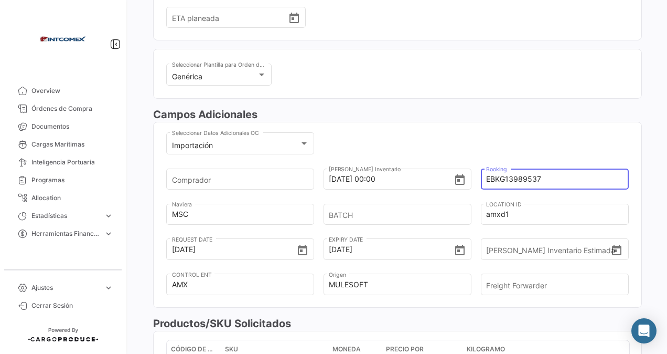
drag, startPoint x: 536, startPoint y: 180, endPoint x: 483, endPoint y: 179, distance: 53.0
click at [486, 179] on input "EBKG13989537" at bounding box center [551, 179] width 130 height 37
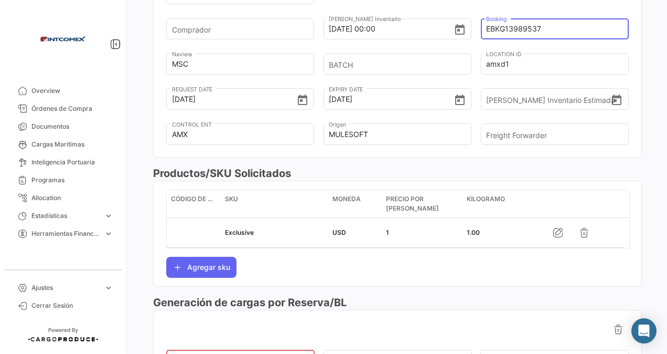
scroll to position [420, 0]
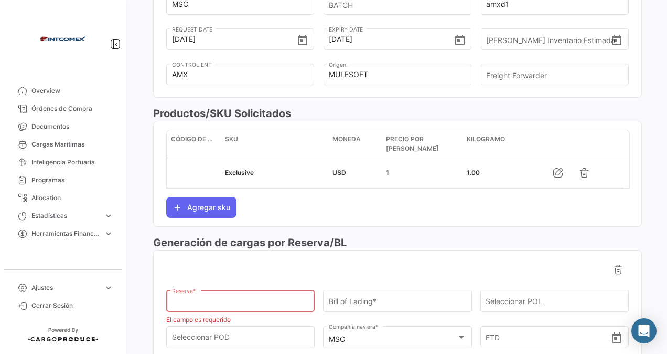
click at [194, 299] on input "Reserva *" at bounding box center [240, 303] width 137 height 9
paste input "EBKG13989537"
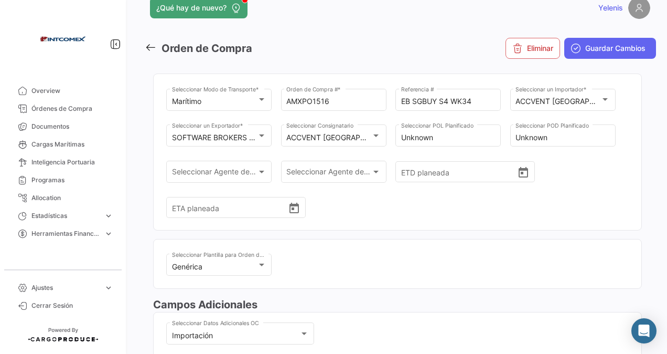
scroll to position [0, 0]
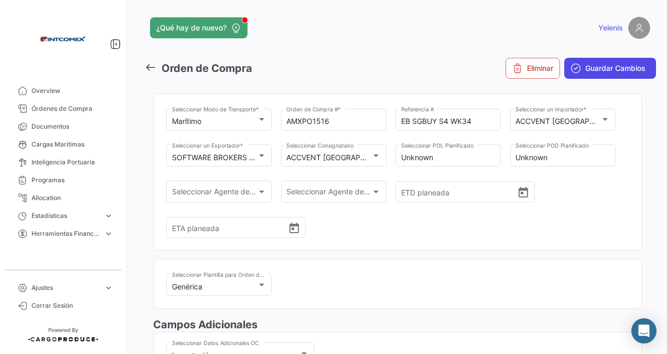
type input "EBKG13989537"
click at [586, 68] on span "Guardar Cambios" at bounding box center [616, 68] width 60 height 10
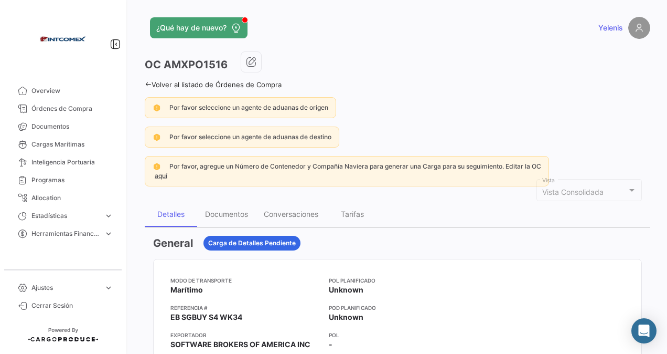
click at [145, 81] on icon at bounding box center [148, 84] width 7 height 7
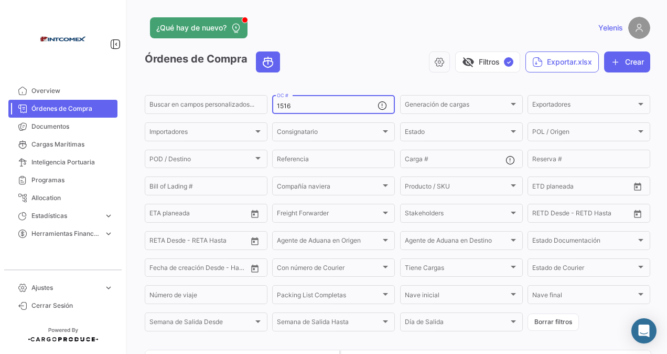
click at [293, 104] on input "1516" at bounding box center [327, 105] width 101 height 7
drag, startPoint x: 293, startPoint y: 107, endPoint x: 274, endPoint y: 108, distance: 19.0
click at [274, 108] on div "1516 OC #" at bounding box center [333, 103] width 123 height 20
paste input "00/1515/1516/1517"
click at [323, 107] on input "1500/1515/1516/1517" at bounding box center [327, 105] width 101 height 7
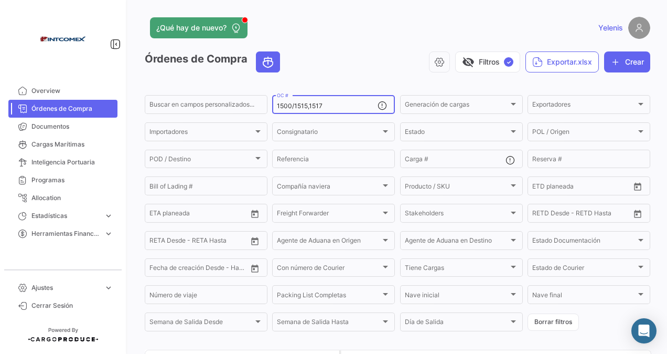
drag, startPoint x: 293, startPoint y: 107, endPoint x: 293, endPoint y: 113, distance: 6.3
click at [293, 110] on input "1500/1515,1517" at bounding box center [327, 105] width 101 height 7
click at [322, 103] on input "1500,1515,1517" at bounding box center [327, 105] width 101 height 7
type input "1500,1515,1517"
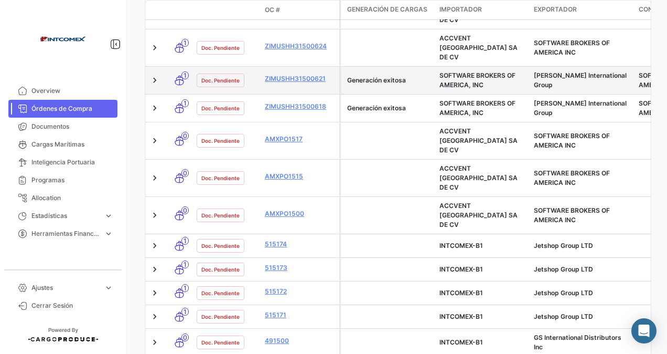
scroll to position [416, 0]
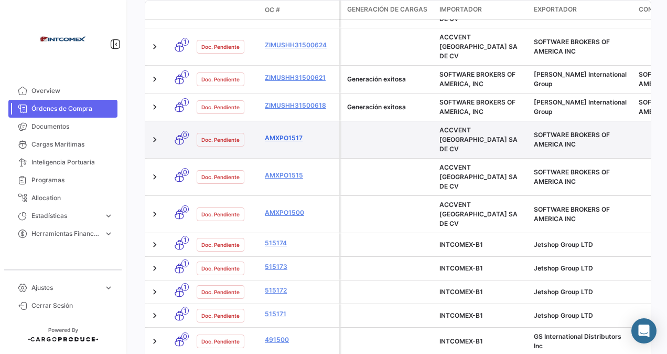
click at [290, 133] on link "AMXPO1517" at bounding box center [300, 137] width 70 height 9
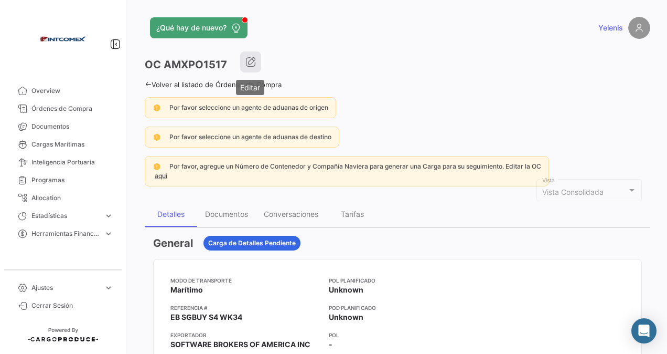
click at [254, 67] on button "button" at bounding box center [250, 61] width 21 height 21
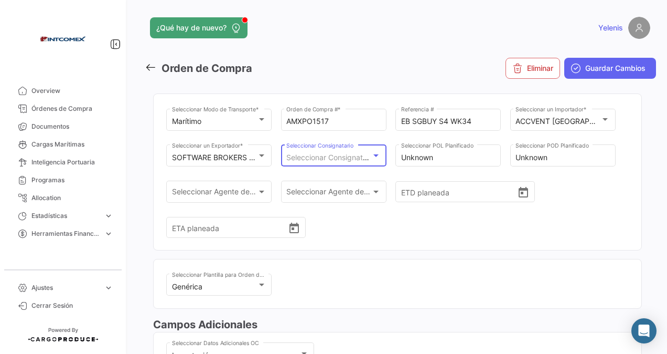
click at [373, 154] on div at bounding box center [375, 155] width 9 height 8
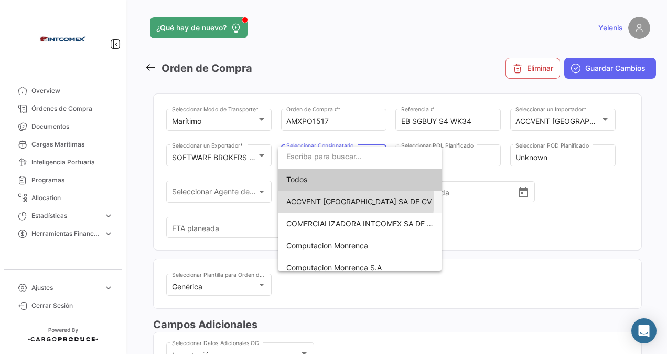
click at [353, 201] on span "ACCVENT [GEOGRAPHIC_DATA] SA DE CV" at bounding box center [358, 201] width 145 height 9
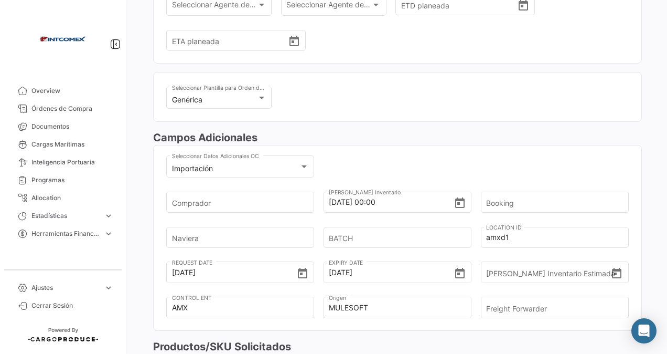
scroll to position [210, 0]
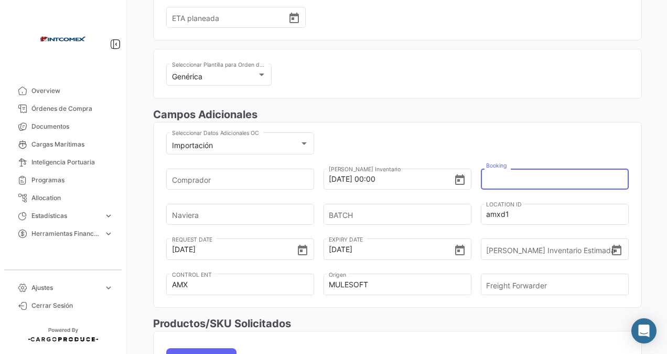
click at [495, 176] on input "Booking" at bounding box center [551, 179] width 130 height 37
type input "EBKG13989537"
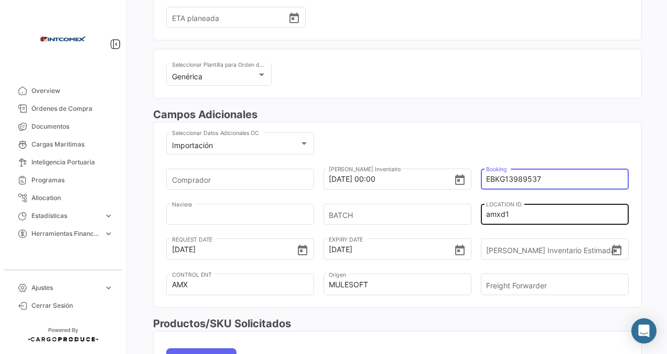
type input "MSC"
drag, startPoint x: 541, startPoint y: 176, endPoint x: 516, endPoint y: 177, distance: 25.7
click at [516, 177] on input "EBKG13989537" at bounding box center [551, 179] width 130 height 37
drag, startPoint x: 544, startPoint y: 177, endPoint x: 483, endPoint y: 176, distance: 61.4
click at [481, 176] on div "EBKG13977878 Booking" at bounding box center [555, 177] width 148 height 23
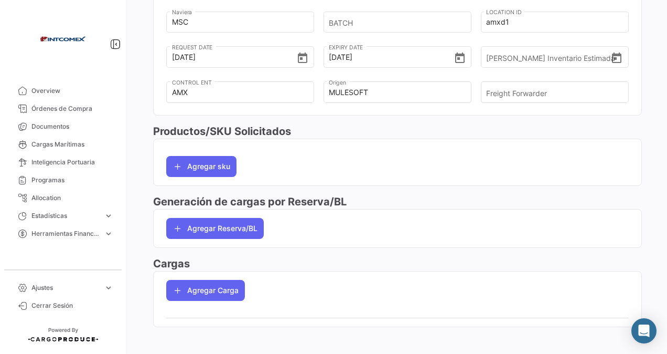
scroll to position [406, 0]
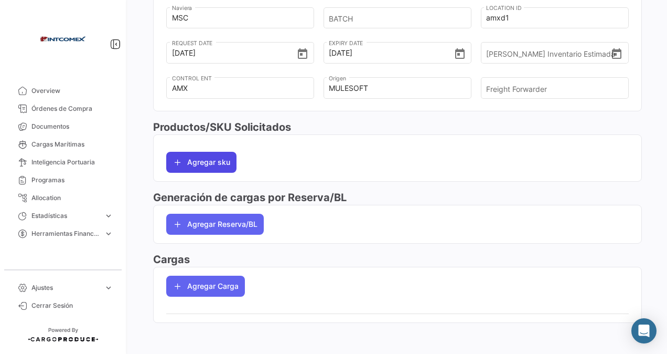
type input "EBKG13977878"
click at [201, 164] on button "Agregar sku" at bounding box center [201, 162] width 70 height 21
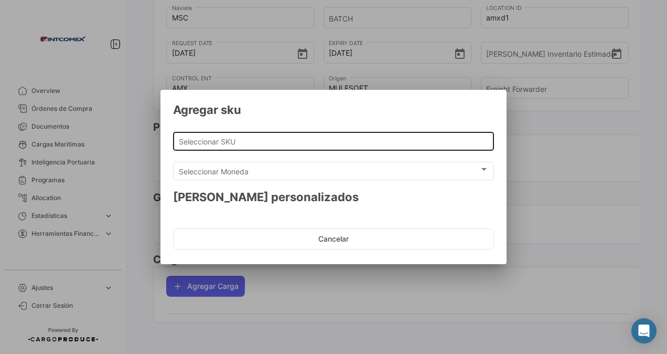
click at [205, 144] on input "Seleccionar SKU" at bounding box center [334, 141] width 310 height 9
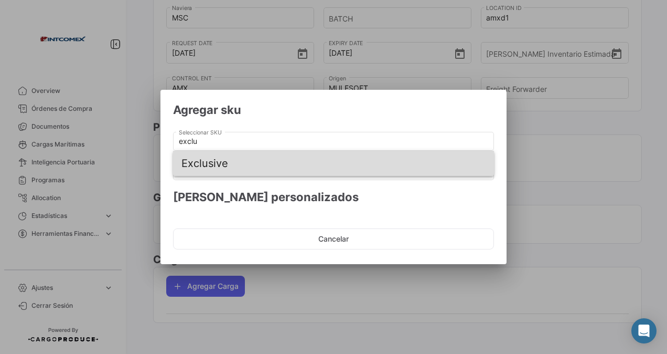
click at [210, 160] on span "Exclusive" at bounding box center [334, 163] width 304 height 25
type input "Exclusive"
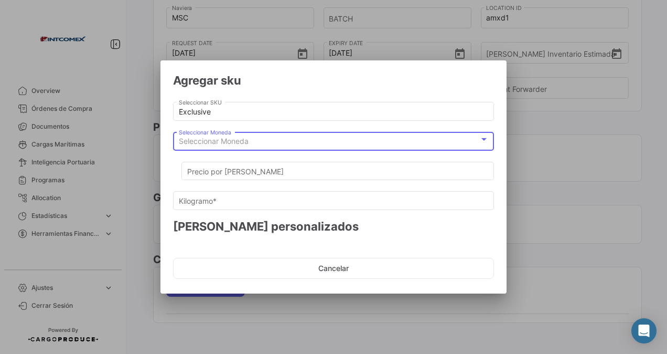
click at [203, 146] on div "Seleccionar Moneda" at bounding box center [329, 141] width 301 height 9
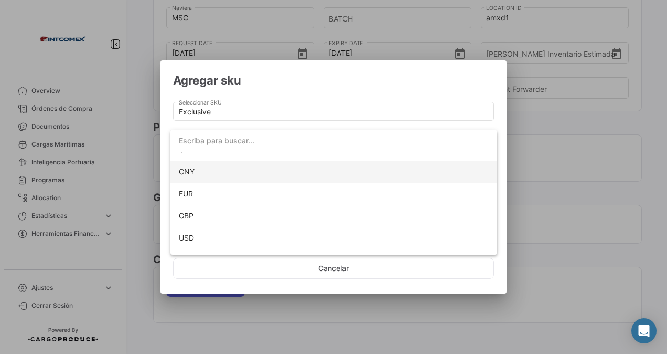
scroll to position [95, 0]
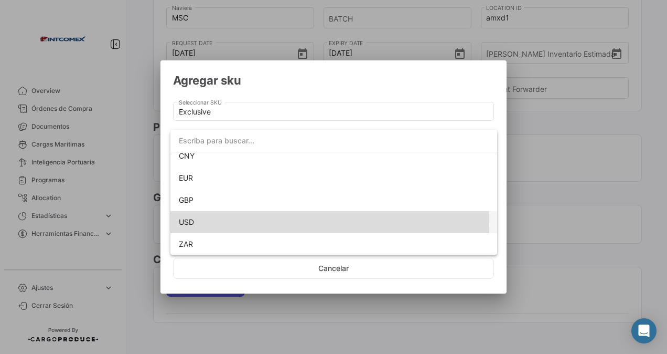
click at [198, 224] on span "USD" at bounding box center [334, 222] width 310 height 22
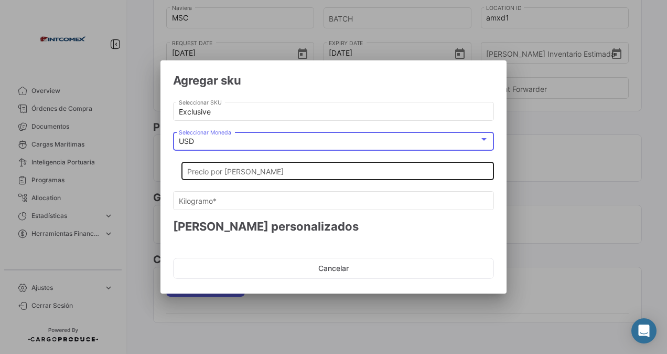
click at [213, 165] on div "Precio por [PERSON_NAME]" at bounding box center [338, 170] width 302 height 20
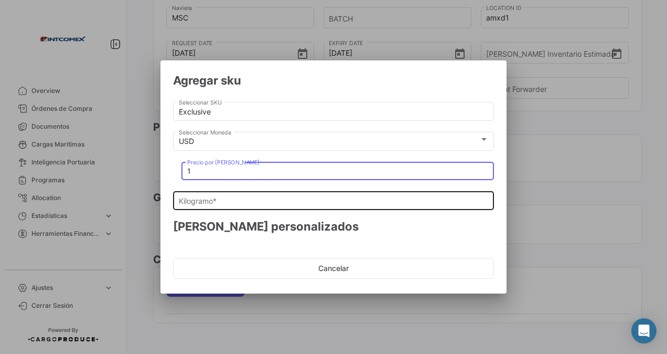
type input "1"
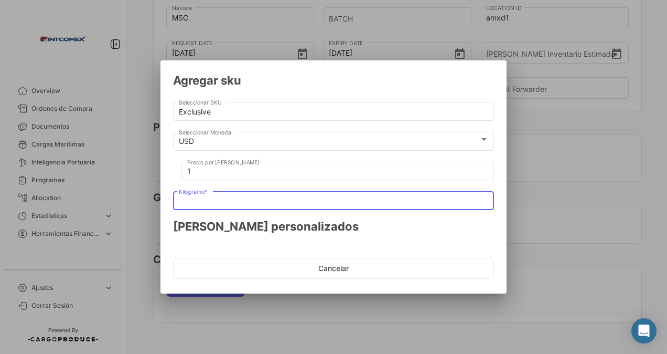
click at [205, 199] on input "Kilogramo *" at bounding box center [334, 201] width 310 height 9
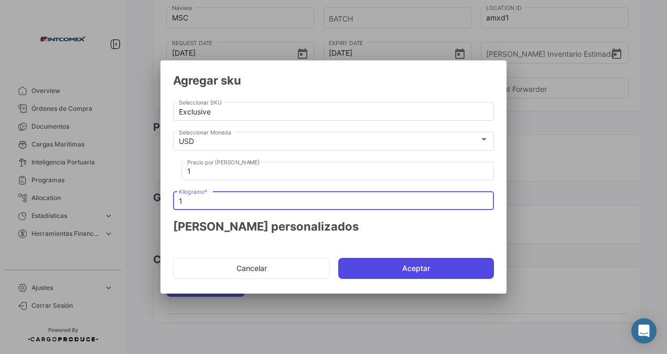
type input "1"
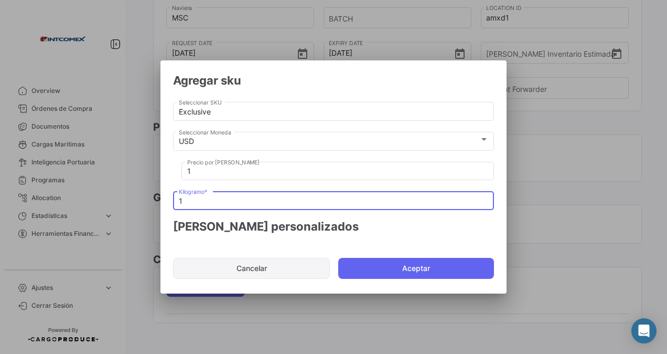
click at [378, 267] on button "Aceptar" at bounding box center [416, 268] width 156 height 21
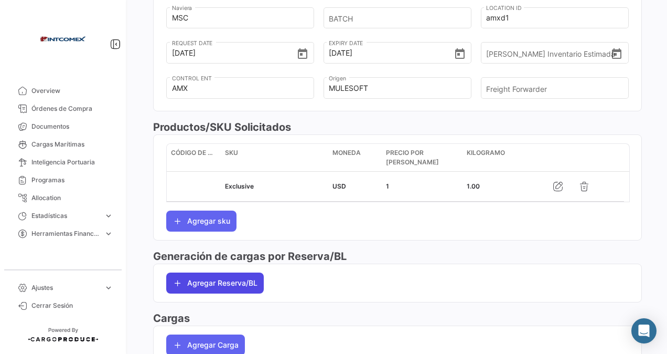
click at [225, 274] on button "Agregar Reserva/BL" at bounding box center [215, 282] width 98 height 21
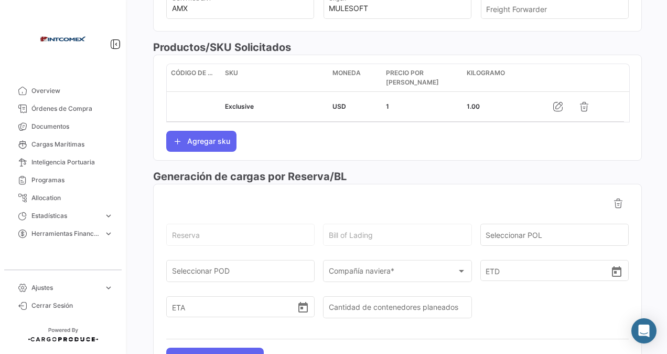
scroll to position [511, 0]
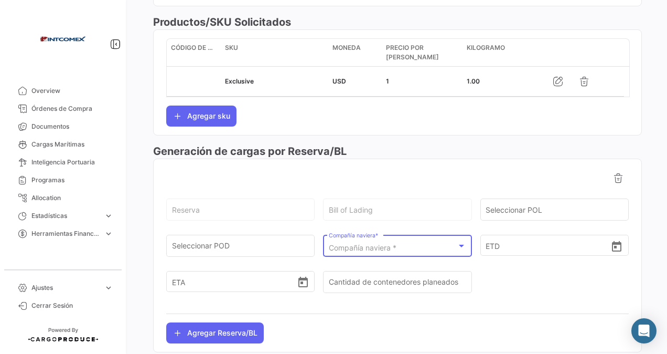
click at [362, 243] on span "Compañía naviera *" at bounding box center [363, 247] width 68 height 9
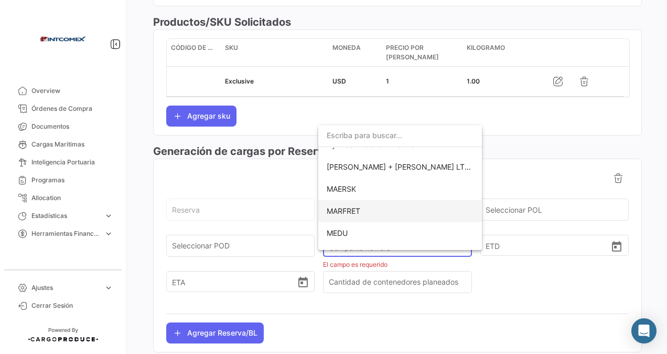
scroll to position [367, 0]
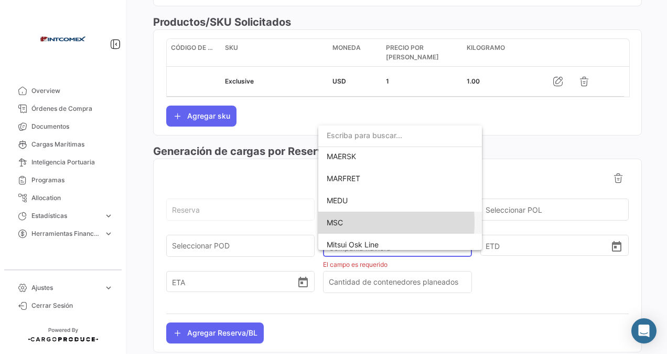
click at [338, 222] on span "MSC" at bounding box center [335, 222] width 16 height 9
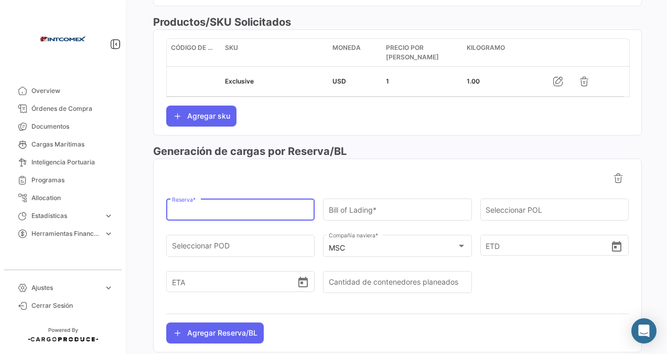
click at [182, 210] on input "Reserva *" at bounding box center [240, 211] width 137 height 9
click at [175, 209] on input "Reserva *" at bounding box center [240, 211] width 137 height 9
paste input "EBKG13977878"
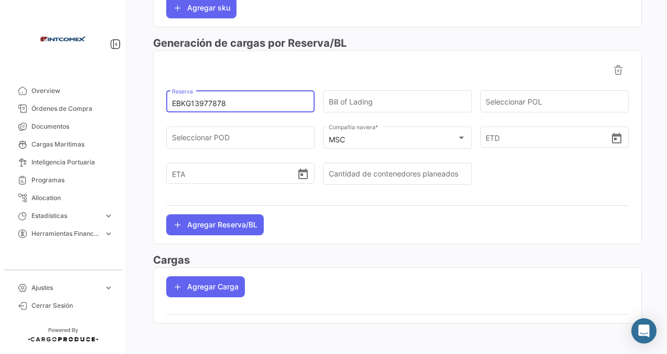
type input "EBKG13977878"
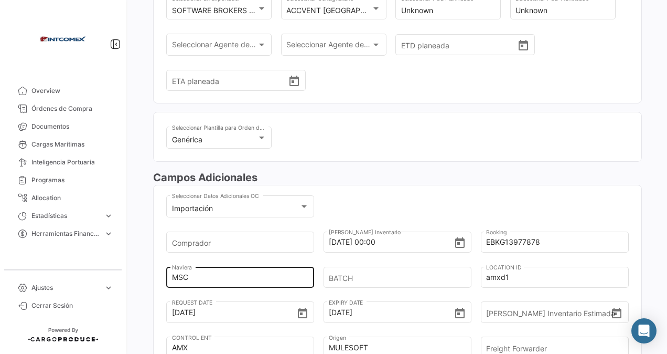
scroll to position [0, 0]
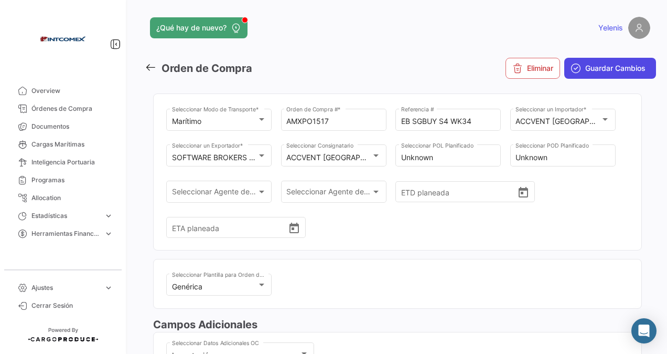
click at [593, 69] on span "Guardar Cambios" at bounding box center [616, 68] width 60 height 10
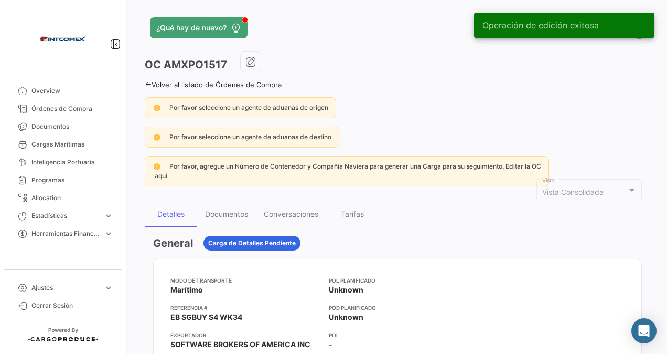
click at [175, 84] on link "Volver al listado de Órdenes de Compra" at bounding box center [213, 84] width 137 height 8
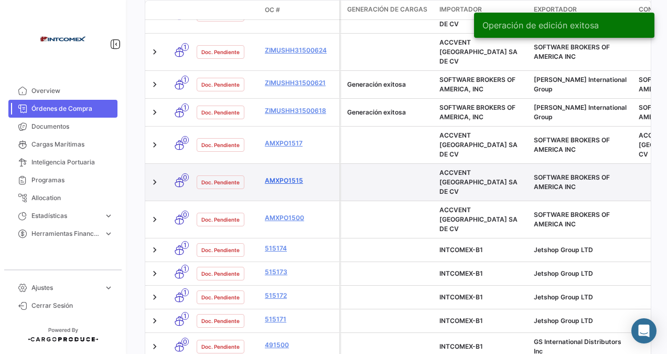
scroll to position [416, 0]
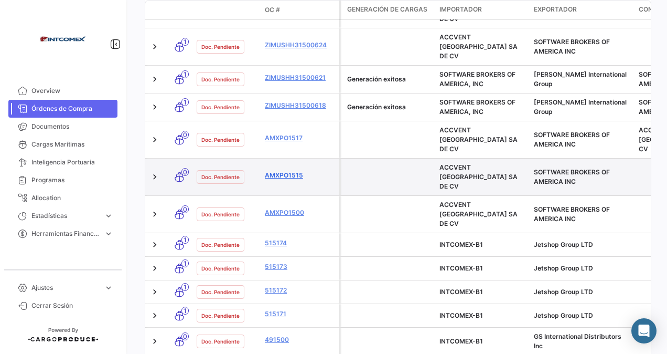
click at [289, 171] on link "AMXPO1515" at bounding box center [300, 175] width 70 height 9
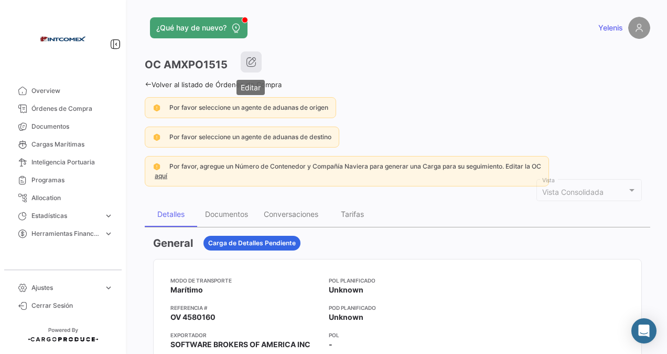
click at [246, 54] on button "button" at bounding box center [251, 61] width 21 height 21
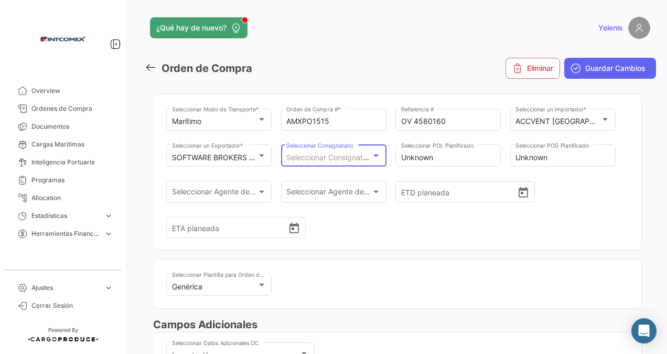
click at [336, 153] on span "Seleccionar Consignatario" at bounding box center [330, 157] width 89 height 9
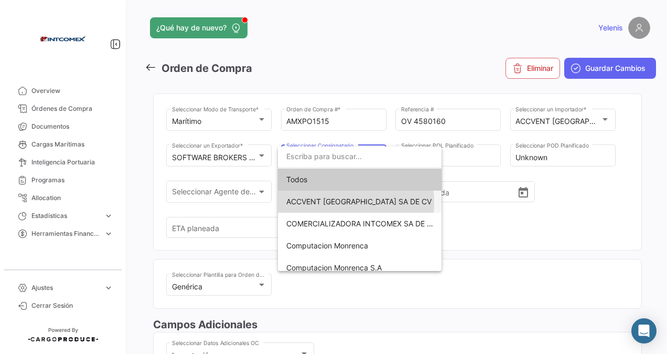
click at [343, 203] on span "ACCVENT [GEOGRAPHIC_DATA] SA DE CV" at bounding box center [358, 201] width 145 height 9
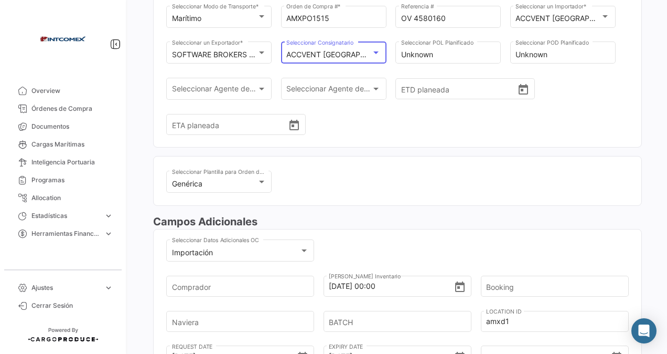
scroll to position [105, 0]
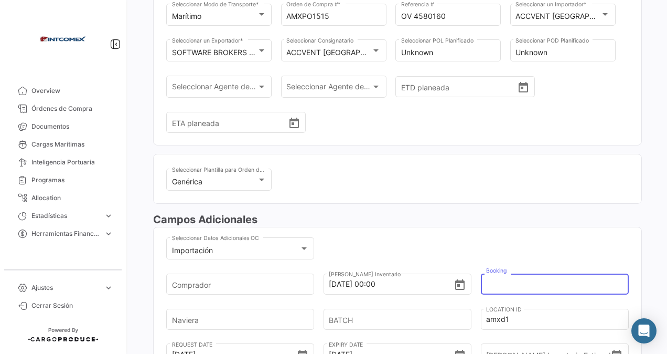
click at [504, 282] on input "Booking" at bounding box center [551, 283] width 130 height 37
type input "EBKG13977878"
type input "MSC"
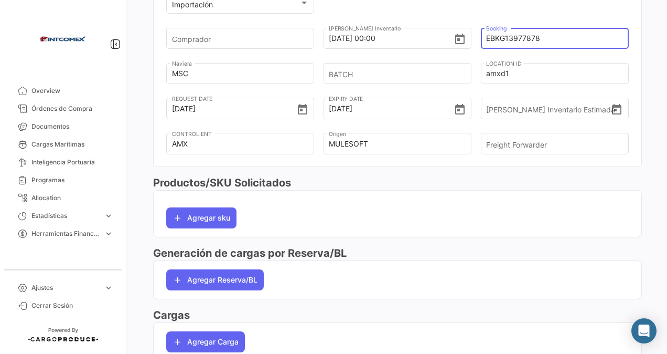
scroll to position [367, 0]
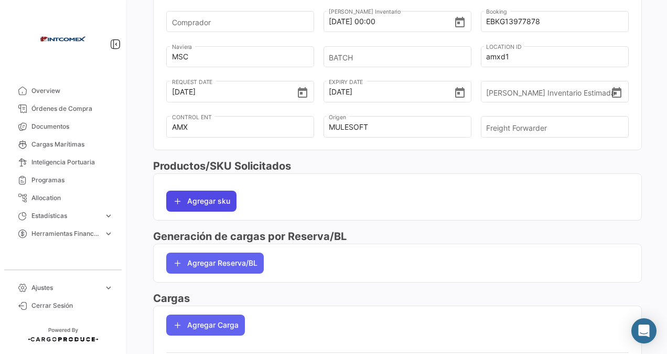
click at [210, 198] on button "Agregar sku" at bounding box center [201, 200] width 70 height 21
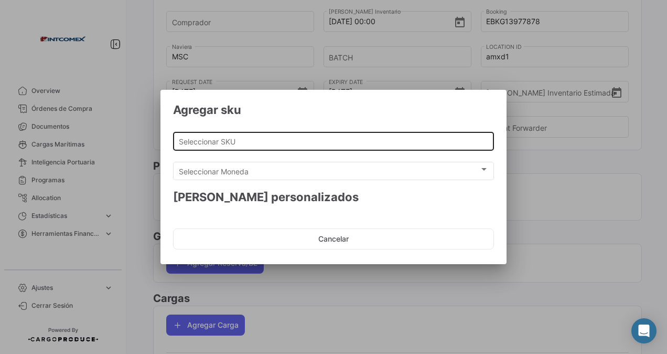
click at [233, 142] on input "Seleccionar SKU" at bounding box center [334, 141] width 310 height 9
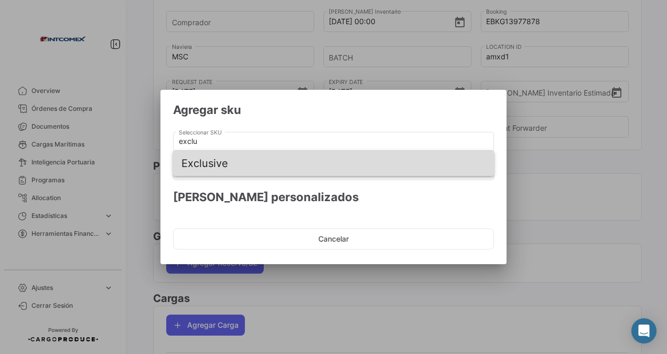
click at [225, 164] on span "Exclusive" at bounding box center [334, 163] width 304 height 25
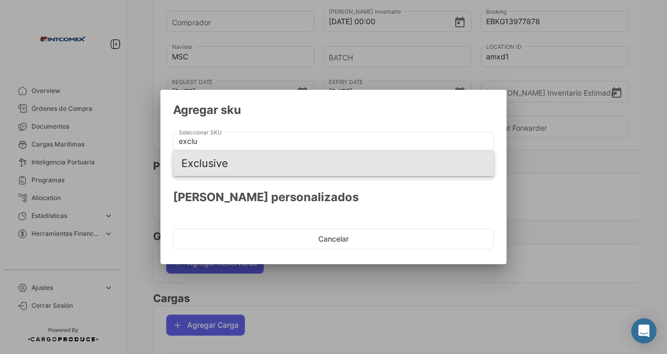
type input "Exclusive"
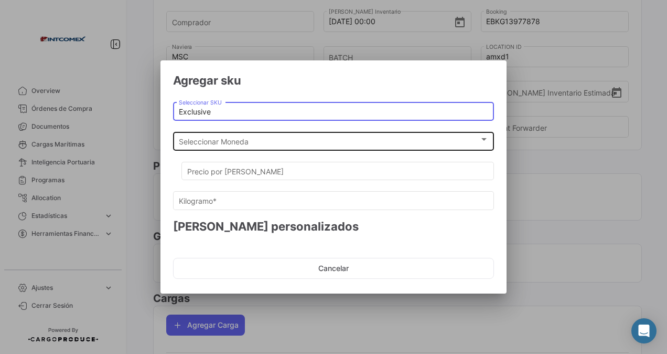
click at [185, 137] on span "Seleccionar Moneda" at bounding box center [329, 141] width 301 height 9
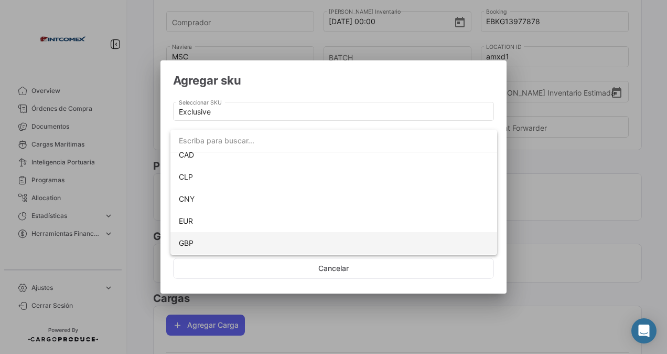
scroll to position [95, 0]
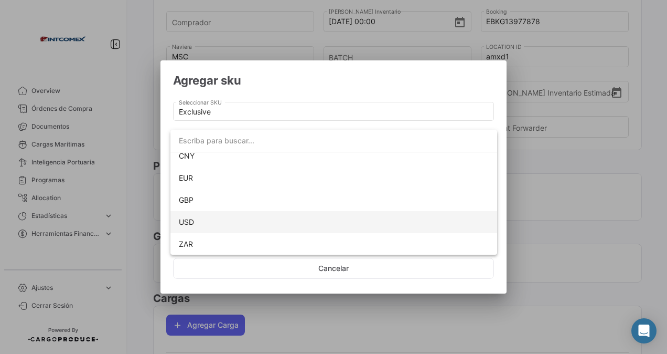
click at [187, 222] on span "USD" at bounding box center [186, 221] width 15 height 9
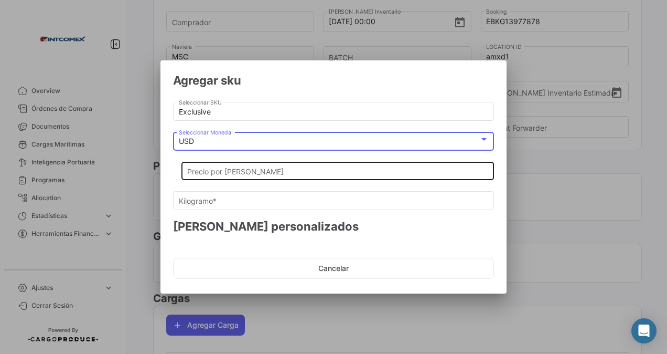
click at [201, 167] on input "Precio por [PERSON_NAME]" at bounding box center [338, 171] width 302 height 9
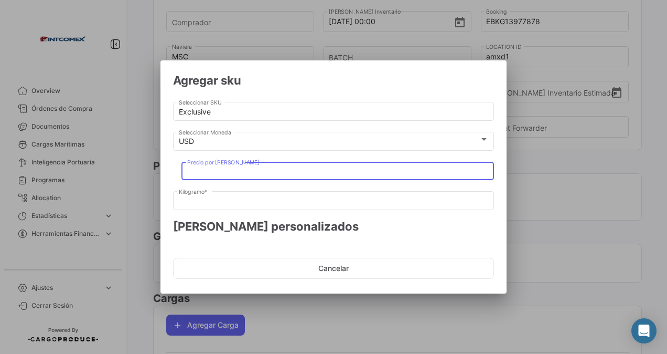
type input "1"
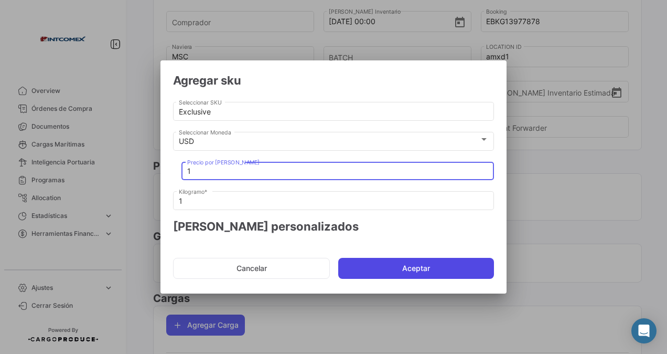
click at [371, 267] on button "Aceptar" at bounding box center [416, 268] width 156 height 21
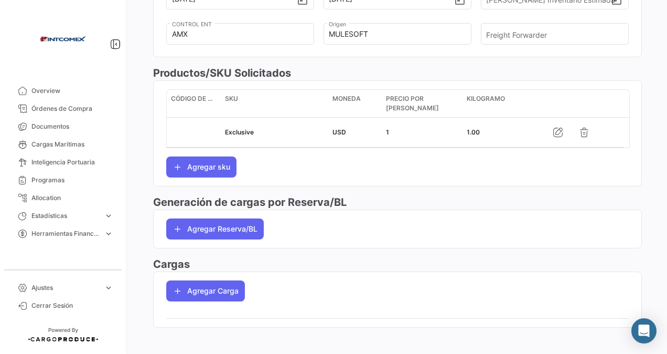
scroll to position [464, 0]
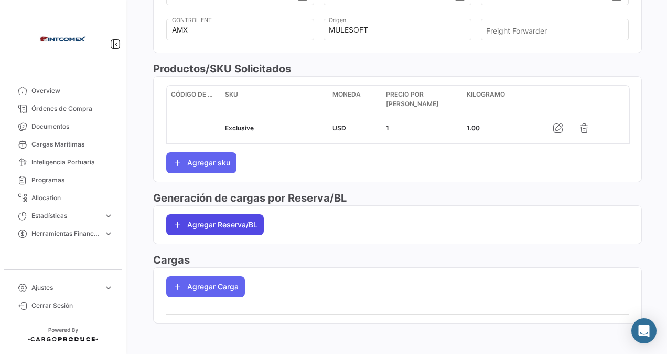
click at [199, 221] on button "Agregar Reserva/BL" at bounding box center [215, 224] width 98 height 21
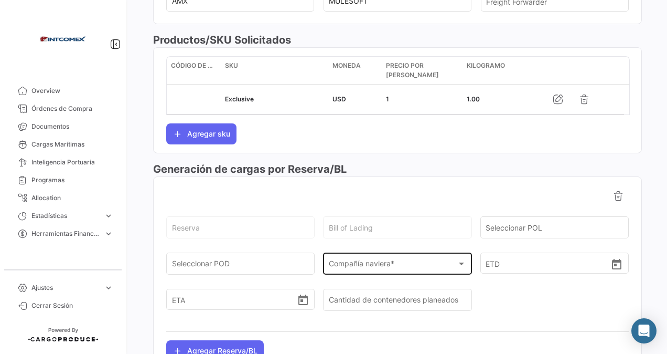
scroll to position [517, 0]
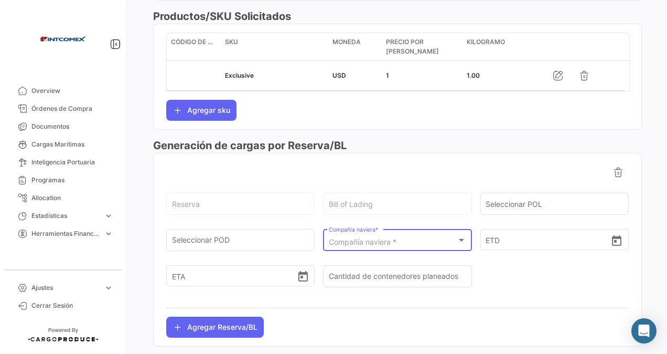
click at [355, 240] on span "Compañía naviera *" at bounding box center [363, 241] width 68 height 9
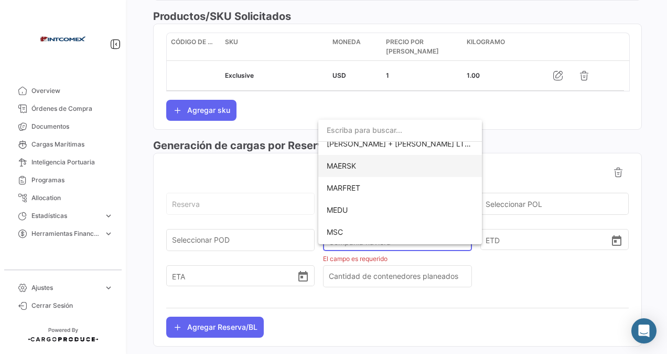
scroll to position [367, 0]
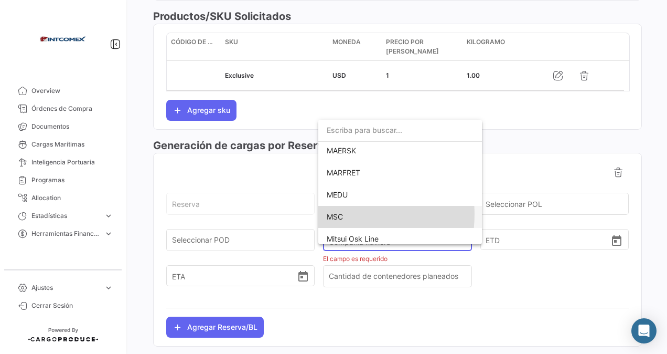
click at [345, 214] on span "MSC" at bounding box center [400, 217] width 147 height 22
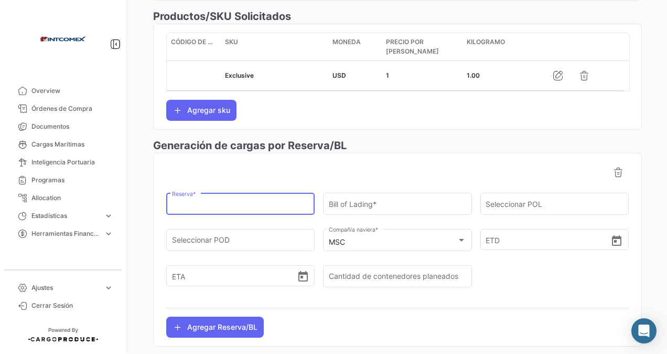
click at [200, 206] on input "Reserva *" at bounding box center [240, 205] width 137 height 9
type input "EBKG13977878"
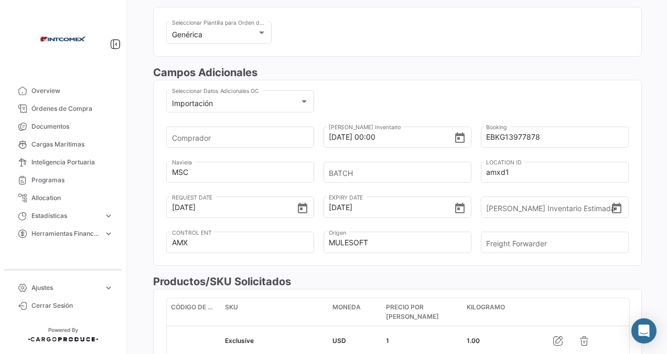
scroll to position [514, 0]
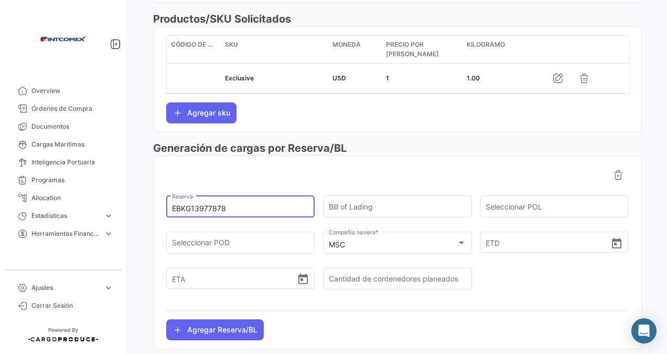
click at [320, 313] on div at bounding box center [397, 310] width 463 height 17
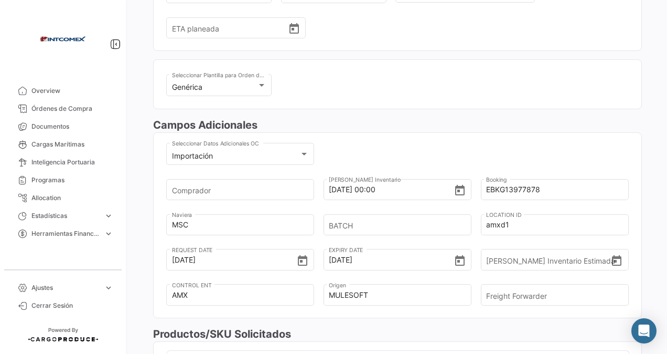
scroll to position [0, 0]
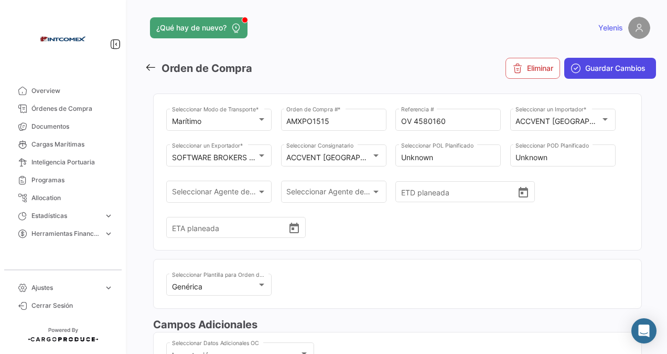
click at [606, 63] on span "Guardar Cambios" at bounding box center [616, 68] width 60 height 10
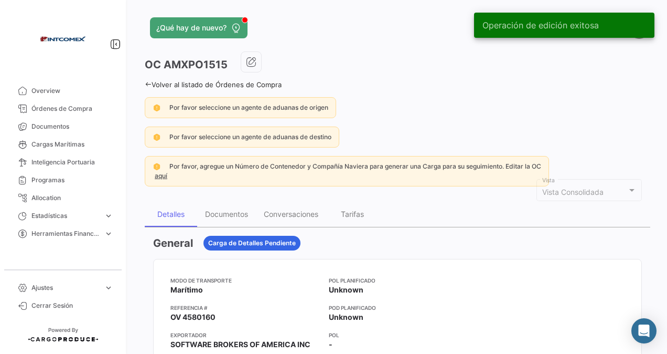
click at [163, 84] on link "Volver al listado de Órdenes de Compra" at bounding box center [213, 84] width 137 height 8
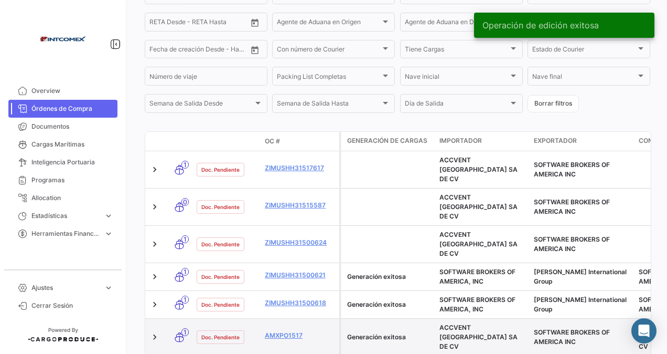
scroll to position [275, 0]
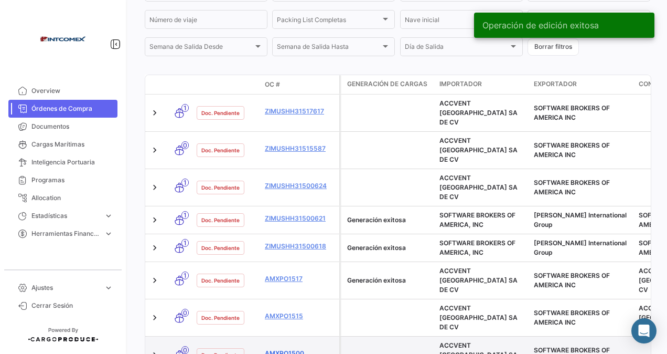
click at [295, 348] on link "AMXPO1500" at bounding box center [300, 352] width 70 height 9
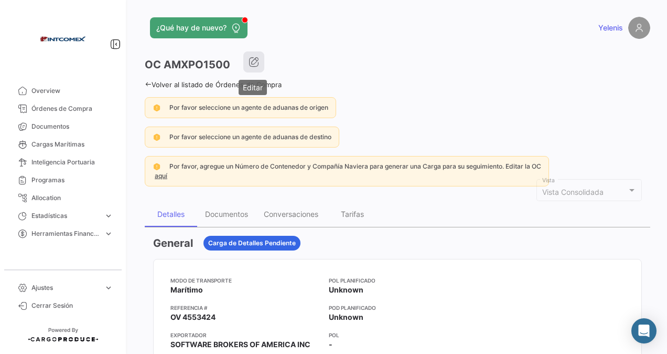
click at [258, 57] on icon "button" at bounding box center [254, 62] width 10 height 10
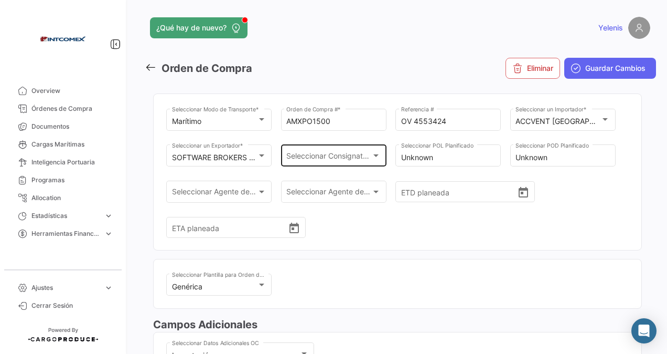
click at [363, 154] on span "Seleccionar Consignatario" at bounding box center [328, 157] width 85 height 9
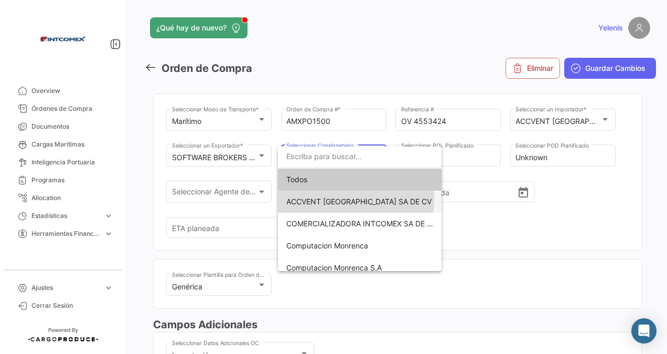
click at [308, 198] on span "ACCVENT [GEOGRAPHIC_DATA] SA DE CV" at bounding box center [358, 201] width 145 height 9
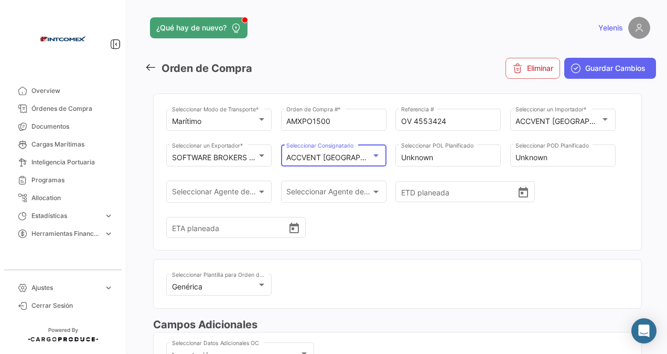
scroll to position [157, 0]
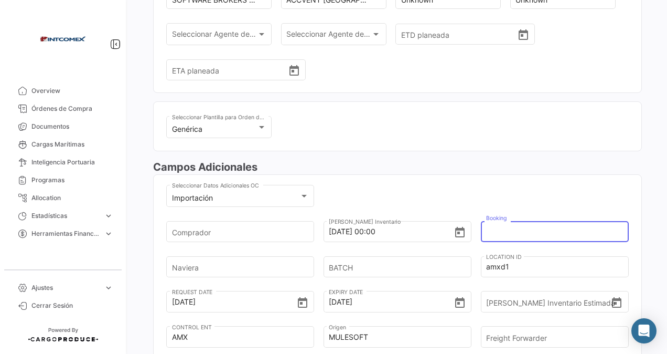
click at [503, 226] on input "Booking" at bounding box center [551, 231] width 130 height 37
type input "EBKG13977878"
type input "MSC"
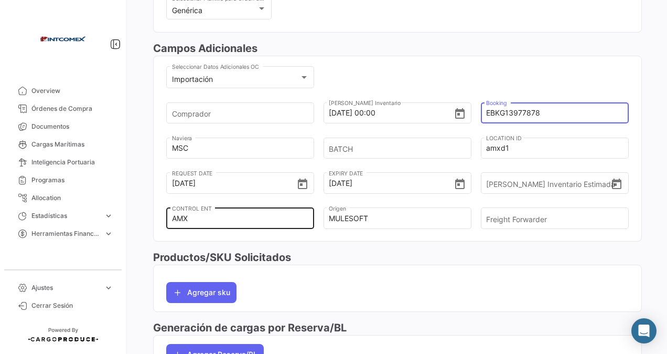
scroll to position [406, 0]
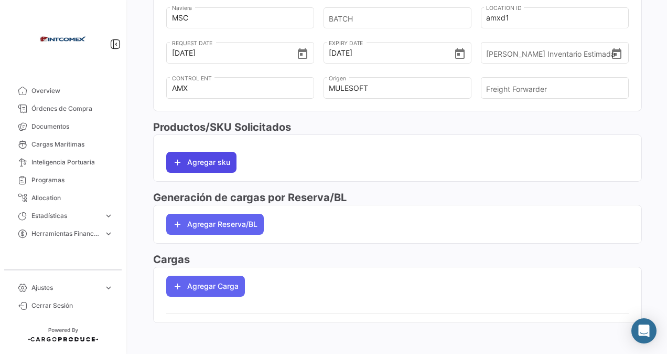
click at [197, 161] on button "Agregar sku" at bounding box center [201, 162] width 70 height 21
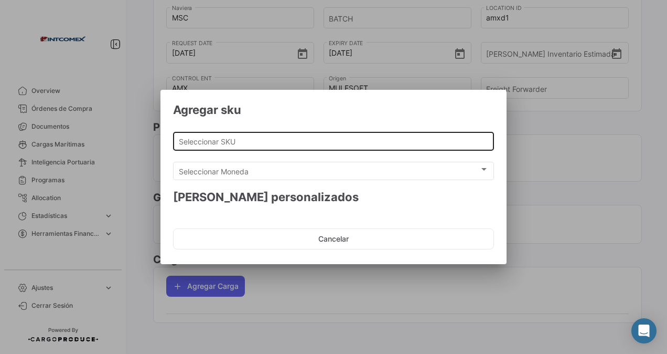
click at [210, 143] on input "Seleccionar SKU" at bounding box center [334, 141] width 310 height 9
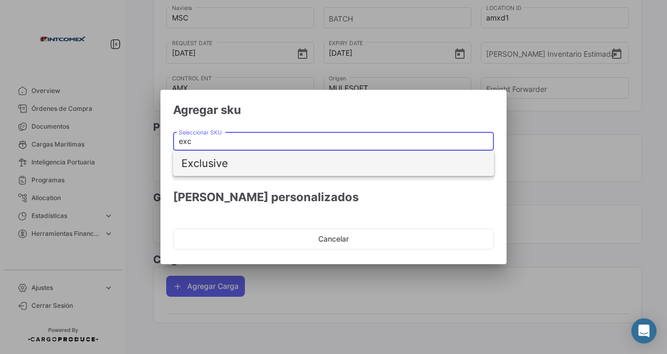
click at [225, 167] on span "Exclusive" at bounding box center [334, 163] width 304 height 25
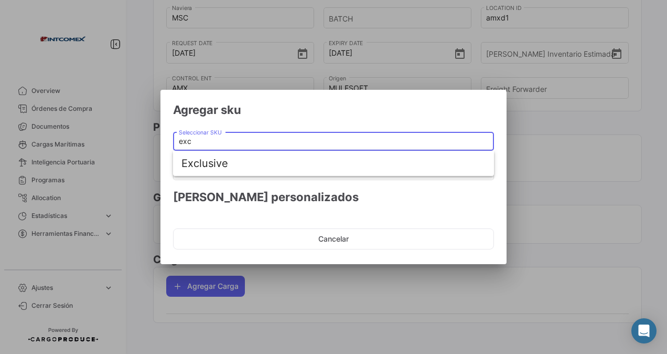
type input "Exclusive"
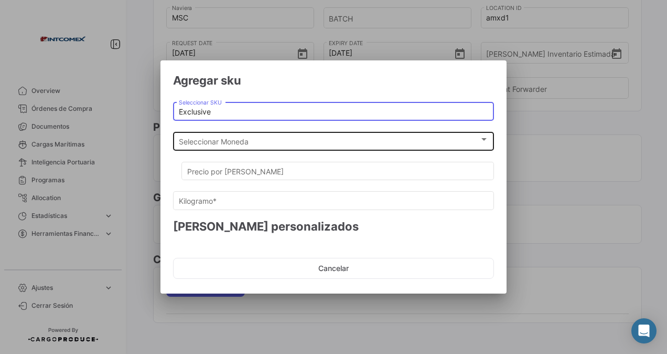
click at [209, 141] on span "Seleccionar Moneda" at bounding box center [329, 141] width 301 height 9
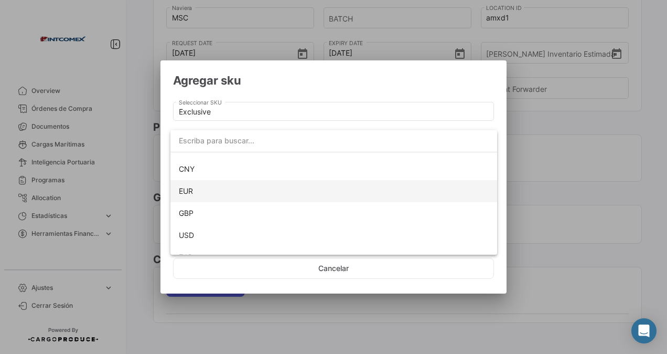
scroll to position [95, 0]
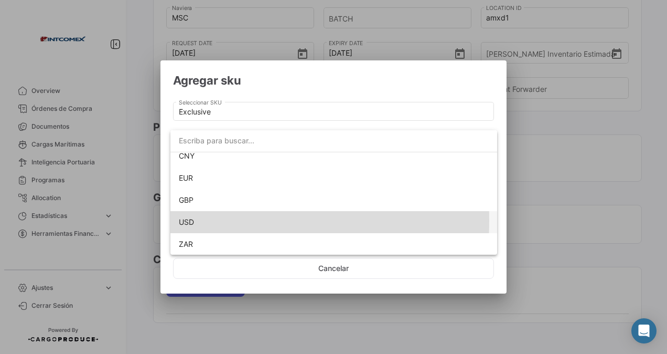
click at [194, 220] on span "USD" at bounding box center [334, 222] width 310 height 22
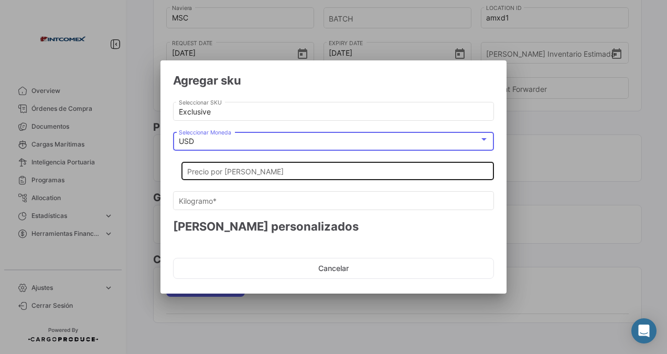
click at [204, 173] on input "Precio por [PERSON_NAME]" at bounding box center [338, 171] width 302 height 9
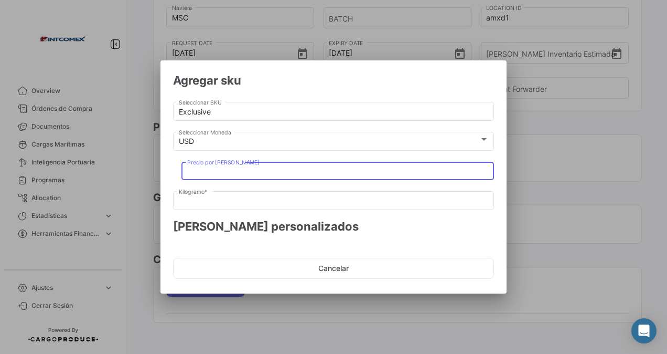
type input "1"
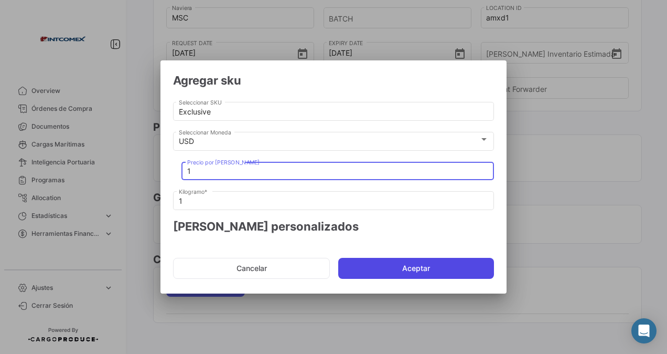
click at [392, 265] on button "Aceptar" at bounding box center [416, 268] width 156 height 21
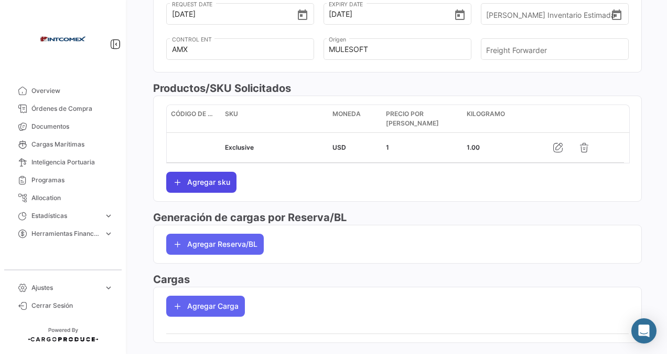
scroll to position [459, 0]
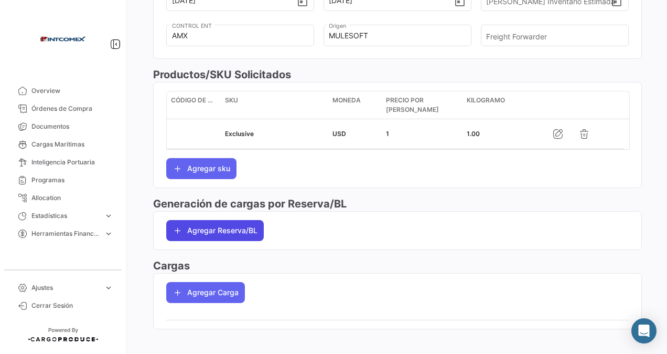
click at [207, 227] on button "Agregar Reserva/BL" at bounding box center [215, 230] width 98 height 21
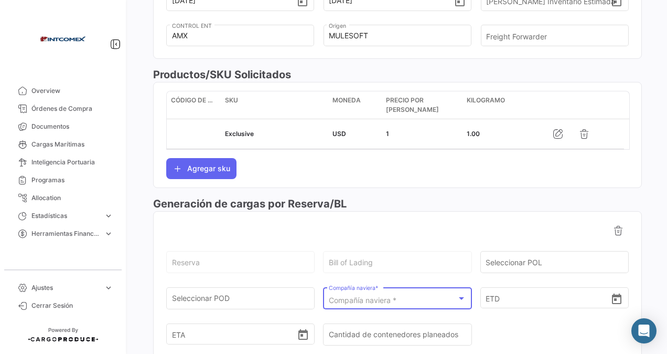
click at [379, 295] on span "Compañía naviera *" at bounding box center [363, 299] width 68 height 9
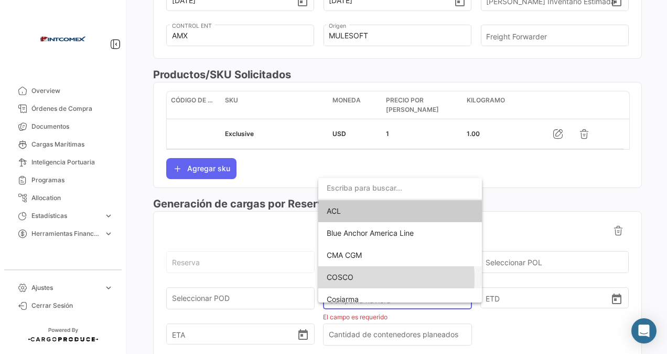
click at [345, 278] on span "COSCO" at bounding box center [340, 276] width 27 height 9
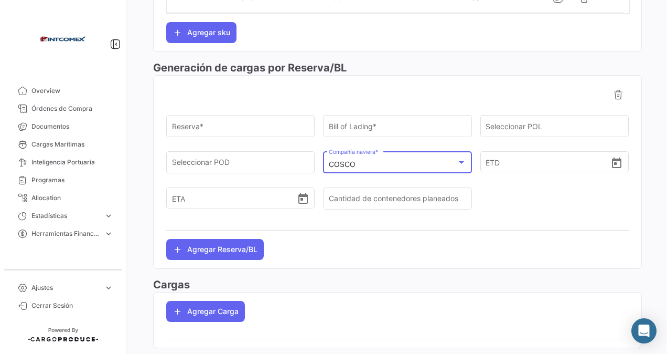
scroll to position [619, 0]
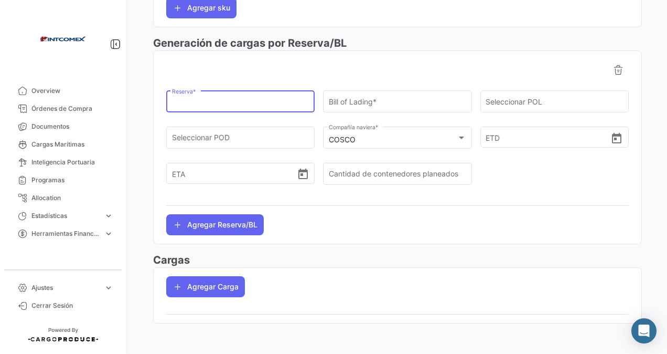
click at [210, 99] on input "Reserva *" at bounding box center [240, 103] width 137 height 9
type input "EBKG13977878"
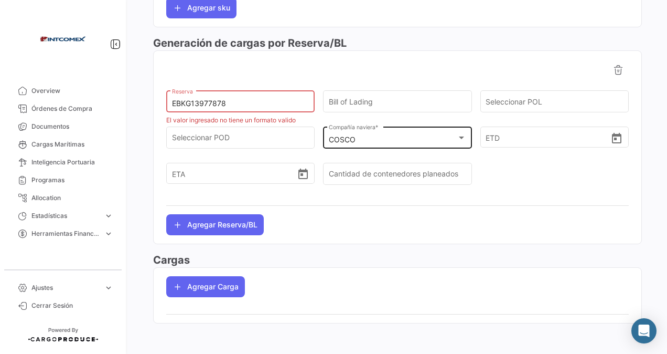
click at [361, 135] on div "COSCO" at bounding box center [393, 139] width 128 height 9
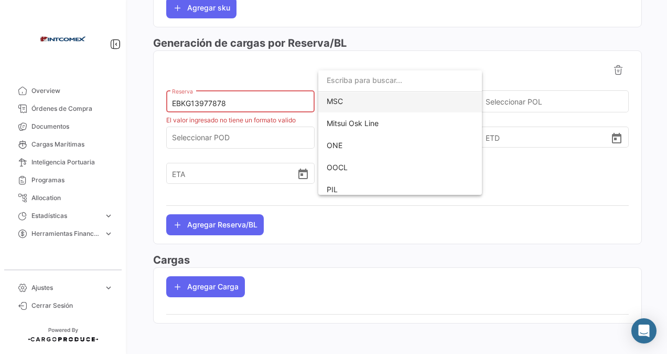
scroll to position [420, 0]
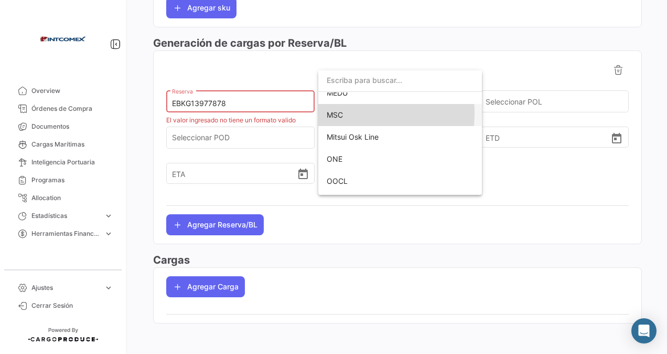
click at [335, 112] on span "MSC" at bounding box center [335, 114] width 16 height 9
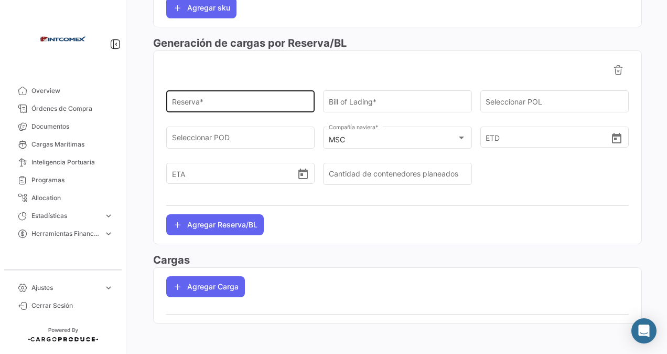
click at [207, 94] on div "Reserva *" at bounding box center [240, 101] width 137 height 24
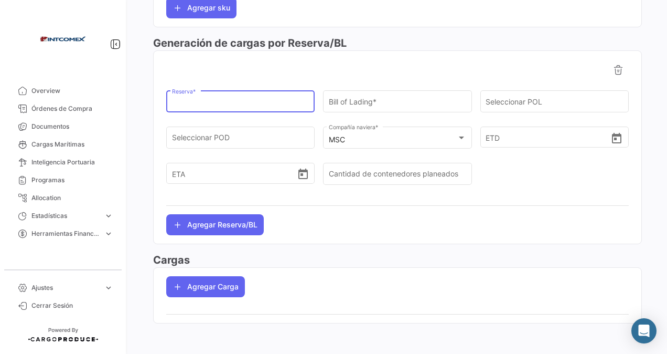
paste input "EBKG13977878"
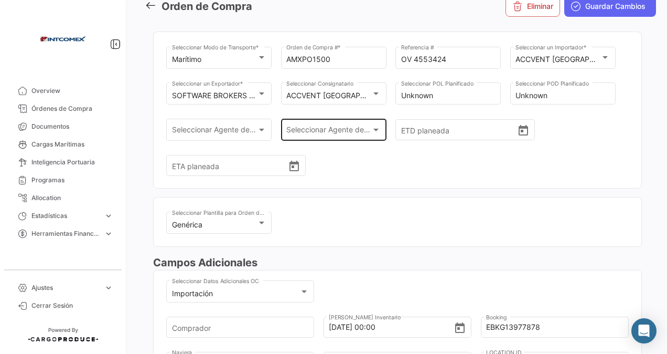
scroll to position [0, 0]
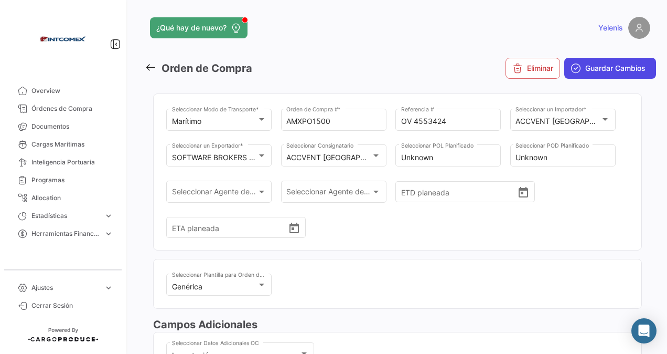
type input "EBKG13977878"
click at [597, 69] on span "Guardar Cambios" at bounding box center [616, 68] width 60 height 10
